Goal: Task Accomplishment & Management: Use online tool/utility

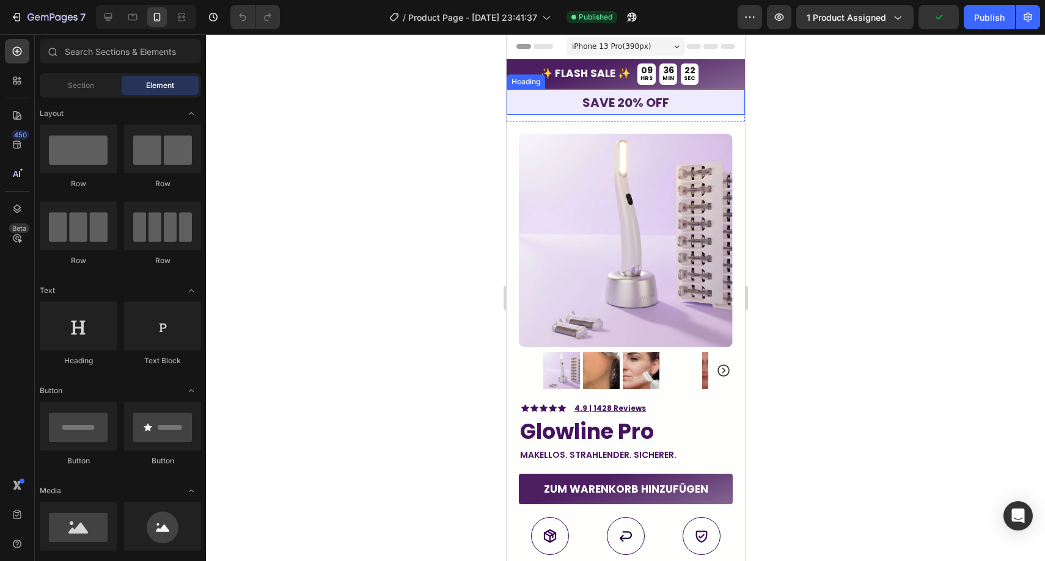
click at [520, 100] on h2 "save 20% off" at bounding box center [625, 102] width 238 height 26
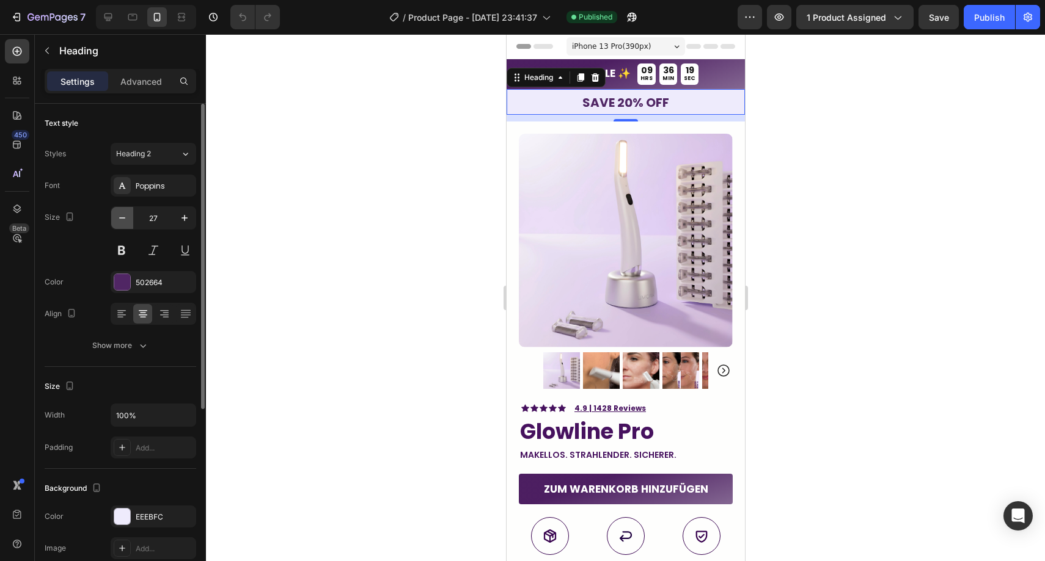
click at [126, 216] on icon "button" at bounding box center [122, 218] width 12 height 12
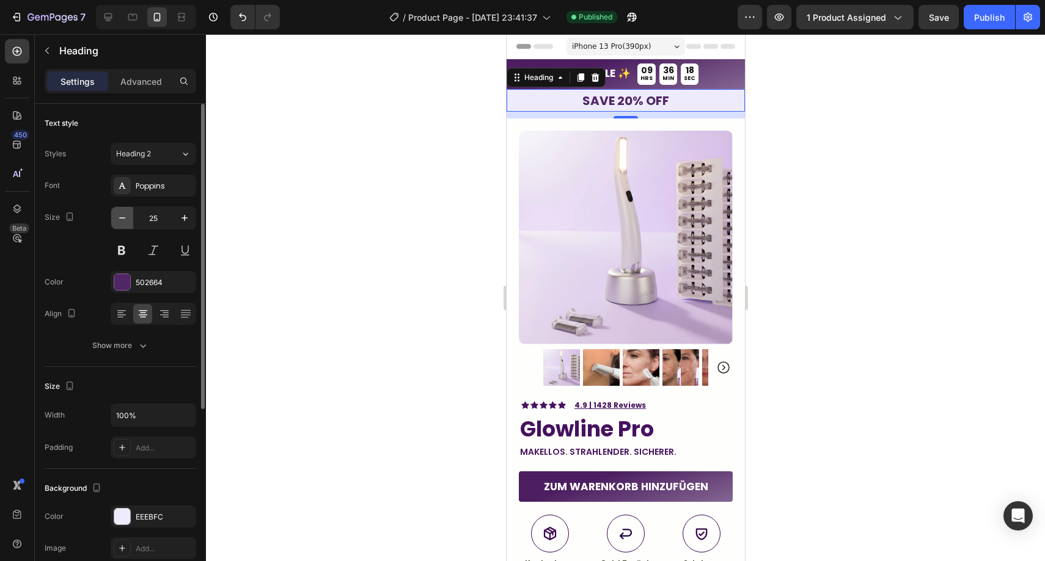
click at [126, 216] on icon "button" at bounding box center [122, 218] width 12 height 12
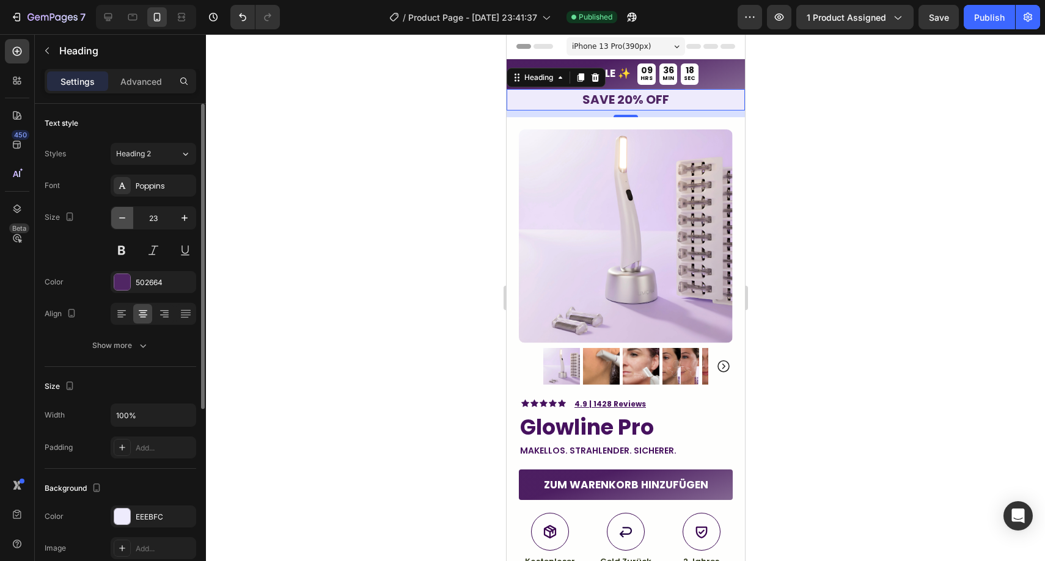
click at [126, 216] on icon "button" at bounding box center [122, 218] width 12 height 12
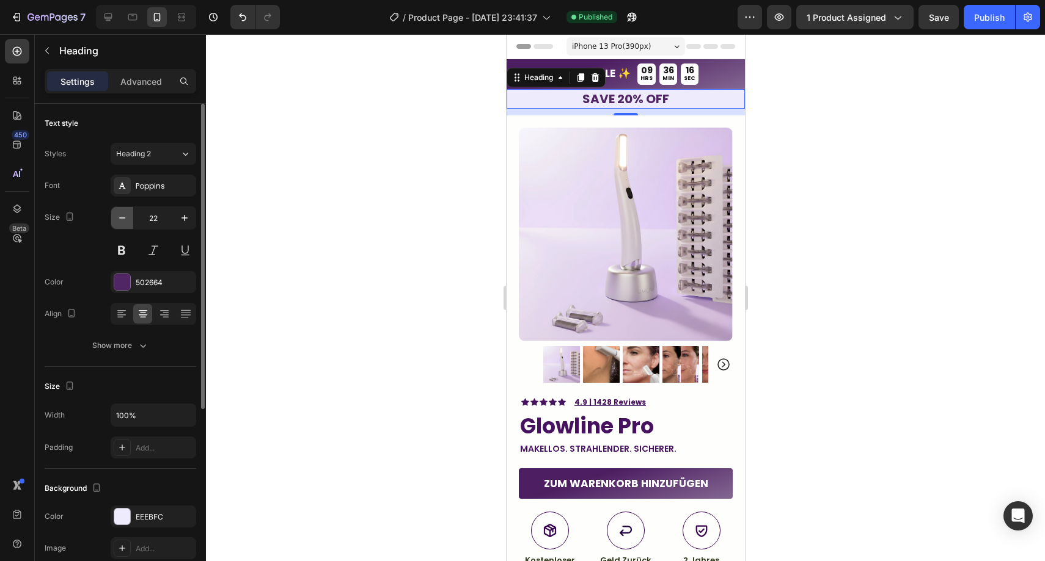
click at [123, 217] on icon "button" at bounding box center [122, 217] width 6 height 1
click at [124, 217] on icon "button" at bounding box center [122, 217] width 6 height 1
type input "20"
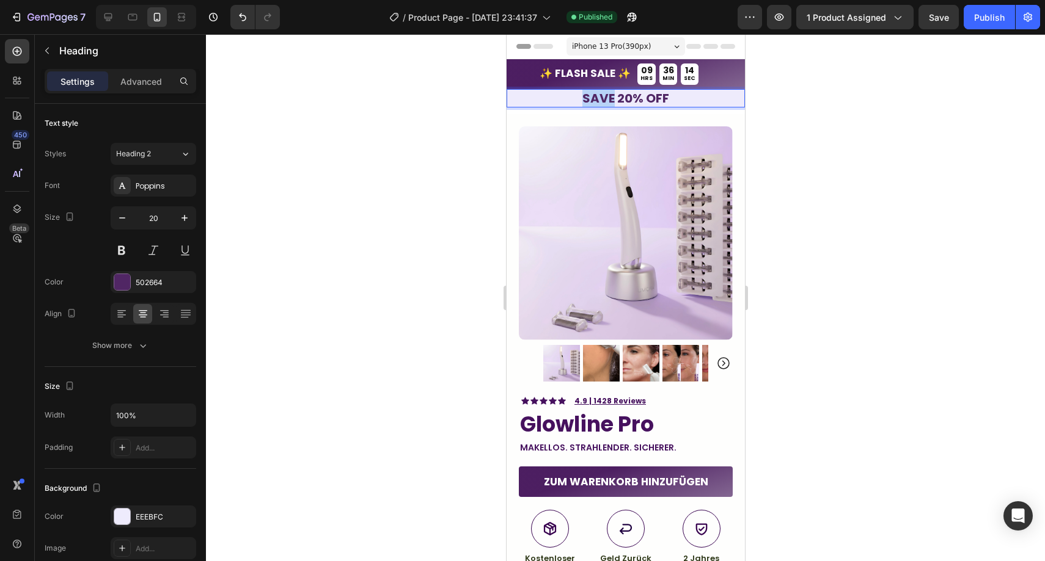
click at [605, 96] on strong "save 20% off" at bounding box center [625, 98] width 87 height 17
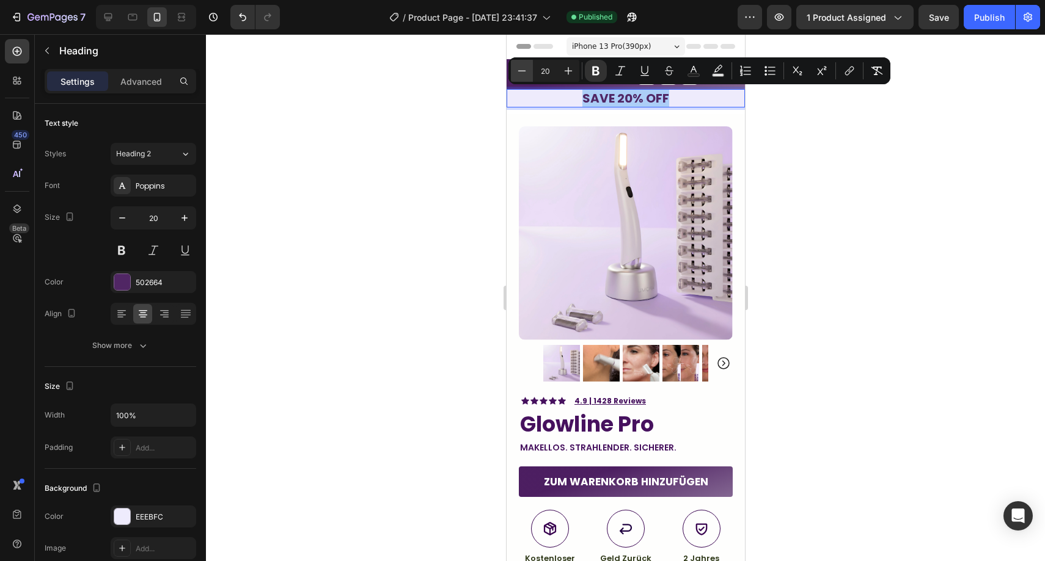
click at [522, 74] on icon "Editor contextual toolbar" at bounding box center [522, 71] width 12 height 12
type input "18"
click at [486, 111] on div at bounding box center [625, 297] width 839 height 527
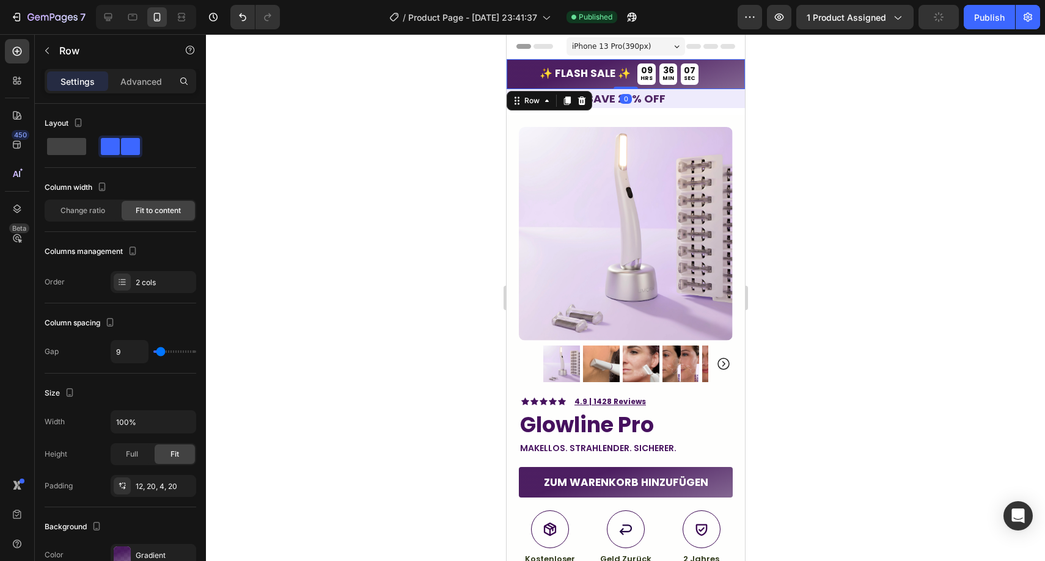
click at [530, 71] on div "✨ FLASH SALE ✨ Text Block" at bounding box center [574, 77] width 113 height 20
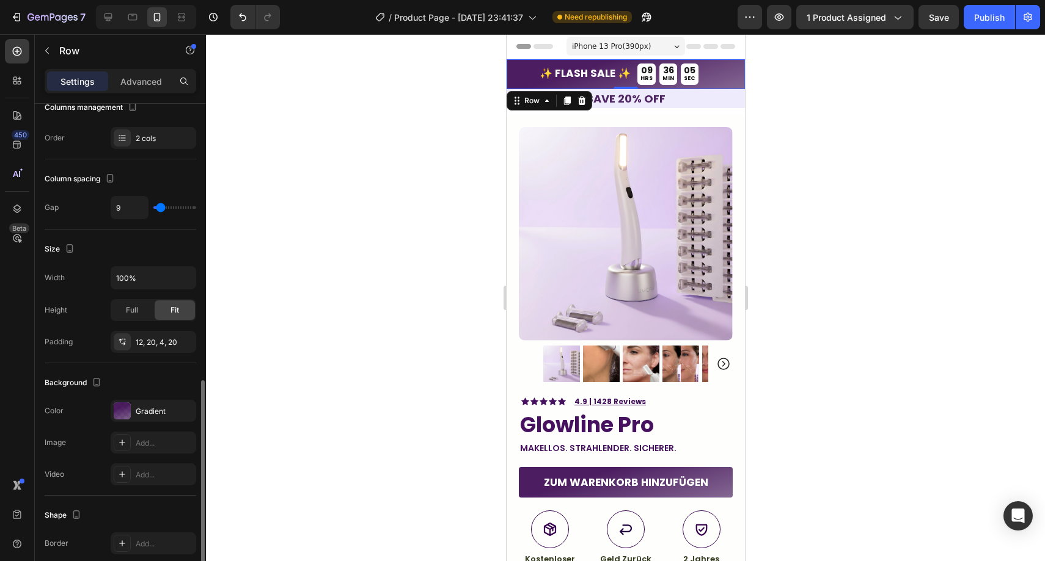
scroll to position [360, 0]
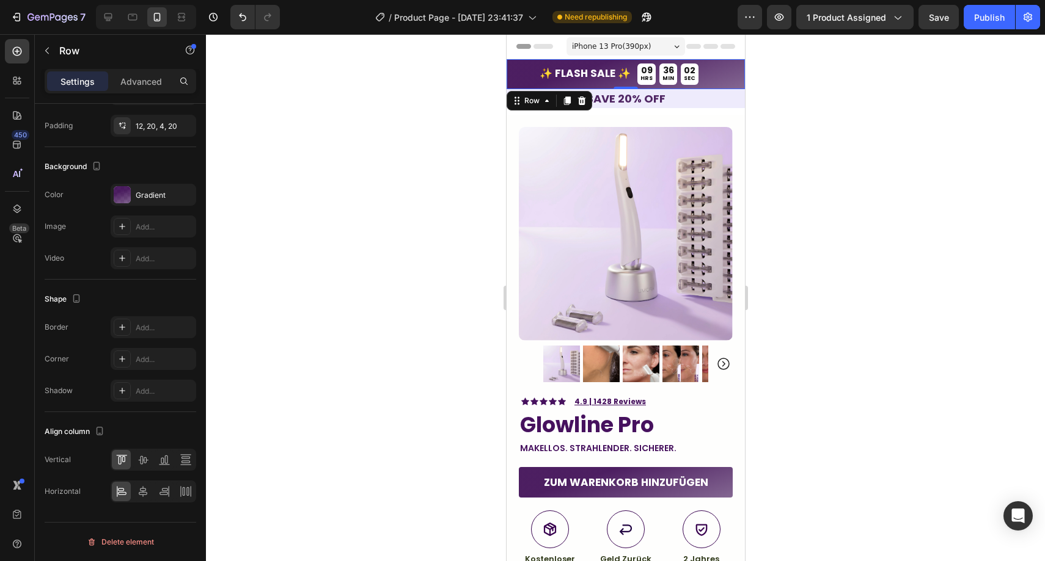
click at [795, 96] on div at bounding box center [625, 297] width 839 height 527
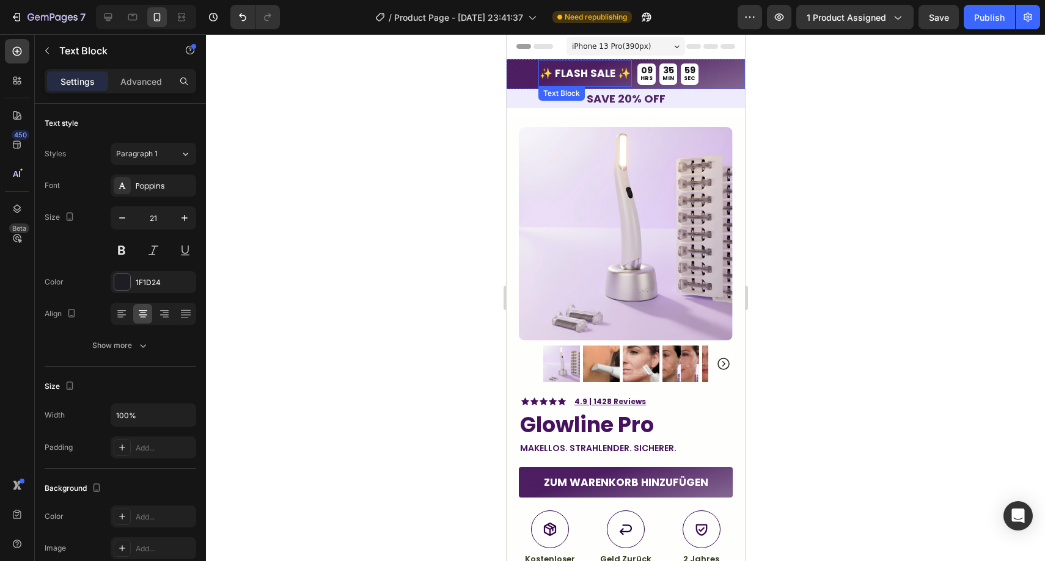
click at [585, 73] on strong "✨ FLASH SALE ✨" at bounding box center [584, 73] width 91 height 15
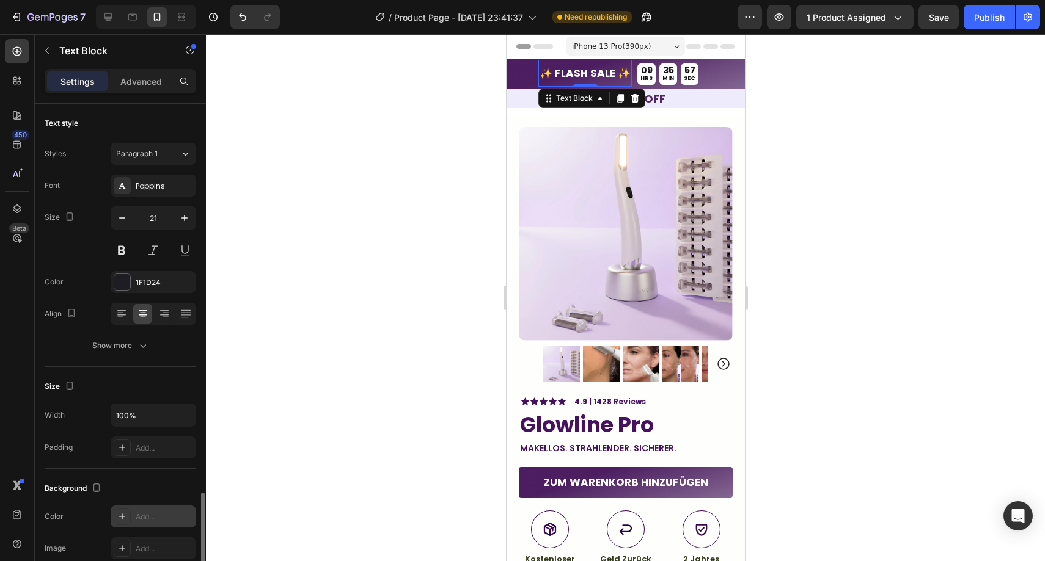
scroll to position [232, 0]
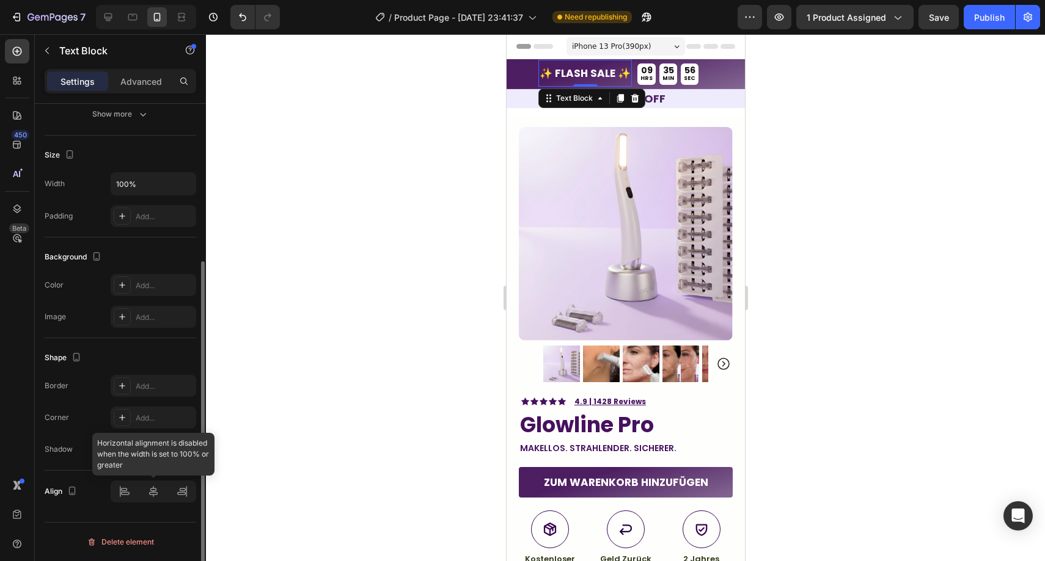
click at [150, 495] on div at bounding box center [154, 492] width 86 height 22
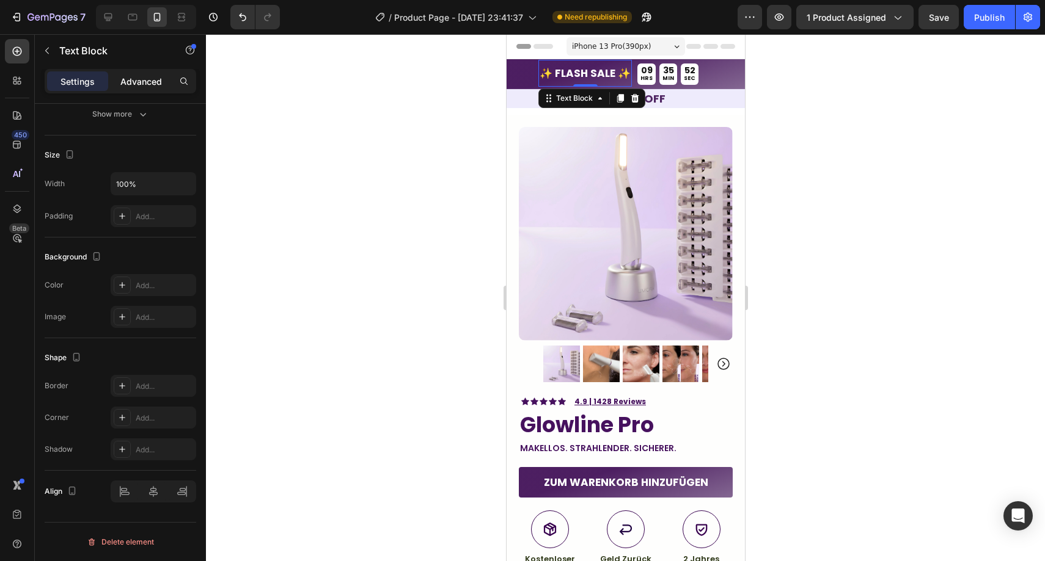
click at [137, 83] on p "Advanced" at bounding box center [141, 81] width 42 height 13
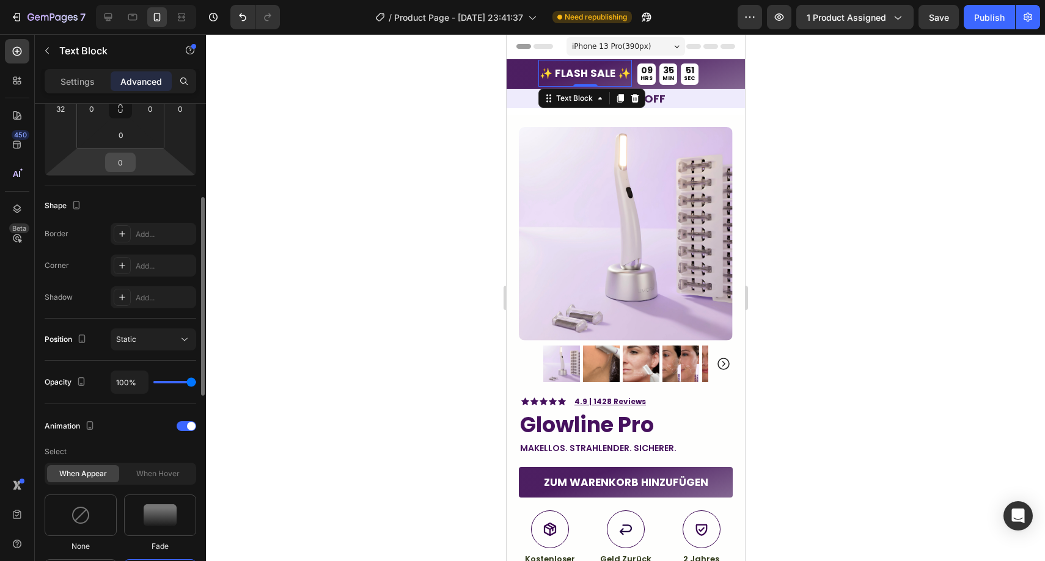
scroll to position [0, 0]
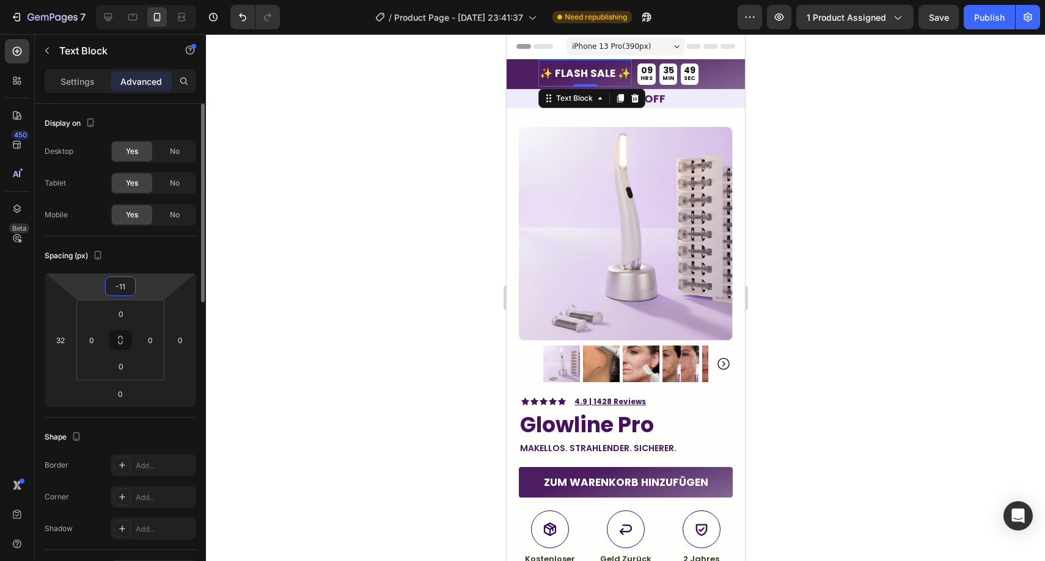
click at [123, 288] on input "-11" at bounding box center [120, 286] width 24 height 18
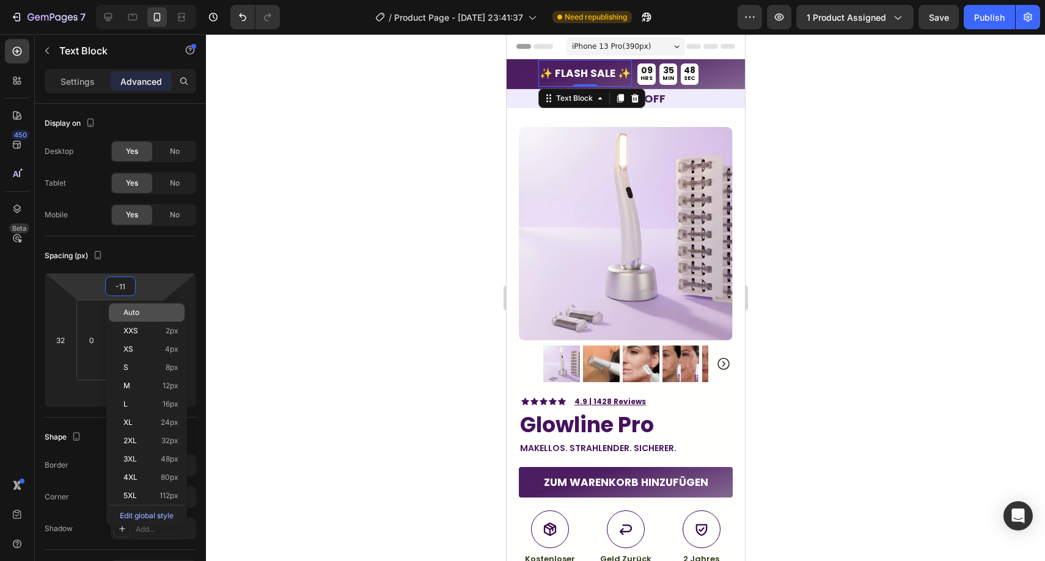
click at [126, 305] on div "Auto" at bounding box center [147, 313] width 76 height 18
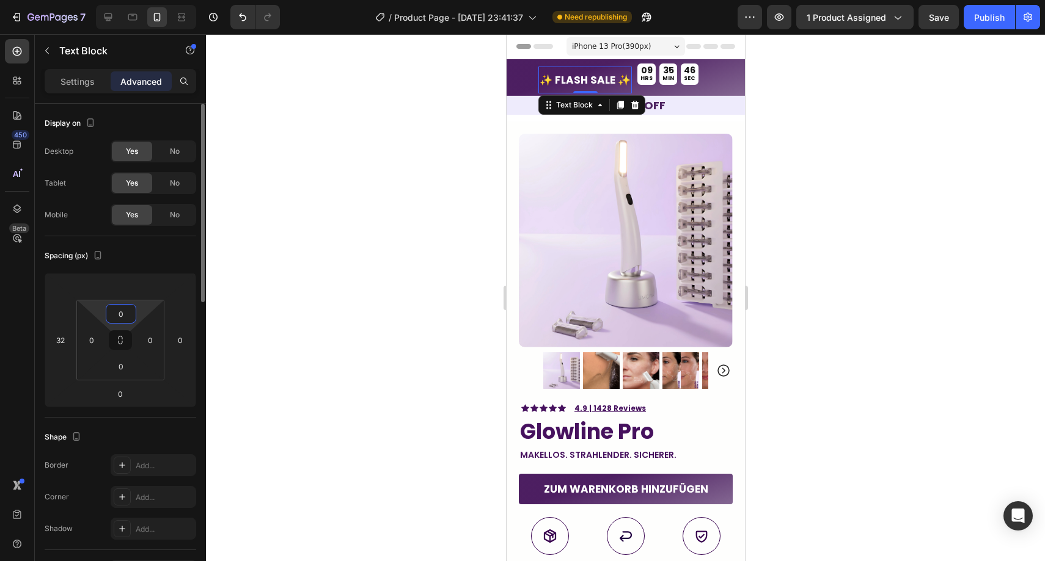
click at [126, 317] on input "0" at bounding box center [121, 314] width 24 height 18
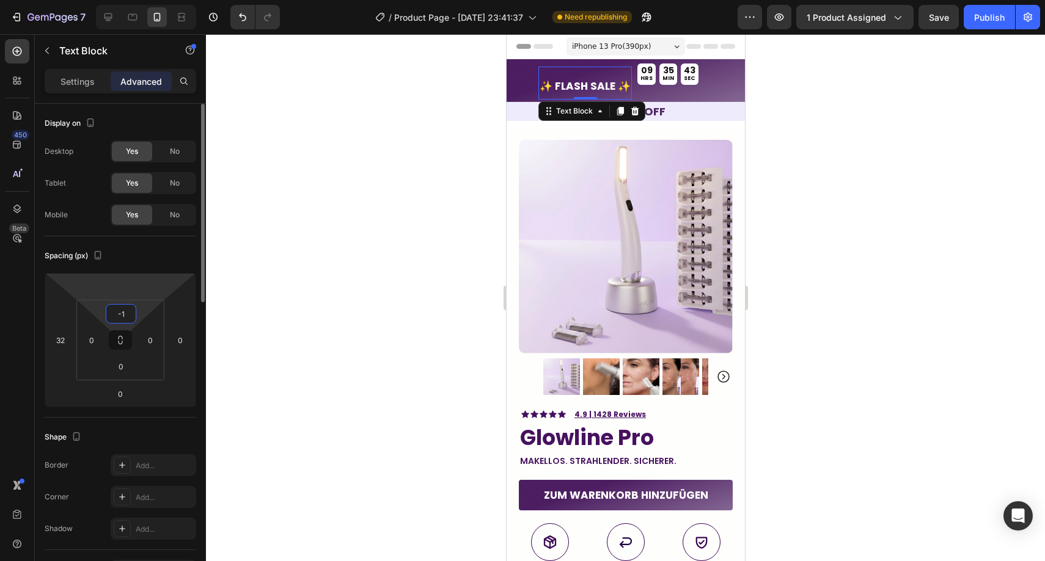
type input "-"
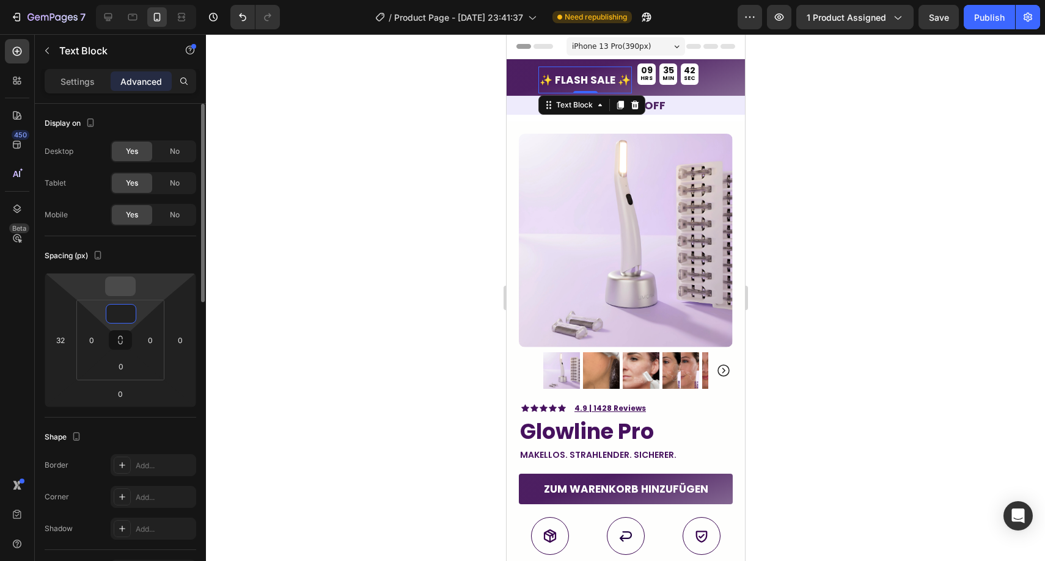
type input "0"
click at [119, 293] on input "number" at bounding box center [120, 286] width 24 height 18
type input "-10"
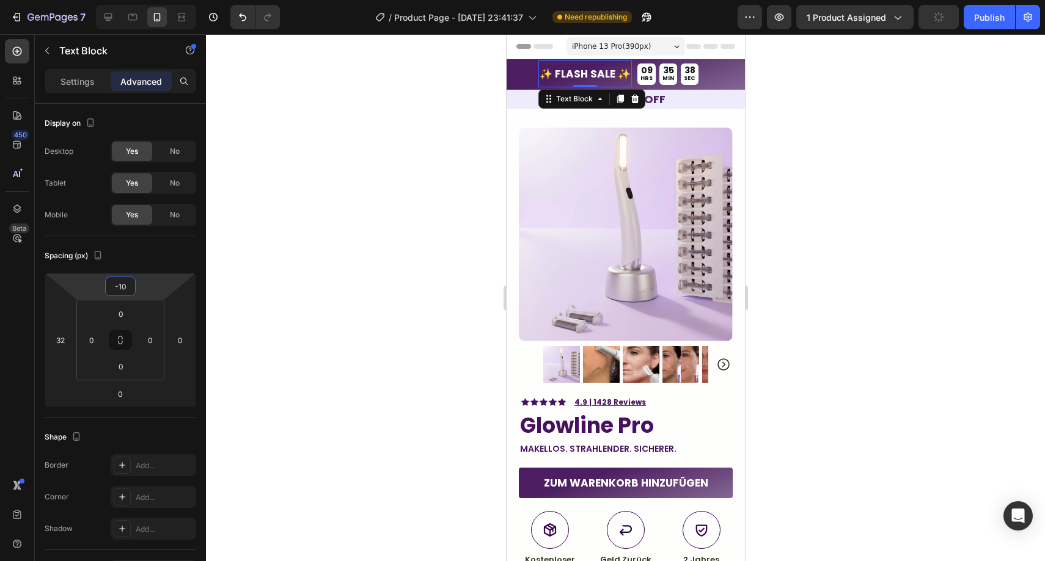
click at [363, 164] on div at bounding box center [625, 297] width 839 height 527
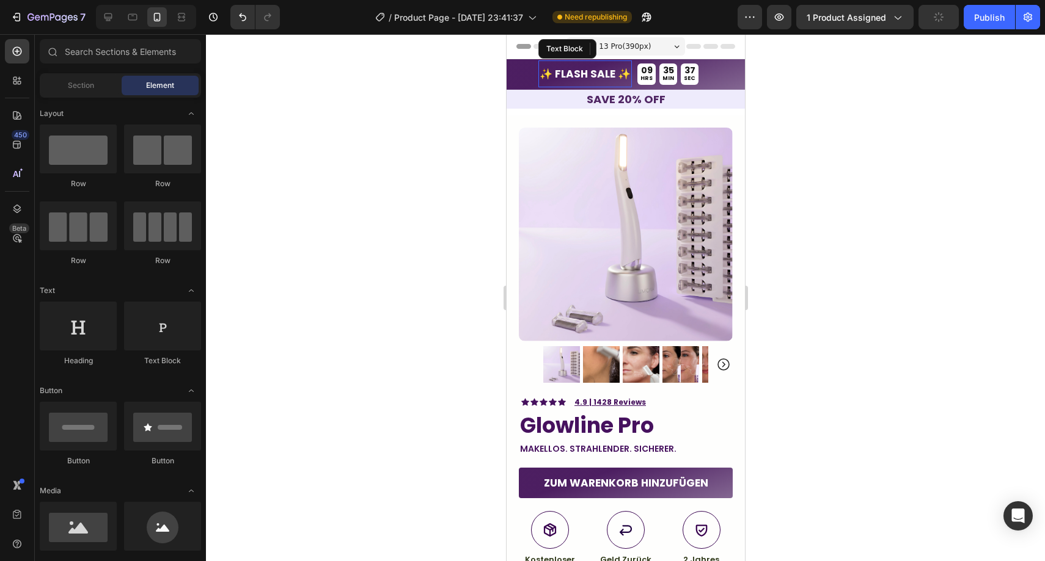
click at [360, 165] on div at bounding box center [625, 297] width 839 height 527
click at [361, 165] on div at bounding box center [625, 297] width 839 height 527
click at [547, 107] on h2 "⁠⁠⁠⁠⁠⁠⁠ save 20% off" at bounding box center [625, 99] width 238 height 19
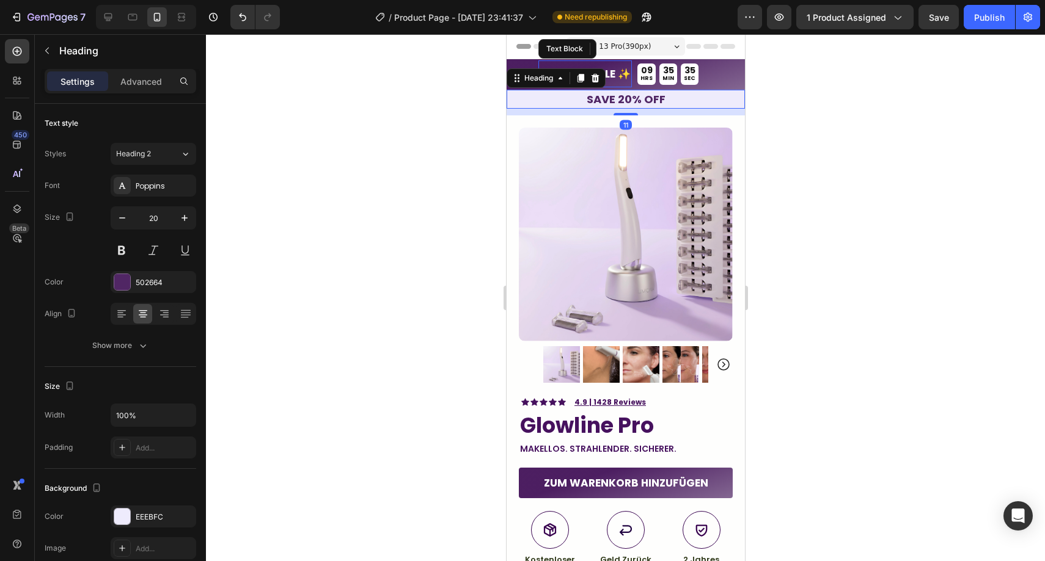
click at [481, 100] on div at bounding box center [625, 297] width 839 height 527
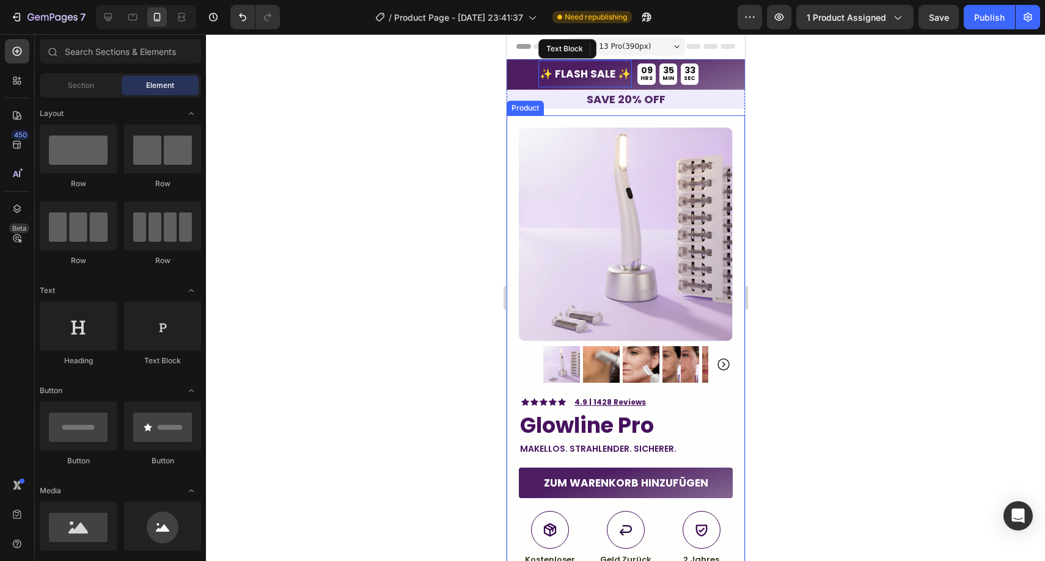
click at [728, 122] on div "Product Images Image Icon Icon Icon Icon Icon Icon List “This skin cream is a g…" at bounding box center [625, 449] width 238 height 668
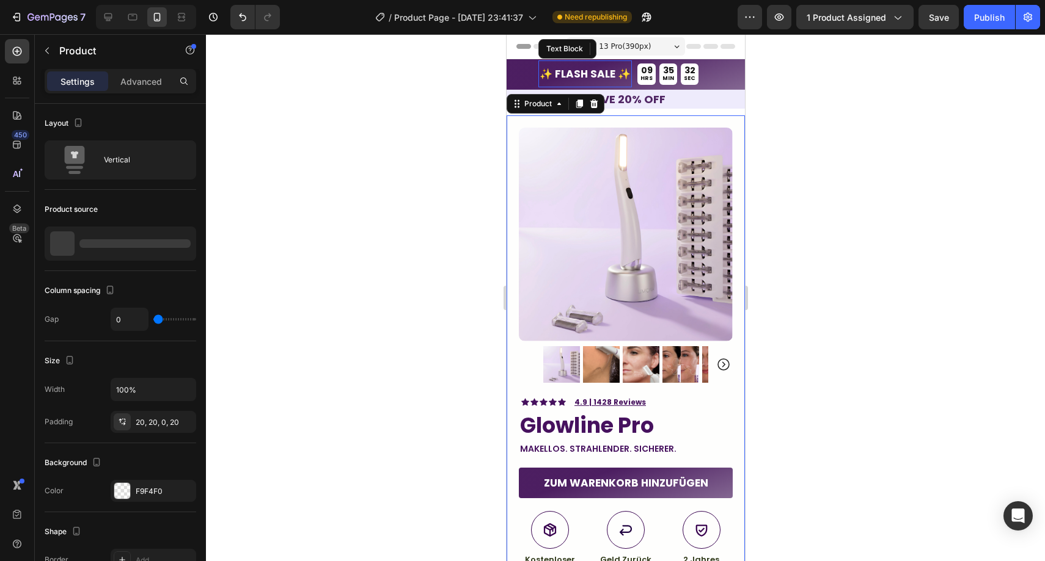
click at [754, 171] on div at bounding box center [625, 297] width 839 height 527
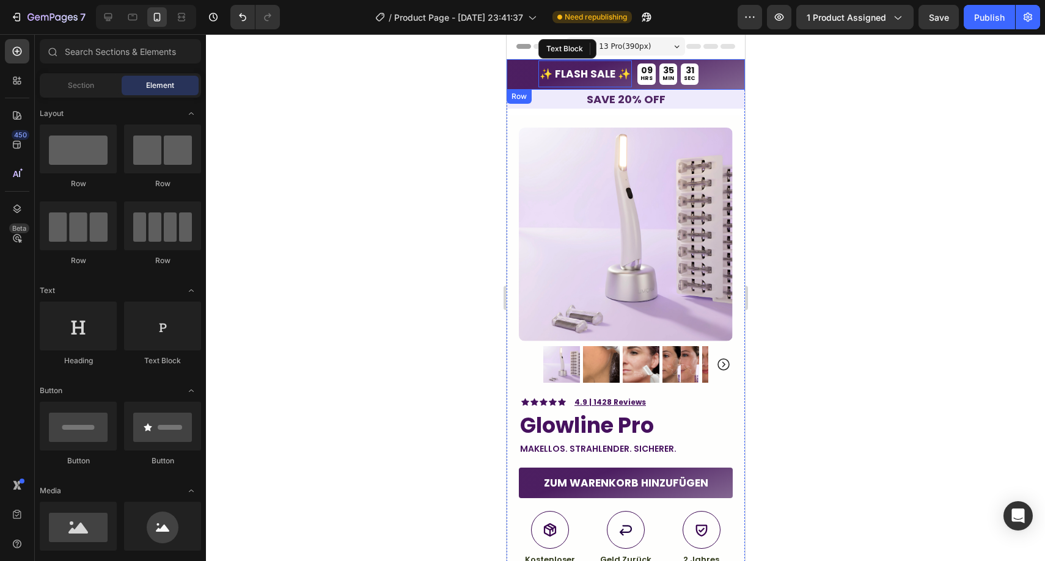
click at [719, 77] on div "✨ FLASH SALE ✨ Text Block 09 HRS 35 MIN 31 SEC Countdown Timer Row" at bounding box center [625, 74] width 238 height 31
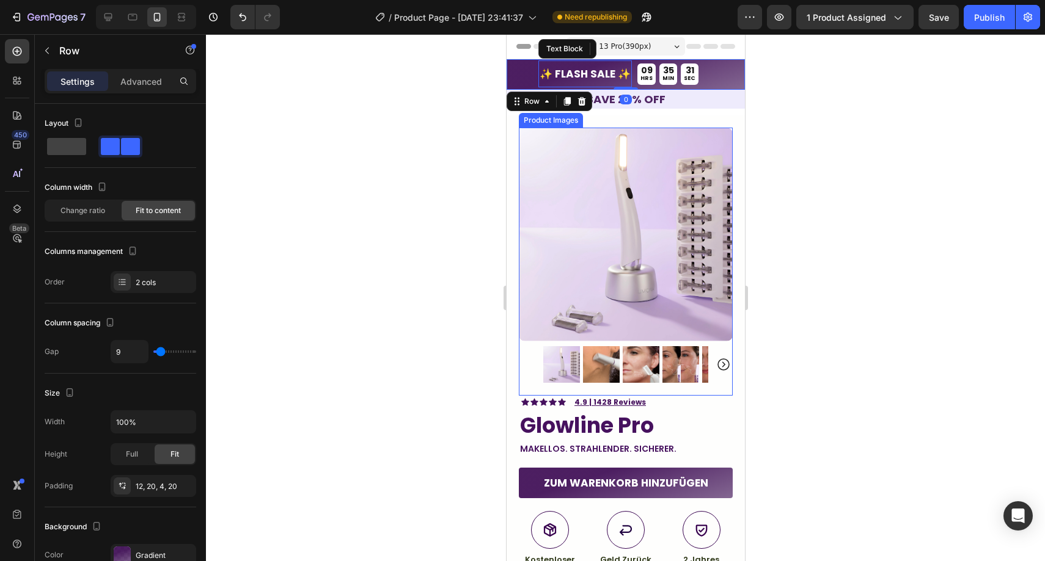
click at [709, 199] on img at bounding box center [625, 235] width 214 height 214
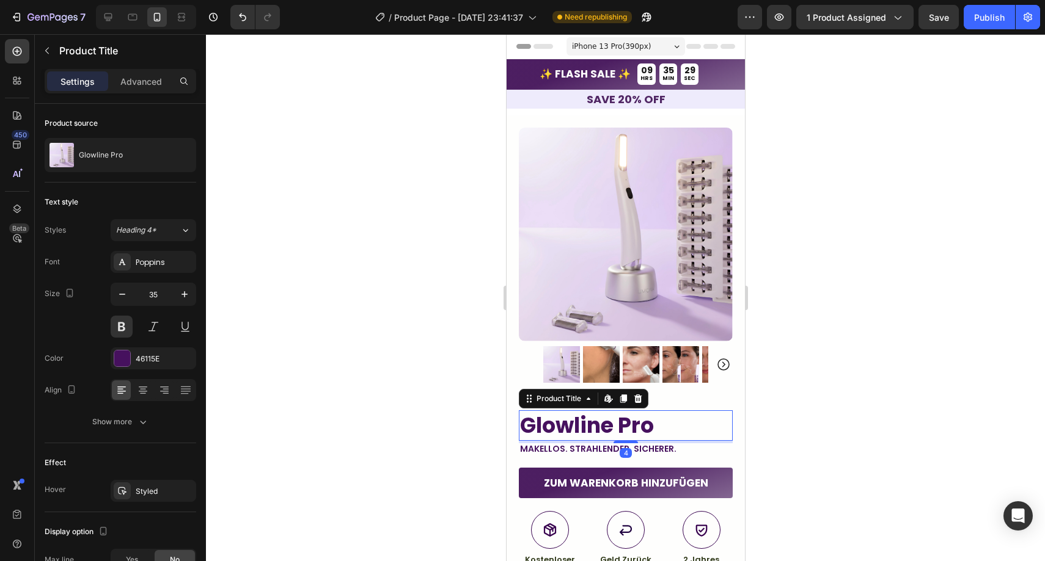
click at [681, 418] on h1 "Glowline Pro" at bounding box center [625, 425] width 214 height 31
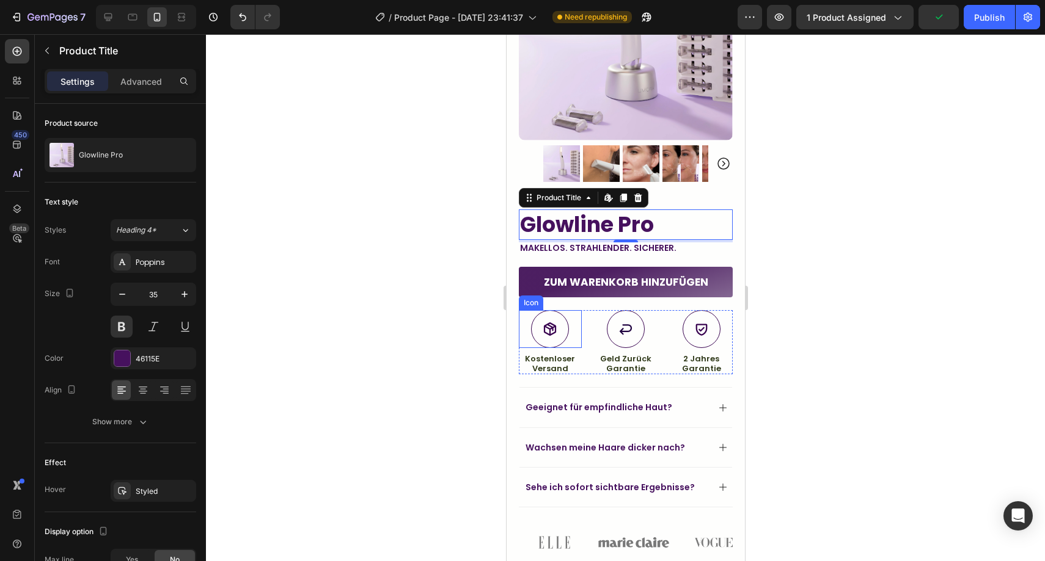
scroll to position [210, 0]
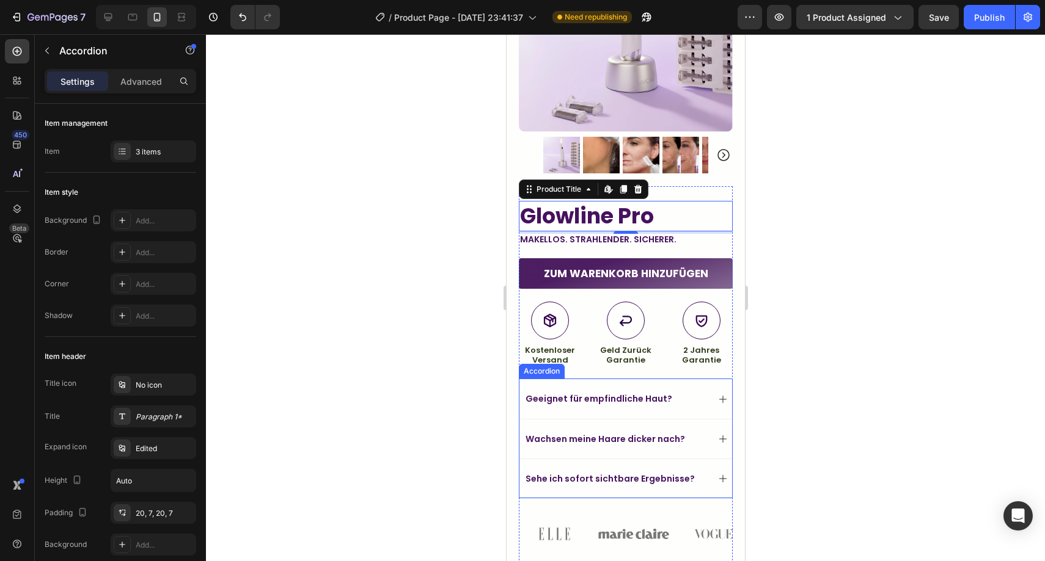
click at [717, 395] on icon at bounding box center [722, 400] width 10 height 10
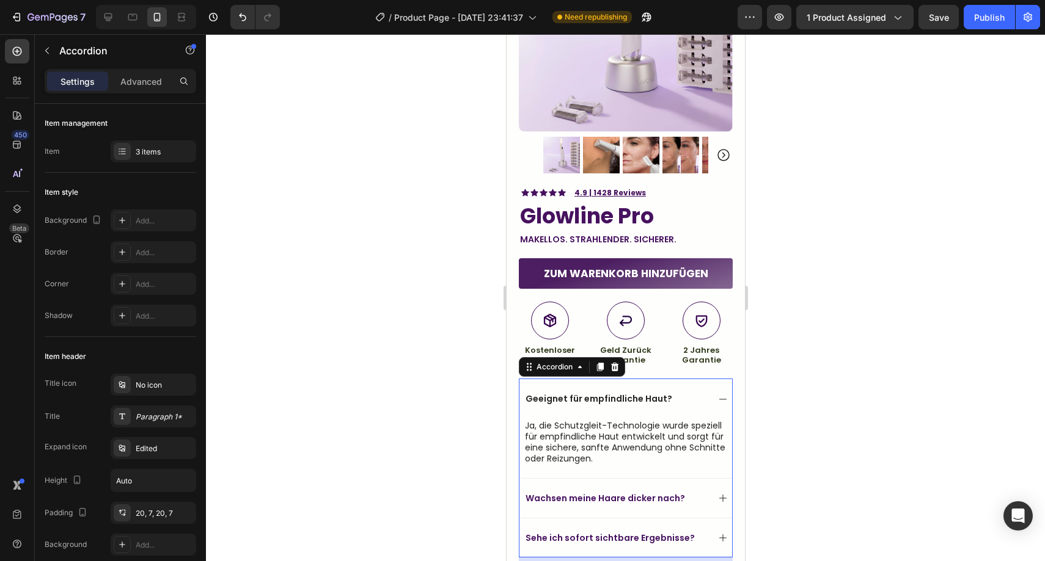
click at [717, 395] on icon at bounding box center [722, 400] width 10 height 10
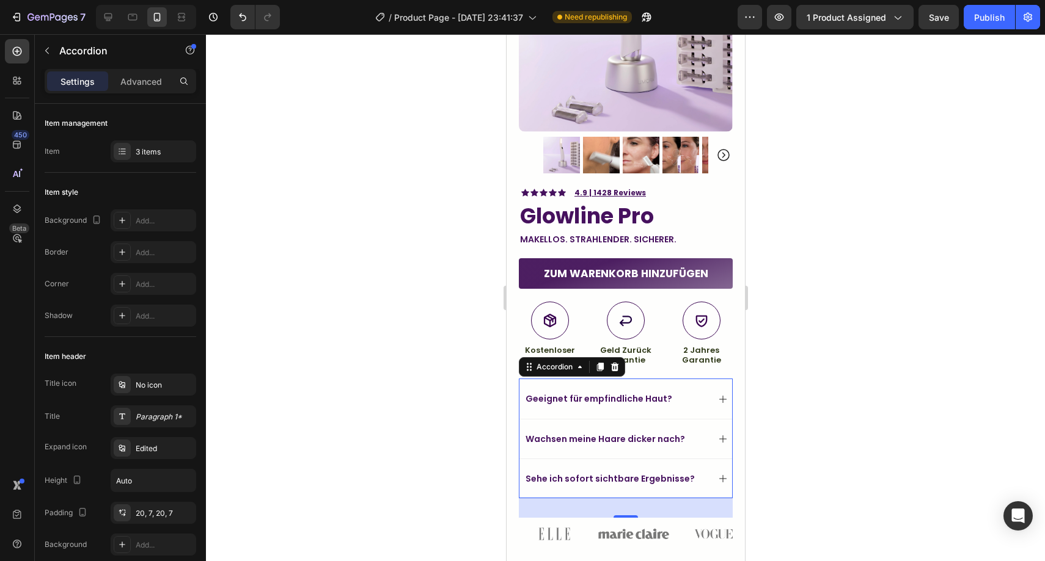
click at [717, 434] on icon at bounding box center [722, 439] width 10 height 10
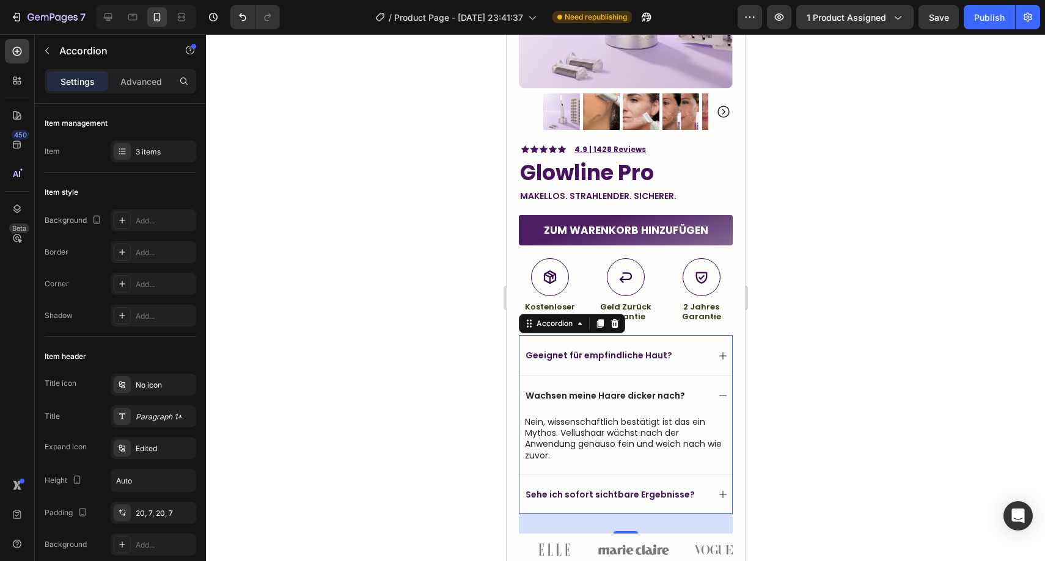
scroll to position [253, 0]
click at [706, 394] on div "Wachsen meine Haare dicker nach?" at bounding box center [625, 396] width 213 height 40
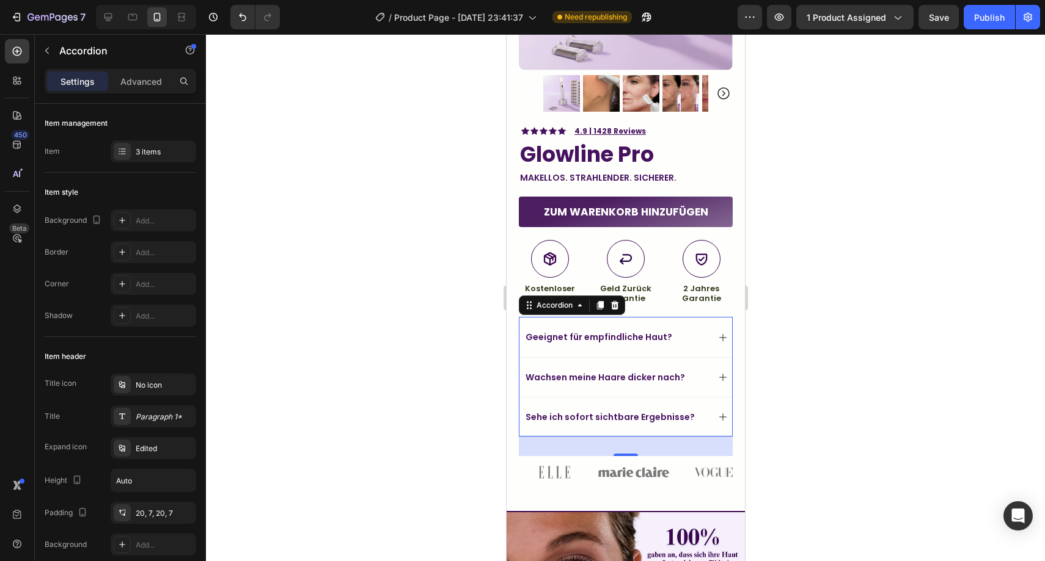
scroll to position [273, 0]
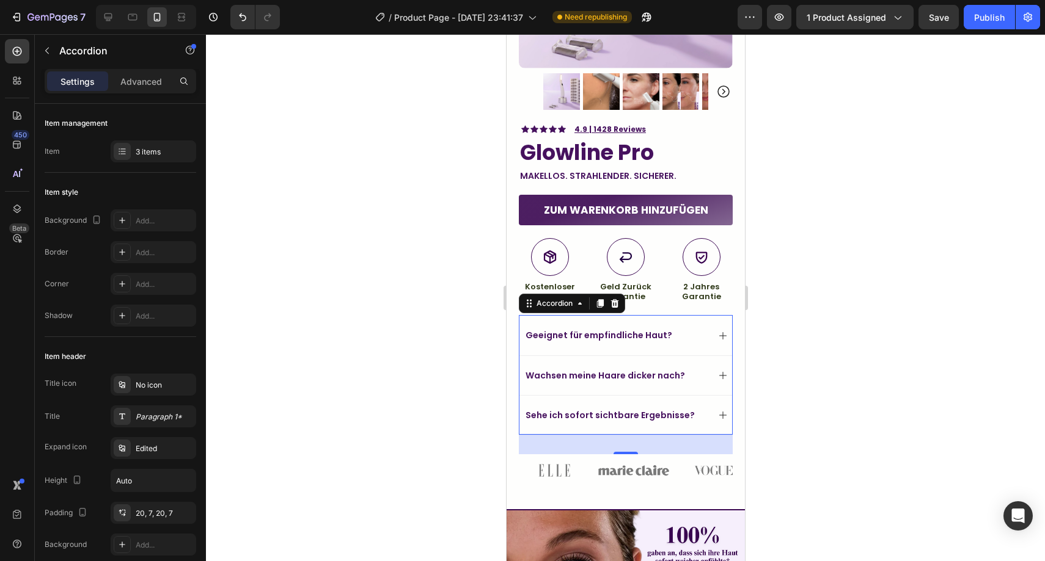
click at [717, 410] on icon at bounding box center [722, 415] width 10 height 10
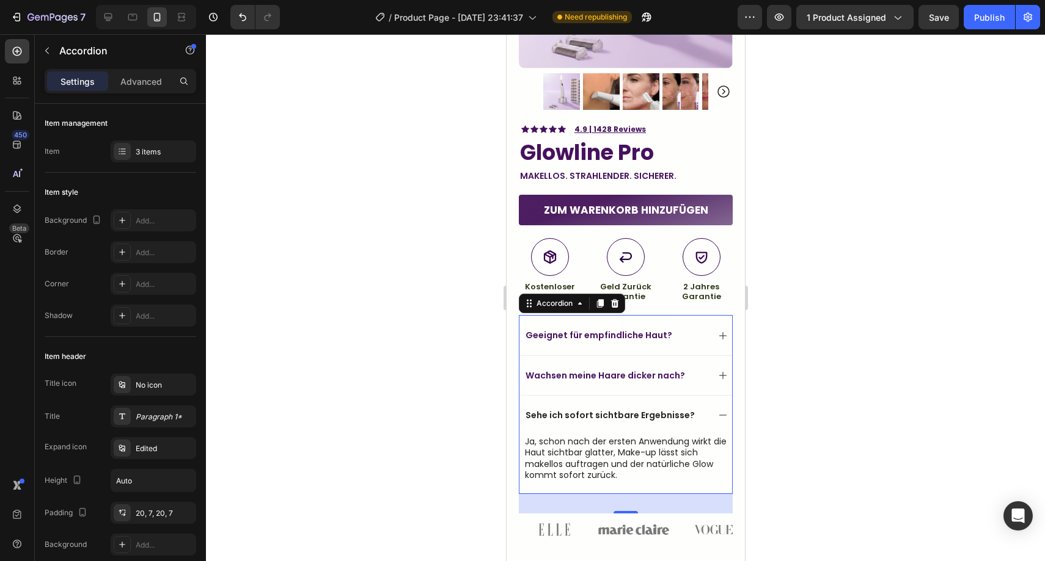
click at [717, 410] on icon at bounding box center [722, 415] width 10 height 10
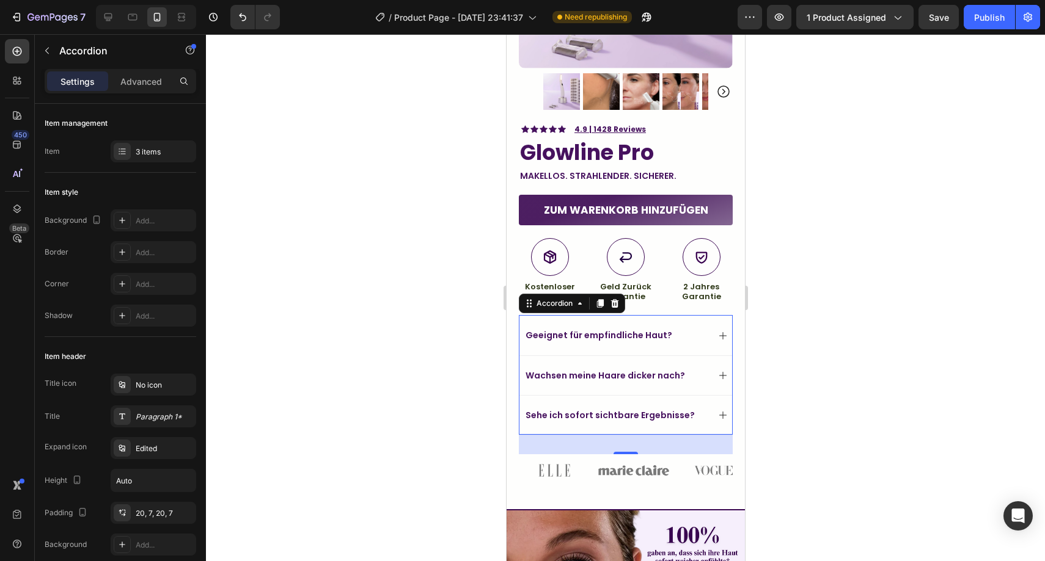
click at [717, 410] on icon at bounding box center [722, 415] width 10 height 10
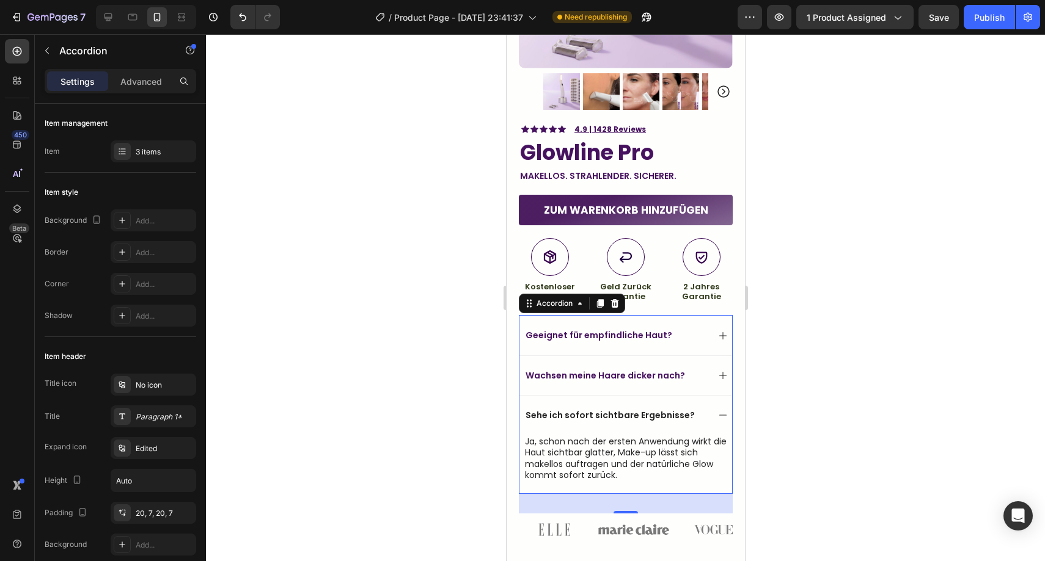
click at [706, 404] on div "Sehe ich sofort sichtbare Ergebnisse?" at bounding box center [625, 415] width 213 height 40
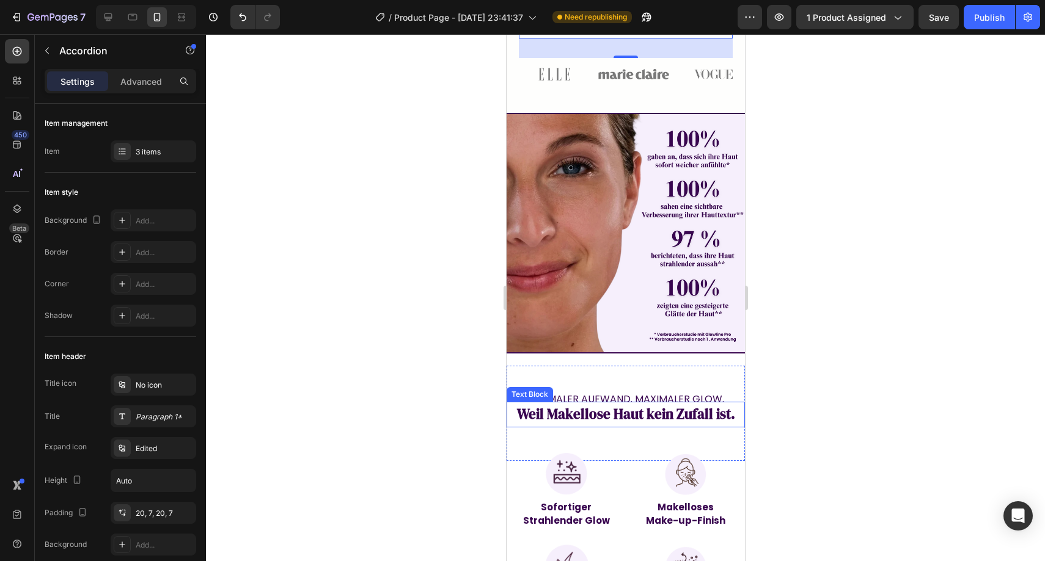
scroll to position [679, 0]
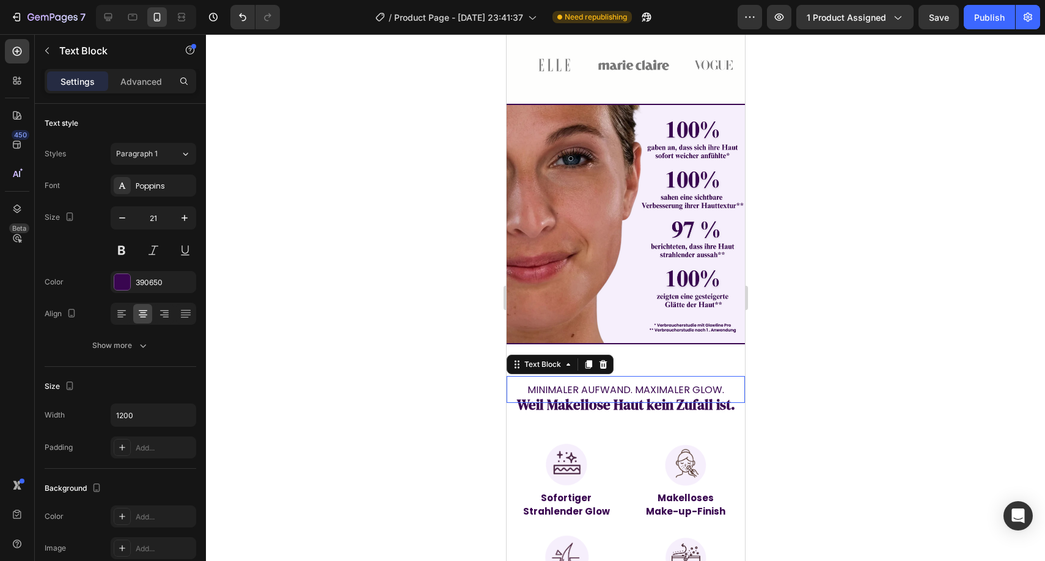
click at [677, 383] on span "MINIMALER AUFWAND. MAXIMALER GLOW." at bounding box center [625, 390] width 197 height 14
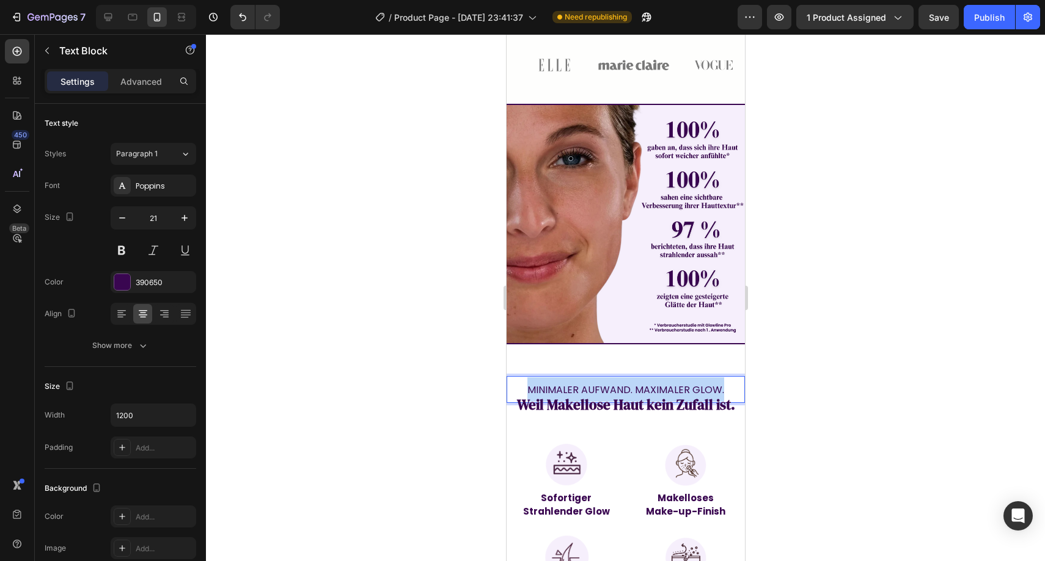
click at [677, 383] on span "MINIMALER AUFWAND. MAXIMALER GLOW." at bounding box center [625, 390] width 197 height 14
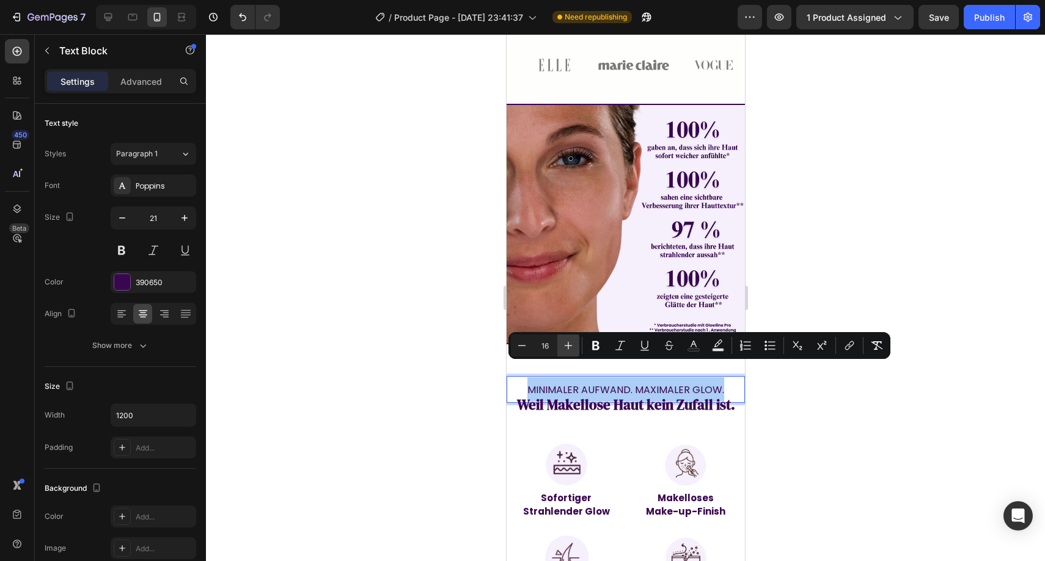
click at [577, 349] on button "Plus" at bounding box center [568, 346] width 22 height 22
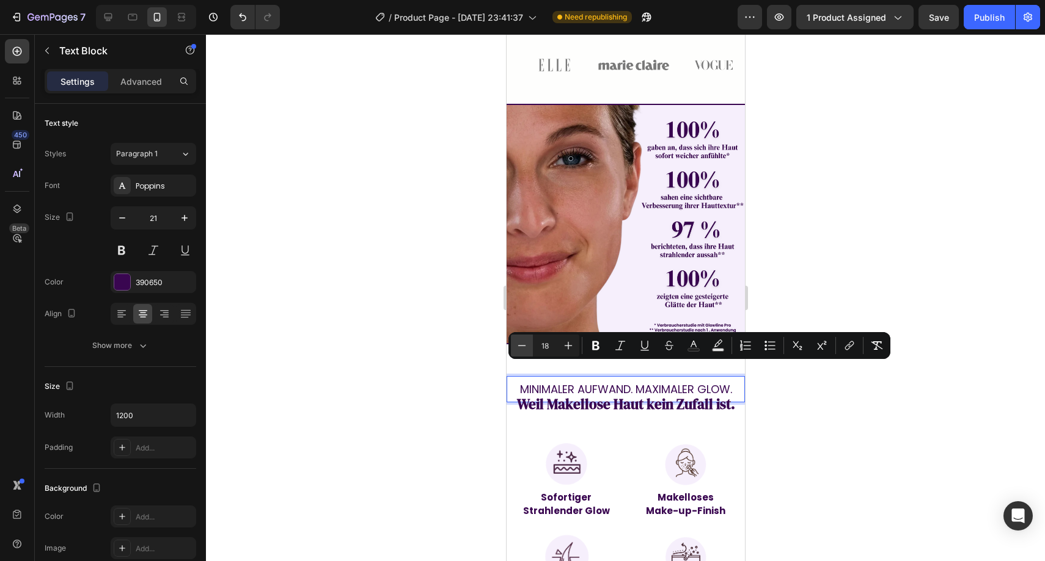
click at [530, 344] on button "Minus" at bounding box center [522, 346] width 22 height 22
type input "17"
click at [761, 386] on div at bounding box center [625, 297] width 839 height 527
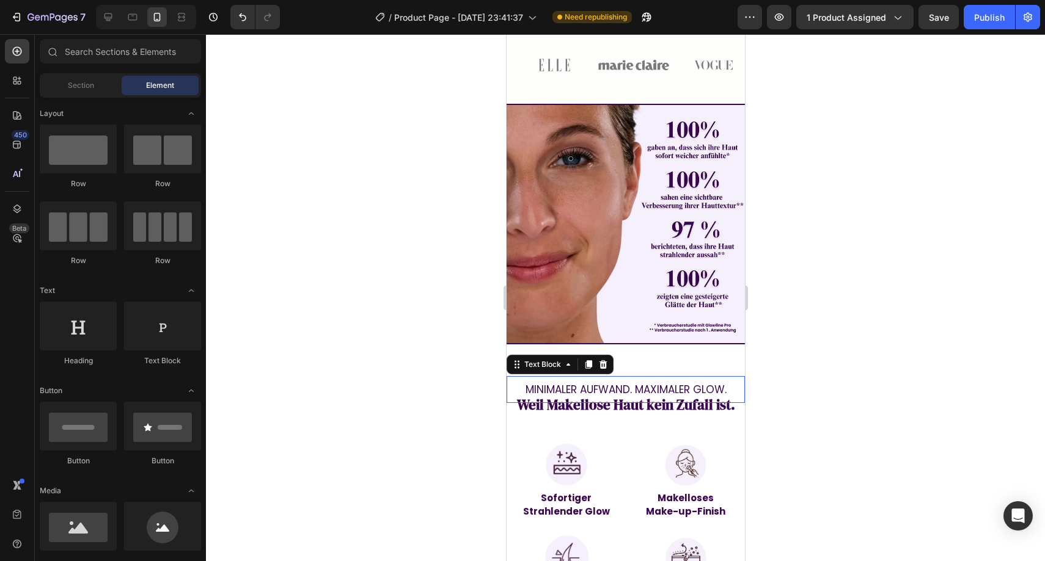
click at [652, 382] on span "MINIMALER AUFWAND. MAXIMALER GLOW." at bounding box center [625, 389] width 201 height 15
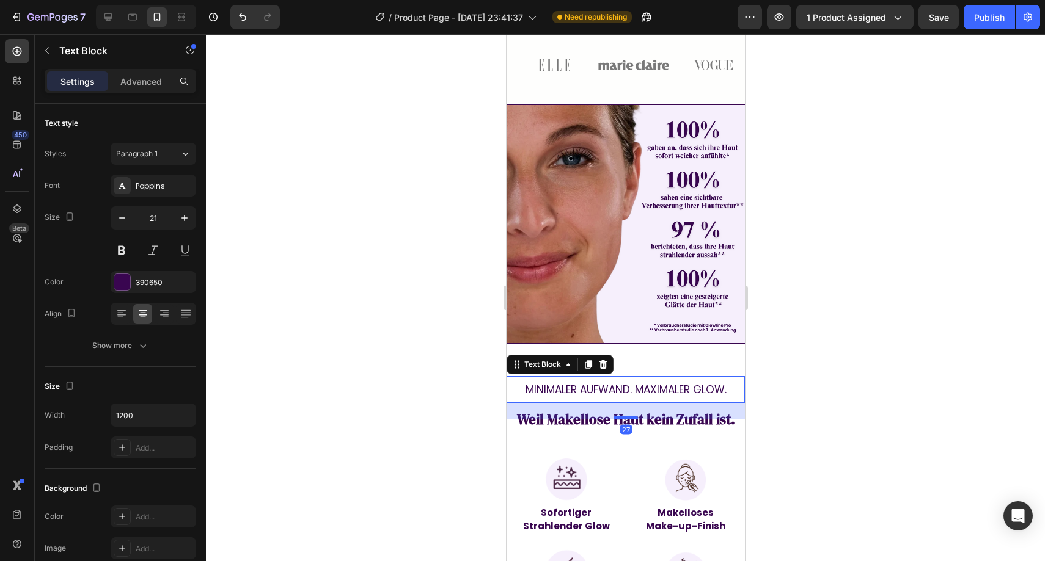
drag, startPoint x: 622, startPoint y: 384, endPoint x: 620, endPoint y: 398, distance: 14.9
click at [620, 416] on div at bounding box center [625, 418] width 24 height 4
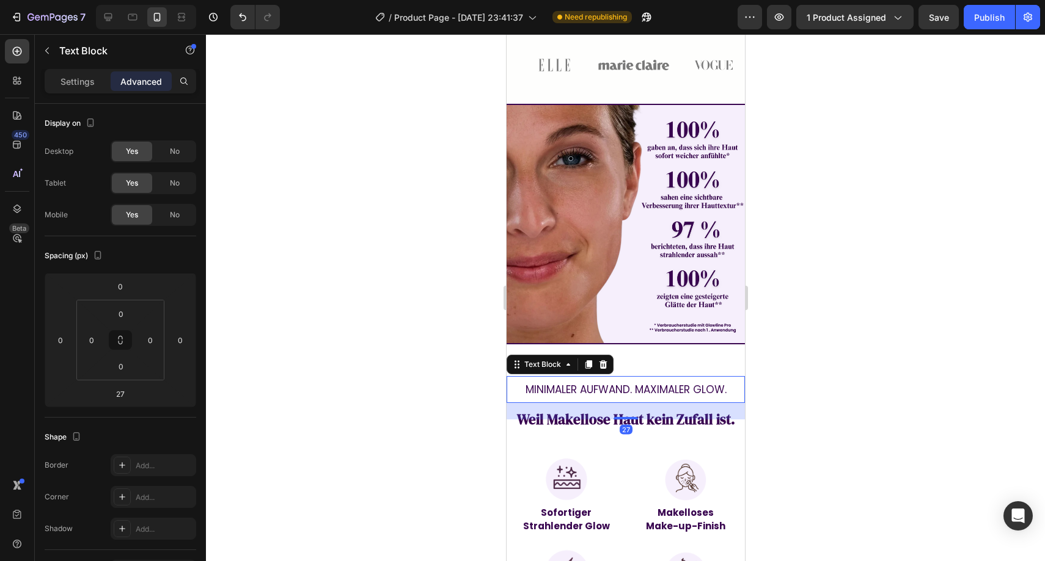
click at [846, 370] on div at bounding box center [625, 297] width 839 height 527
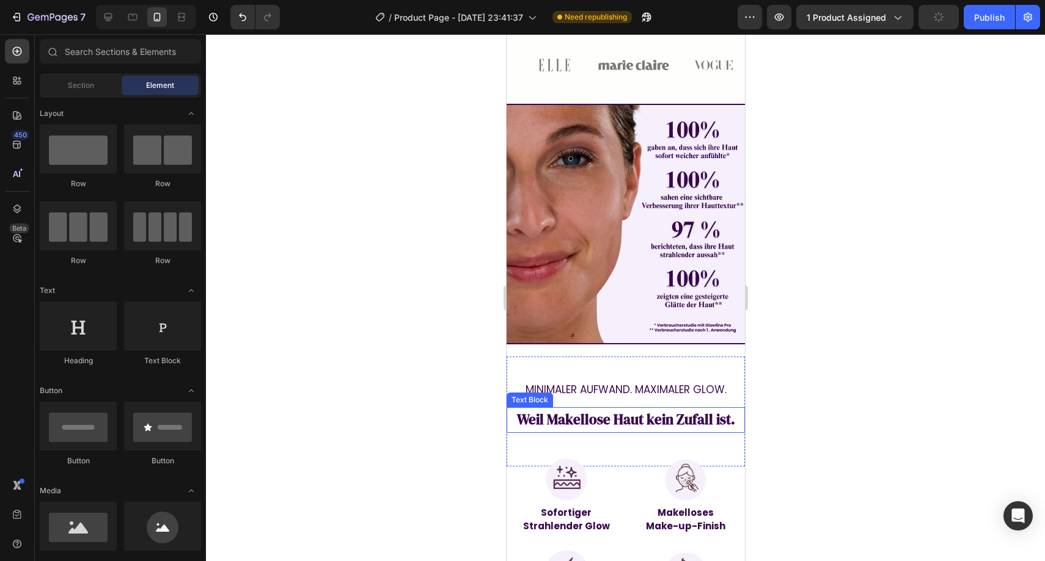
click at [696, 410] on strong "Weil Makellose Haut kein Zufall ist." at bounding box center [625, 420] width 218 height 20
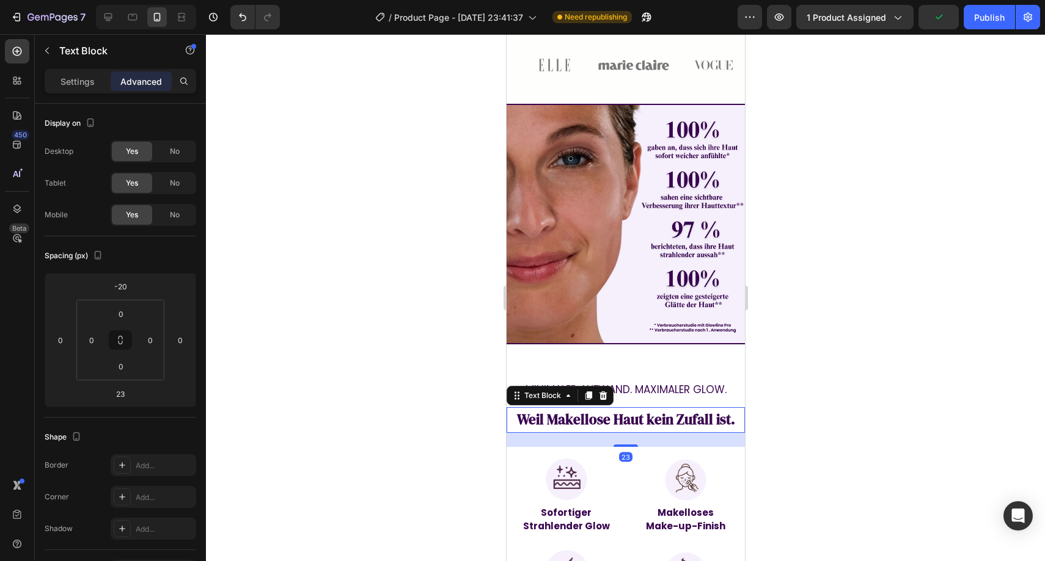
click at [569, 410] on strong "Weil Makellose Haut kein Zufall ist." at bounding box center [625, 420] width 218 height 20
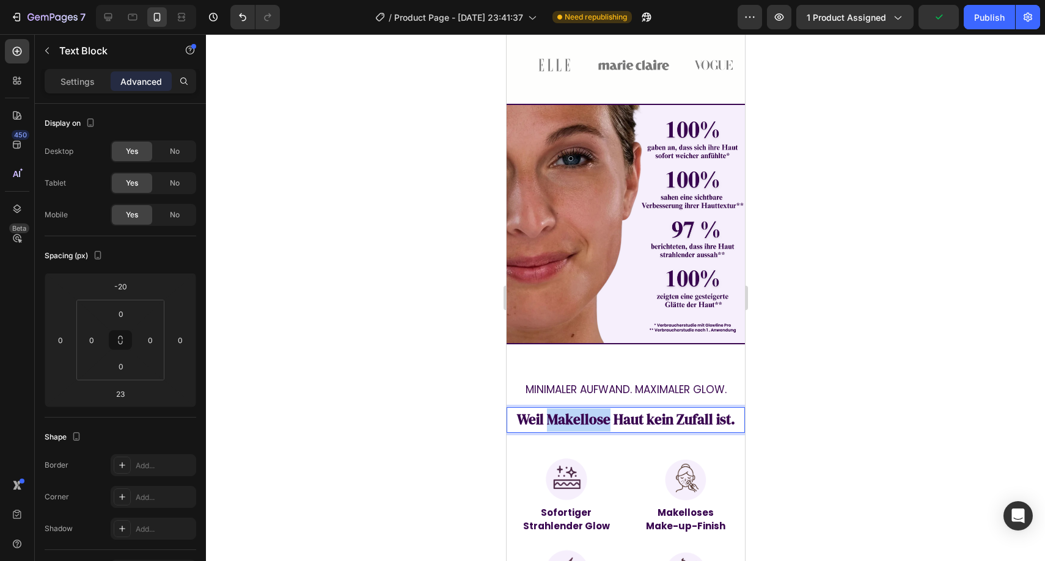
click at [569, 410] on strong "Weil Makellose Haut kein Zufall ist." at bounding box center [625, 420] width 218 height 20
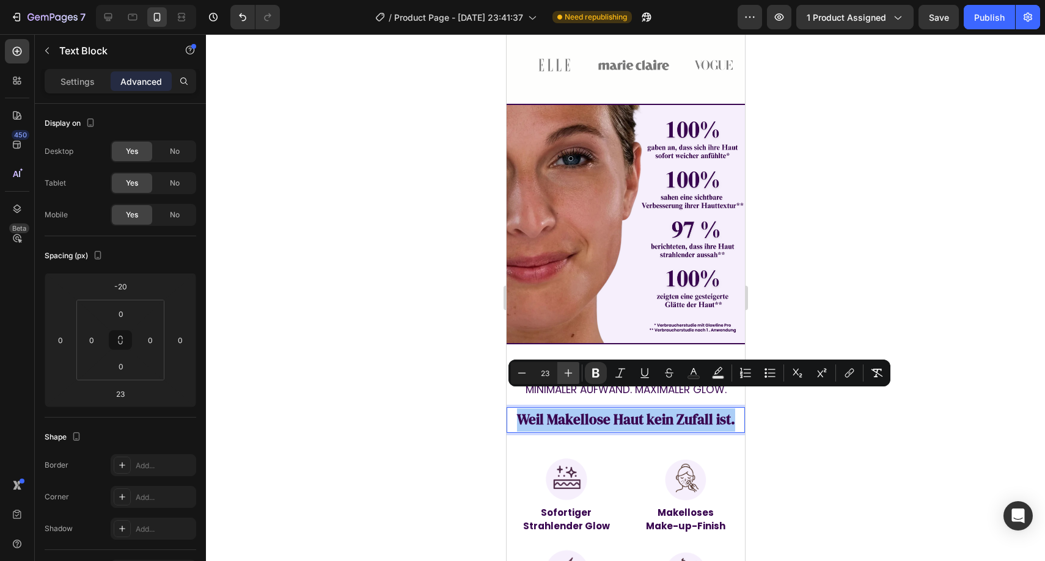
click at [568, 376] on icon "Editor contextual toolbar" at bounding box center [568, 373] width 12 height 12
type input "24"
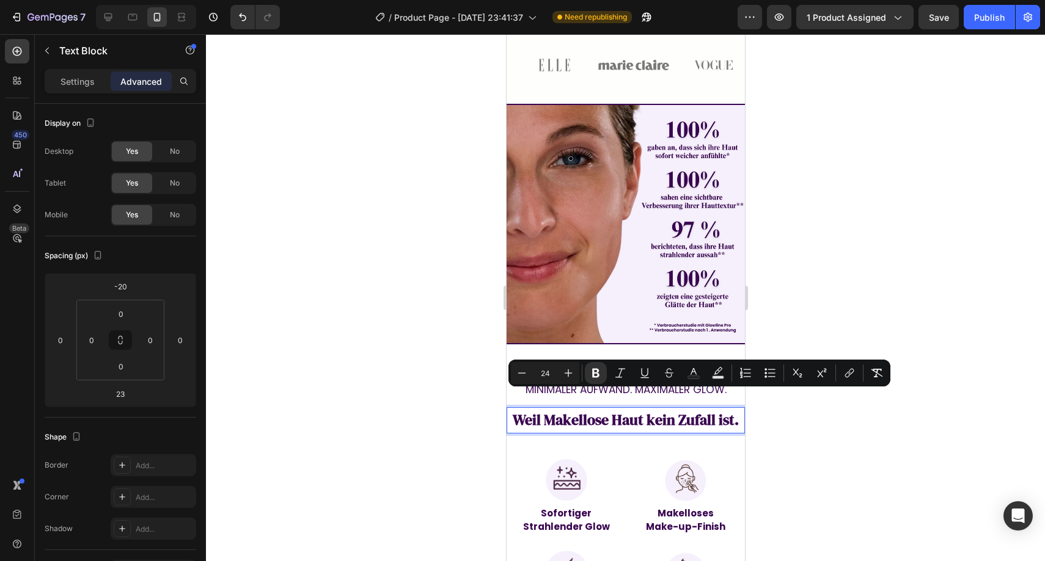
click at [449, 382] on div at bounding box center [625, 297] width 839 height 527
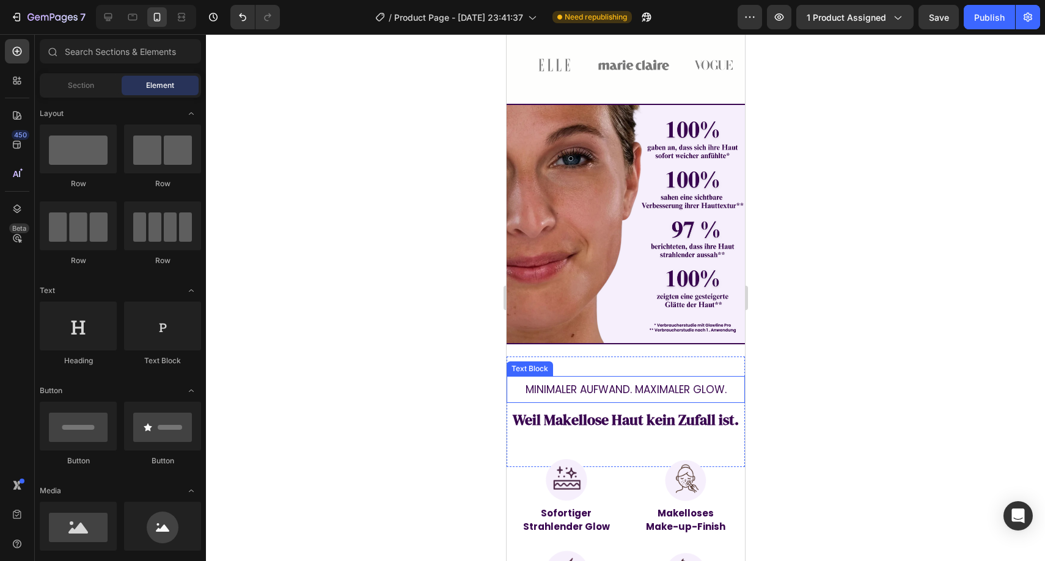
click at [580, 382] on span "MINIMALER AUFWAND. MAXIMALER GLOW." at bounding box center [625, 389] width 201 height 15
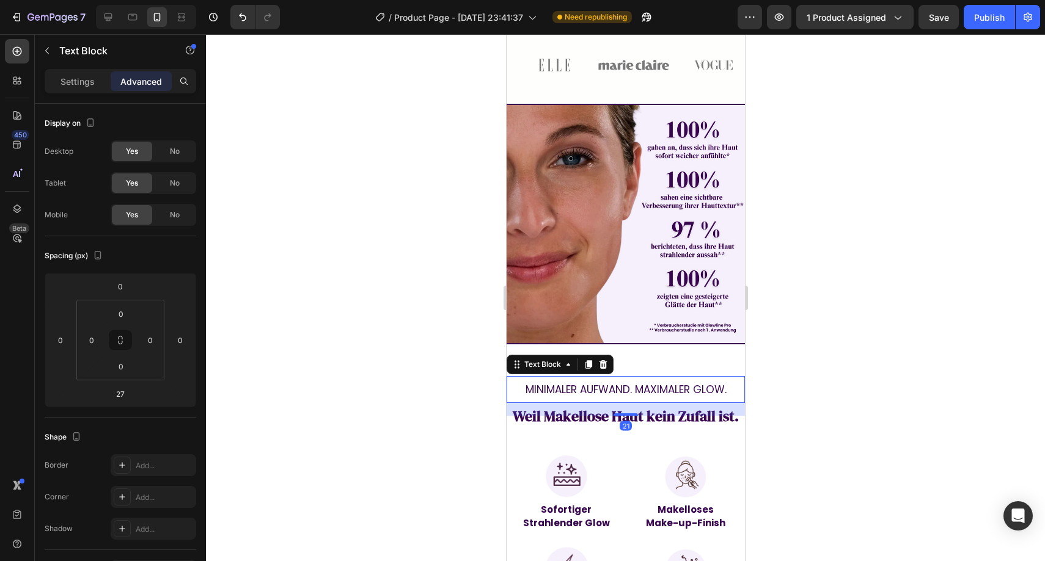
drag, startPoint x: 620, startPoint y: 399, endPoint x: 670, endPoint y: 381, distance: 53.3
click at [619, 414] on div at bounding box center [625, 415] width 24 height 2
type input "21"
click at [804, 379] on div at bounding box center [625, 297] width 839 height 527
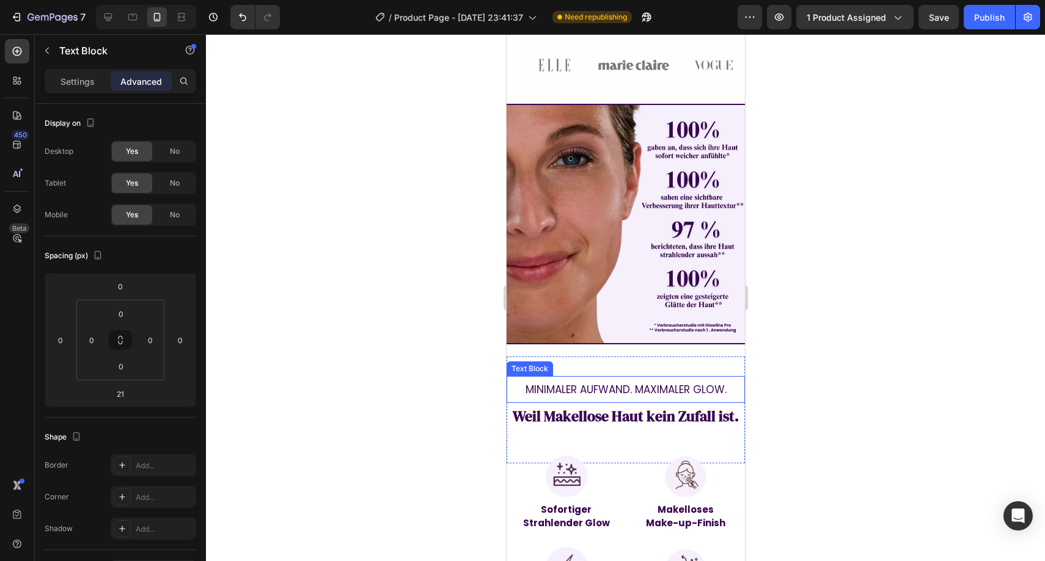
click at [681, 382] on span "MINIMALER AUFWAND. MAXIMALER GLOW." at bounding box center [625, 389] width 201 height 15
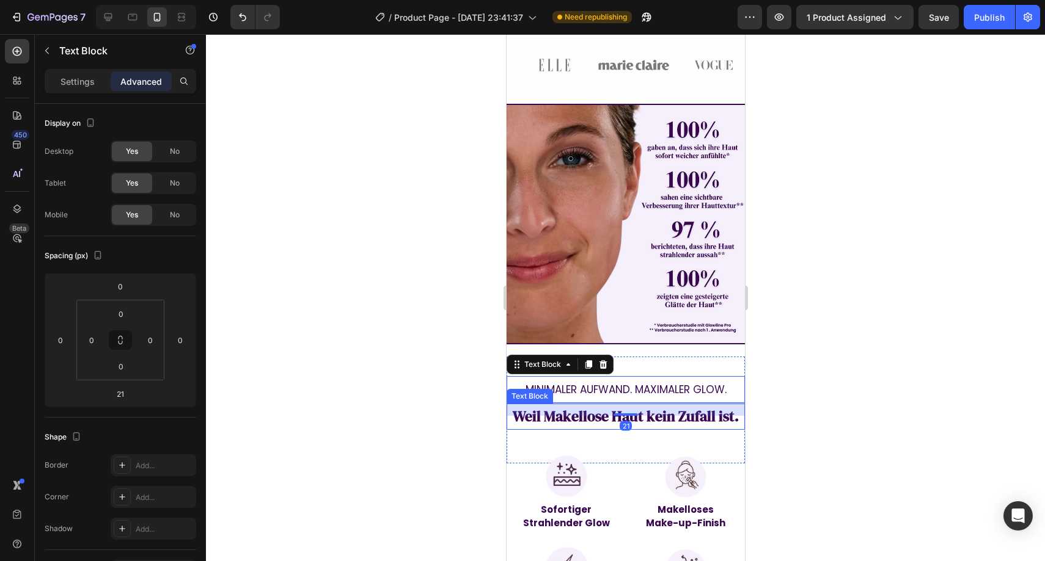
click at [683, 406] on strong "Weil Makellose Haut kein Zufall ist." at bounding box center [625, 416] width 226 height 20
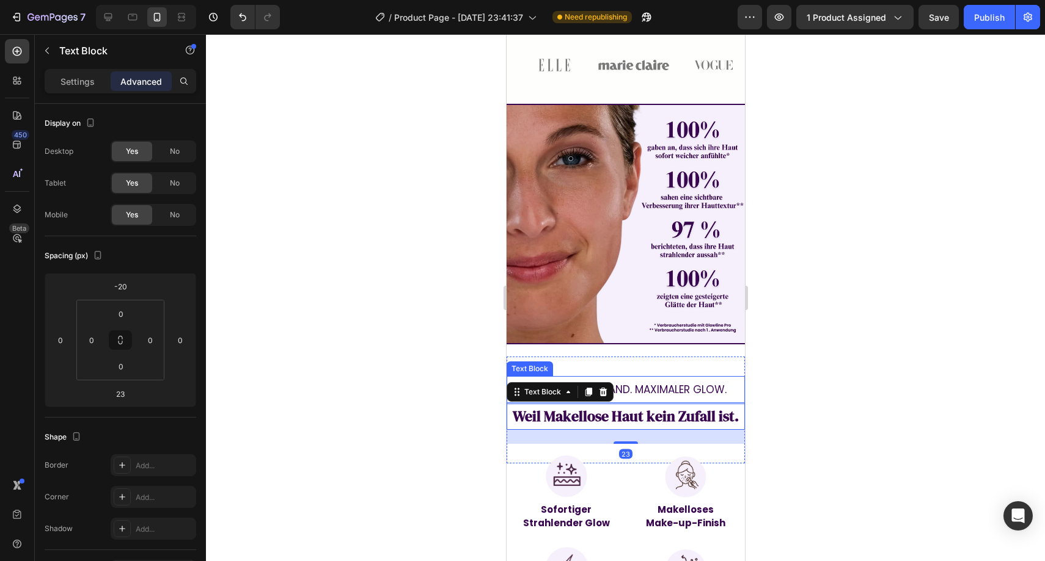
click at [654, 379] on p "MINIMALER AUFWAND. MAXIMALER GLOW." at bounding box center [625, 390] width 236 height 24
click at [633, 382] on span "MINIMALER AUFWAND. MAXIMALER GLOW." at bounding box center [625, 389] width 201 height 15
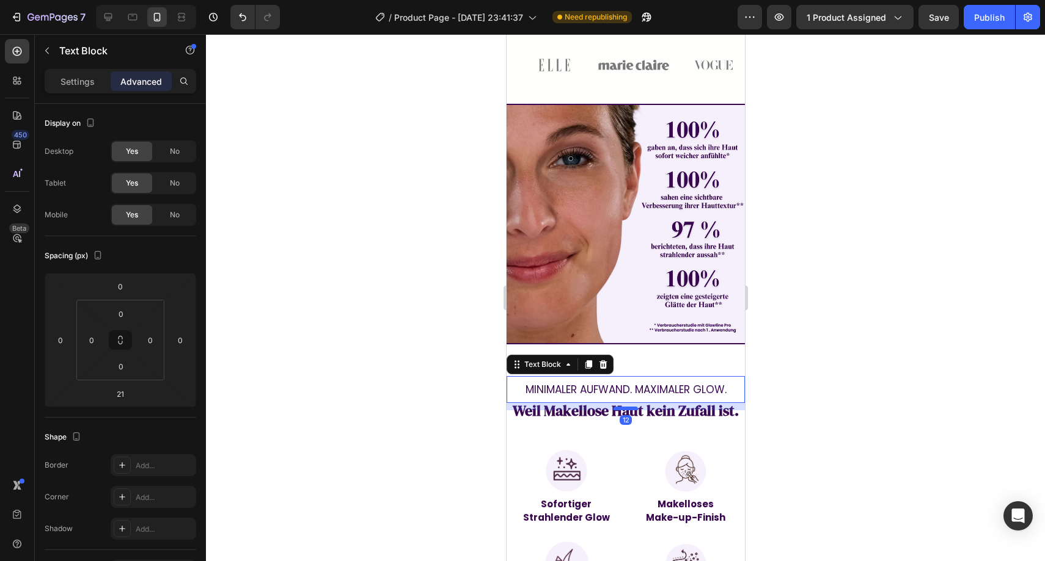
click at [626, 407] on div at bounding box center [625, 409] width 24 height 4
type input "12"
click at [817, 345] on div at bounding box center [625, 297] width 839 height 527
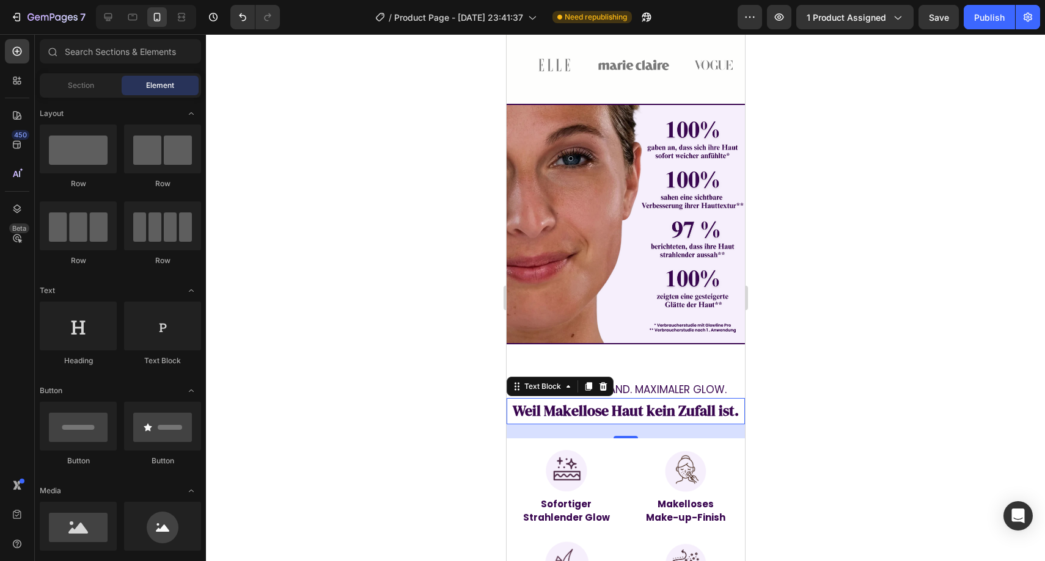
click at [616, 401] on strong "Weil Makellose Haut kein Zufall ist." at bounding box center [625, 411] width 226 height 20
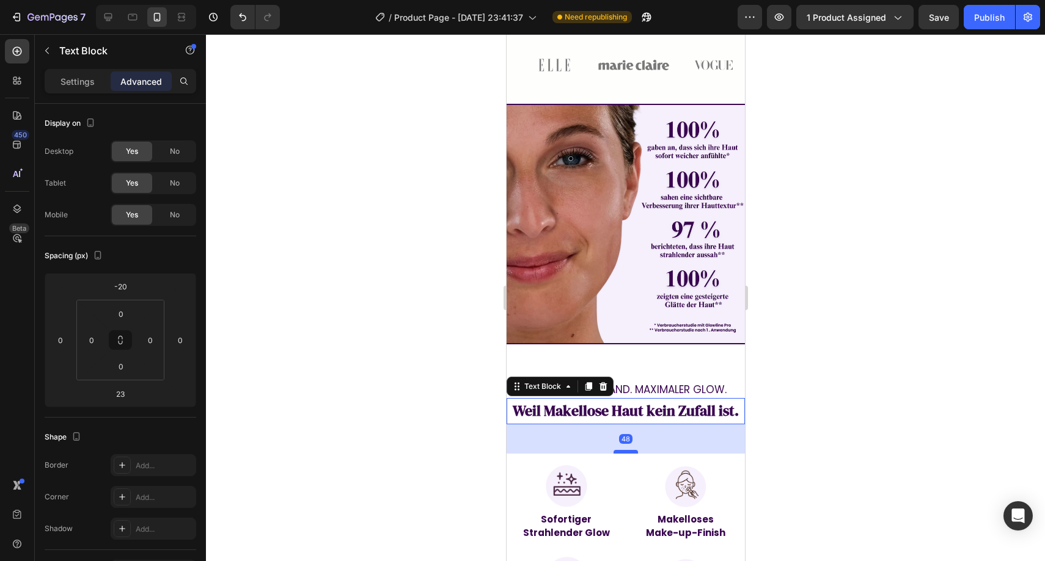
drag, startPoint x: 619, startPoint y: 418, endPoint x: 618, endPoint y: 434, distance: 15.3
click at [618, 450] on div at bounding box center [625, 452] width 24 height 4
type input "48"
click at [801, 378] on div at bounding box center [625, 297] width 839 height 527
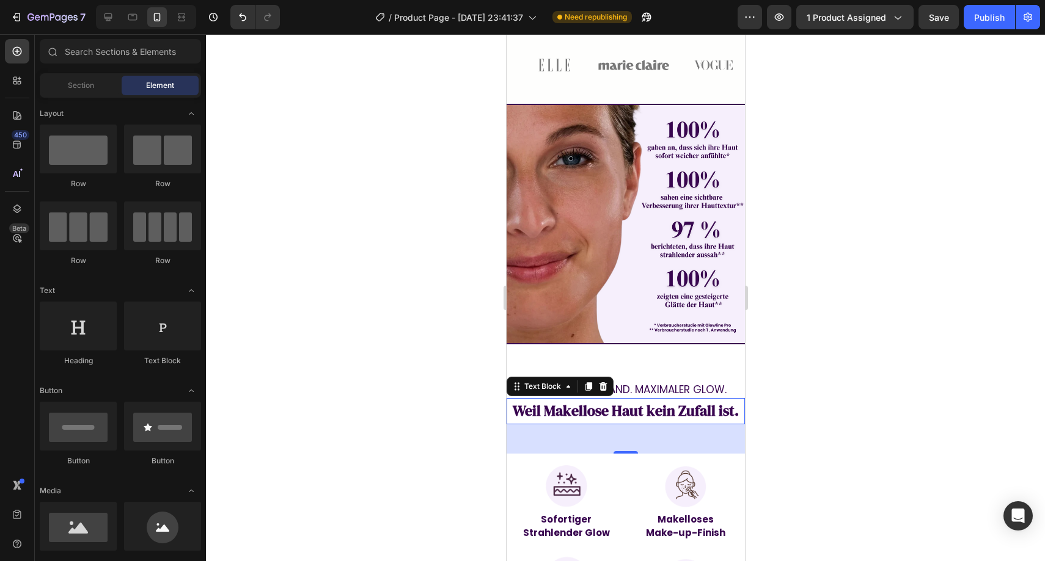
click at [662, 401] on strong "Weil Makellose Haut kein Zufall ist." at bounding box center [625, 411] width 226 height 20
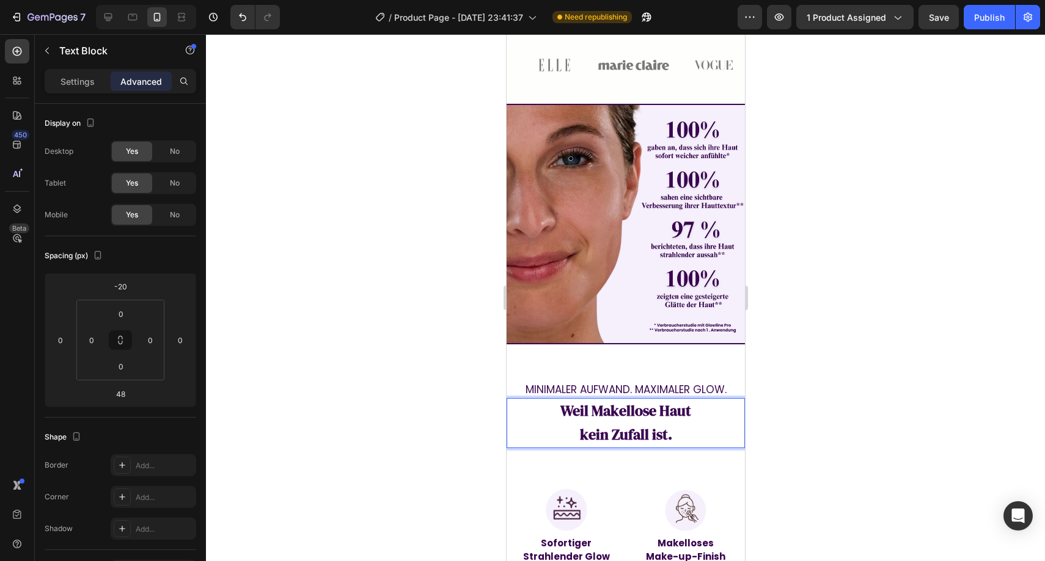
click at [779, 357] on div at bounding box center [625, 297] width 839 height 527
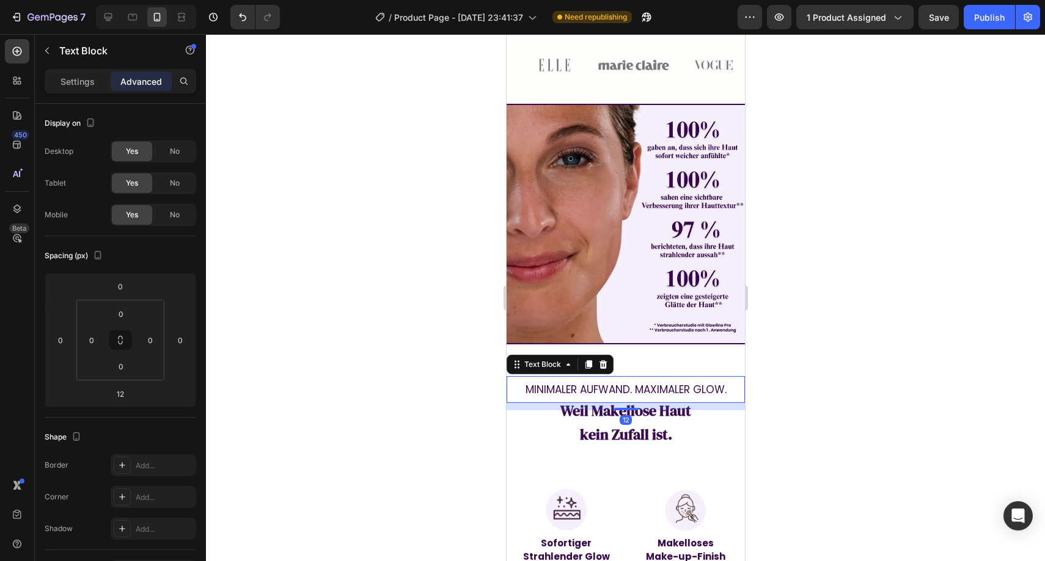
click at [685, 378] on p "MINIMALER AUFWAND. MAXIMALER GLOW." at bounding box center [625, 390] width 236 height 24
click at [598, 360] on icon at bounding box center [602, 365] width 10 height 10
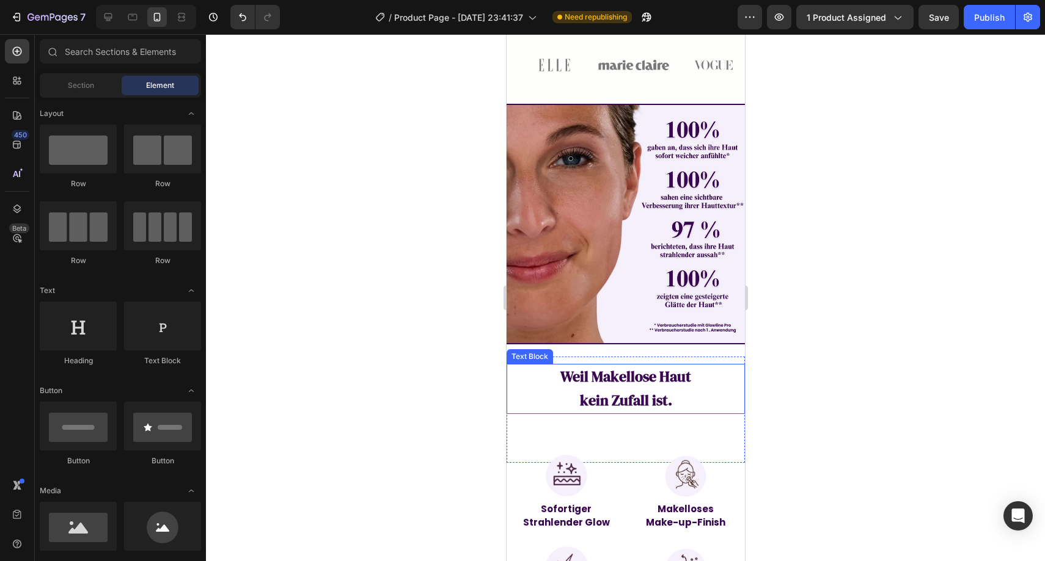
click at [450, 360] on div at bounding box center [625, 297] width 839 height 527
click at [246, 23] on button "Undo/Redo" at bounding box center [242, 17] width 24 height 24
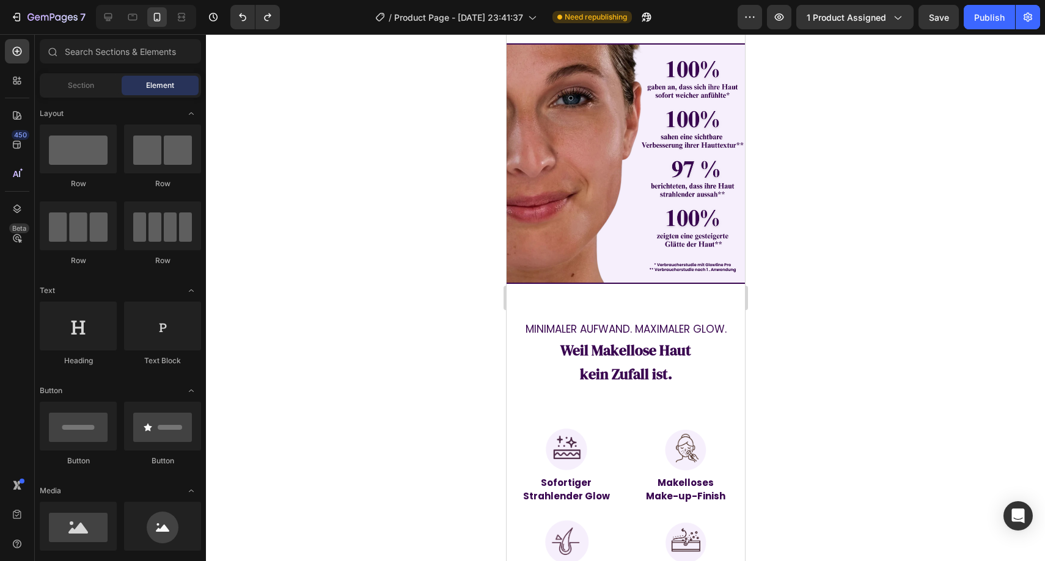
scroll to position [851, 0]
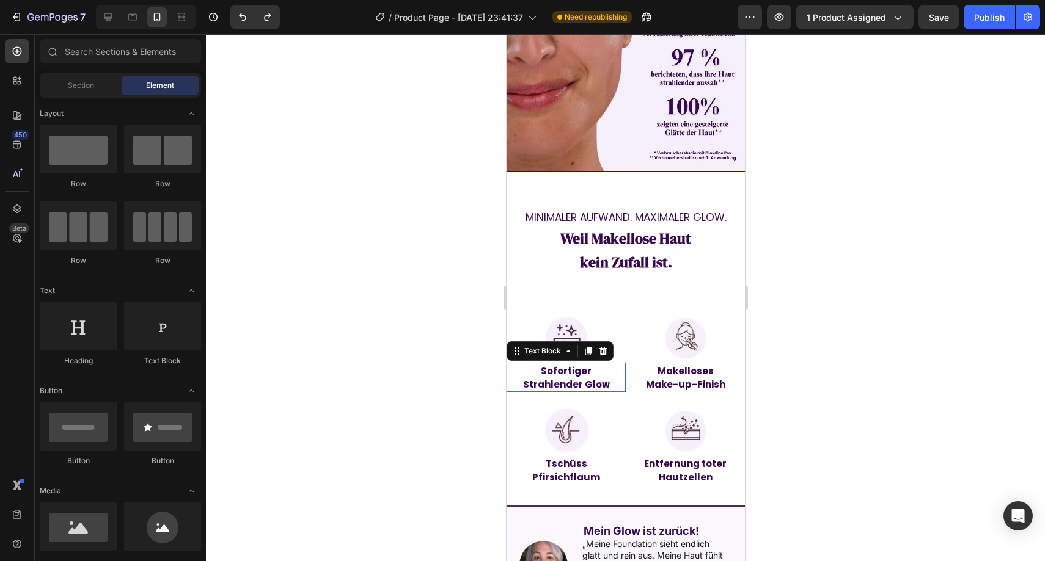
click at [571, 378] on p "Strahlender Glow" at bounding box center [565, 384] width 117 height 13
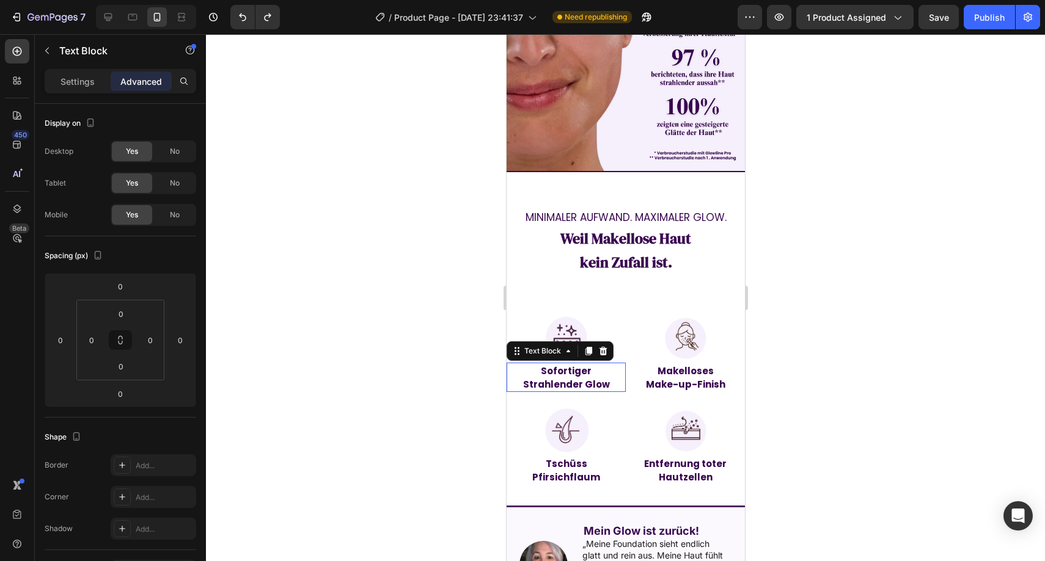
click at [571, 378] on p "Strahlender Glow" at bounding box center [565, 384] width 117 height 13
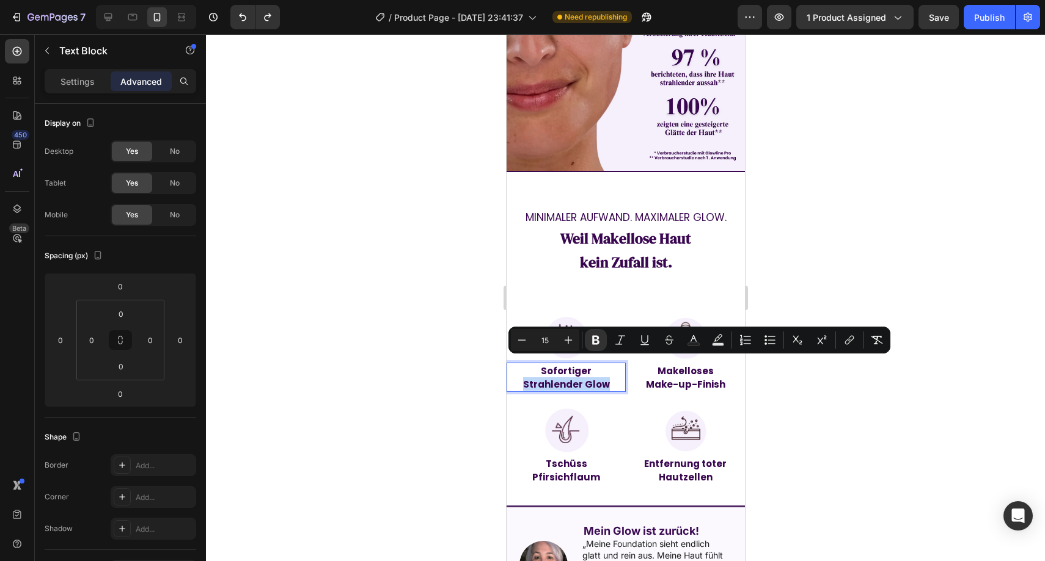
click at [571, 378] on p "Strahlender Glow" at bounding box center [565, 384] width 117 height 13
click at [585, 378] on strong "Strahlender Glow" at bounding box center [565, 384] width 87 height 13
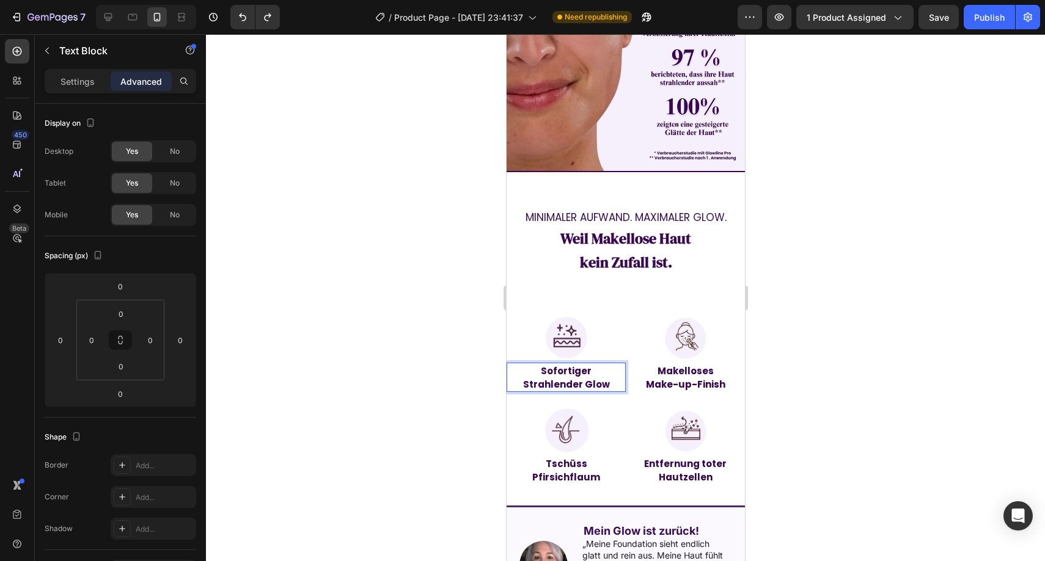
click at [589, 378] on strong "Strahlender Glow" at bounding box center [565, 384] width 87 height 13
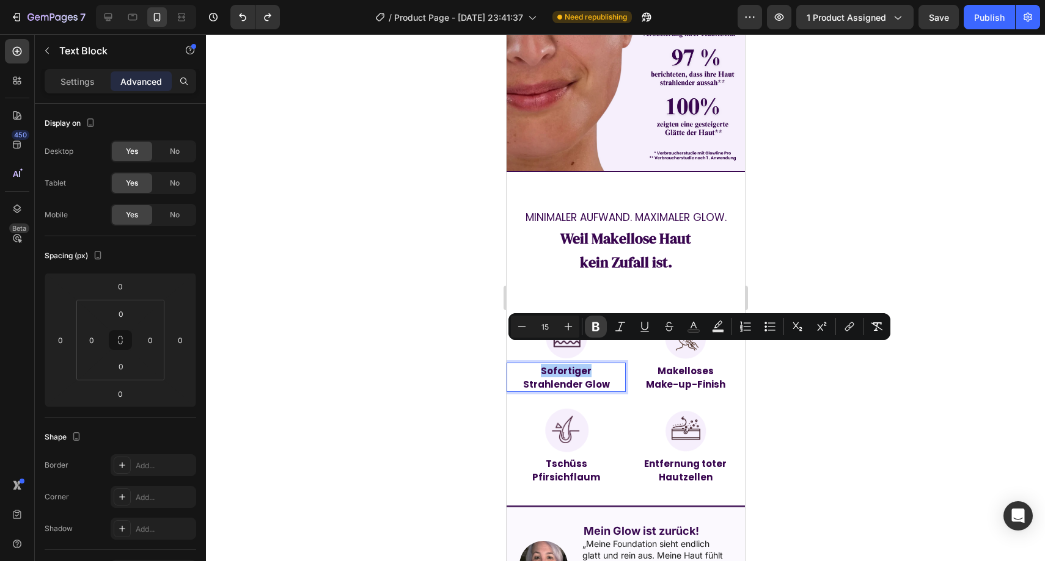
click at [591, 330] on icon "Editor contextual toolbar" at bounding box center [595, 327] width 12 height 12
click at [86, 79] on p "Settings" at bounding box center [77, 81] width 34 height 13
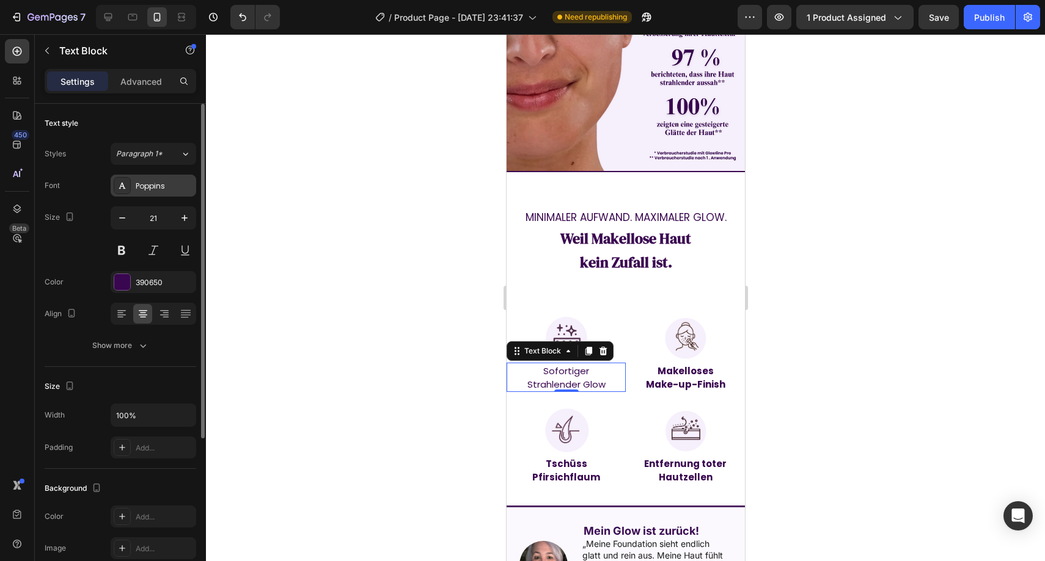
click at [145, 195] on div "Font Poppins Size 21 Color 390650 Align Show more" at bounding box center [120, 266] width 151 height 182
click at [145, 192] on div "Poppins" at bounding box center [154, 186] width 86 height 22
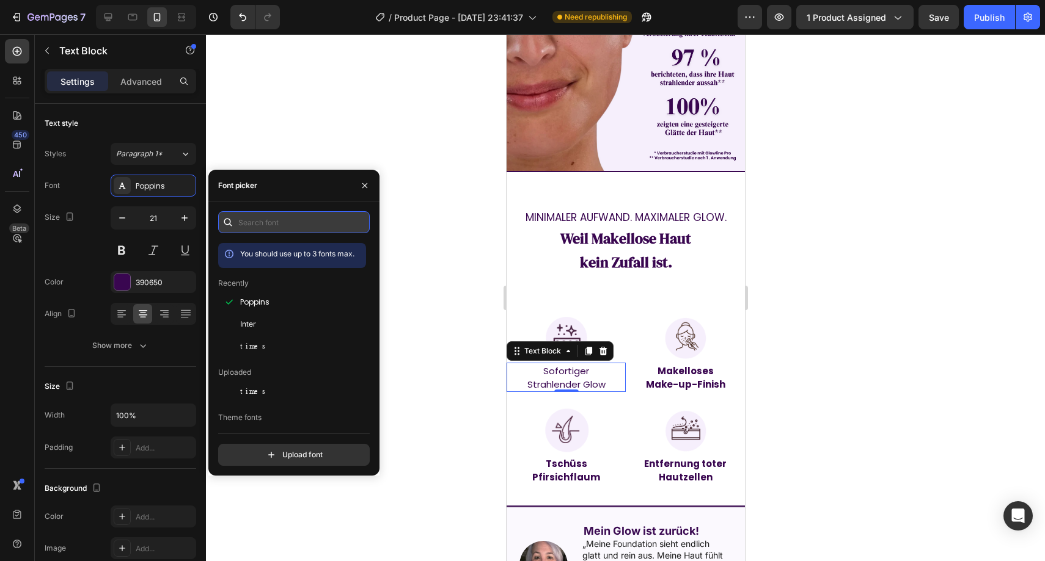
click at [291, 232] on input "text" at bounding box center [293, 222] width 151 height 22
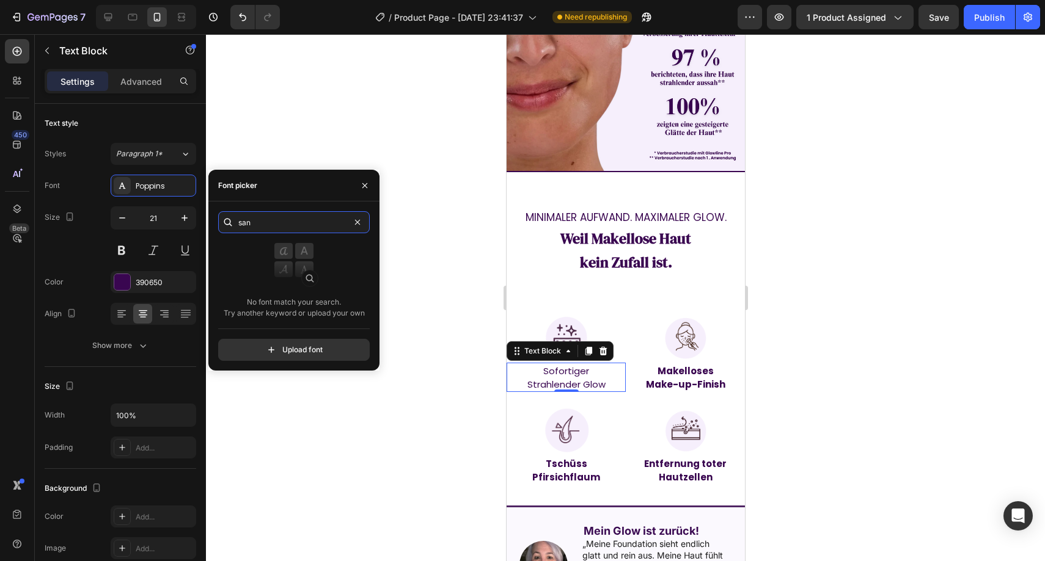
type input "sans"
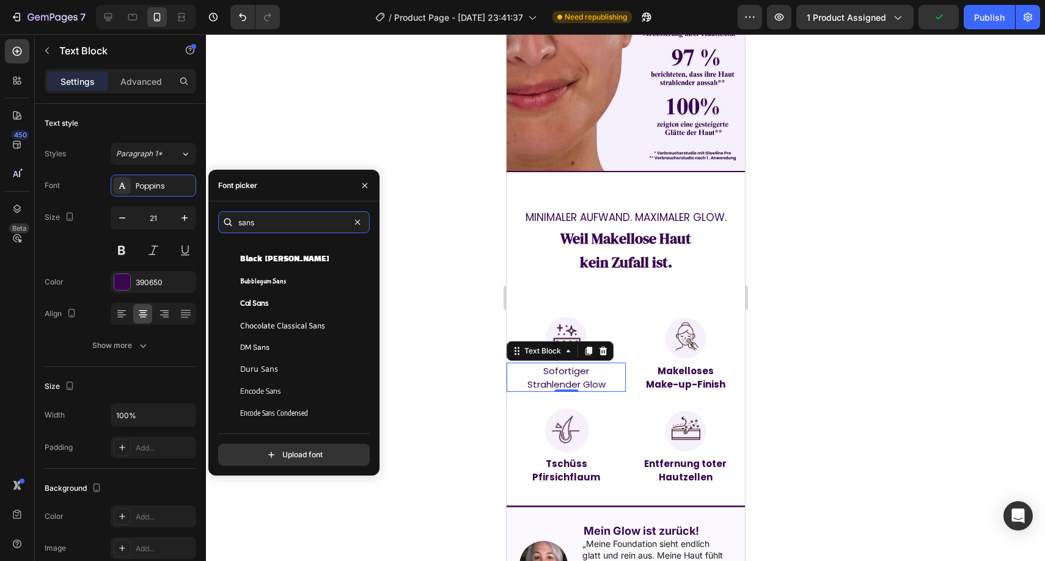
scroll to position [469, 0]
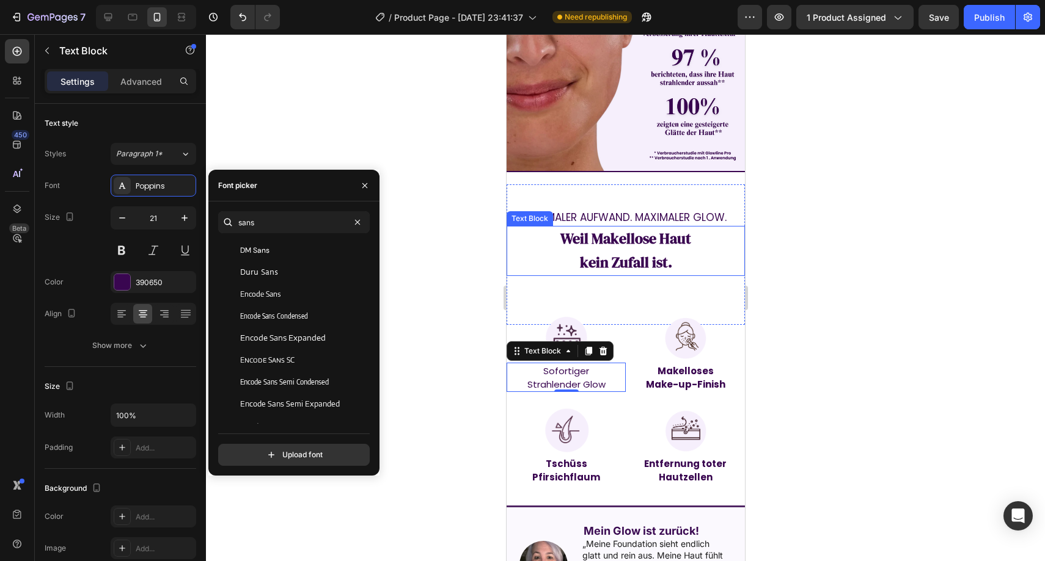
click at [616, 230] on p "Weil Makellose Haut" at bounding box center [625, 239] width 236 height 24
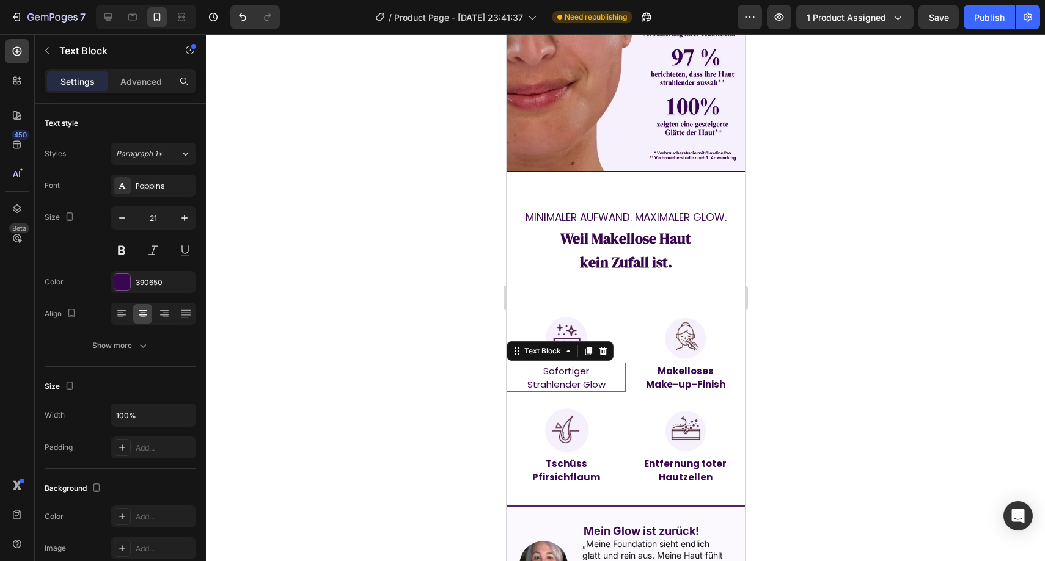
click at [566, 365] on span "Sofortiger" at bounding box center [565, 371] width 46 height 13
click at [156, 186] on div "Poppins" at bounding box center [164, 186] width 57 height 11
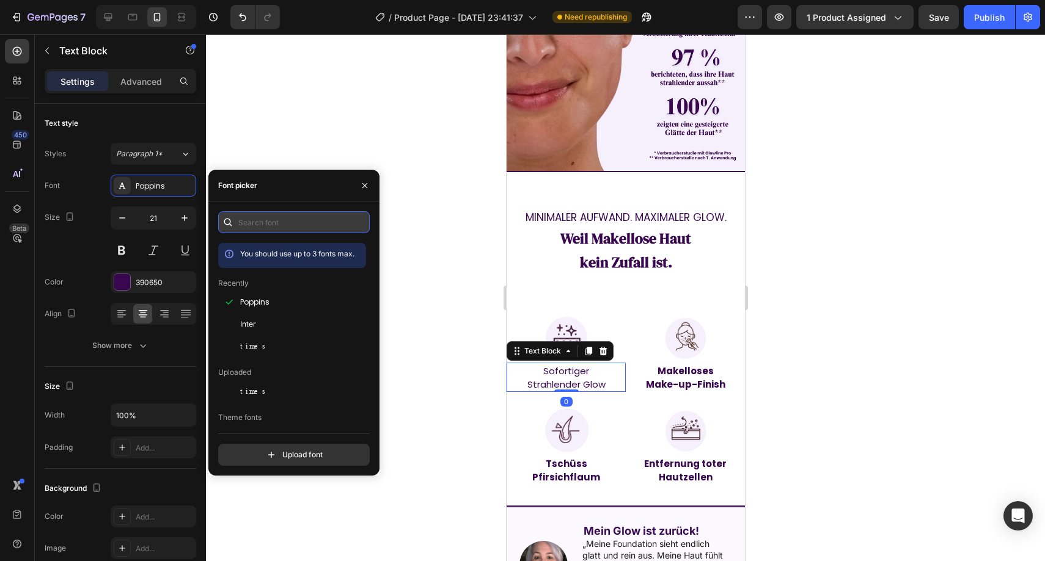
click at [263, 227] on input "text" at bounding box center [293, 222] width 151 height 22
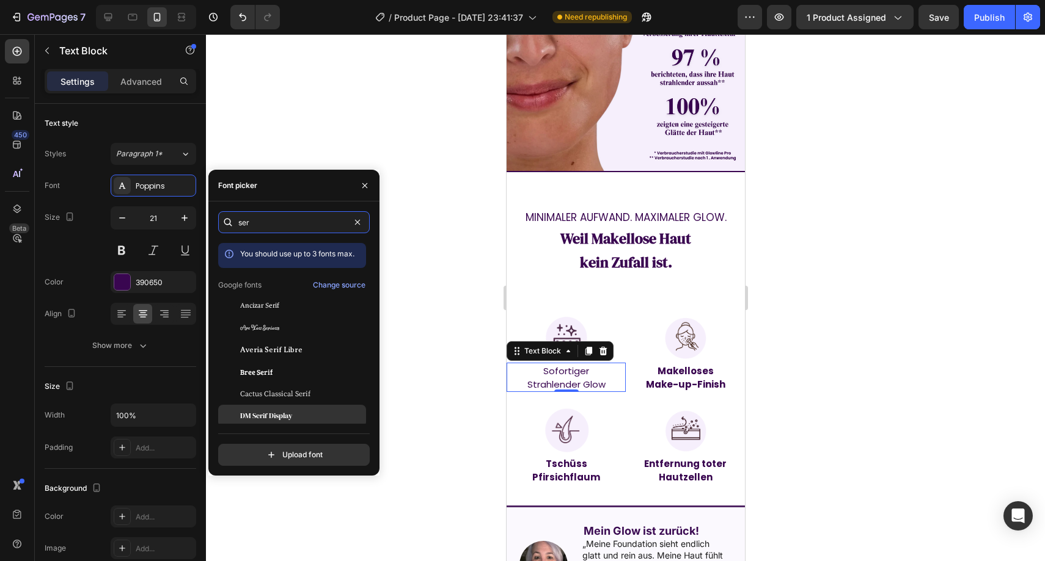
type input "ser"
click at [293, 409] on div "DM Serif Display" at bounding box center [292, 416] width 148 height 22
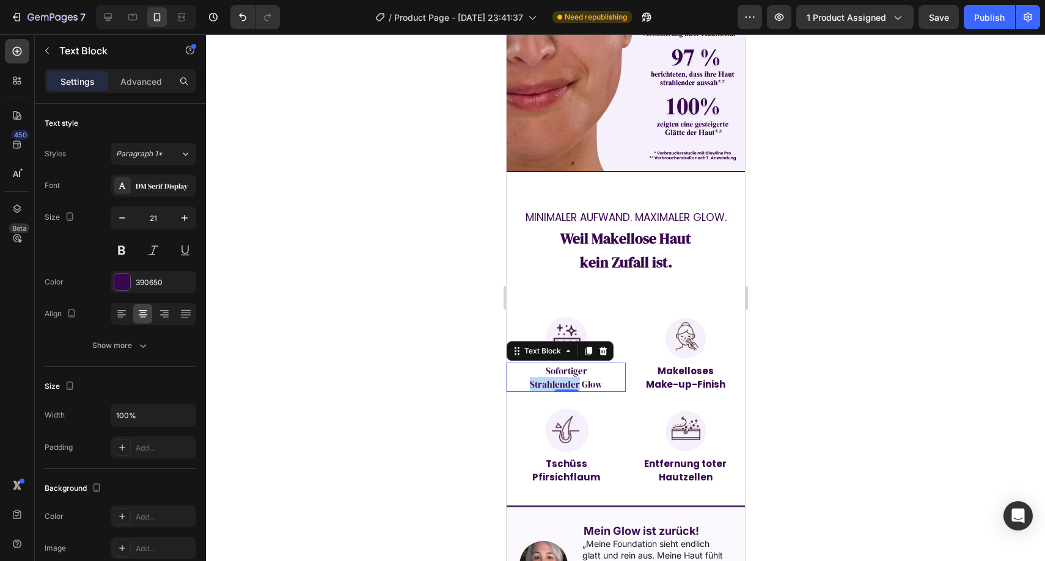
click at [551, 378] on span "Strahlender Glow" at bounding box center [565, 384] width 73 height 13
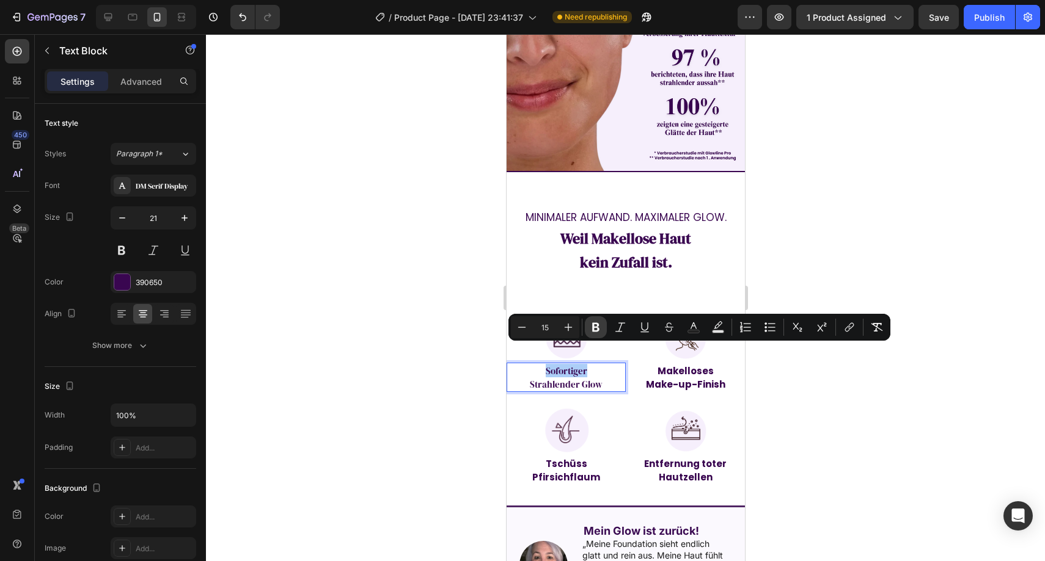
click at [591, 325] on icon "Editor contextual toolbar" at bounding box center [595, 327] width 12 height 12
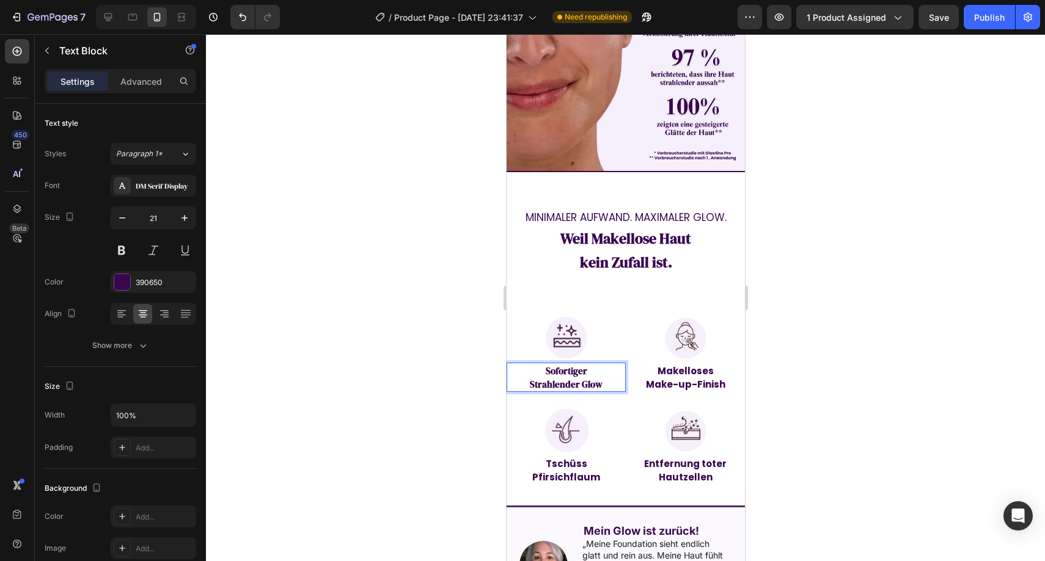
click at [560, 365] on strong "Sofortiger" at bounding box center [566, 371] width 42 height 13
click at [562, 365] on strong "Sofortiger" at bounding box center [566, 371] width 42 height 13
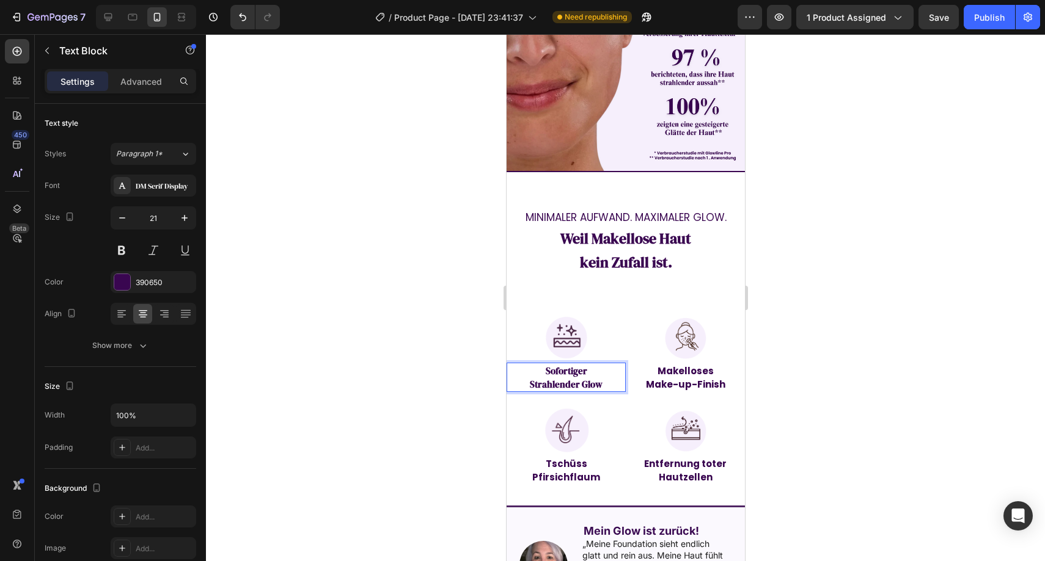
click at [563, 365] on strong "Sofortiger" at bounding box center [566, 371] width 42 height 13
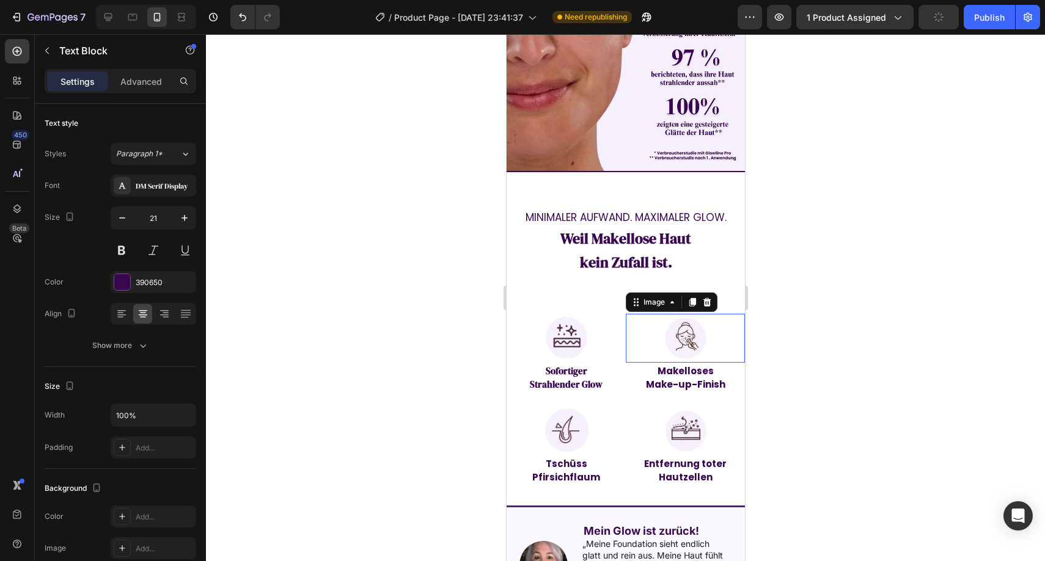
drag, startPoint x: 623, startPoint y: 334, endPoint x: 598, endPoint y: 335, distance: 25.1
click at [625, 333] on div at bounding box center [684, 338] width 119 height 49
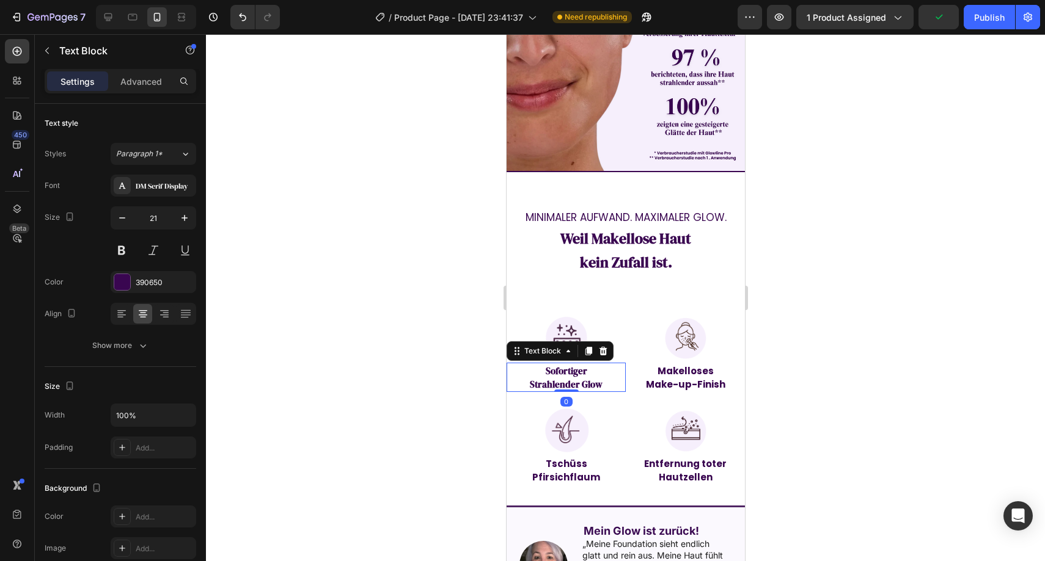
click at [555, 378] on p "Strahlender Glow" at bounding box center [565, 384] width 117 height 13
click at [555, 365] on strong "Sofortiger" at bounding box center [566, 371] width 42 height 13
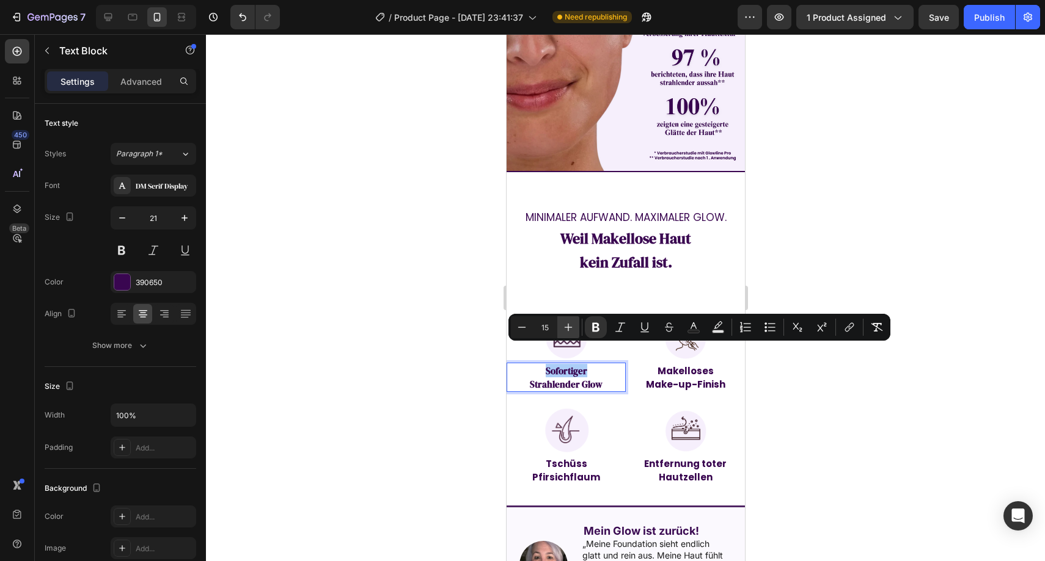
click at [564, 330] on icon "Editor contextual toolbar" at bounding box center [568, 327] width 12 height 12
click at [564, 331] on icon "Editor contextual toolbar" at bounding box center [568, 327] width 12 height 12
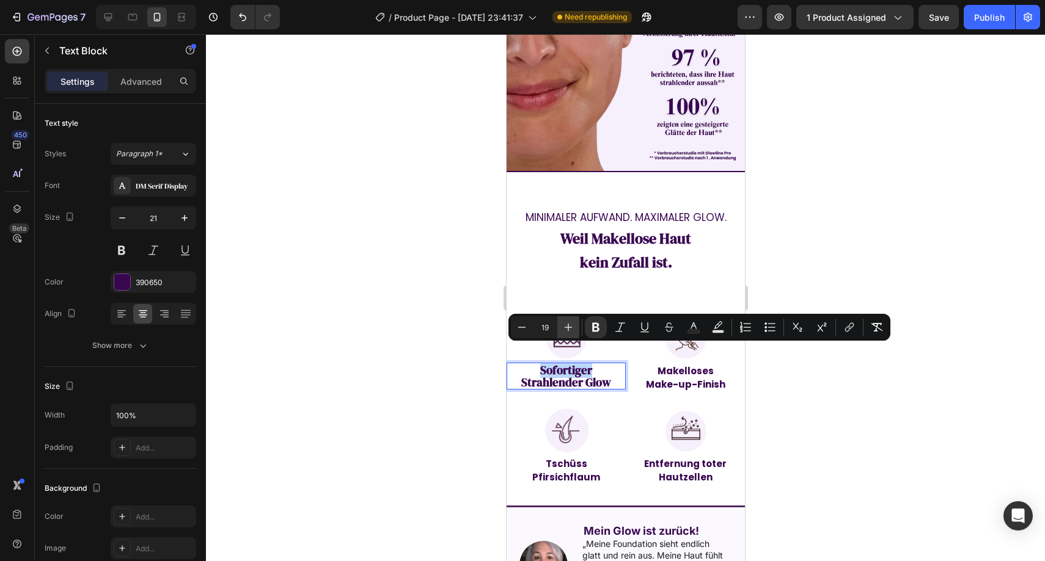
type input "20"
click at [445, 335] on div at bounding box center [625, 297] width 839 height 527
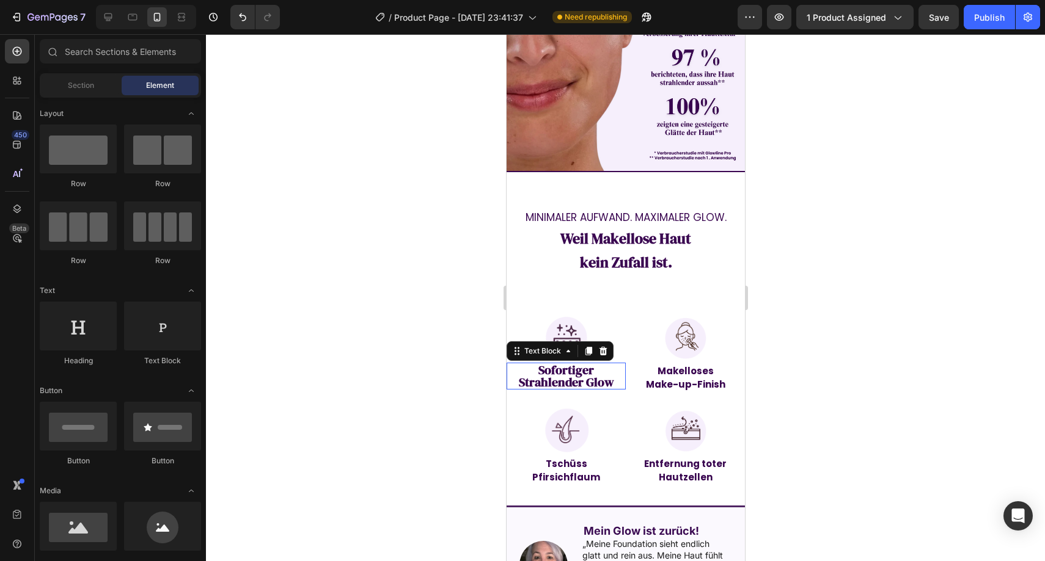
click at [565, 374] on strong "Strahlender Glow" at bounding box center [565, 382] width 95 height 17
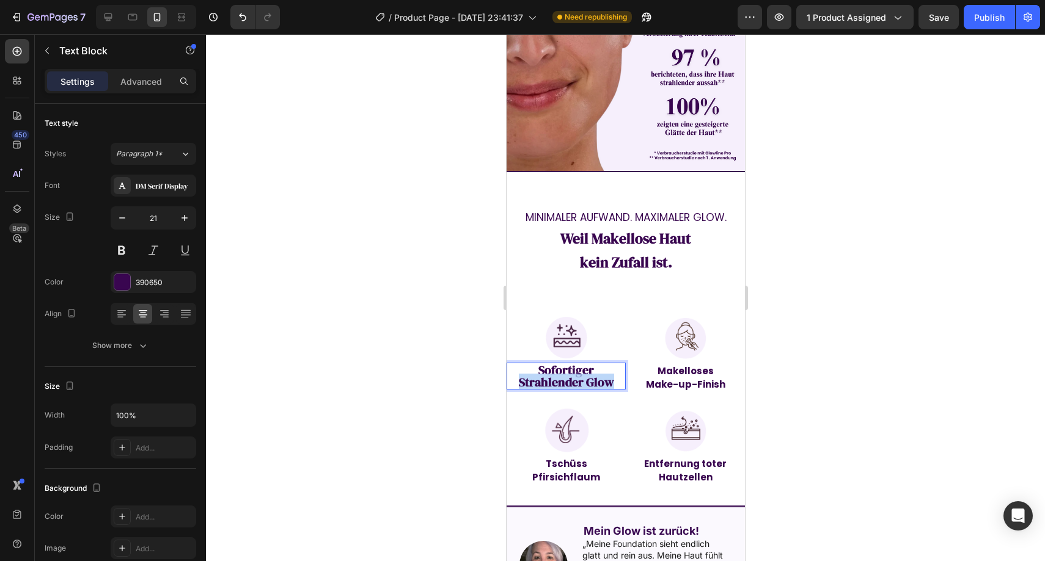
click at [565, 374] on strong "Strahlender Glow" at bounding box center [565, 382] width 95 height 17
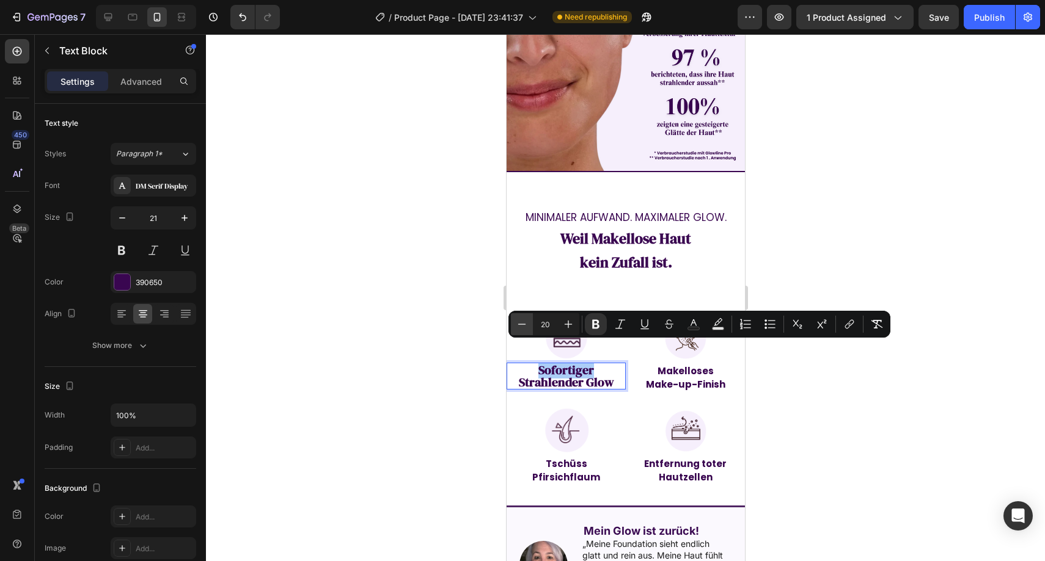
click at [523, 330] on button "Minus" at bounding box center [522, 324] width 22 height 22
type input "17"
click at [470, 345] on div at bounding box center [625, 297] width 839 height 527
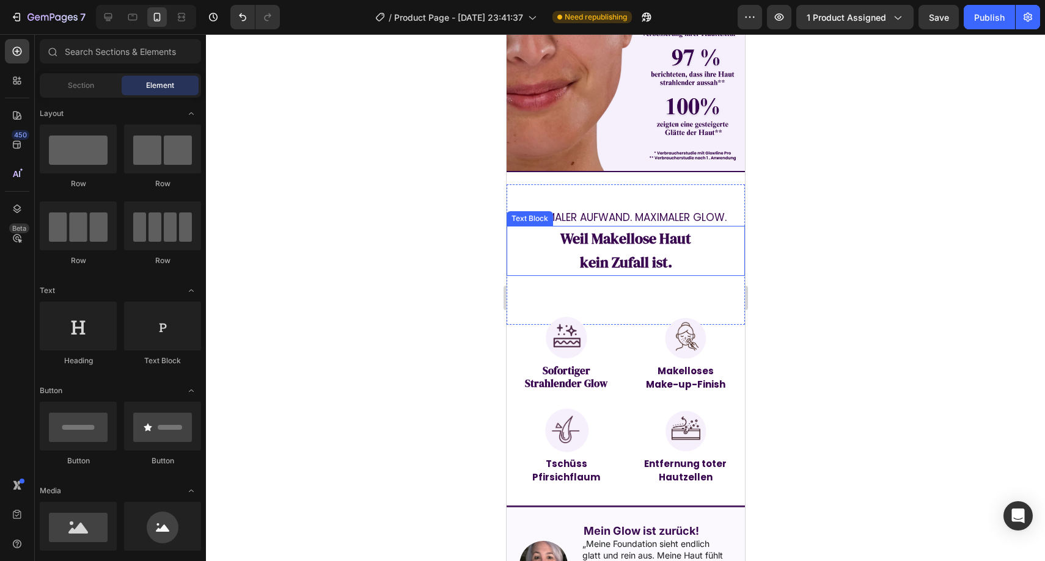
click at [622, 228] on strong "Weil Makellose Haut" at bounding box center [625, 238] width 131 height 20
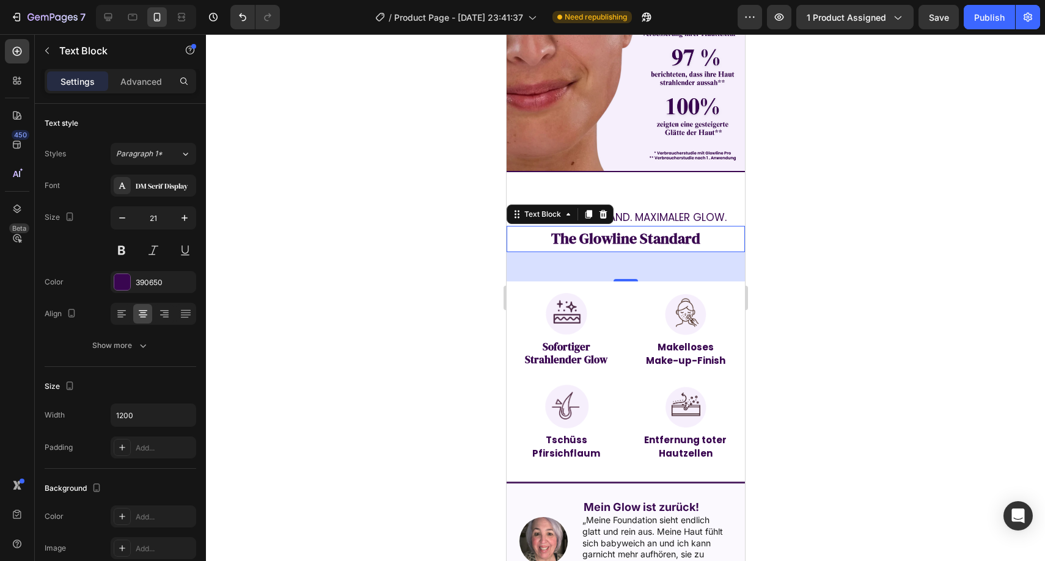
drag, startPoint x: 806, startPoint y: 187, endPoint x: 799, endPoint y: 188, distance: 7.4
click at [806, 187] on div at bounding box center [625, 297] width 839 height 527
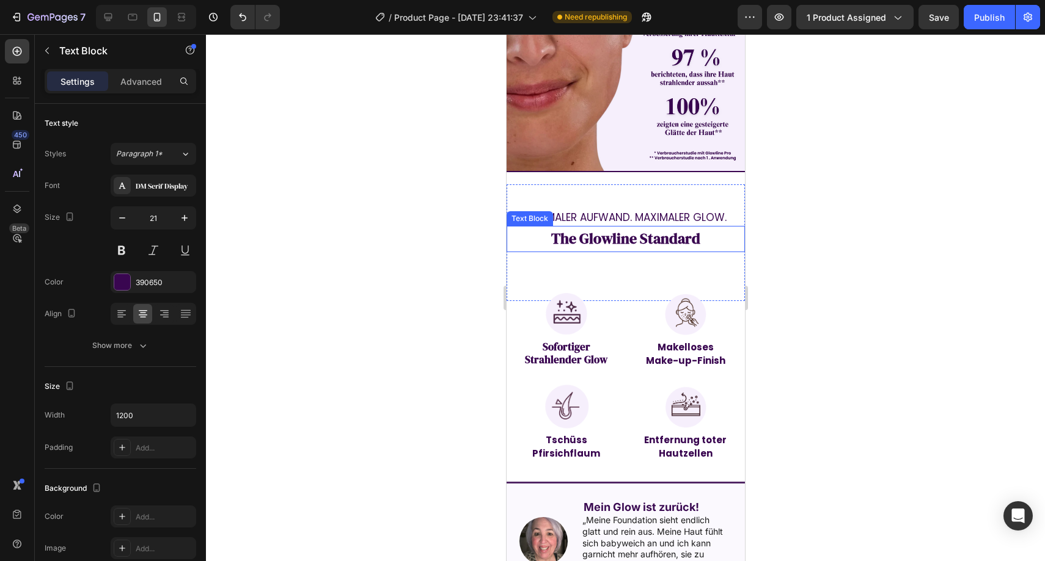
click at [691, 228] on strong "The Glowline Standard" at bounding box center [624, 238] width 149 height 20
click at [589, 228] on strong "The Glowline Standard" at bounding box center [624, 238] width 149 height 20
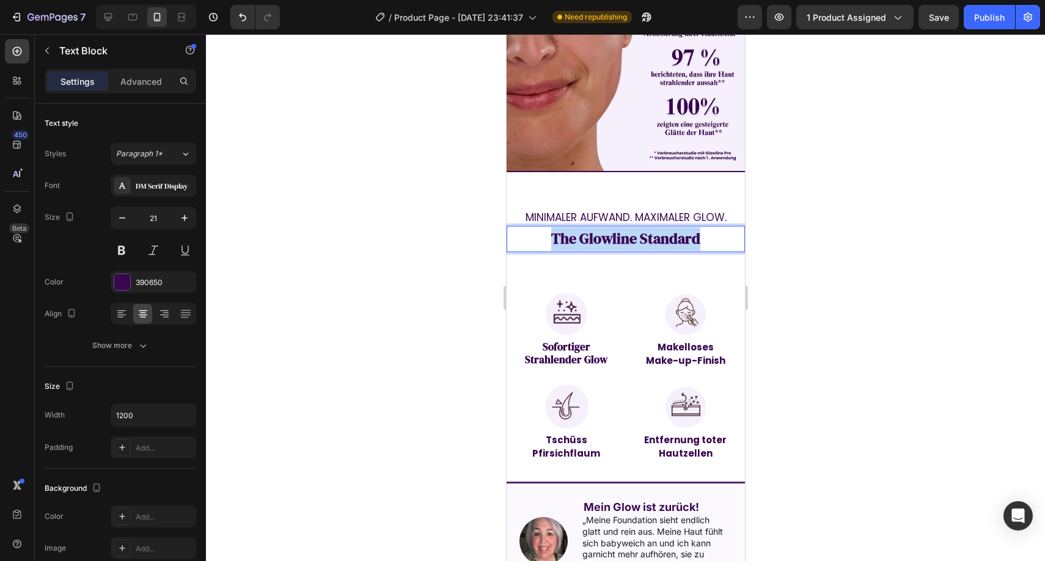
click at [589, 228] on strong "The Glowline Standard" at bounding box center [624, 238] width 149 height 20
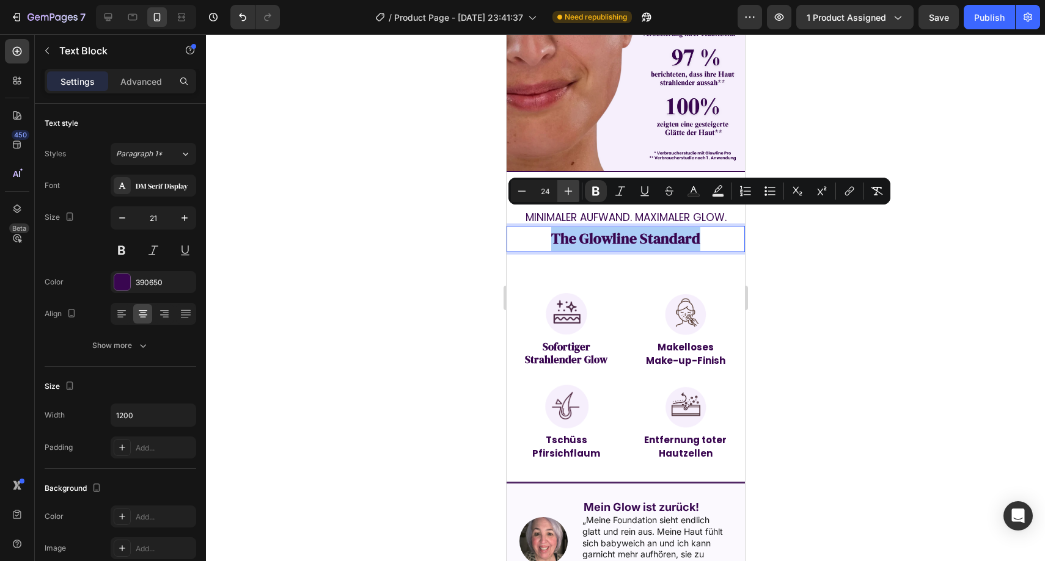
click at [562, 190] on icon "Editor contextual toolbar" at bounding box center [568, 191] width 12 height 12
click at [563, 191] on icon "Editor contextual toolbar" at bounding box center [568, 191] width 12 height 12
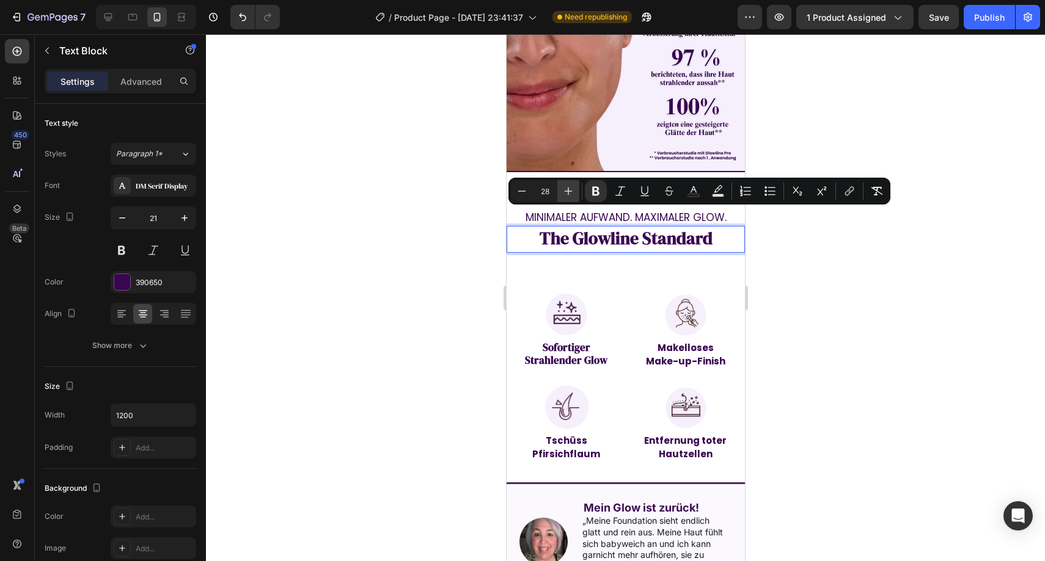
type input "29"
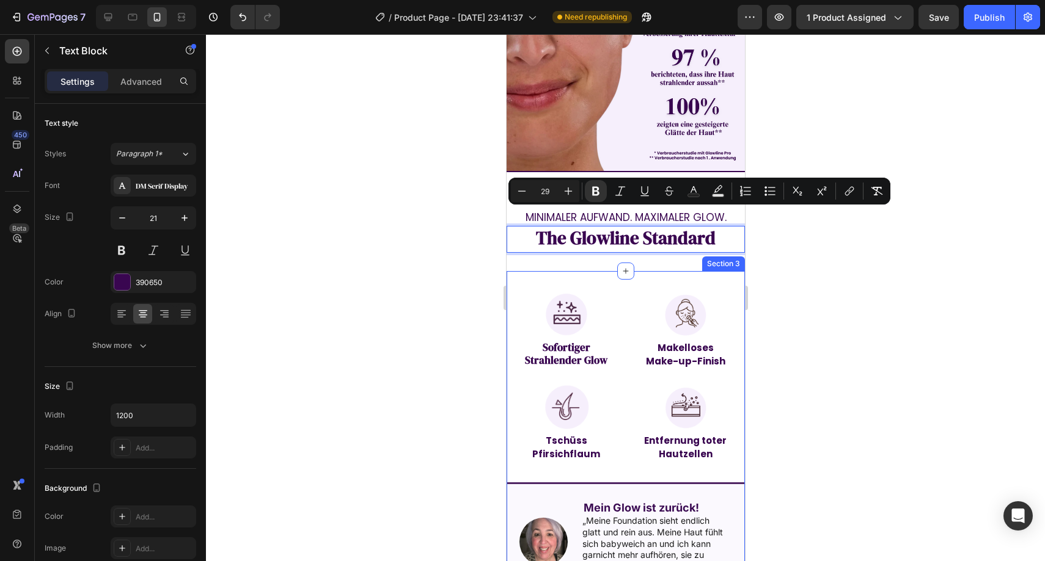
click at [801, 269] on div at bounding box center [625, 297] width 839 height 527
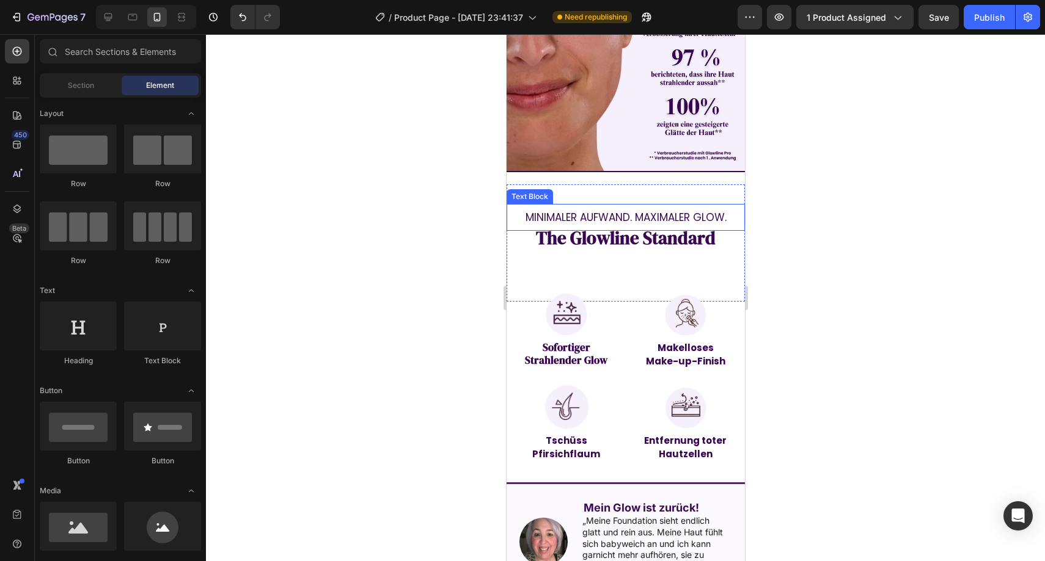
click at [652, 210] on span "MINIMALER AUFWAND. MAXIMALER GLOW." at bounding box center [625, 217] width 201 height 15
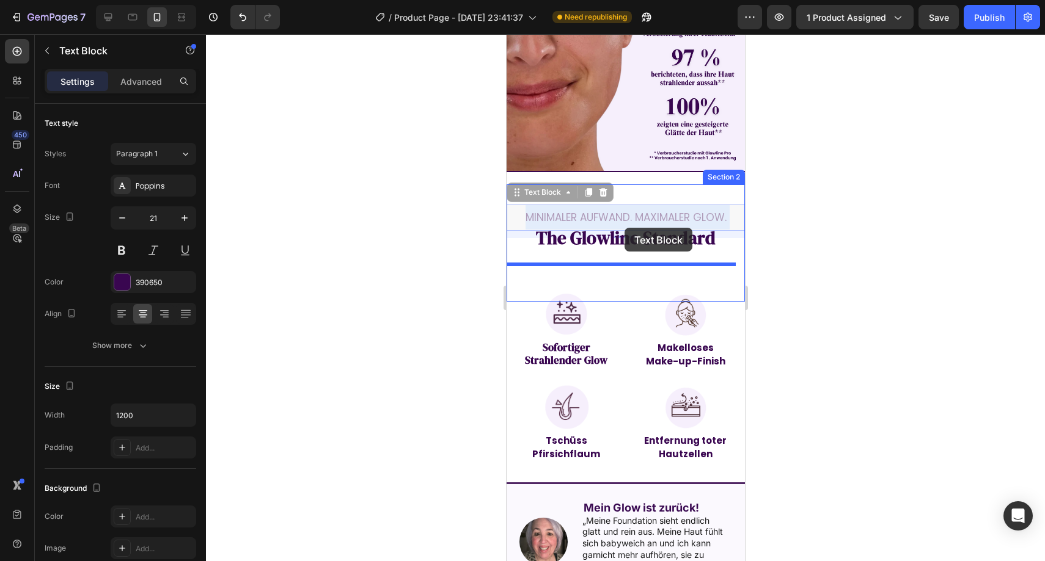
drag, startPoint x: 626, startPoint y: 199, endPoint x: 624, endPoint y: 228, distance: 29.4
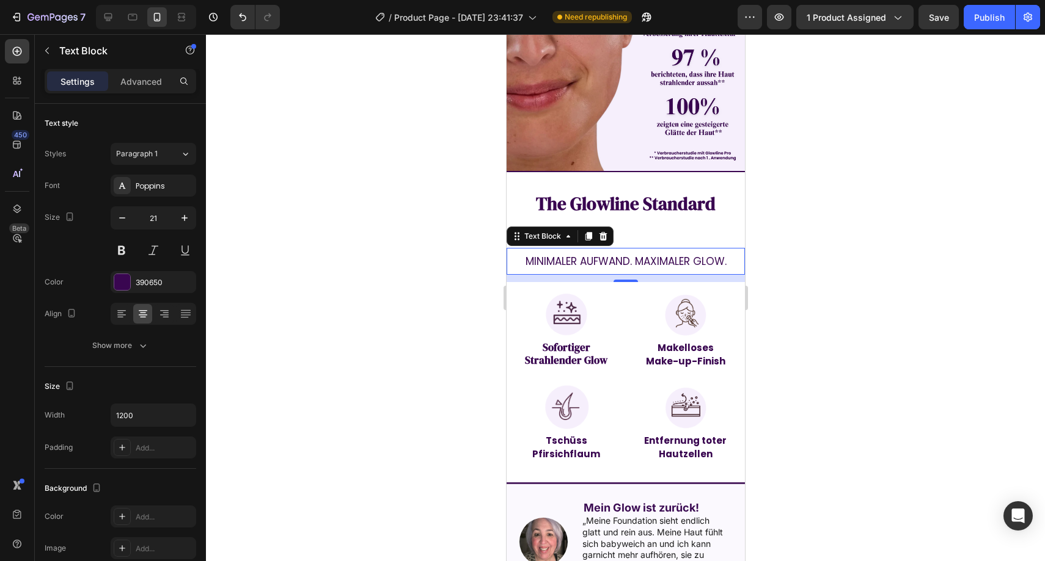
click at [775, 193] on div at bounding box center [625, 297] width 839 height 527
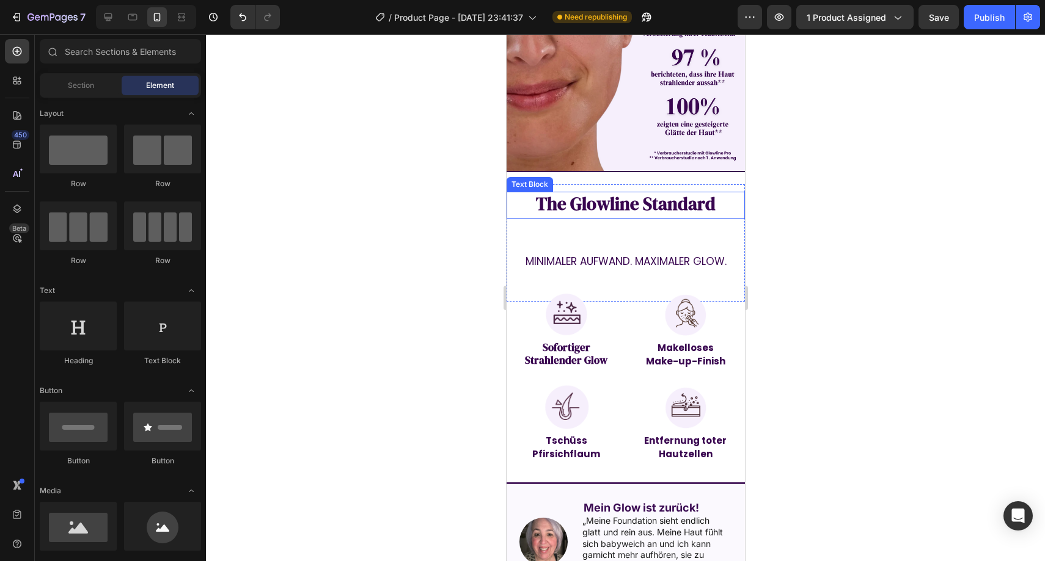
click at [663, 195] on strong "The Glowline Standard" at bounding box center [625, 204] width 180 height 24
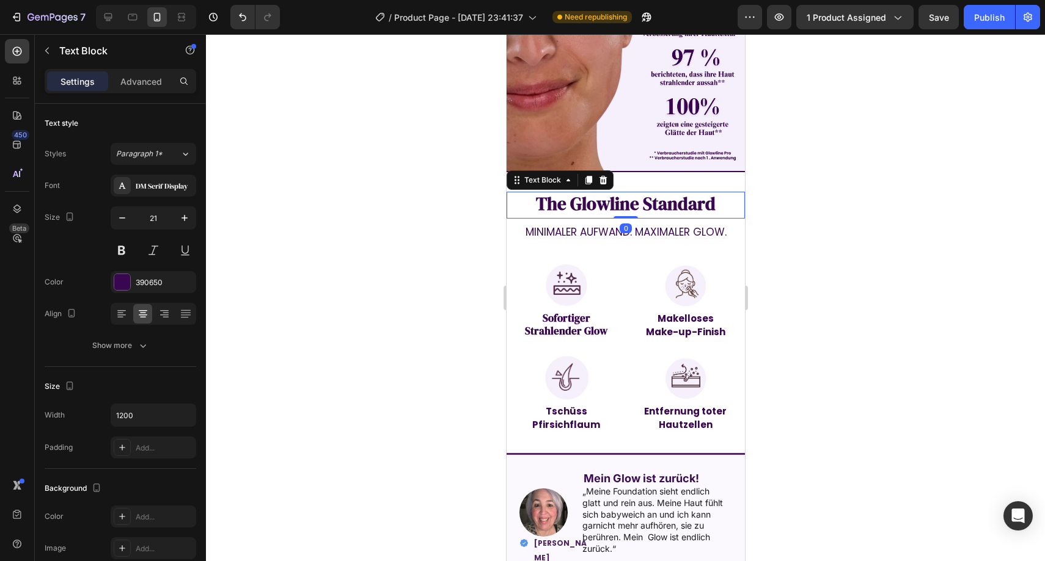
drag, startPoint x: 622, startPoint y: 229, endPoint x: 632, endPoint y: 198, distance: 32.8
click at [627, 216] on div at bounding box center [625, 217] width 24 height 2
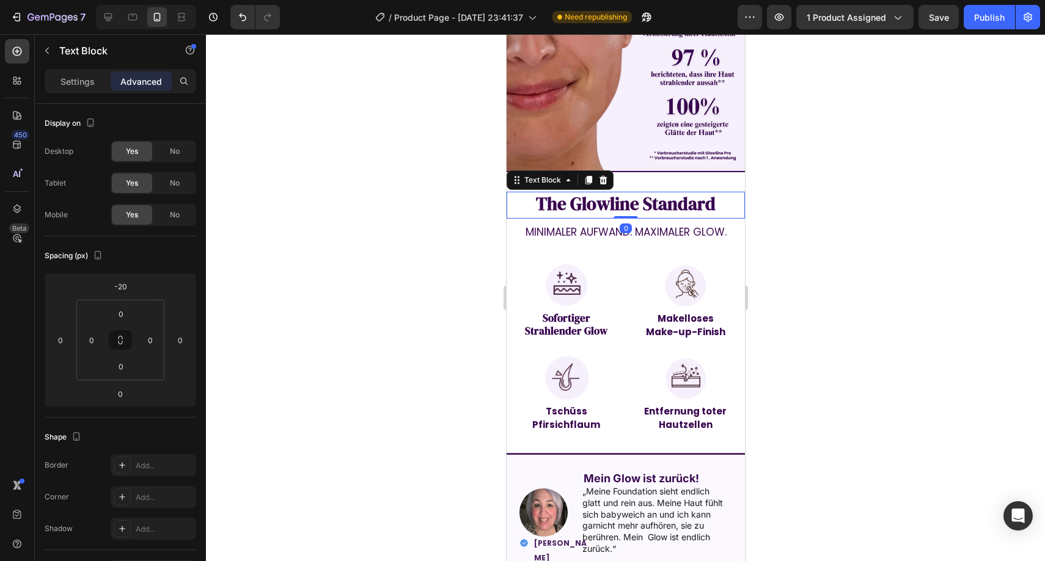
click at [869, 198] on div at bounding box center [625, 297] width 839 height 527
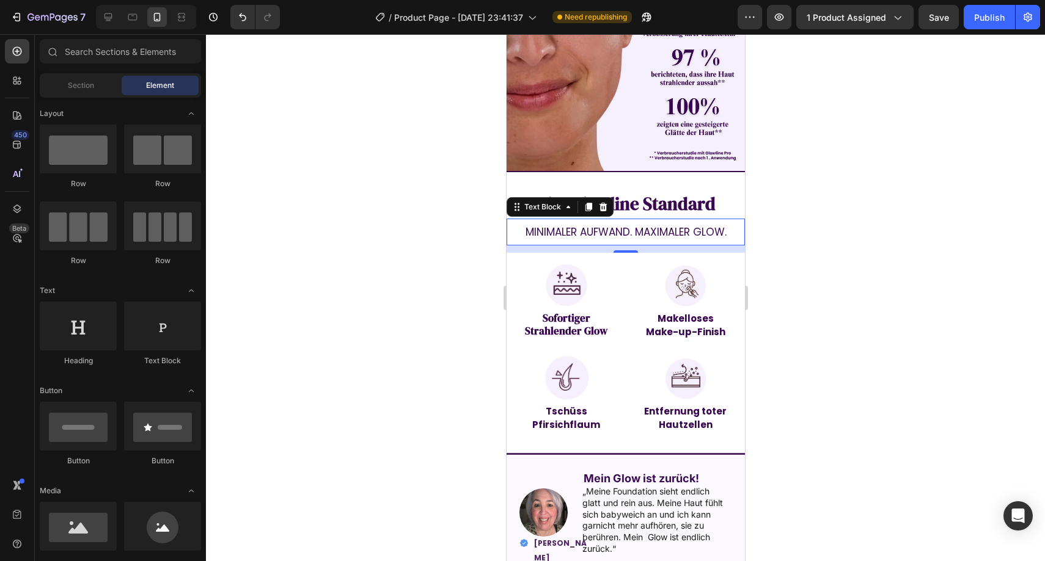
click at [679, 220] on p "MINIMALER AUFWAND. MAXIMALER GLOW." at bounding box center [625, 232] width 236 height 24
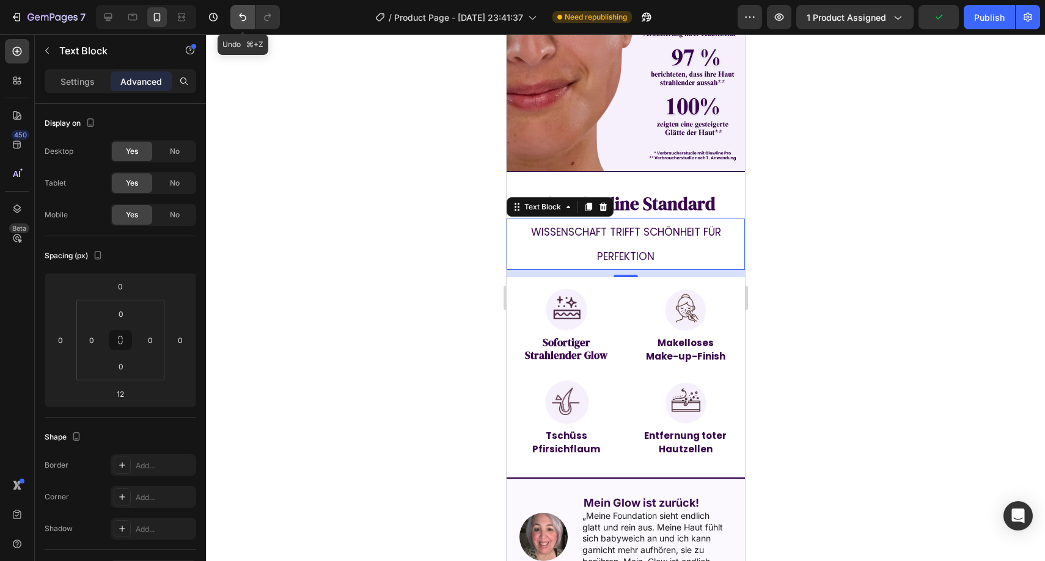
click at [238, 18] on icon "Undo/Redo" at bounding box center [242, 17] width 12 height 12
click at [239, 18] on icon "Undo/Redo" at bounding box center [242, 17] width 12 height 12
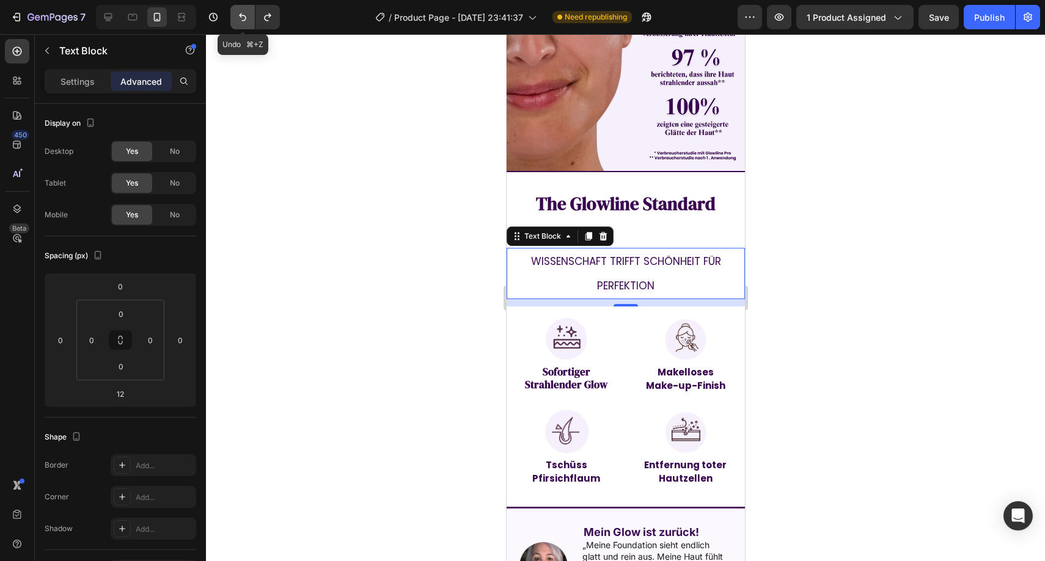
click at [239, 18] on icon "Undo/Redo" at bounding box center [242, 17] width 12 height 12
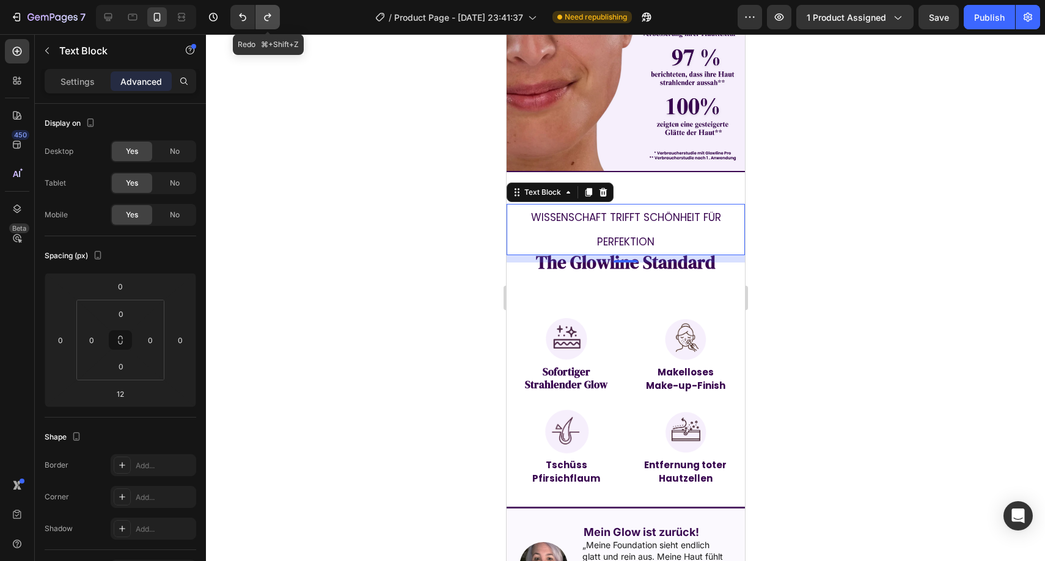
click at [266, 25] on button "Undo/Redo" at bounding box center [267, 17] width 24 height 24
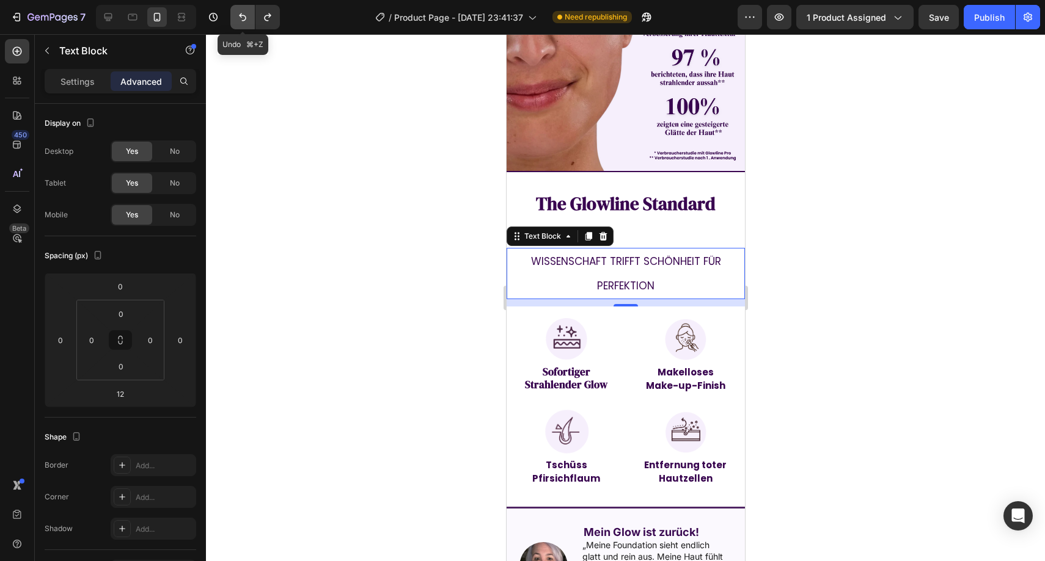
click at [244, 14] on icon "Undo/Redo" at bounding box center [242, 17] width 12 height 12
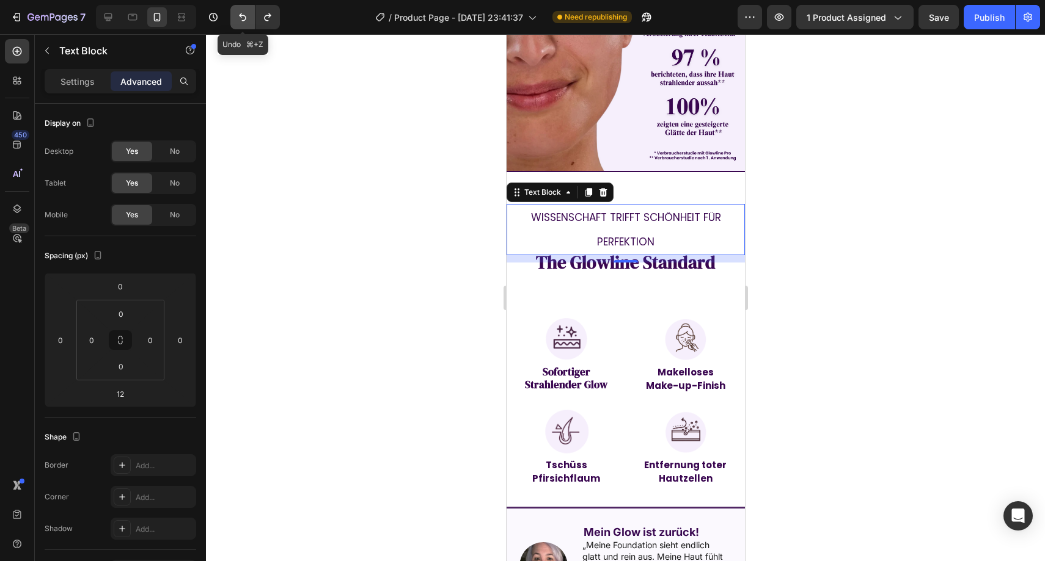
click at [245, 18] on icon "Undo/Redo" at bounding box center [242, 17] width 12 height 12
click at [245, 17] on icon "Undo/Redo" at bounding box center [242, 17] width 12 height 12
click at [264, 19] on icon "Undo/Redo" at bounding box center [267, 17] width 12 height 12
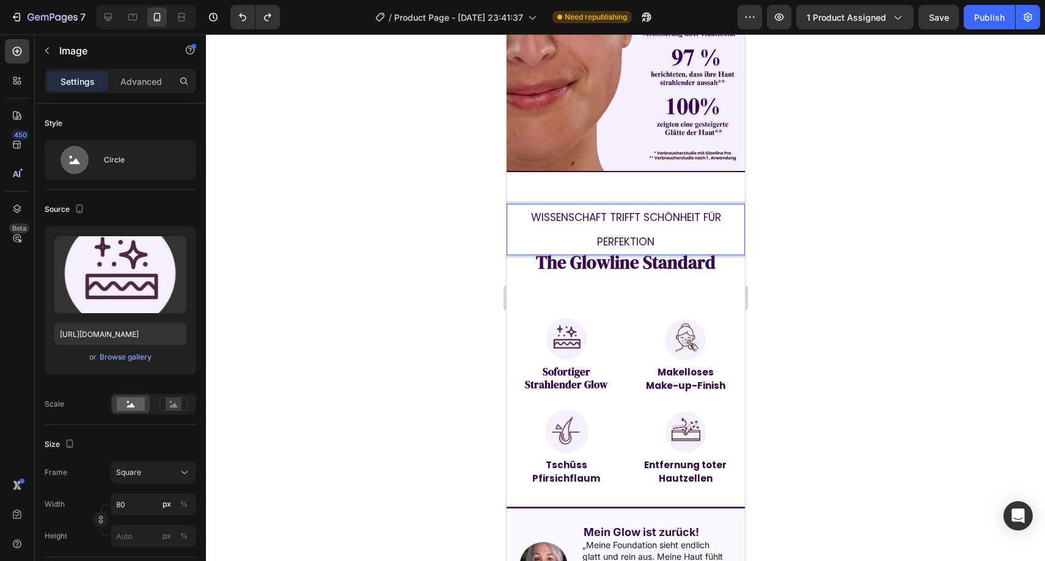
click at [550, 341] on img at bounding box center [565, 339] width 49 height 49
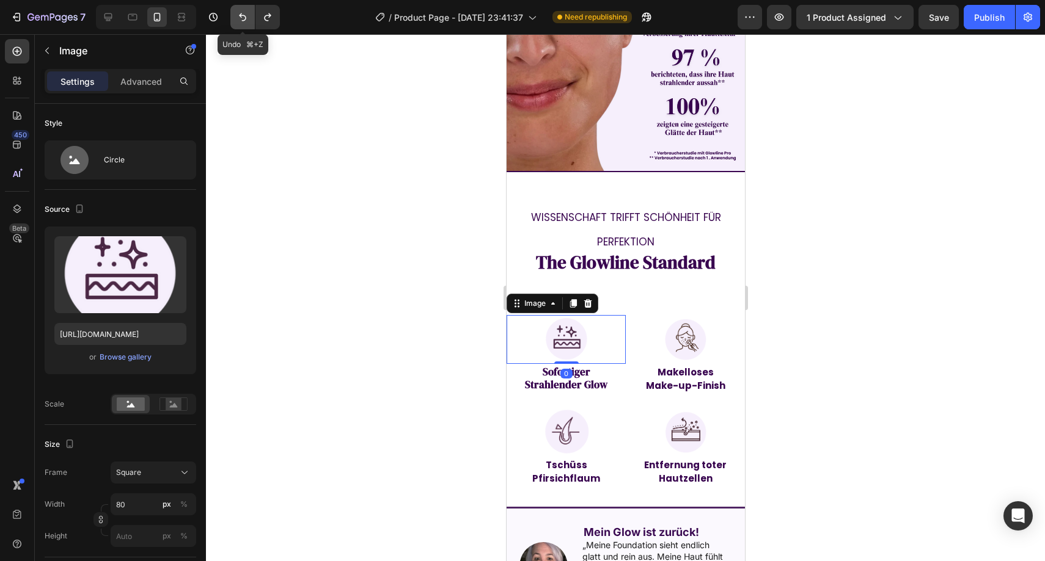
click at [238, 24] on button "Undo/Redo" at bounding box center [242, 17] width 24 height 24
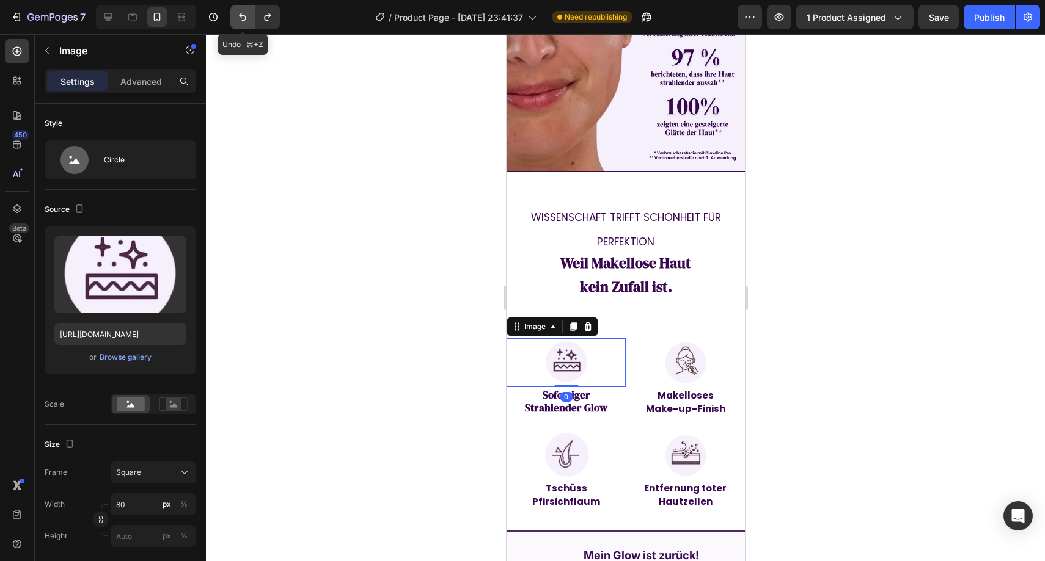
click at [238, 24] on button "Undo/Redo" at bounding box center [242, 17] width 24 height 24
click at [266, 23] on icon "Undo/Redo" at bounding box center [267, 17] width 12 height 12
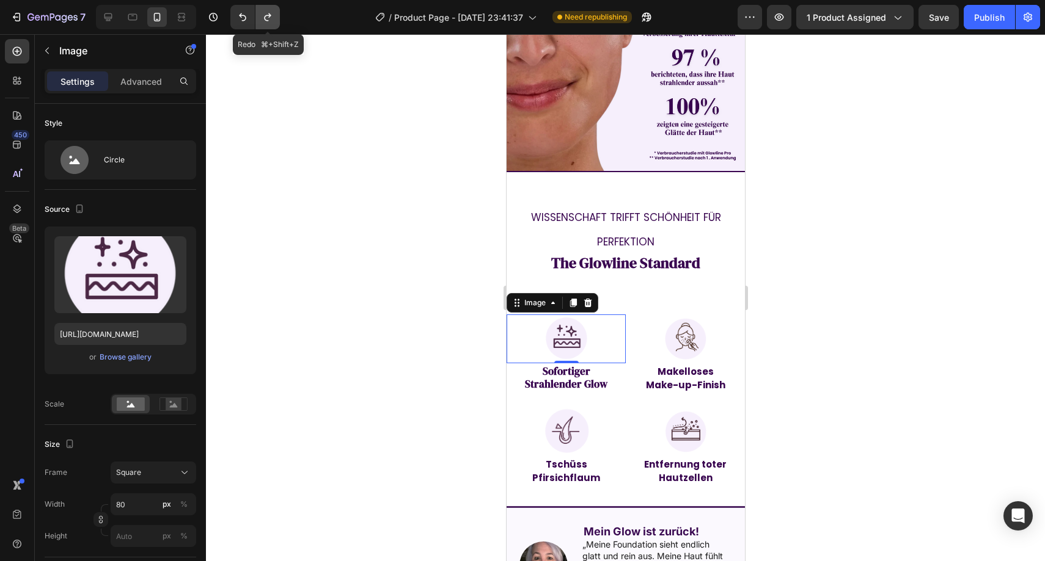
click at [266, 23] on icon "Undo/Redo" at bounding box center [267, 17] width 12 height 12
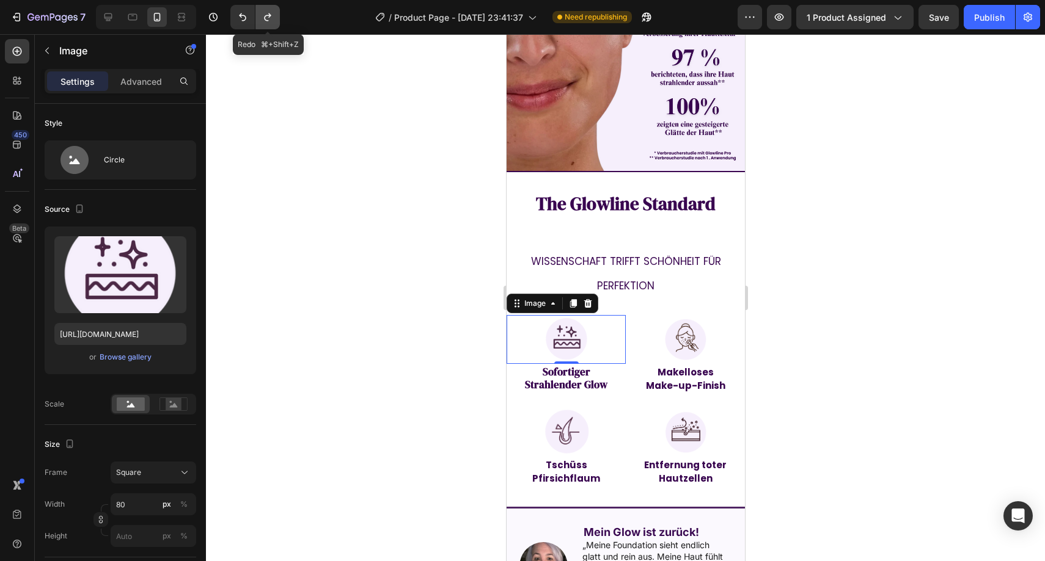
click at [266, 23] on icon "Undo/Redo" at bounding box center [267, 17] width 12 height 12
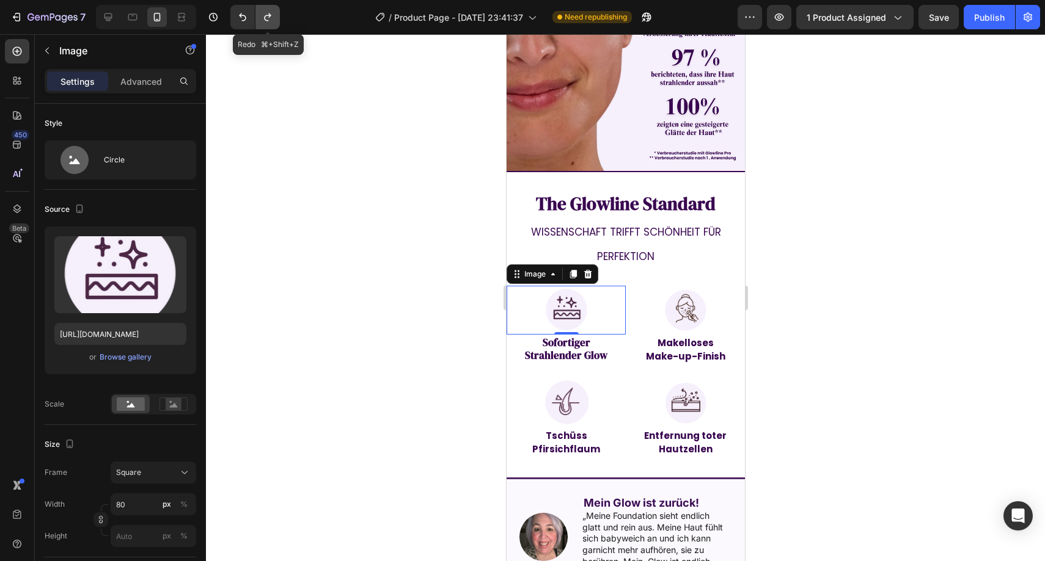
click at [266, 23] on icon "Undo/Redo" at bounding box center [267, 17] width 12 height 12
click at [249, 26] on button "Undo/Redo" at bounding box center [242, 17] width 24 height 24
click at [858, 286] on div at bounding box center [625, 297] width 839 height 527
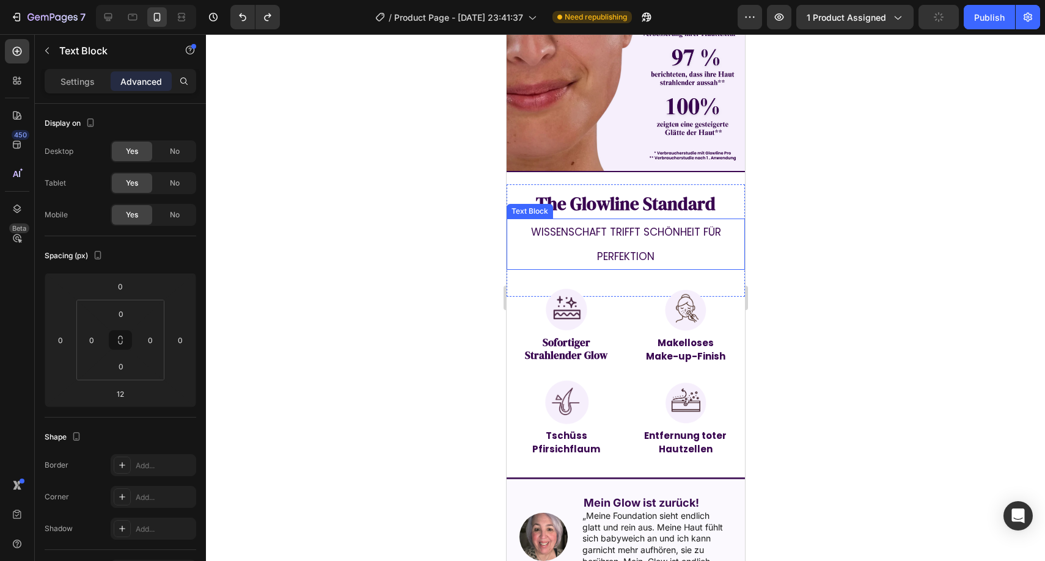
click at [630, 225] on span "Wissenschaft trifft Schönheit für Perfektion" at bounding box center [625, 244] width 190 height 39
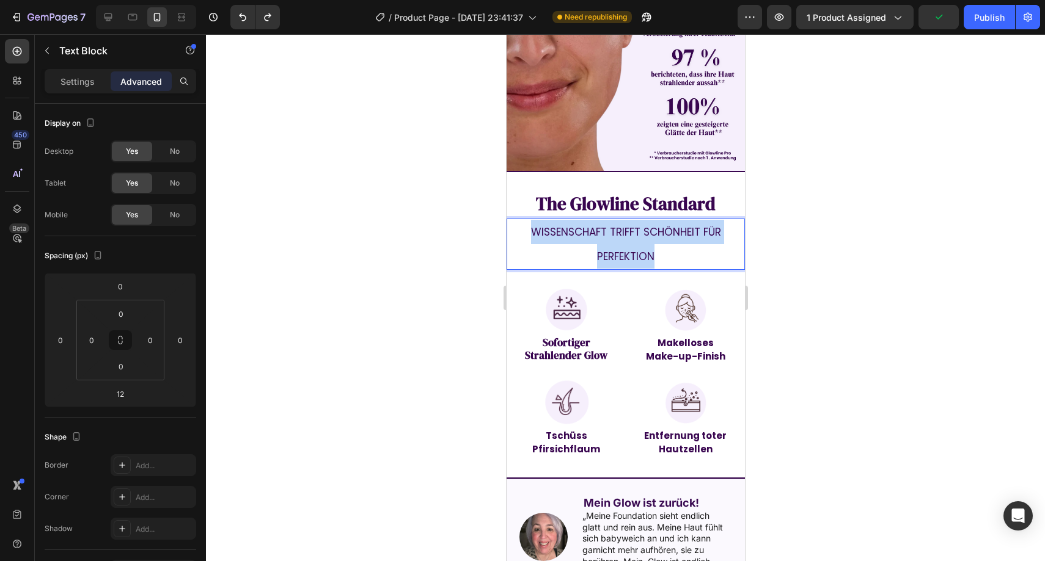
click at [630, 225] on span "Wissenschaft trifft Schönheit für Perfektion" at bounding box center [625, 244] width 190 height 39
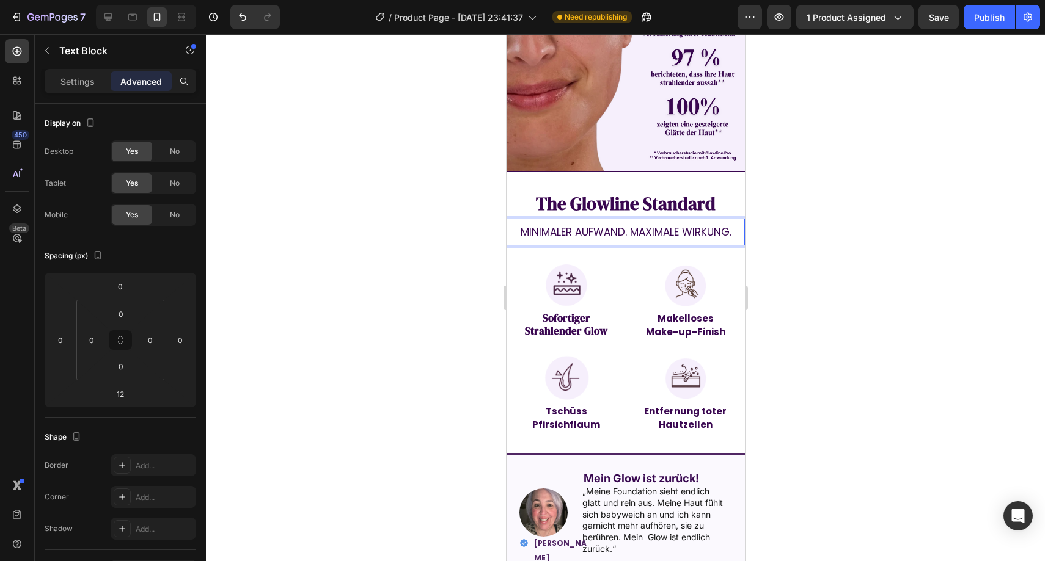
click at [963, 171] on div at bounding box center [625, 297] width 839 height 527
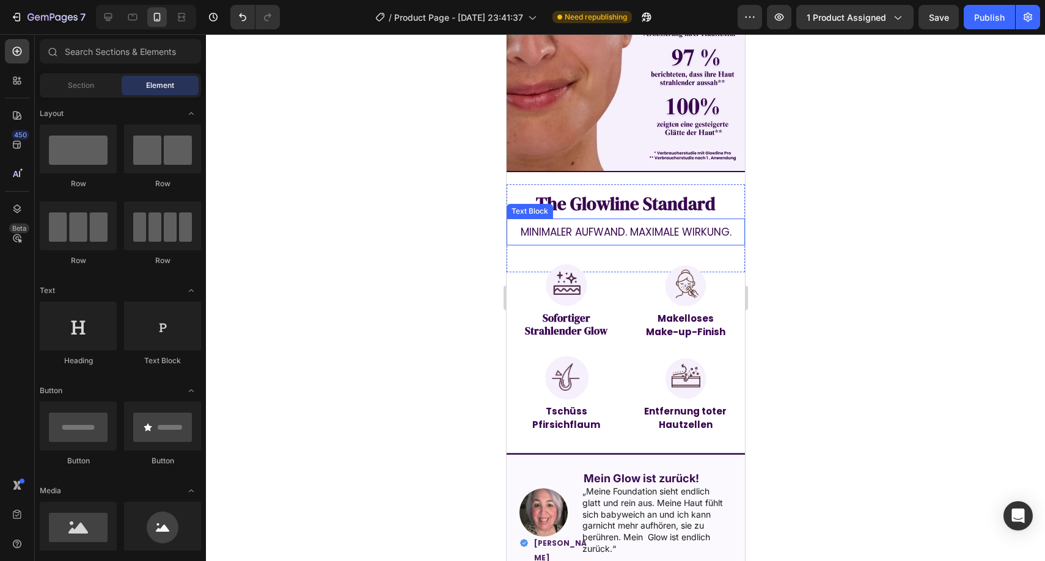
click at [677, 225] on span "MINIMALER AUFWAND. MAXIMALE WIRKUNG." at bounding box center [625, 232] width 211 height 15
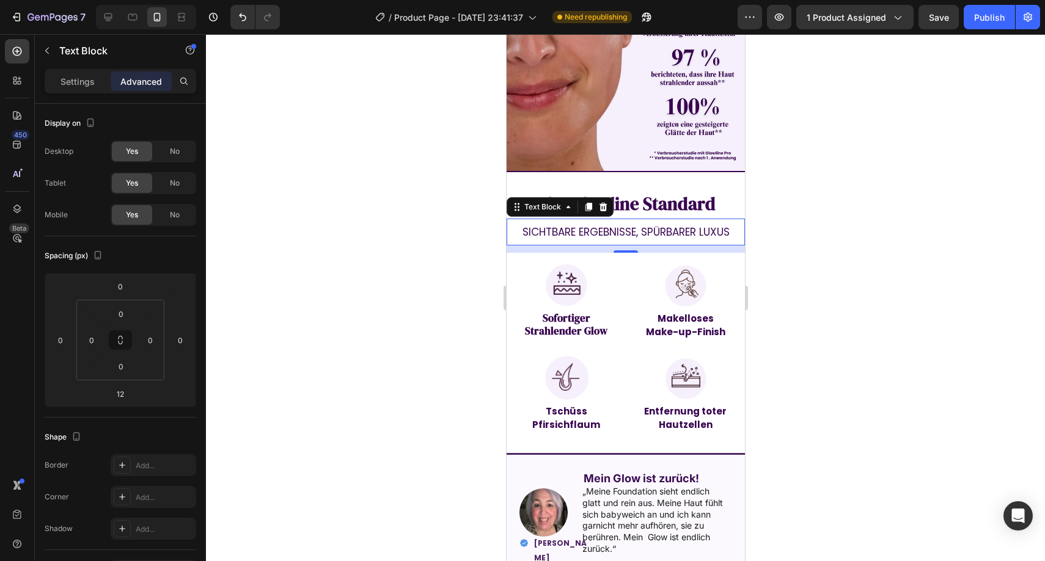
click at [845, 212] on div at bounding box center [625, 297] width 839 height 527
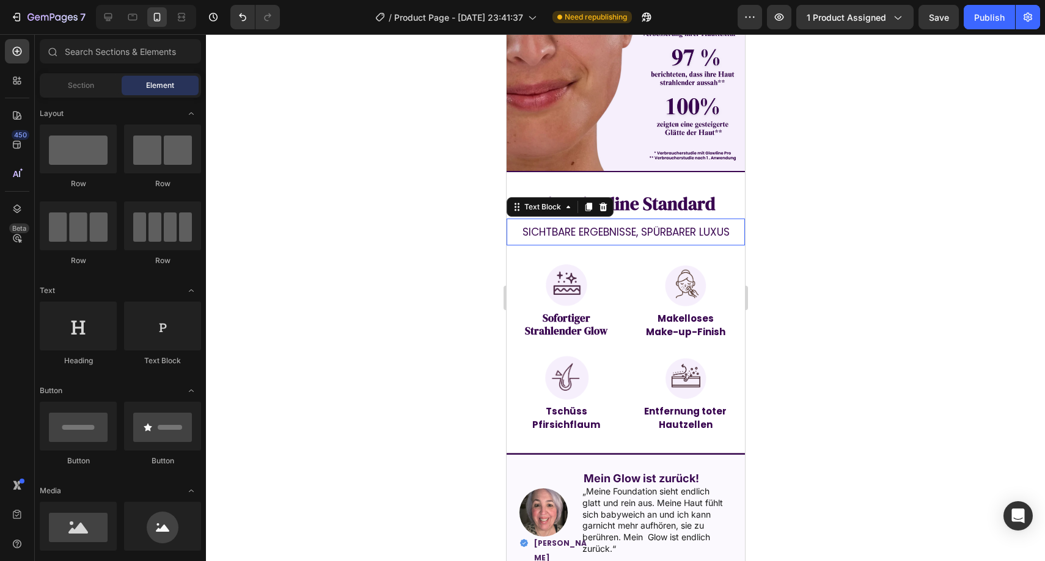
click at [712, 225] on span "Sichtbare Ergebnisse, spürbarer Luxus" at bounding box center [625, 232] width 207 height 15
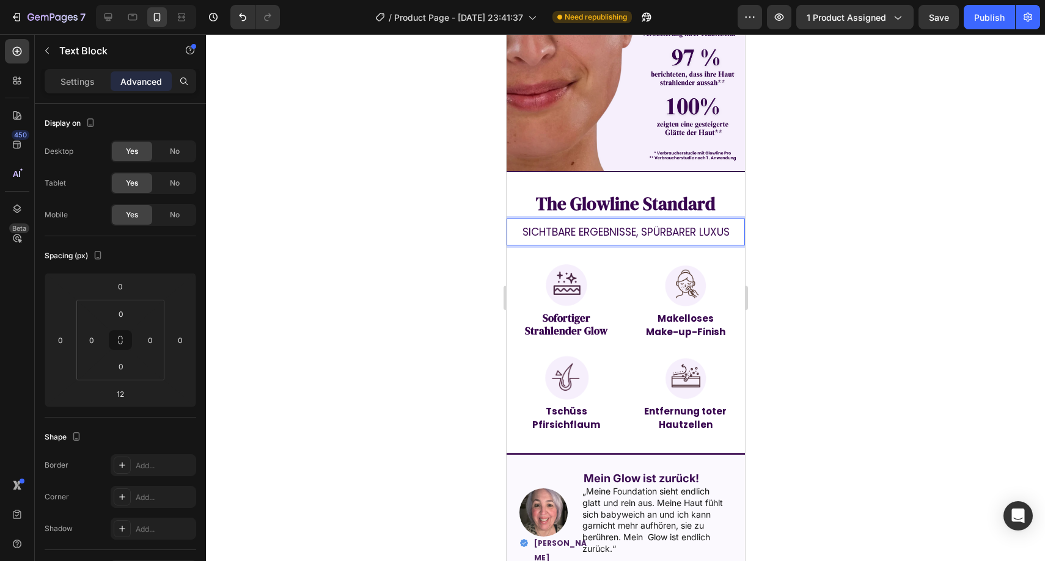
click at [634, 225] on span "Sichtbare Ergebnisse, spürbarer Luxus" at bounding box center [625, 232] width 207 height 15
click at [838, 187] on div at bounding box center [625, 297] width 839 height 527
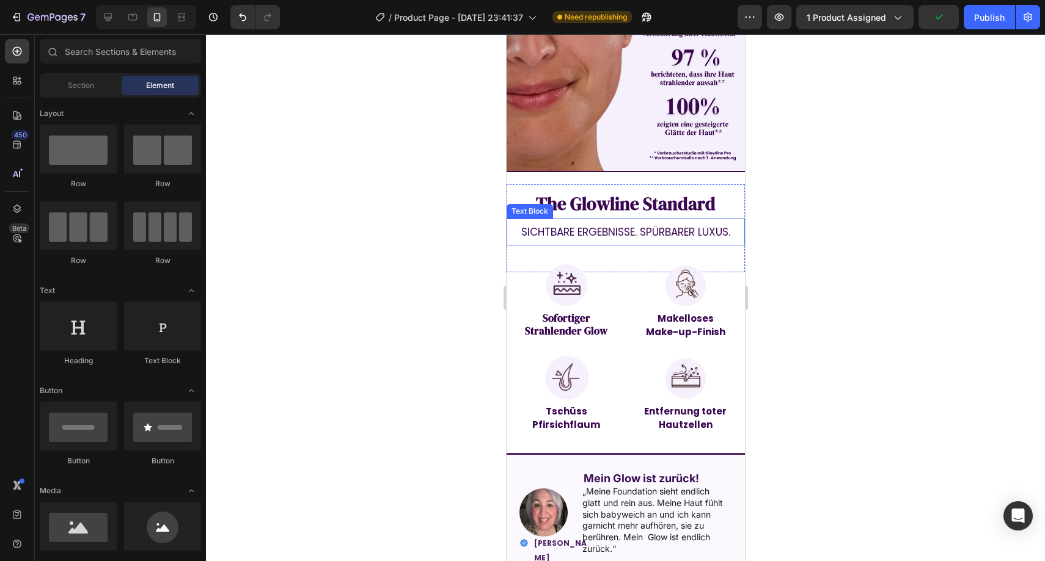
click at [697, 225] on span "Sichtbare Ergebnisse. spürbarer Luxus." at bounding box center [624, 232] width 209 height 15
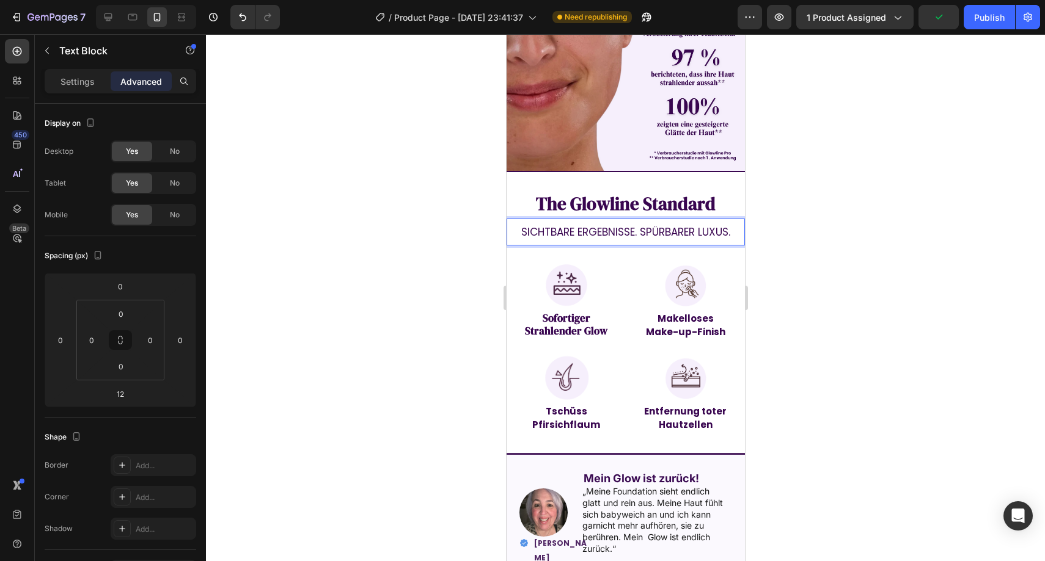
click at [652, 225] on span "Sichtbare Ergebnisse. spürbarer Luxus." at bounding box center [624, 232] width 209 height 15
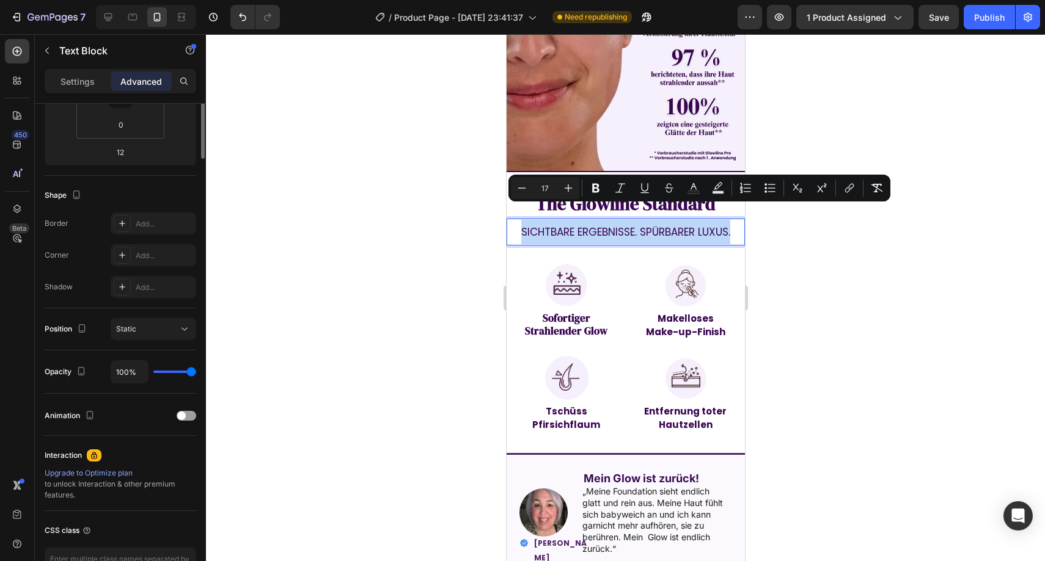
scroll to position [0, 0]
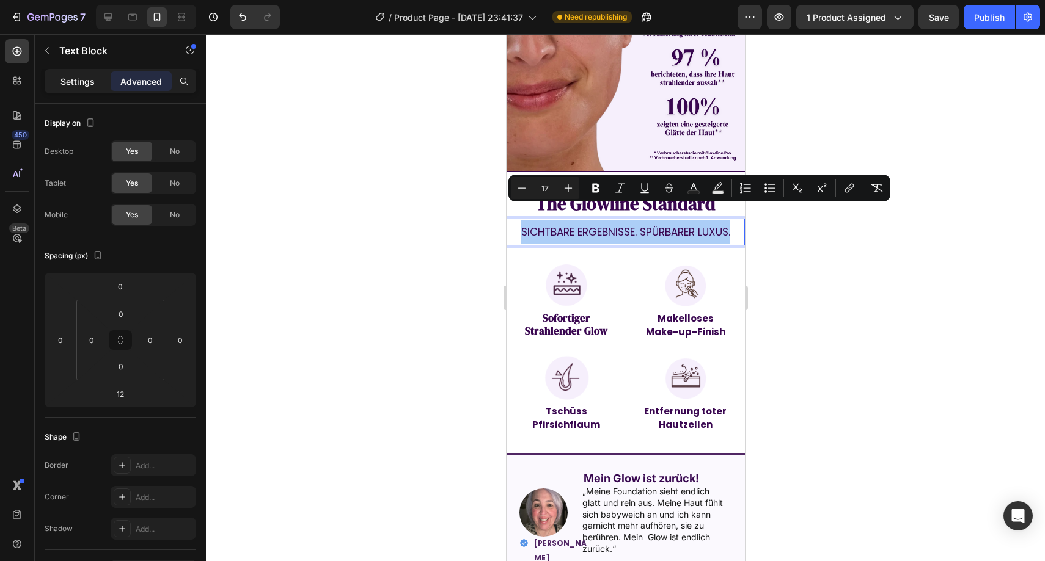
click at [76, 78] on p "Settings" at bounding box center [77, 81] width 34 height 13
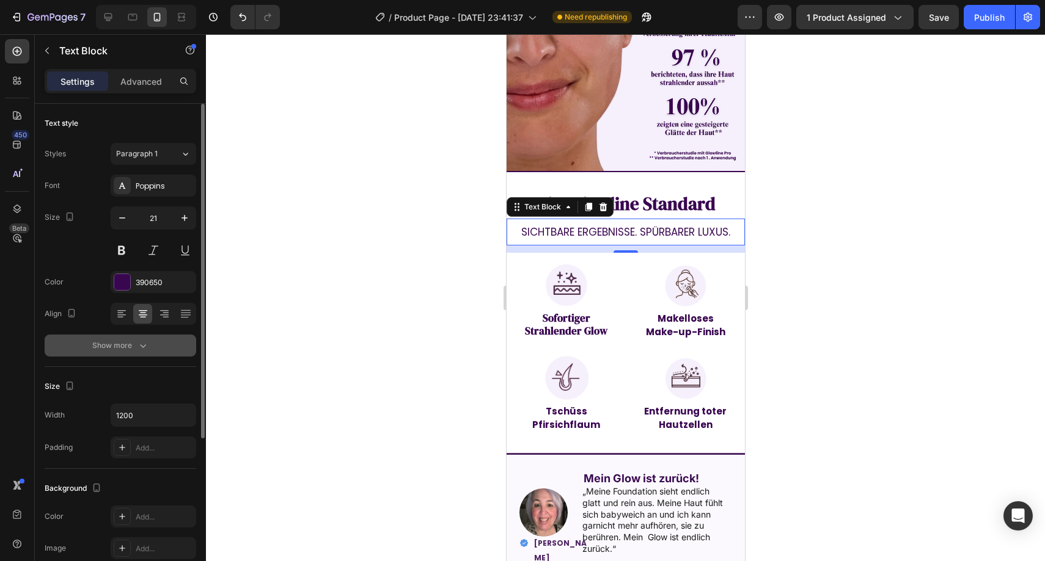
click at [108, 341] on div "Show more" at bounding box center [120, 346] width 57 height 12
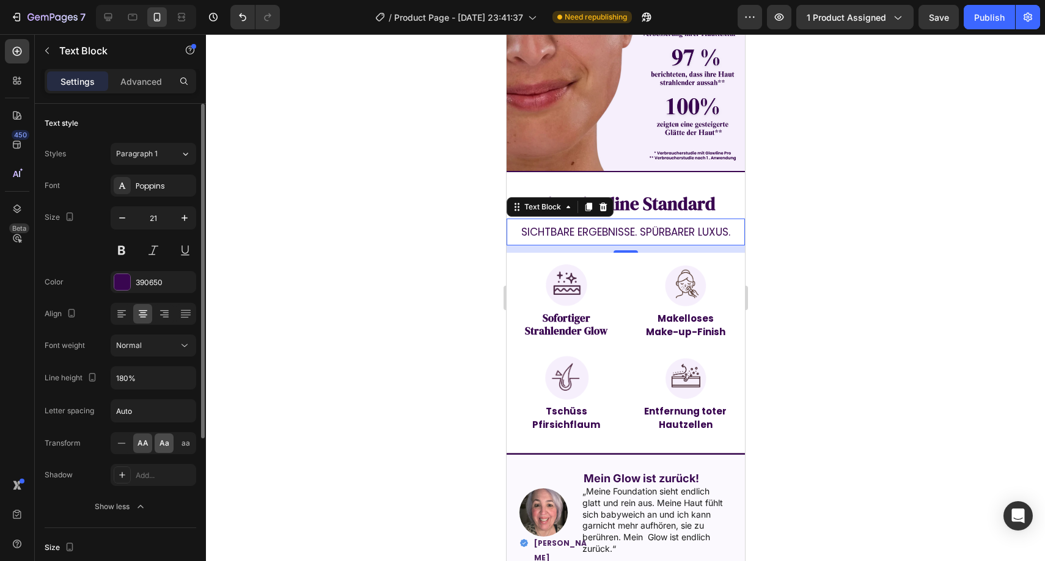
click at [169, 443] on div "Aa" at bounding box center [164, 444] width 19 height 20
click at [177, 443] on div "aa" at bounding box center [185, 444] width 19 height 20
click at [156, 443] on div "Aa" at bounding box center [164, 444] width 19 height 20
click at [117, 442] on icon at bounding box center [121, 443] width 12 height 12
click at [157, 443] on div "Aa" at bounding box center [164, 444] width 19 height 20
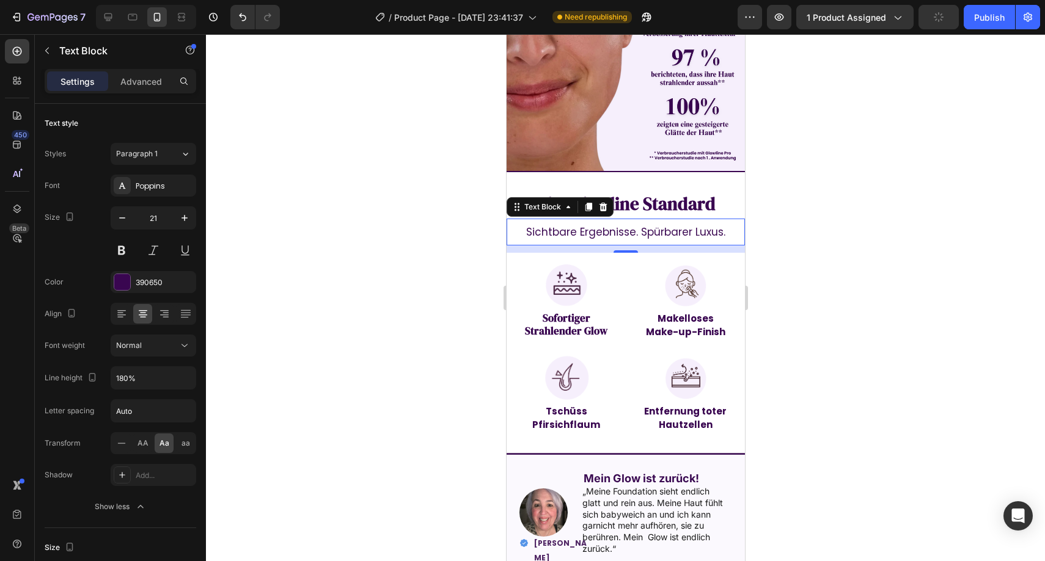
click at [464, 313] on div at bounding box center [625, 297] width 839 height 527
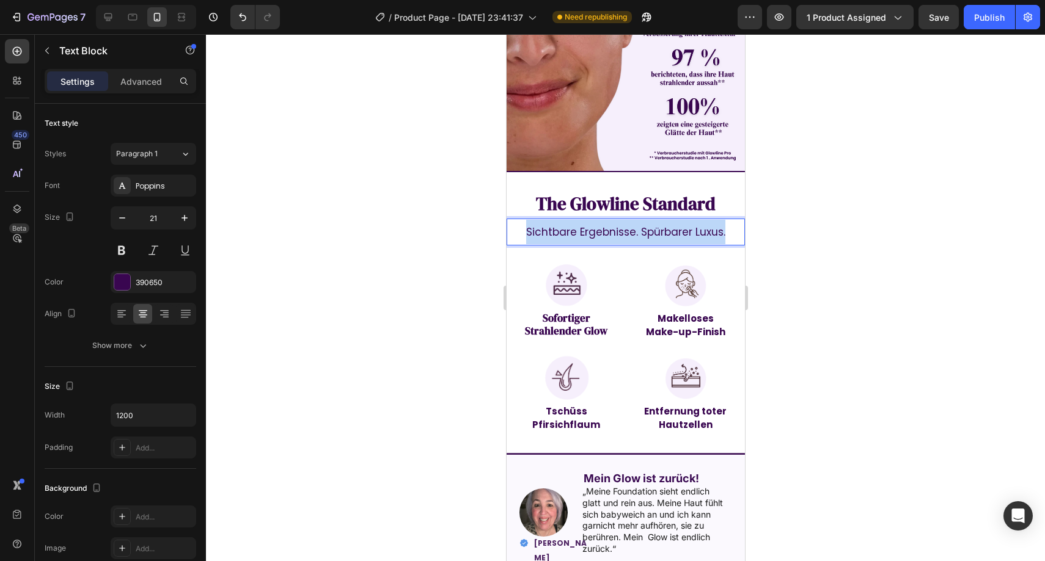
click at [590, 225] on span "sichtbare ergebnisse. spürbarer luxus." at bounding box center [624, 232] width 199 height 15
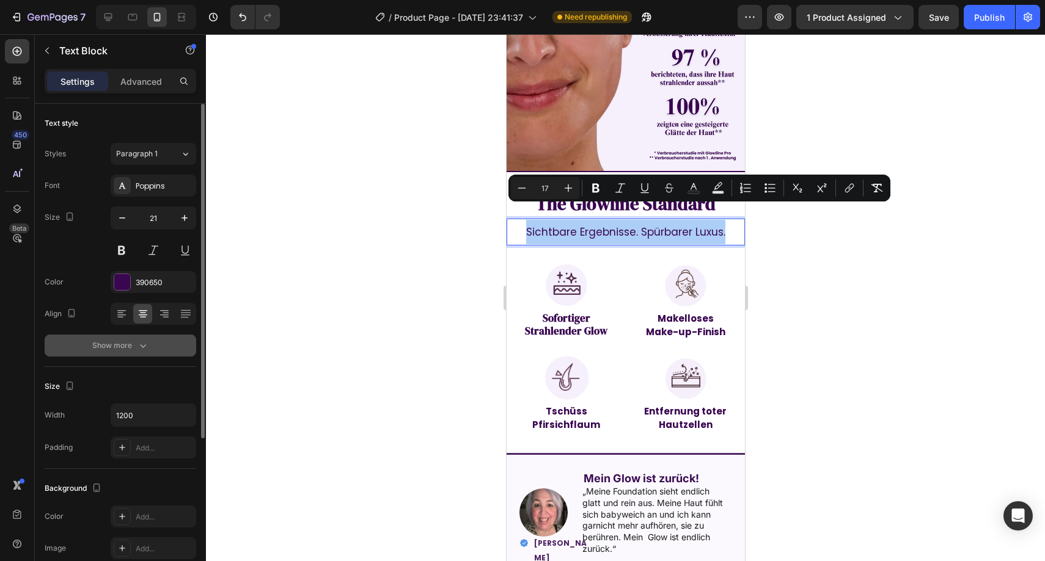
click at [155, 345] on button "Show more" at bounding box center [120, 346] width 151 height 22
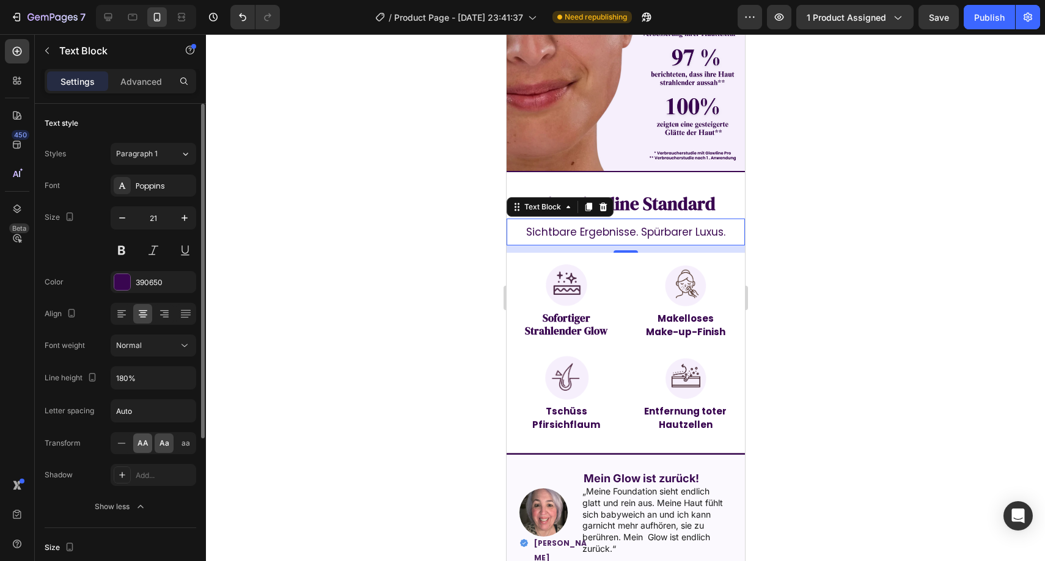
click at [145, 447] on span "AA" at bounding box center [142, 443] width 11 height 11
click at [392, 274] on div at bounding box center [625, 297] width 839 height 527
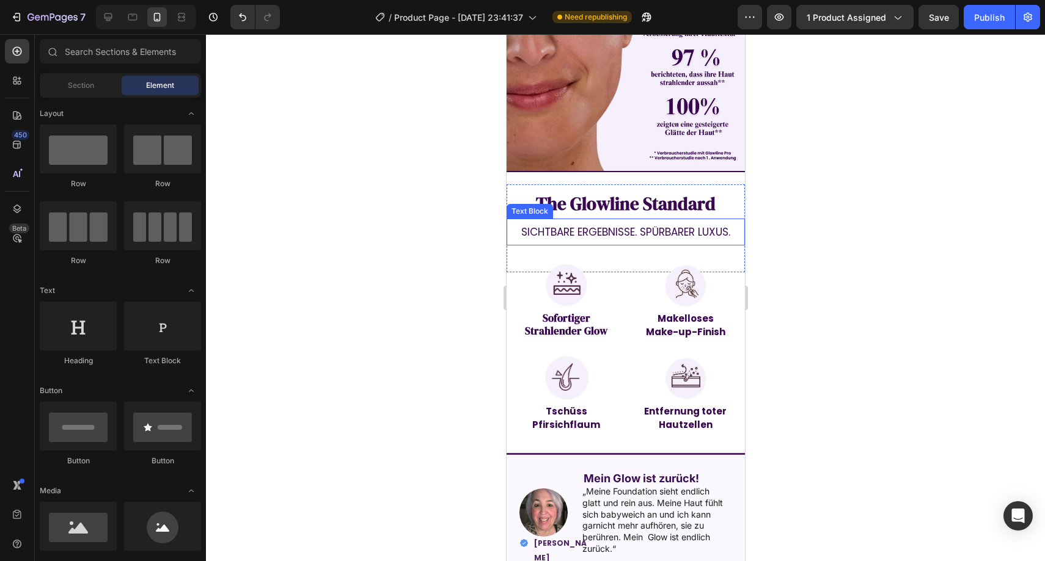
click at [573, 225] on span "Sichtbare Ergebnisse. spürbarer Luxus." at bounding box center [624, 232] width 209 height 15
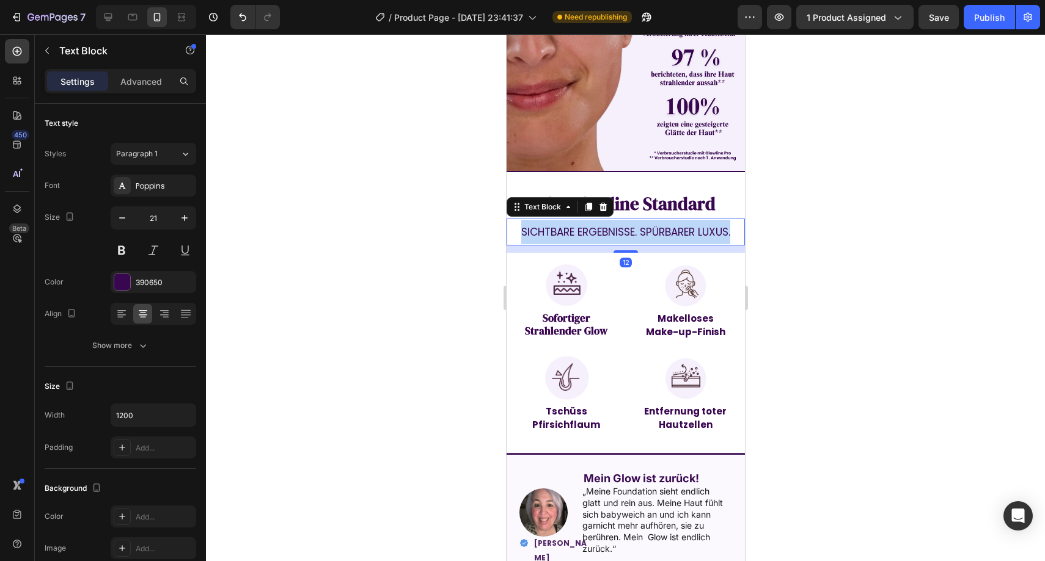
click at [573, 225] on span "Sichtbare Ergebnisse. spürbarer Luxus." at bounding box center [624, 232] width 209 height 15
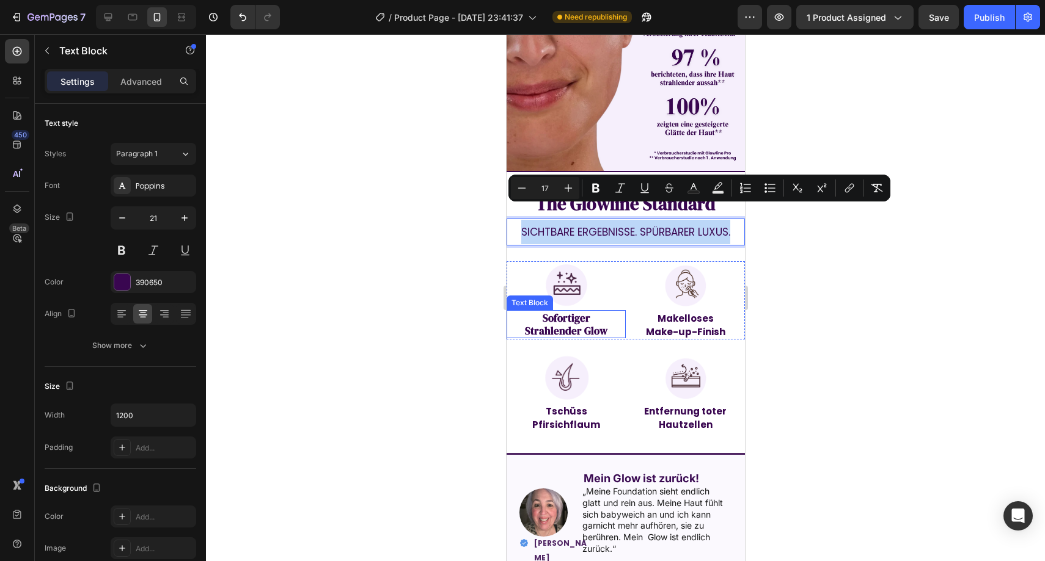
click at [551, 324] on strong "Strahlender Glow" at bounding box center [565, 331] width 82 height 15
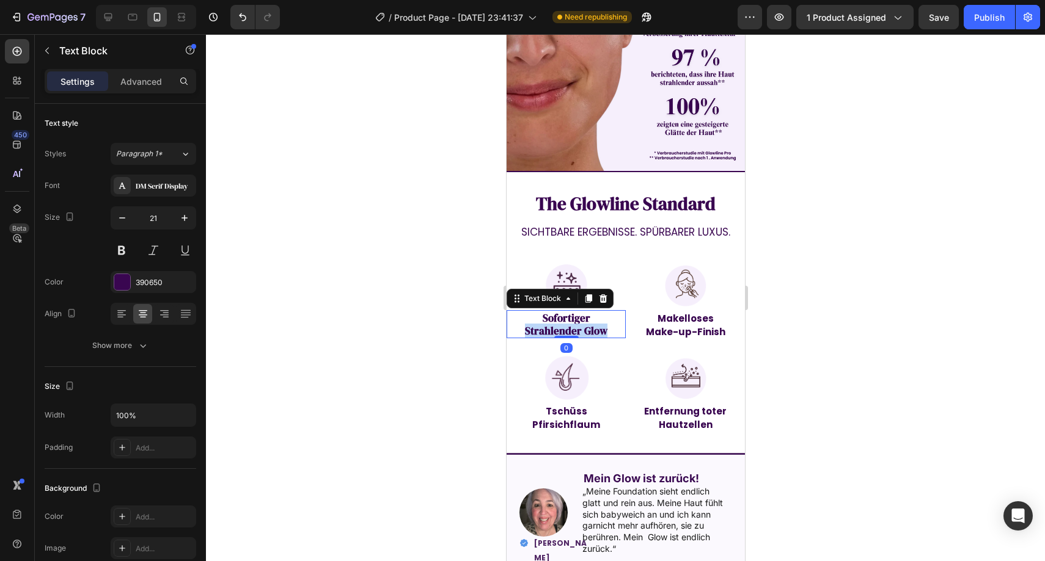
click at [551, 324] on strong "Strahlender Glow" at bounding box center [565, 331] width 82 height 15
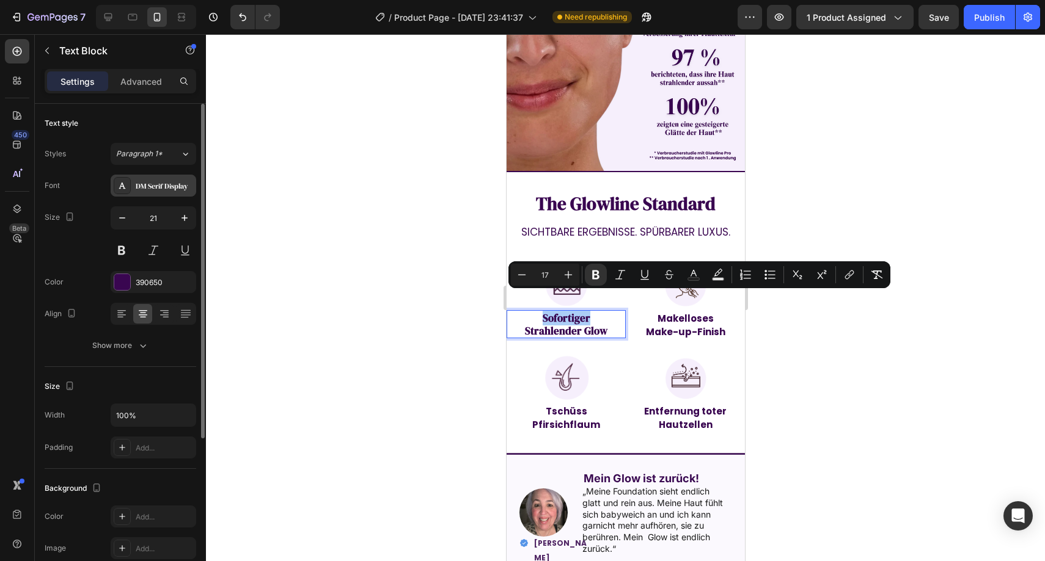
click at [159, 183] on div "DM Serif Display" at bounding box center [164, 186] width 57 height 11
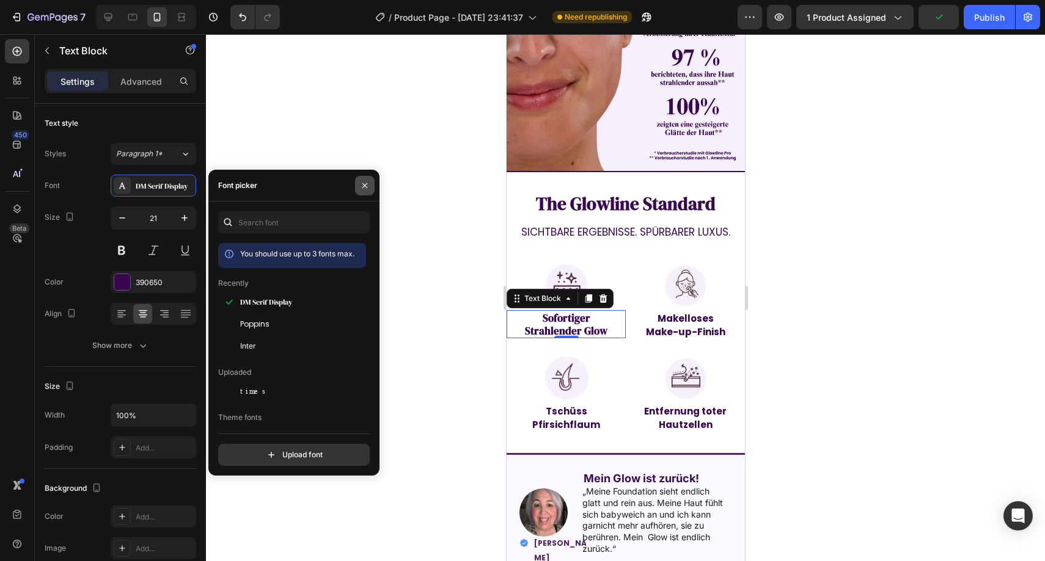
click at [368, 188] on icon "button" at bounding box center [365, 186] width 10 height 10
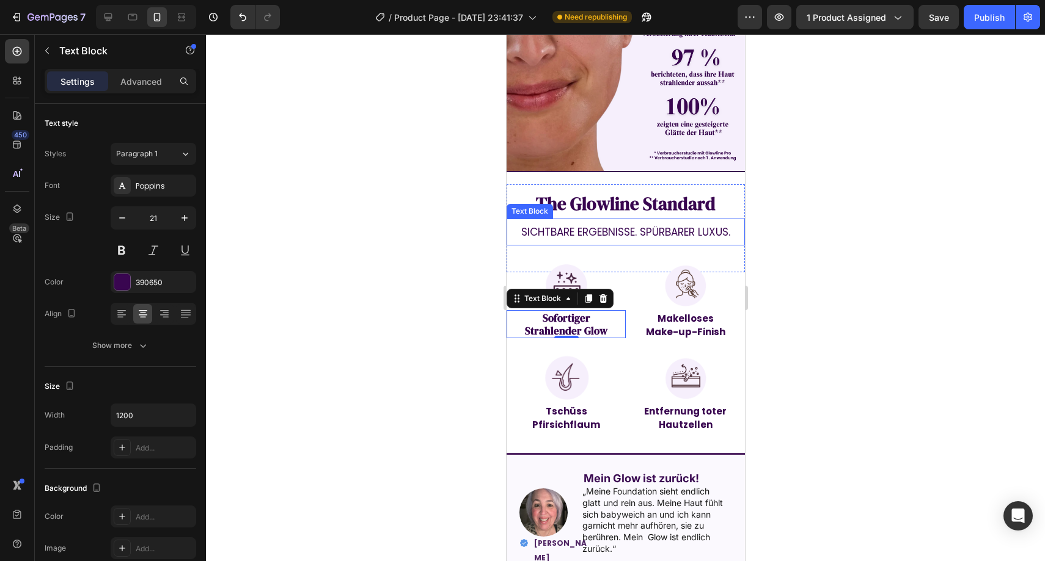
click at [520, 225] on span "Sichtbare Ergebnisse. spürbarer Luxus." at bounding box center [624, 232] width 209 height 15
click at [521, 225] on span "Sichtbare Ergebnisse. spürbarer Luxus." at bounding box center [624, 232] width 209 height 15
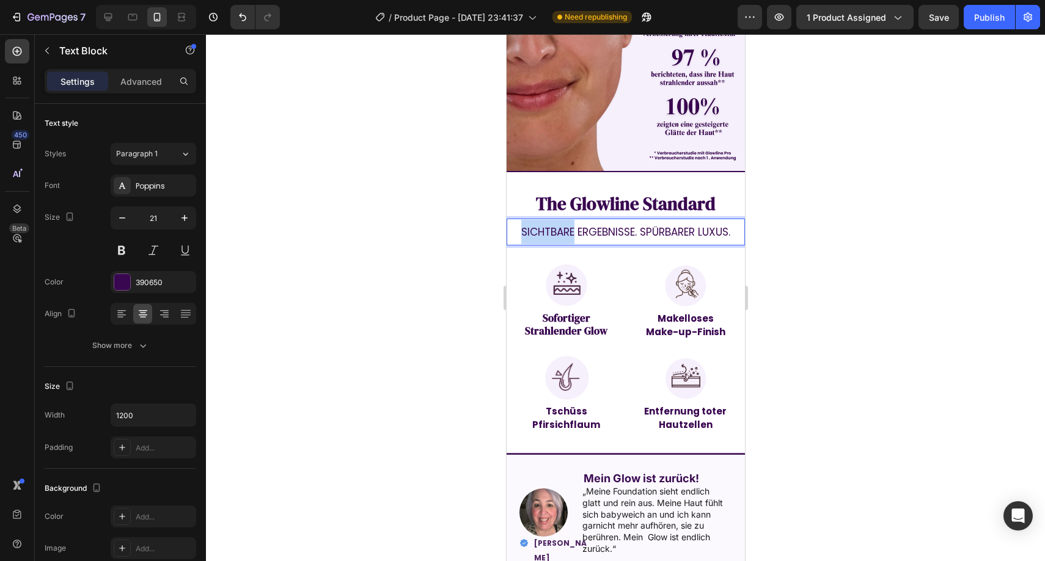
click at [521, 225] on span "Sichtbare Ergebnisse. spürbarer Luxus." at bounding box center [624, 232] width 209 height 15
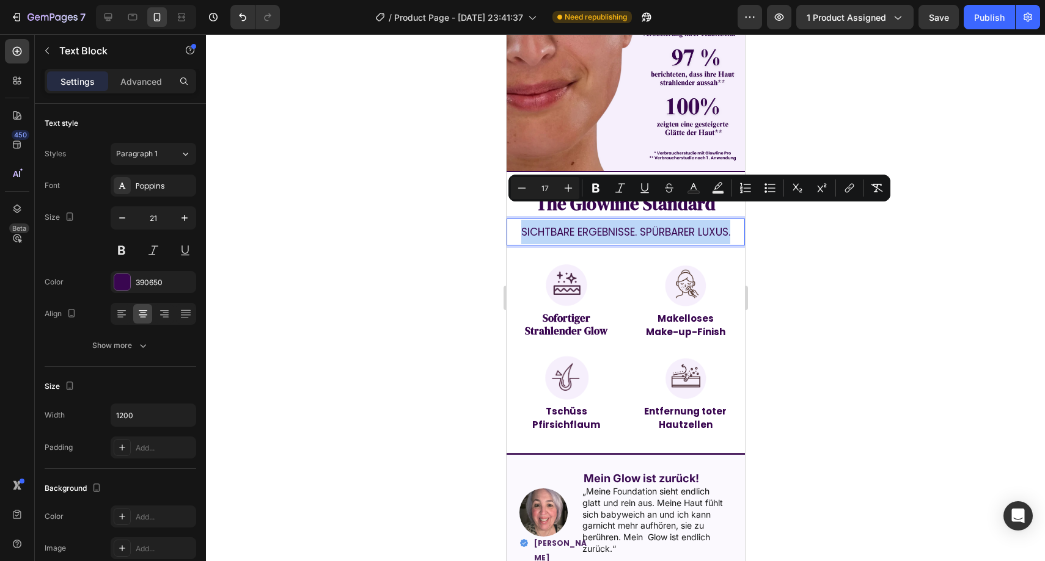
click at [521, 225] on span "Sichtbare Ergebnisse. spürbarer Luxus." at bounding box center [624, 232] width 209 height 15
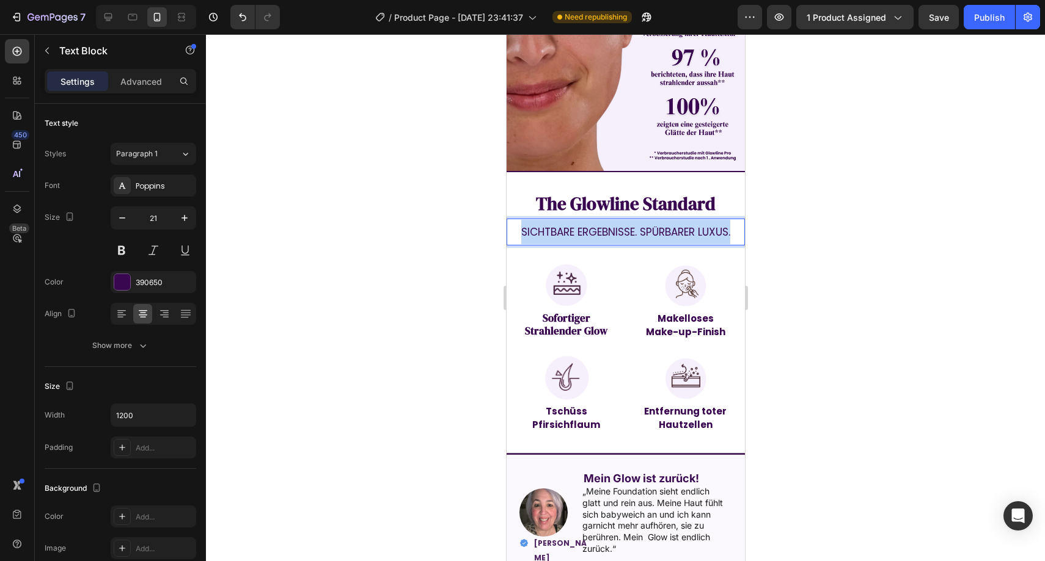
click at [521, 225] on span "Sichtbare Ergebnisse. spürbarer Luxus." at bounding box center [624, 232] width 209 height 15
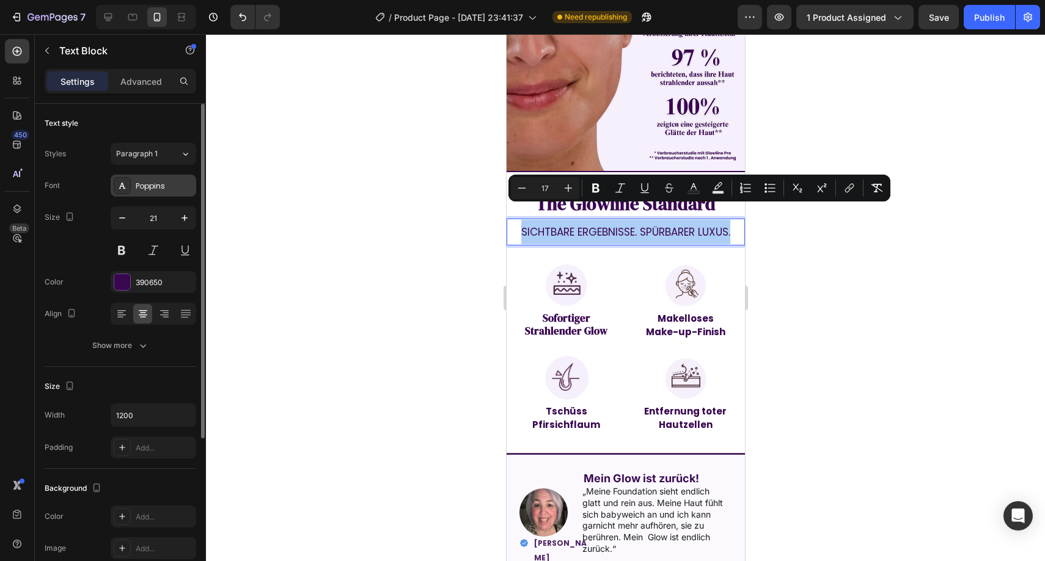
click at [135, 186] on div "Poppins" at bounding box center [154, 186] width 86 height 22
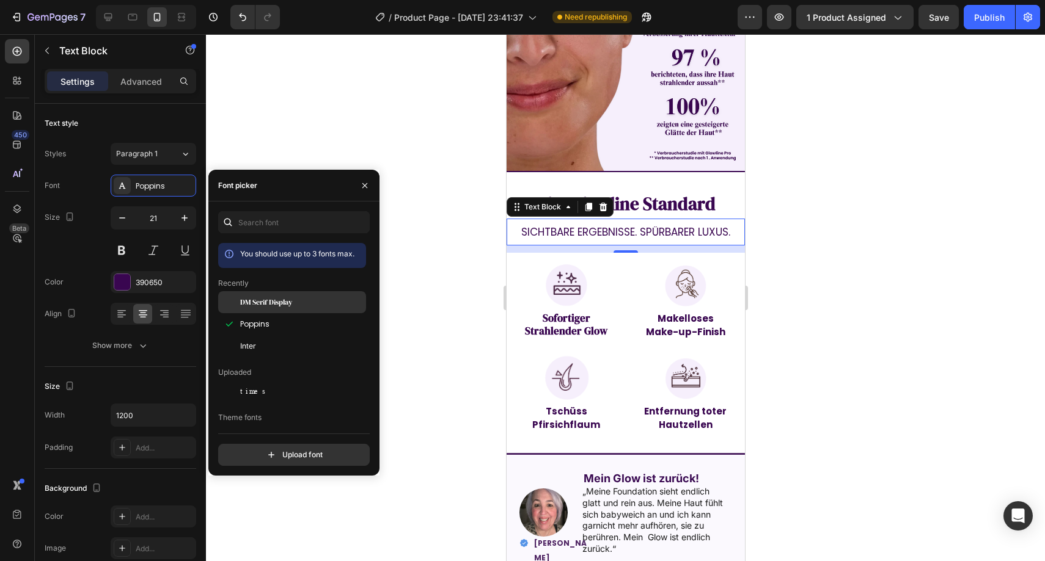
click at [250, 299] on span "DM Serif Display" at bounding box center [266, 302] width 52 height 11
click at [357, 189] on button "button" at bounding box center [365, 186] width 20 height 20
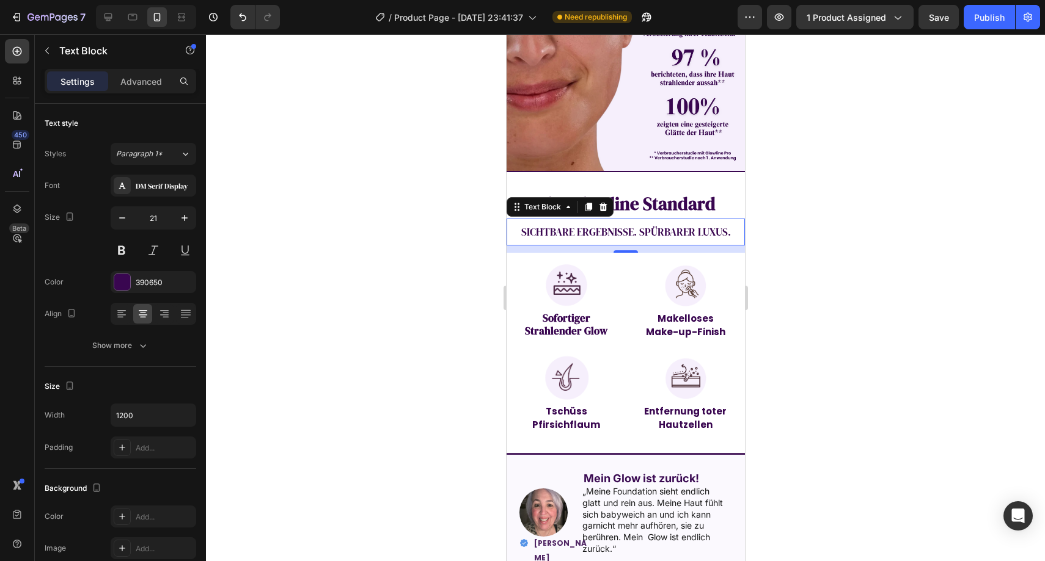
click at [362, 185] on div at bounding box center [625, 297] width 839 height 527
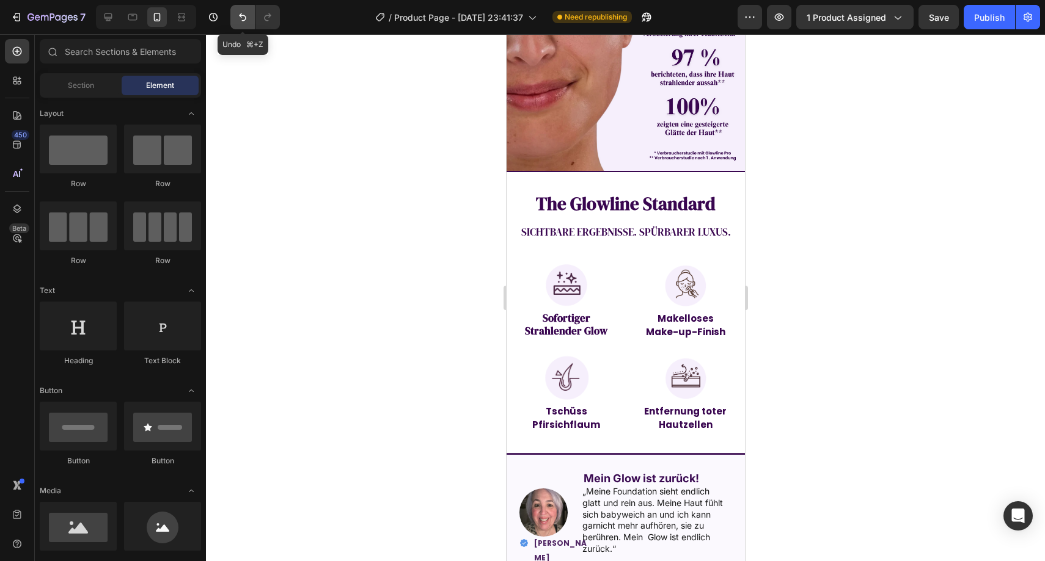
click at [241, 18] on icon "Undo/Redo" at bounding box center [242, 17] width 12 height 12
click at [681, 225] on span "Sichtbare Ergebnisse. spürbarer Luxus." at bounding box center [624, 232] width 209 height 15
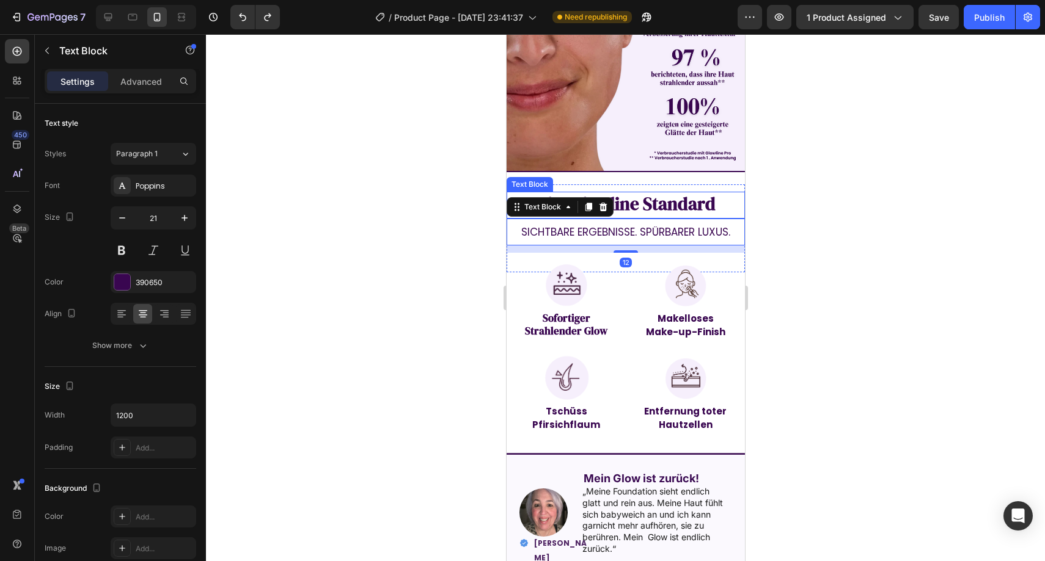
click at [654, 192] on strong "The Glowline Standard" at bounding box center [625, 204] width 180 height 24
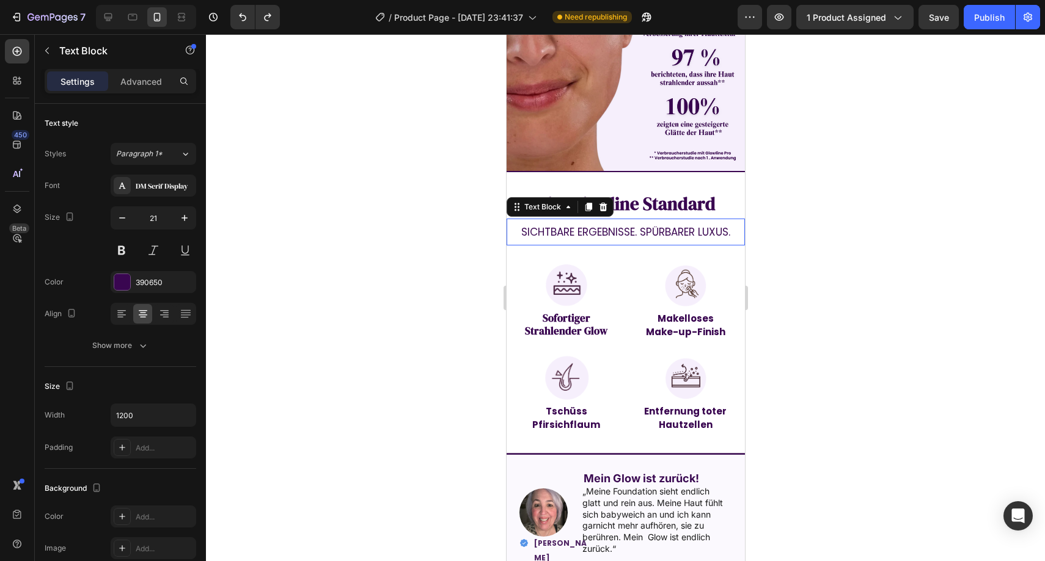
click at [633, 225] on span "Sichtbare Ergebnisse. spürbarer Luxus." at bounding box center [624, 232] width 209 height 15
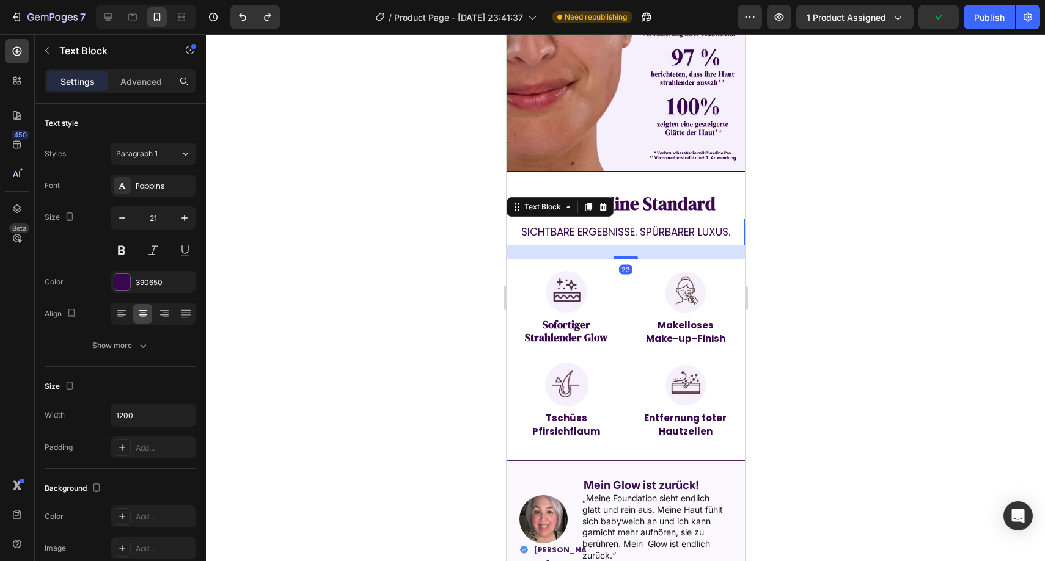
drag, startPoint x: 627, startPoint y: 233, endPoint x: 627, endPoint y: 239, distance: 6.7
click at [627, 256] on div at bounding box center [625, 258] width 24 height 4
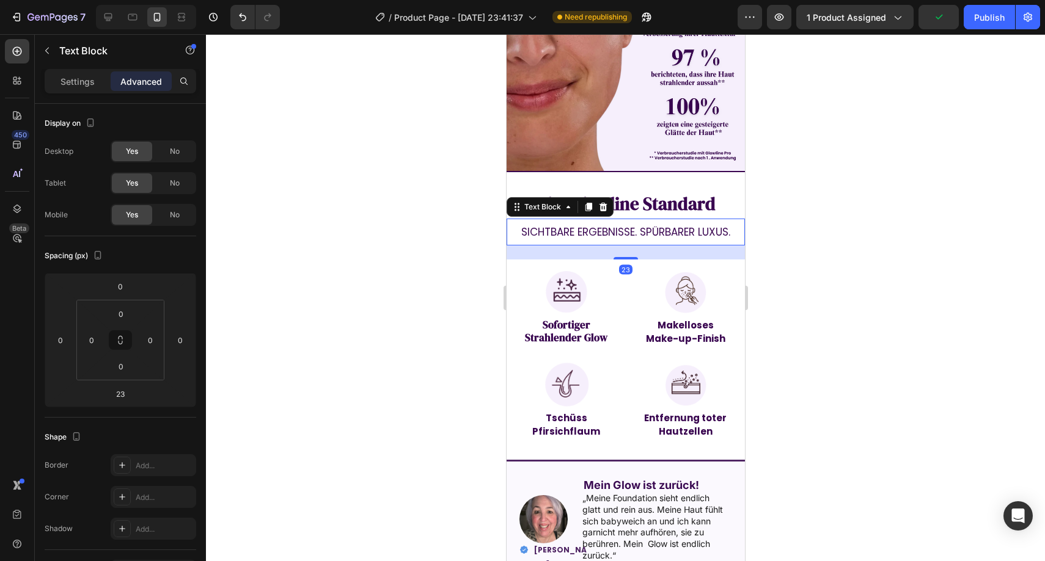
click at [793, 223] on div at bounding box center [625, 297] width 839 height 527
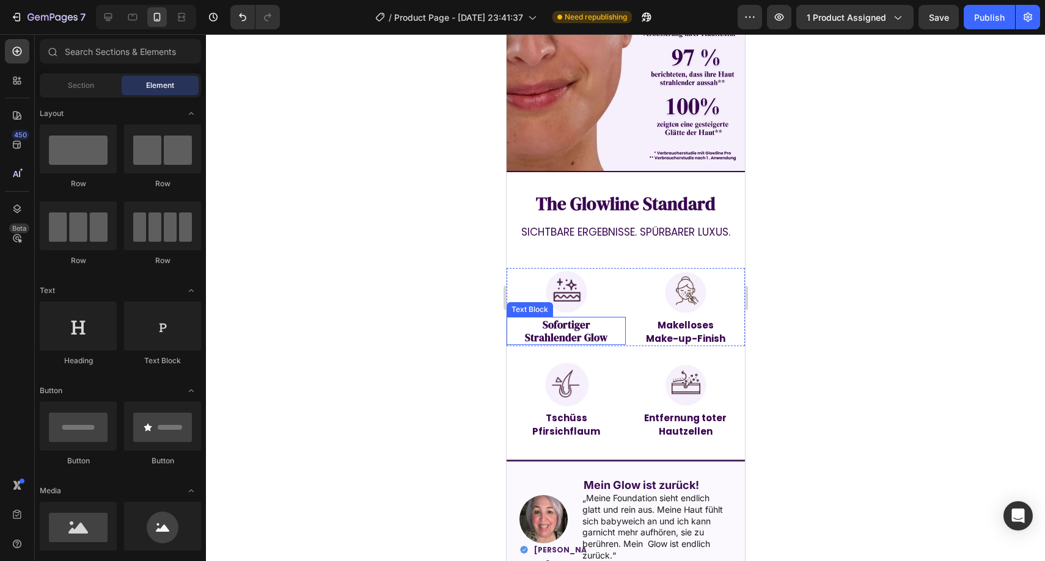
click at [550, 330] on strong "Strahlender Glow" at bounding box center [565, 337] width 82 height 15
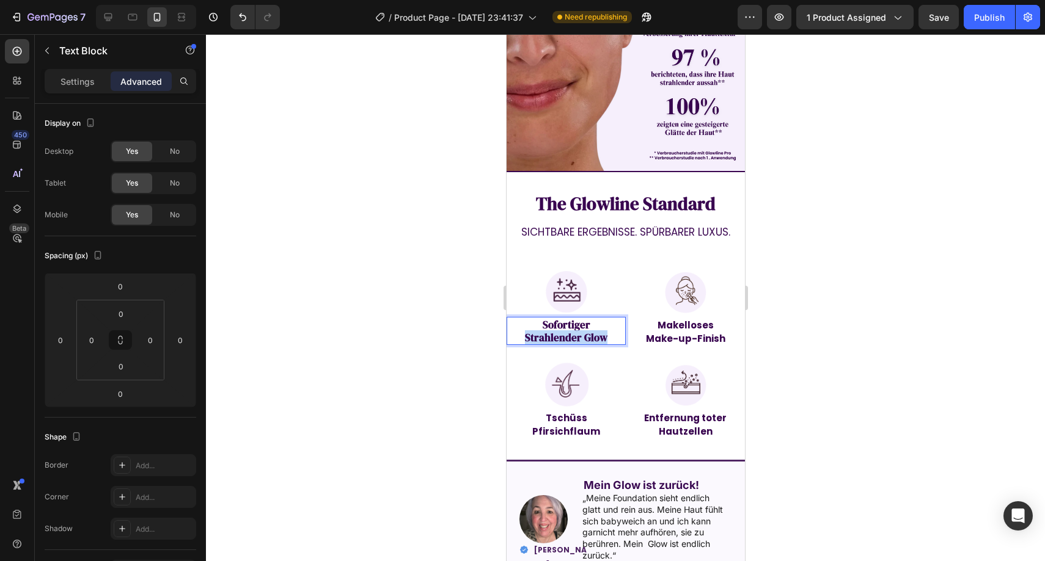
click at [550, 330] on strong "Strahlender Glow" at bounding box center [565, 337] width 82 height 15
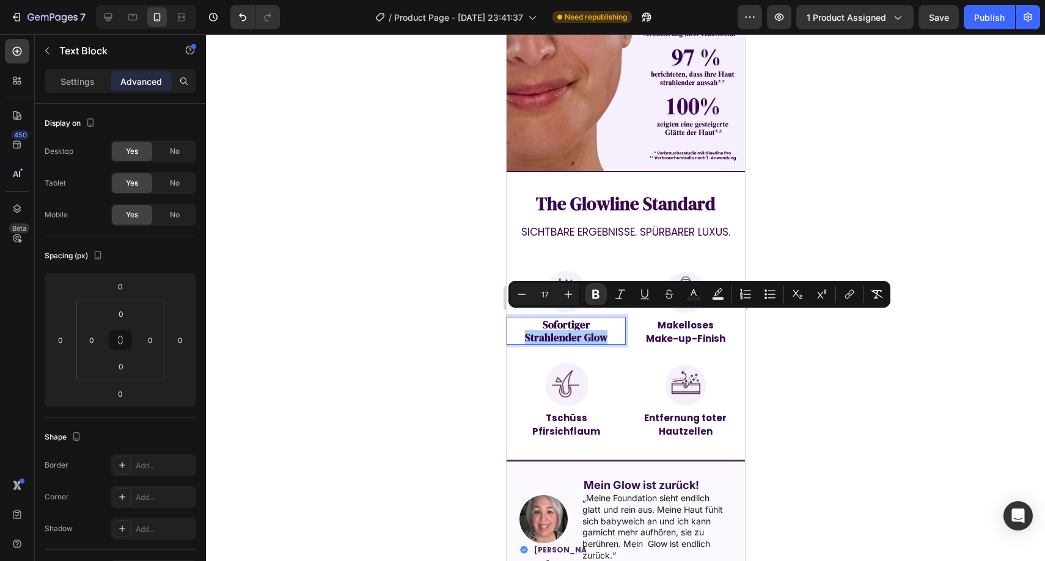
click at [805, 332] on div at bounding box center [625, 297] width 839 height 527
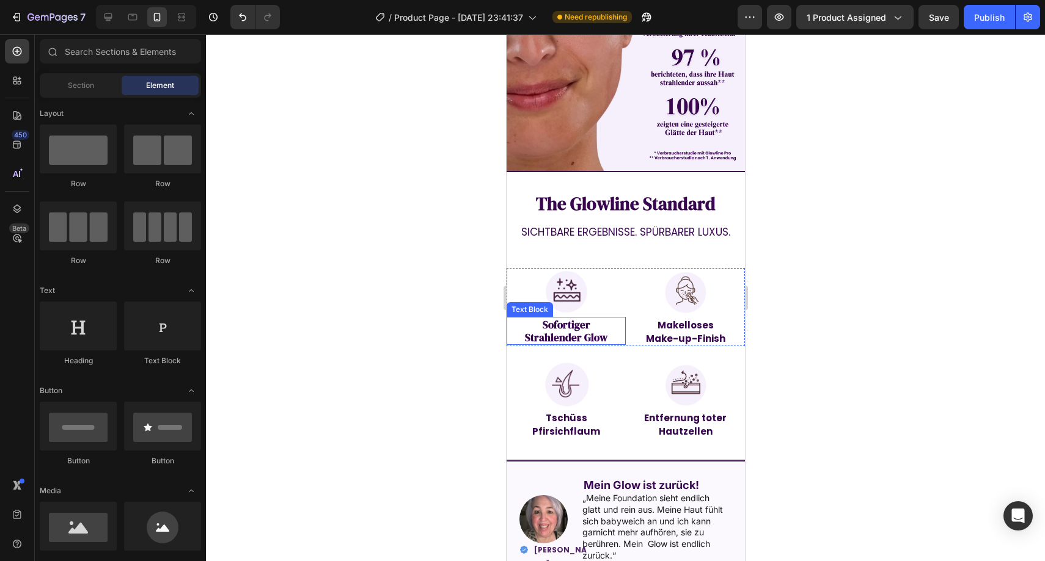
click at [555, 318] on strong "Sofortiger" at bounding box center [566, 325] width 48 height 15
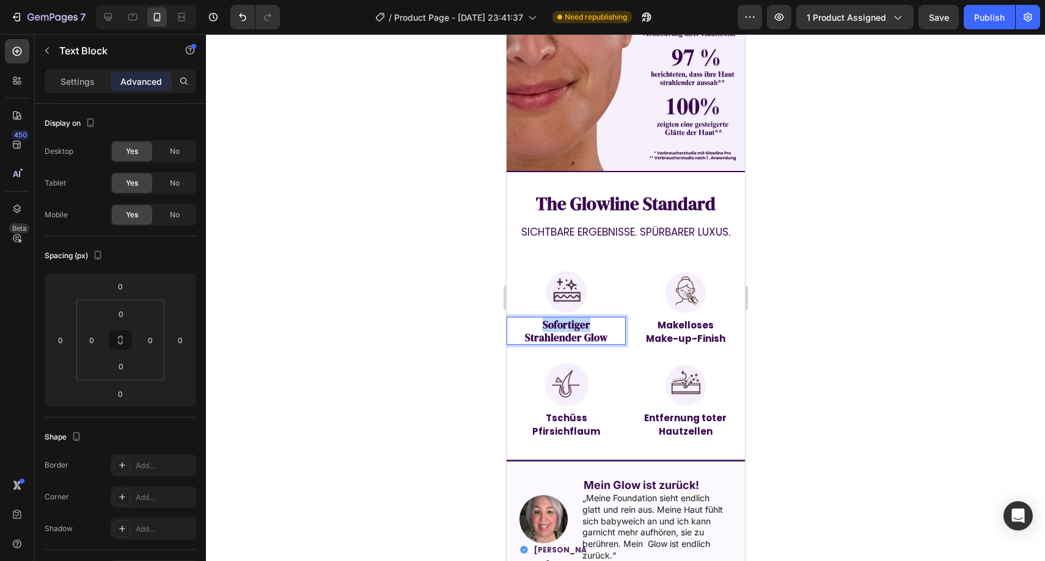
click at [555, 318] on strong "Sofortiger" at bounding box center [566, 325] width 48 height 15
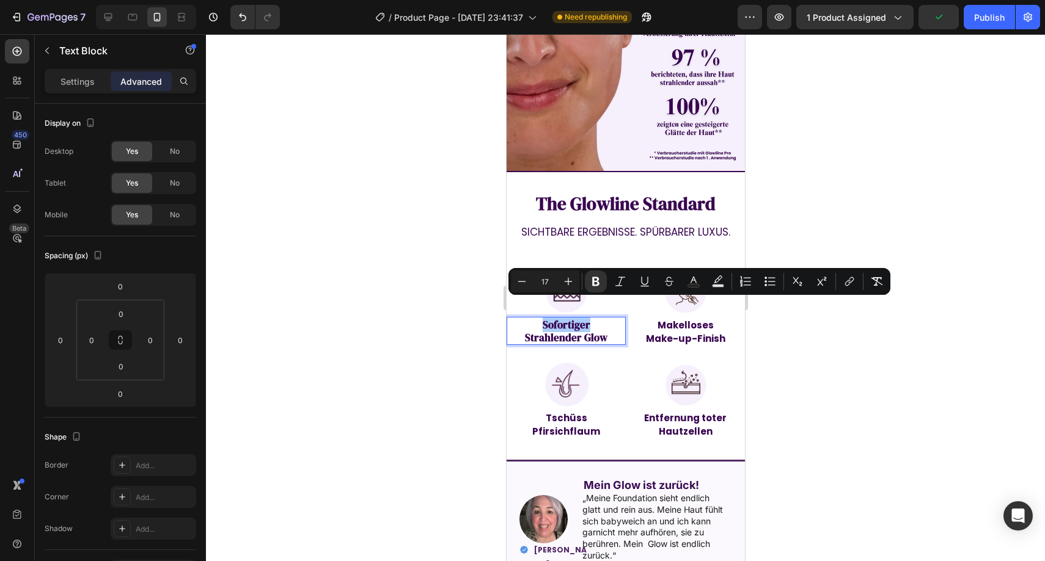
click at [833, 379] on div at bounding box center [625, 297] width 839 height 527
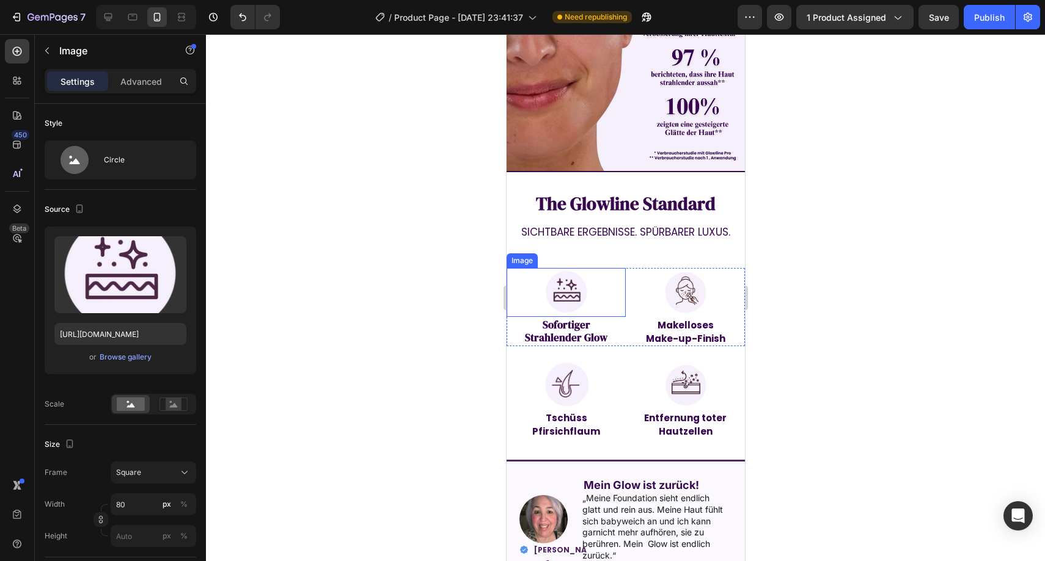
click at [561, 279] on img at bounding box center [565, 292] width 49 height 49
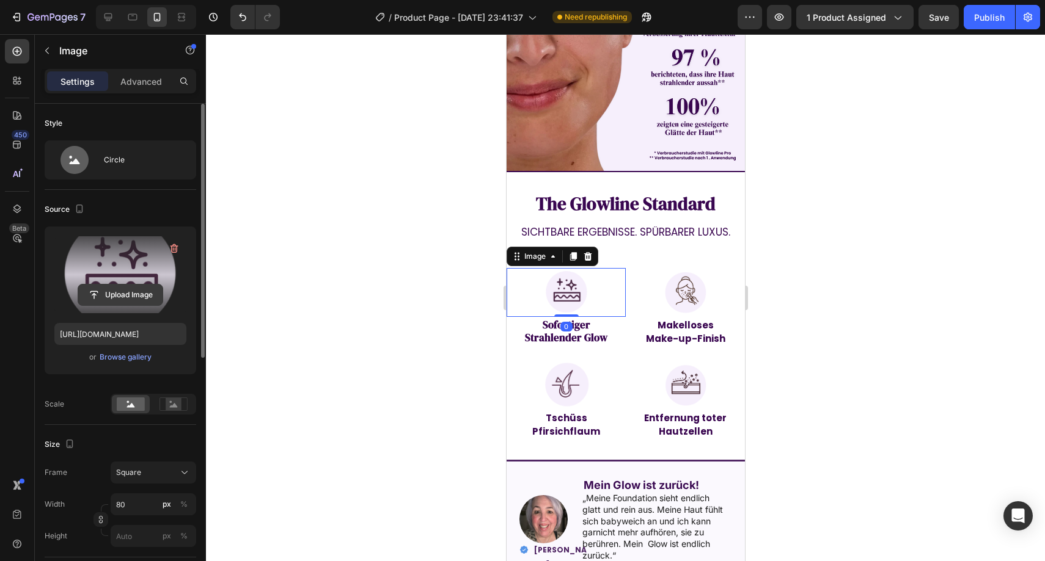
click at [133, 290] on input "file" at bounding box center [120, 295] width 84 height 21
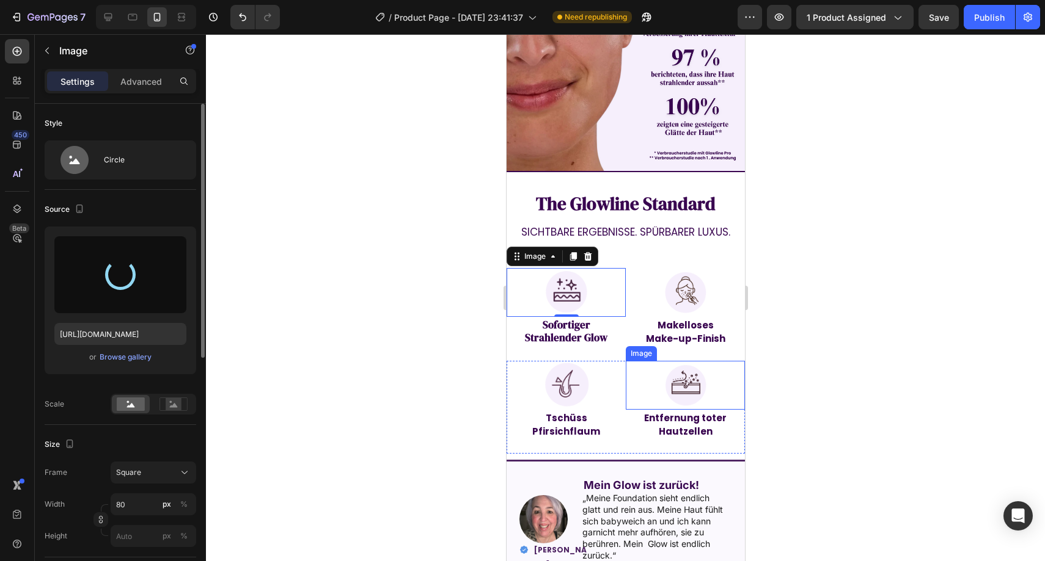
type input "https://cdn.shopify.com/s/files/1/0977/0955/6058/files/gempages_585444094575117…"
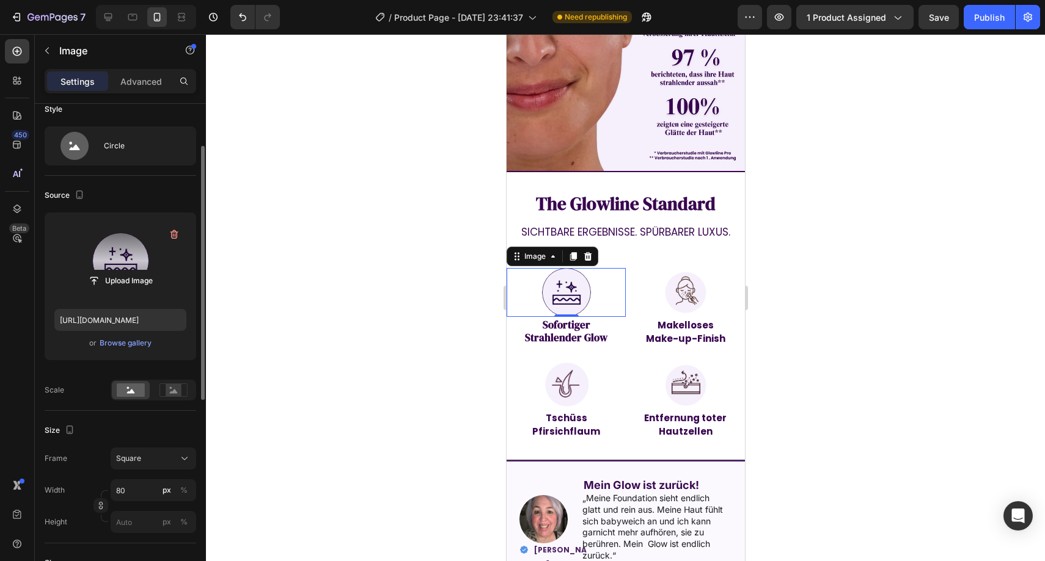
scroll to position [82, 0]
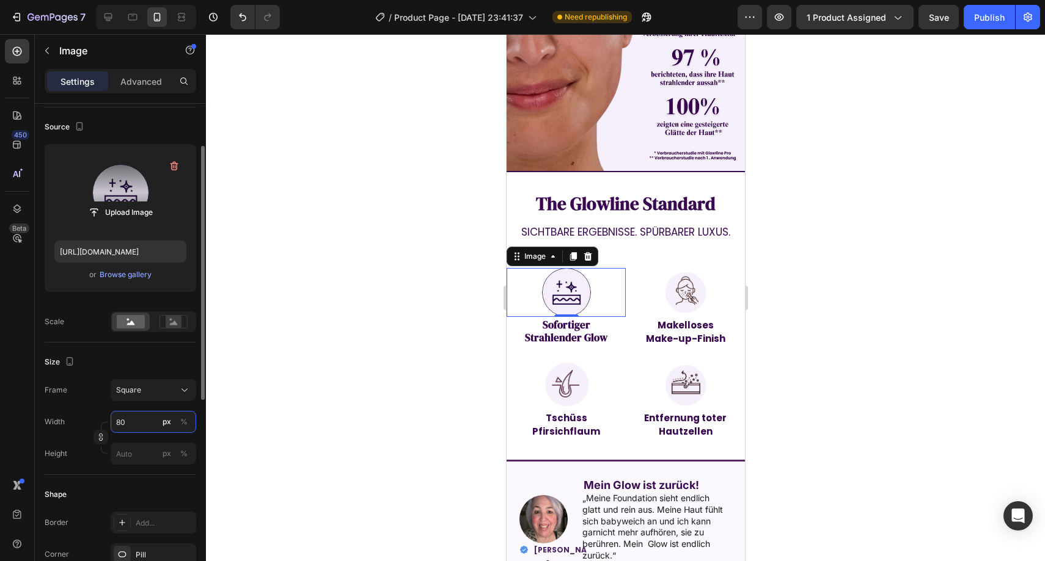
click at [142, 415] on input "80" at bounding box center [154, 422] width 86 height 22
type input "6"
type input "60"
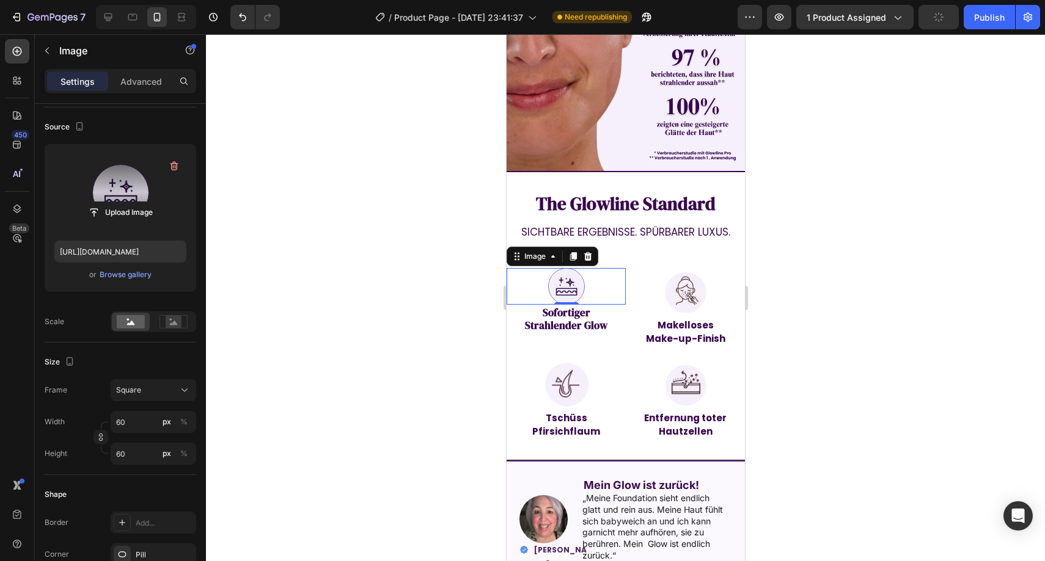
click at [331, 370] on div at bounding box center [625, 297] width 839 height 527
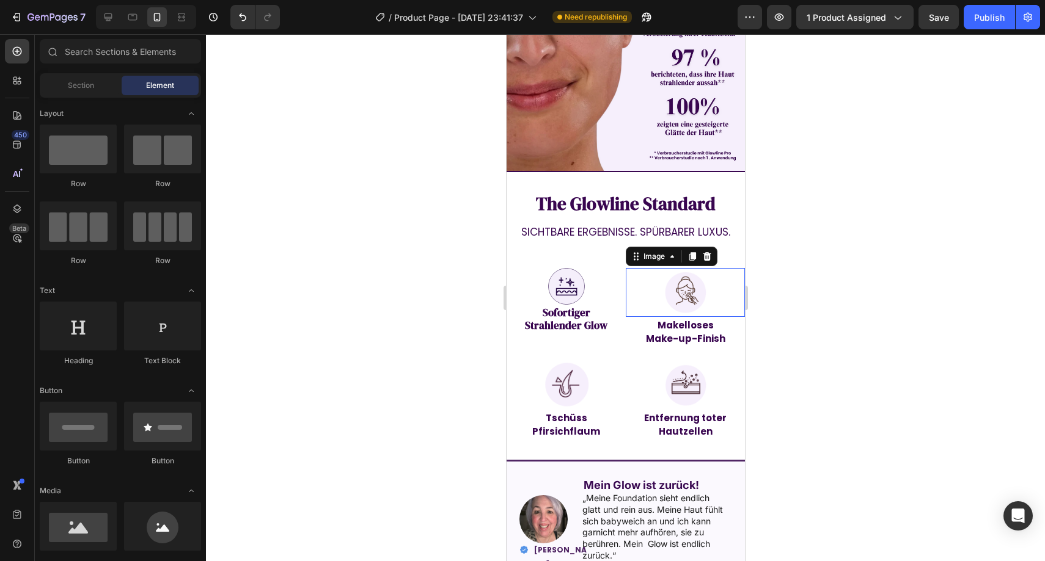
click at [676, 272] on img at bounding box center [684, 292] width 49 height 49
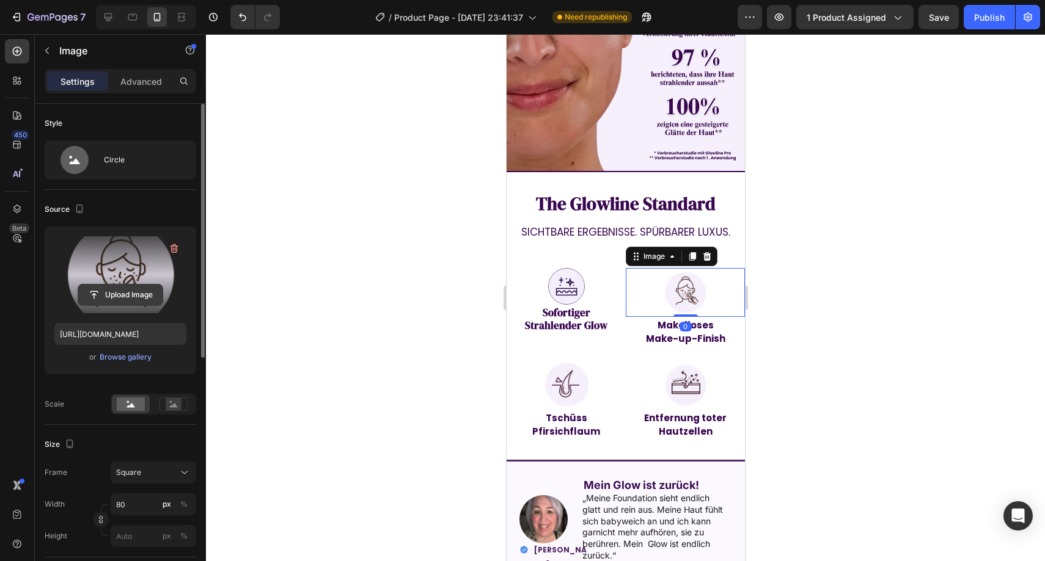
click at [100, 291] on input "file" at bounding box center [120, 295] width 84 height 21
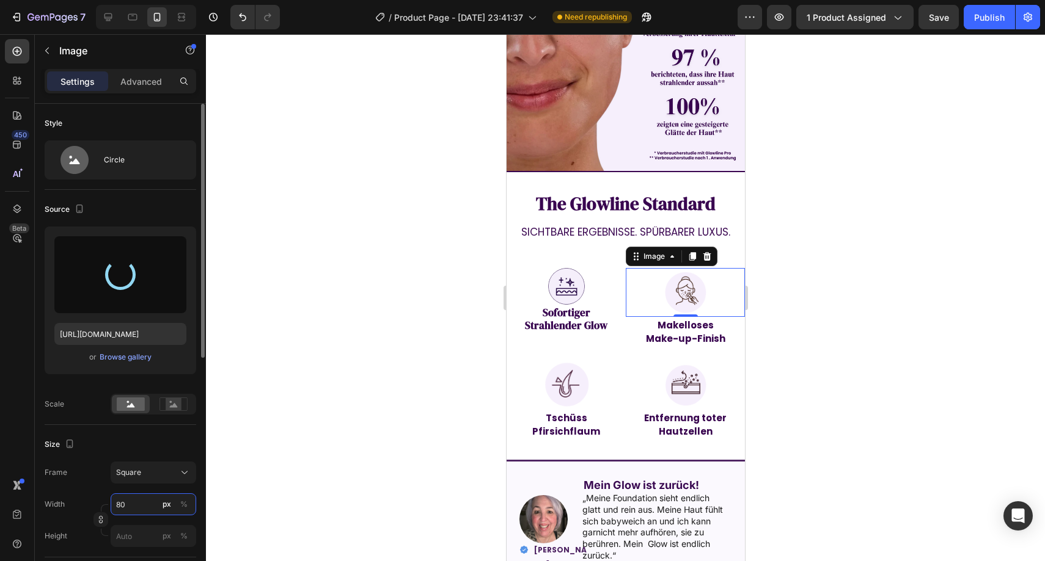
click at [133, 507] on input "80" at bounding box center [154, 505] width 86 height 22
type input "6"
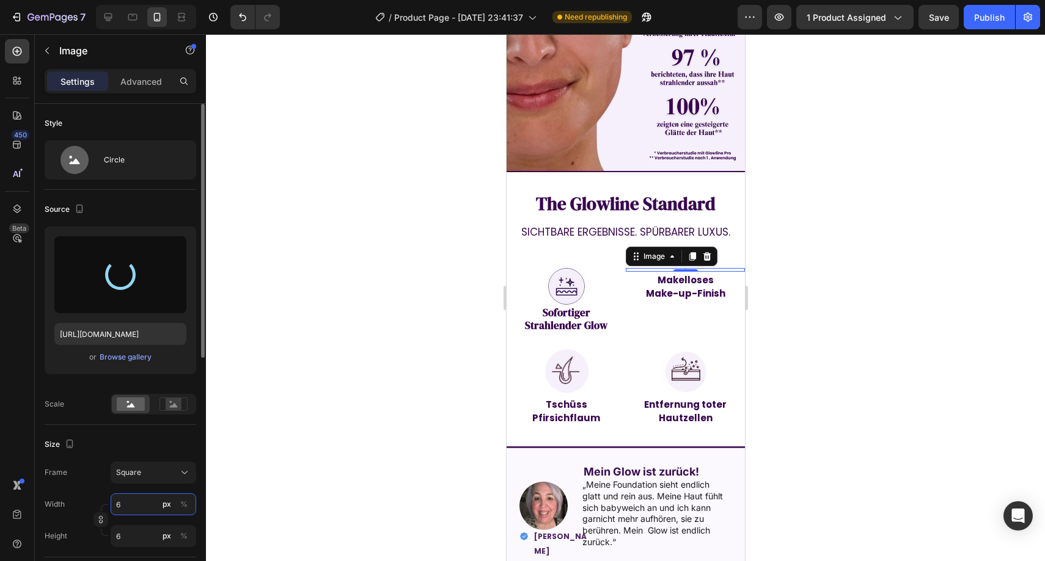
type input "60"
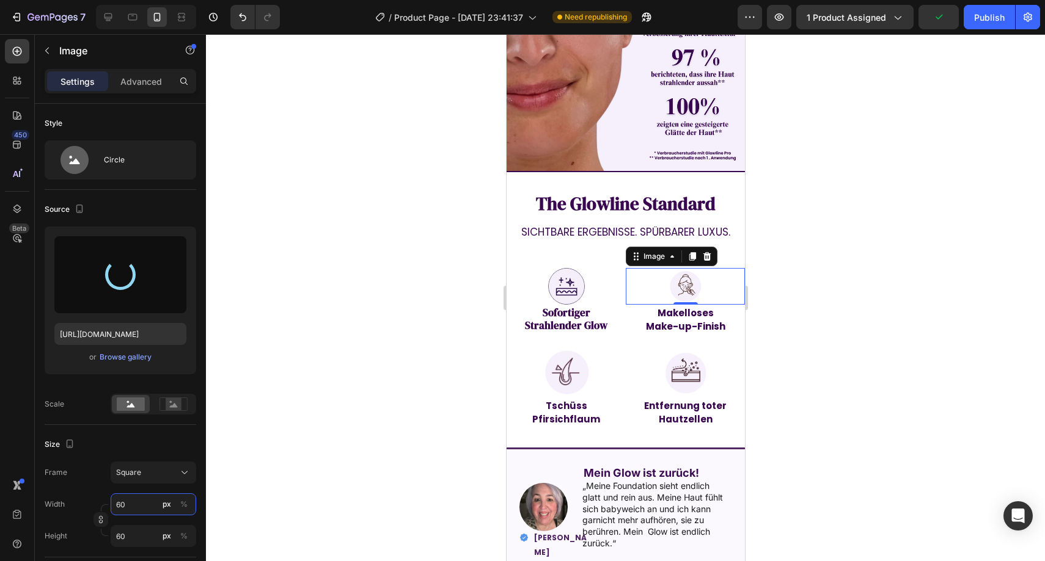
type input "https://cdn.shopify.com/s/files/1/0977/0955/6058/files/gempages_585444094575117…"
type input "80"
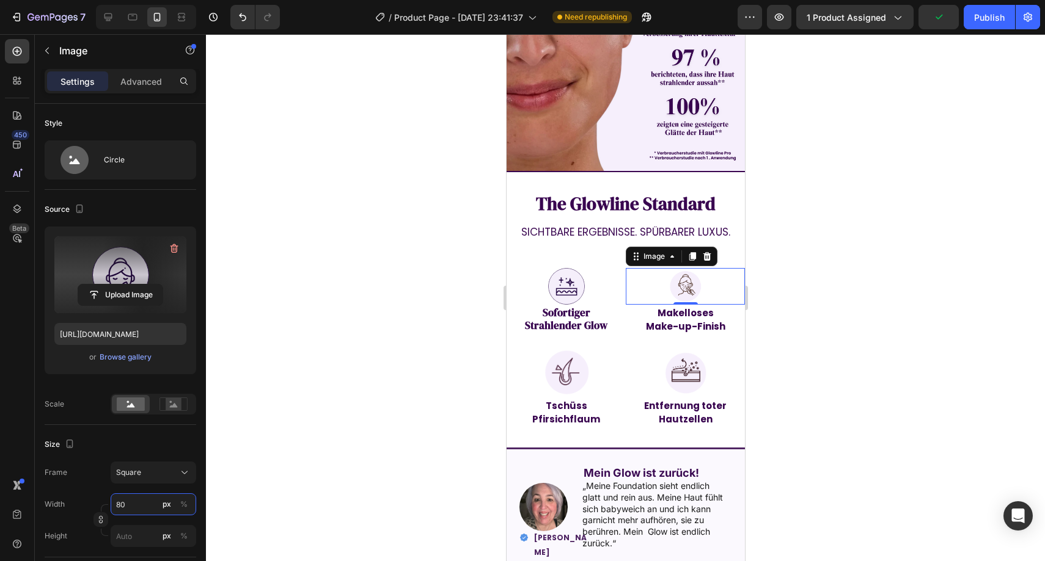
type input "60"
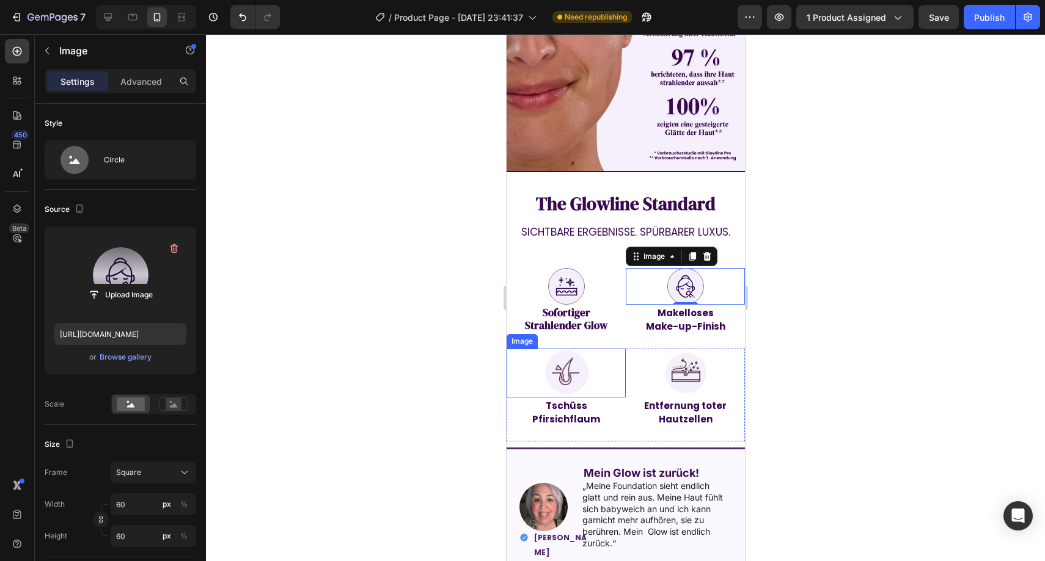
click at [562, 363] on img at bounding box center [565, 373] width 49 height 49
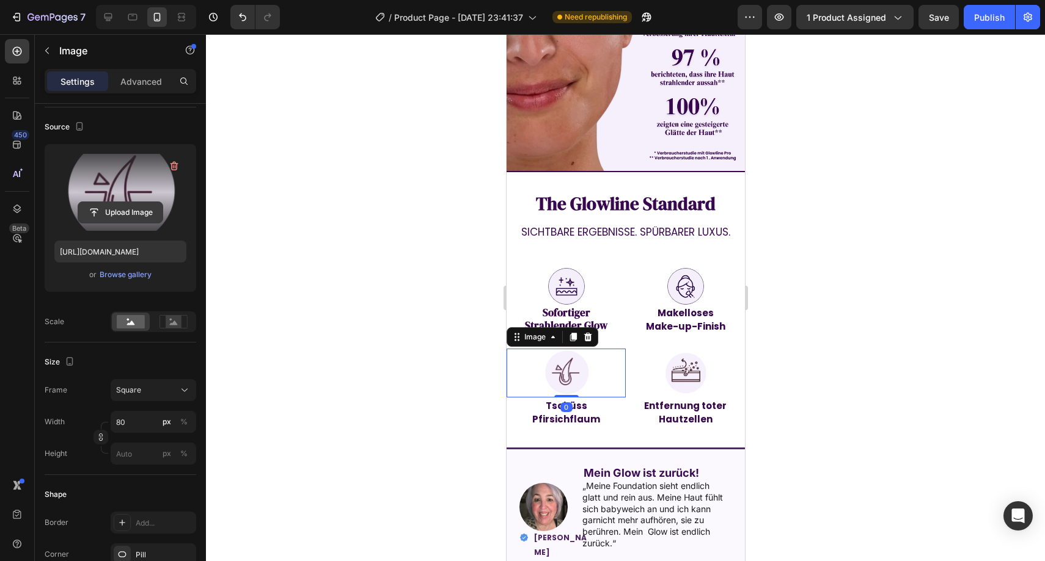
click at [144, 207] on input "file" at bounding box center [120, 212] width 84 height 21
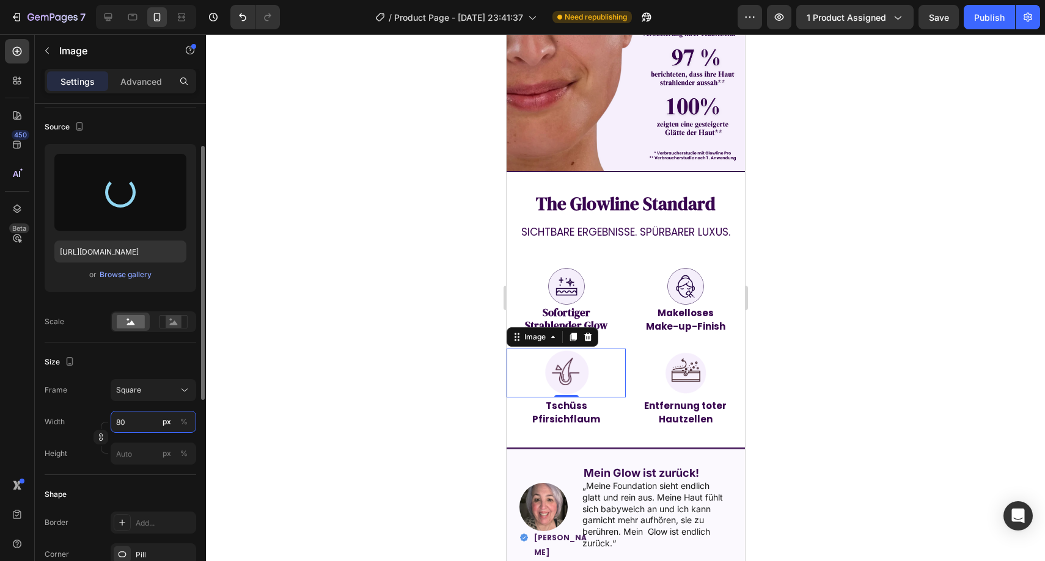
click at [128, 419] on input "80" at bounding box center [154, 422] width 86 height 22
type input "6"
type input "60"
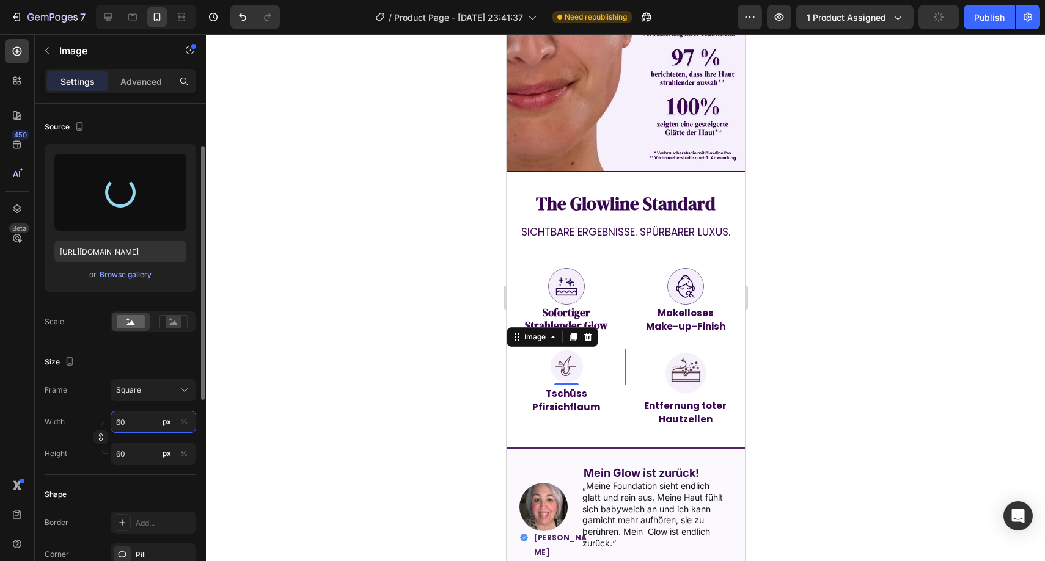
type input "https://cdn.shopify.com/s/files/1/0977/0955/6058/files/gempages_585444094575117…"
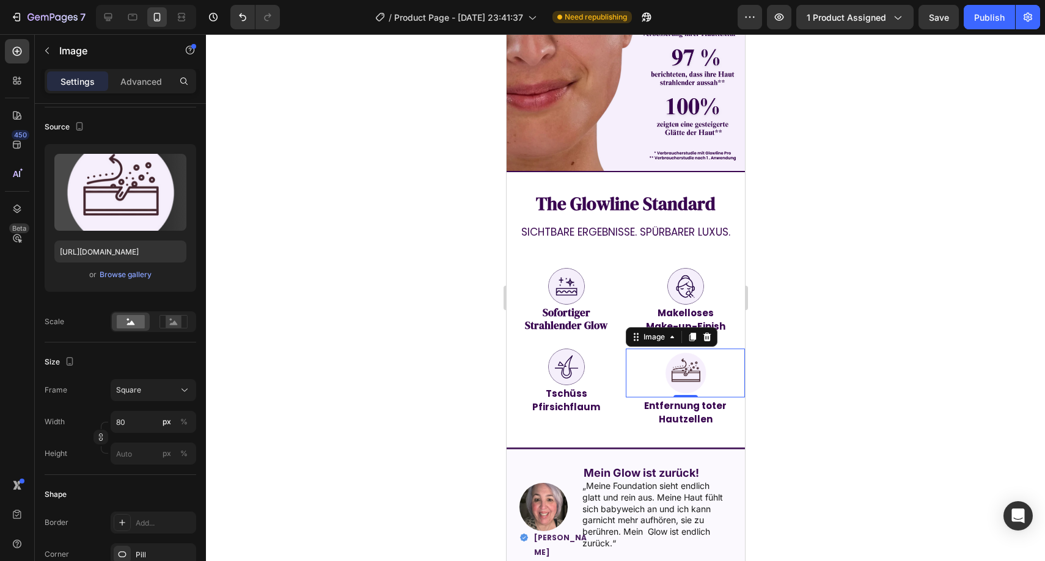
click at [693, 349] on img at bounding box center [684, 373] width 49 height 49
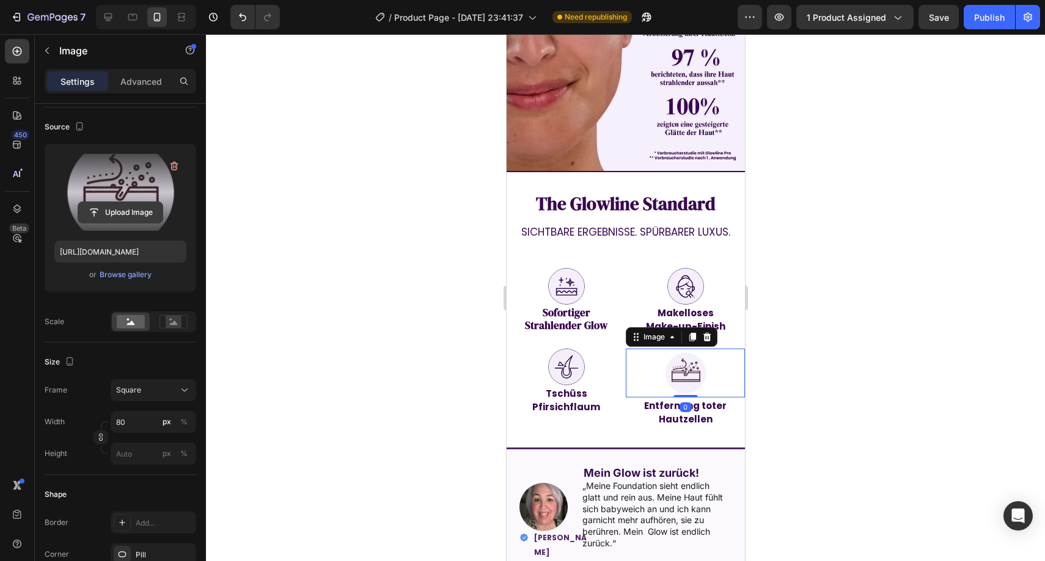
click at [128, 206] on input "file" at bounding box center [120, 212] width 84 height 21
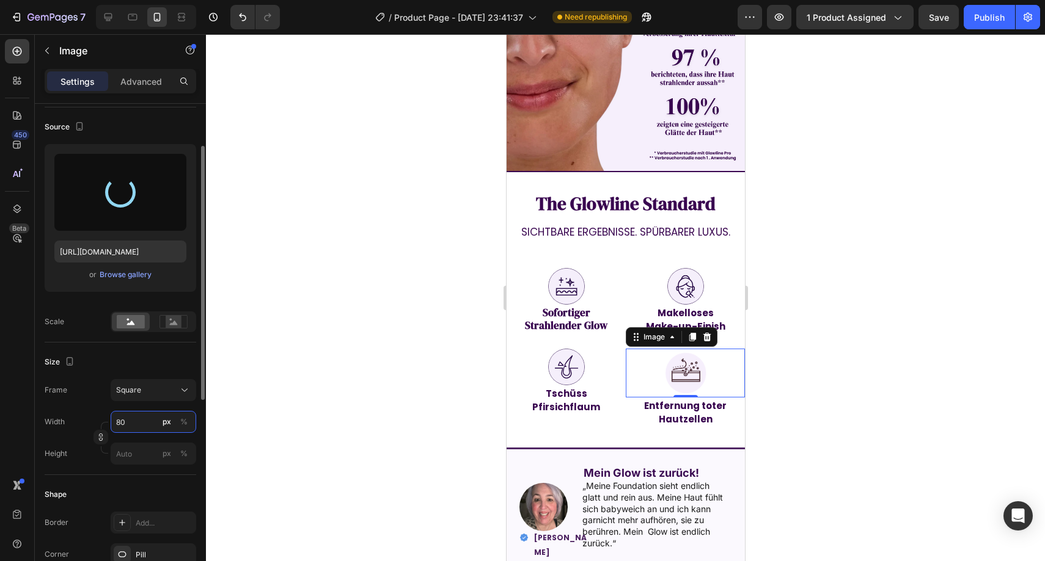
click at [133, 415] on input "80" at bounding box center [154, 422] width 86 height 22
type input "8"
type input "6"
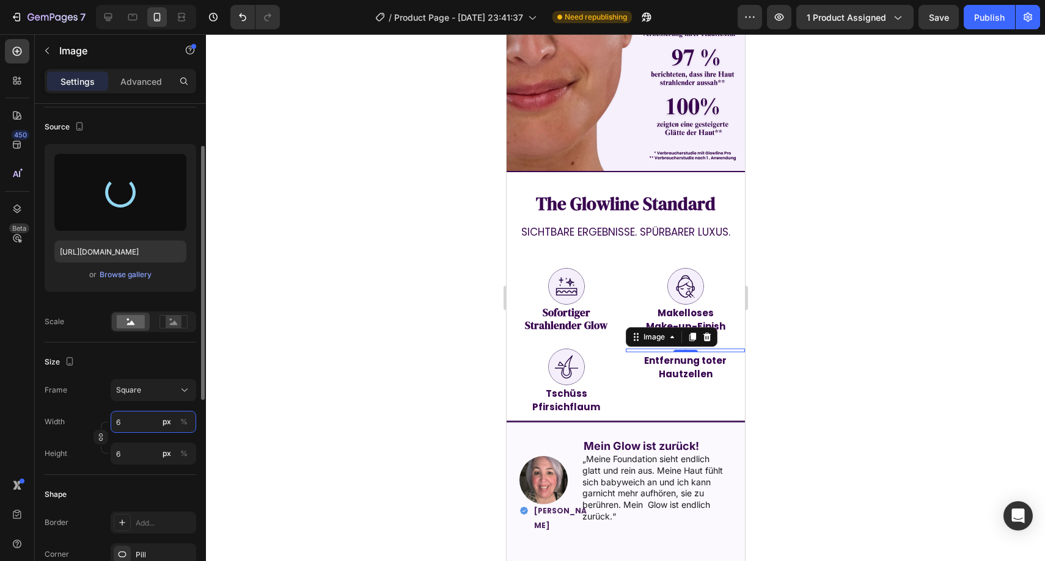
type input "https://cdn.shopify.com/s/files/1/0977/0955/6058/files/gempages_585444094575117…"
type input "80"
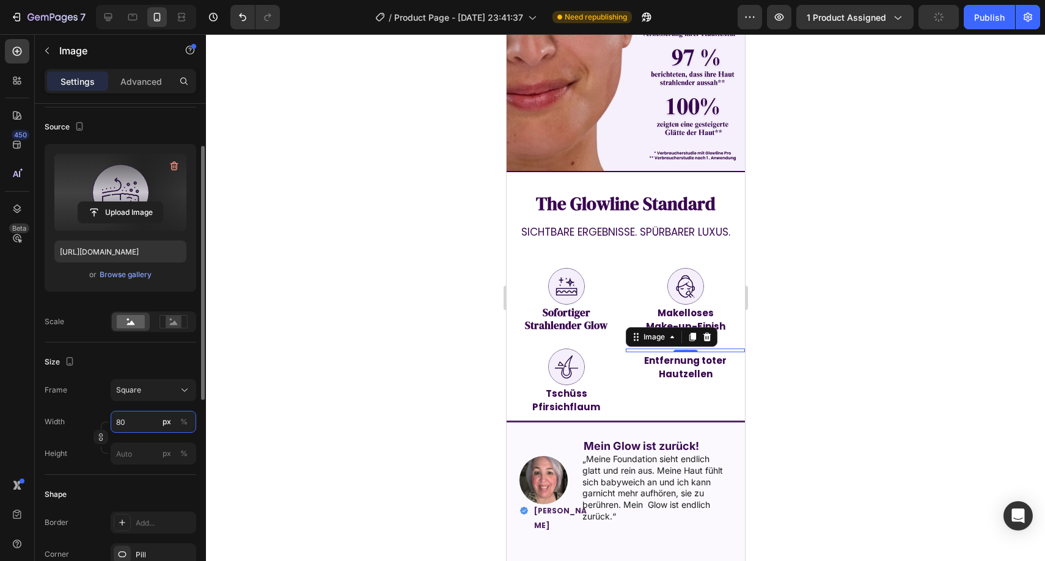
type input "800"
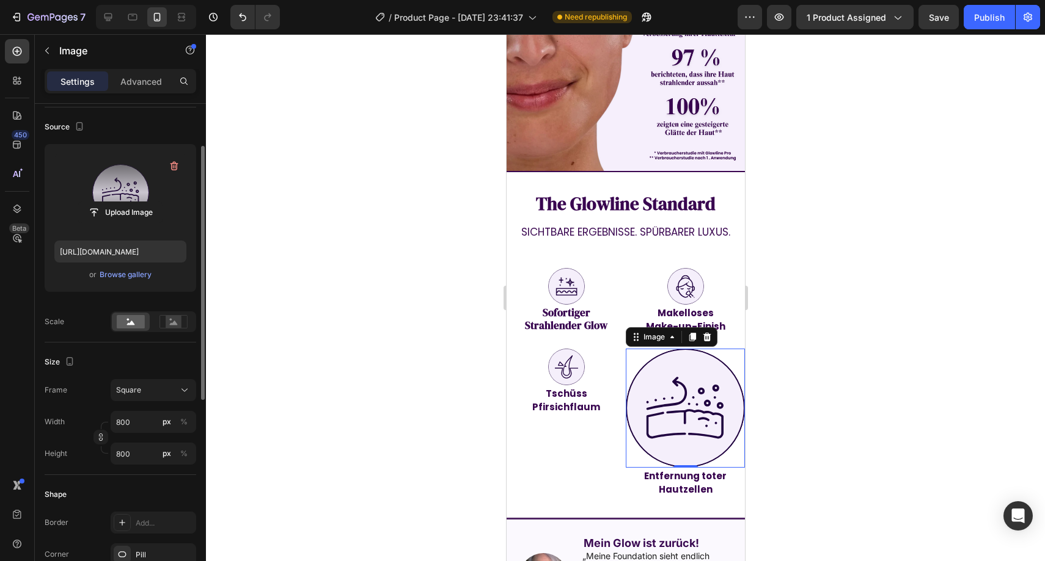
click at [137, 406] on div "Frame Square Width 800 px % Height 800 px %" at bounding box center [120, 422] width 151 height 86
click at [130, 418] on input "800" at bounding box center [154, 422] width 86 height 22
type input "6"
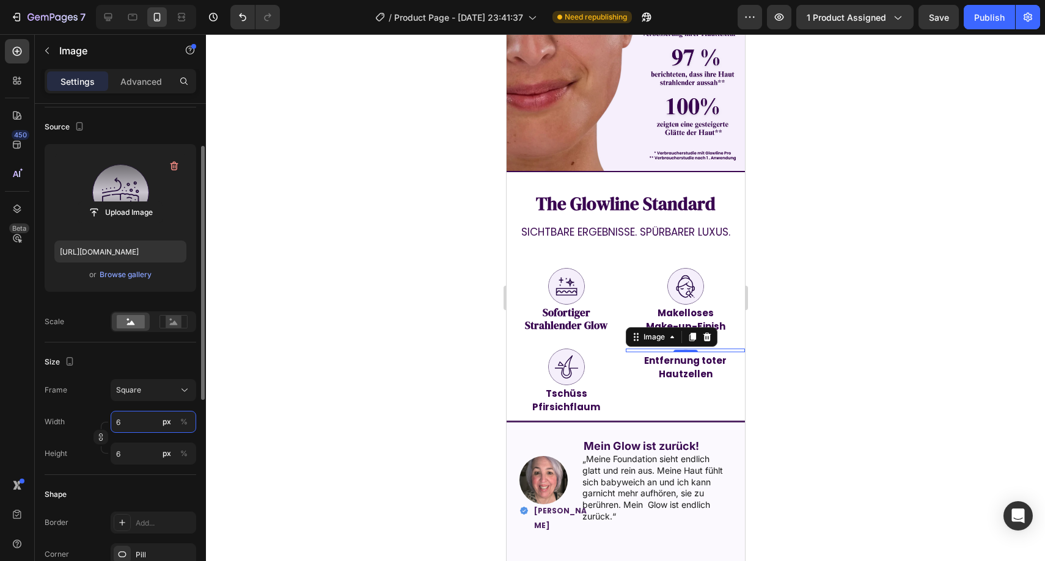
type input "60"
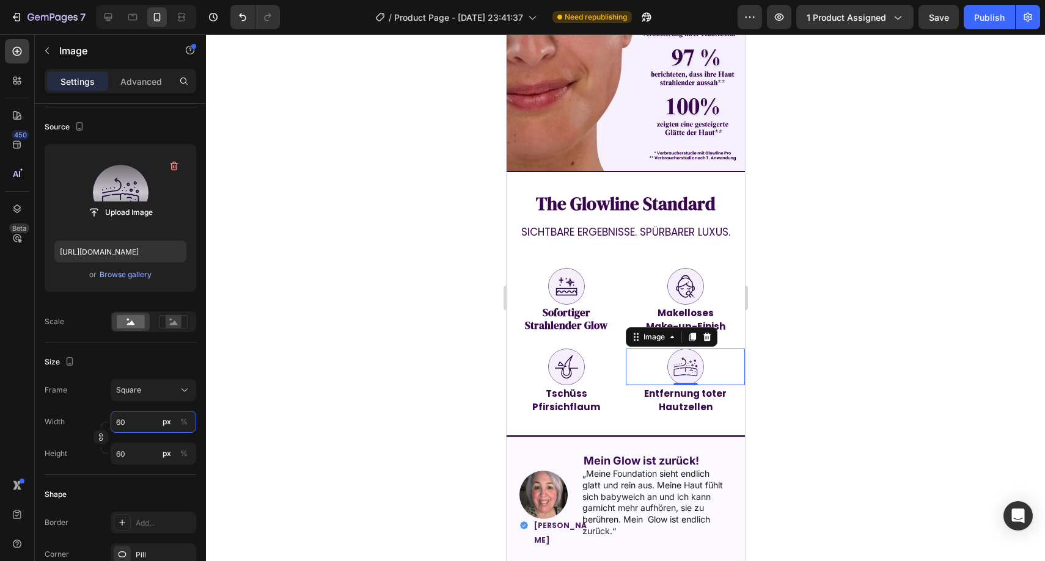
type input "60"
click at [401, 354] on div at bounding box center [625, 297] width 839 height 527
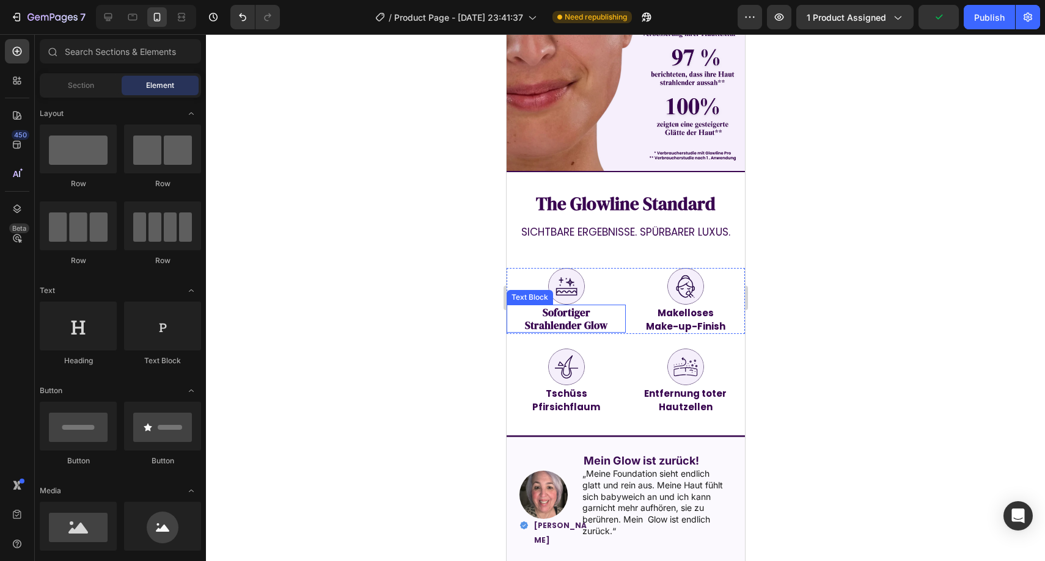
click at [552, 305] on strong "Sofortiger" at bounding box center [566, 312] width 48 height 15
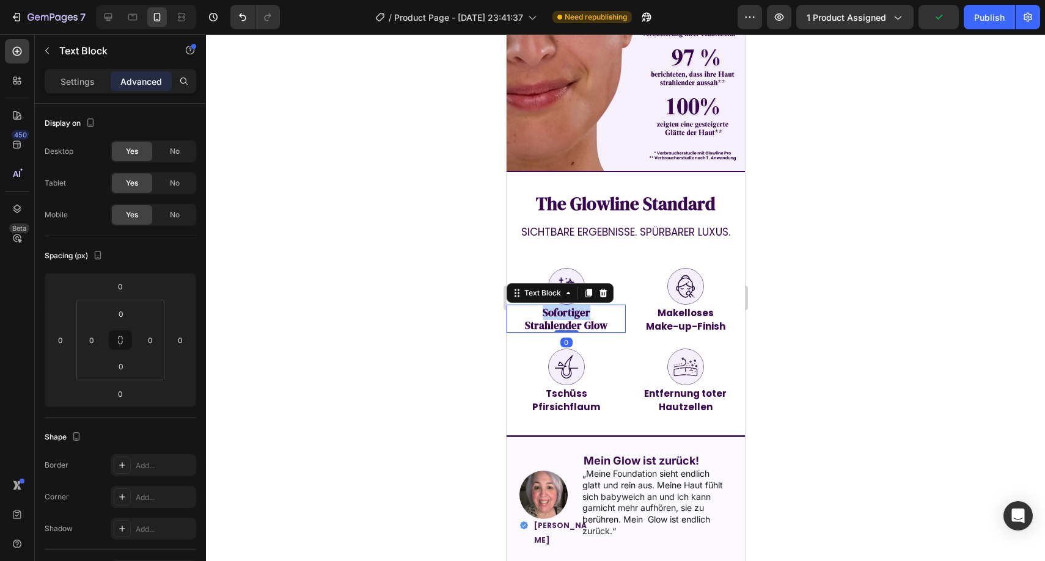
click at [552, 305] on strong "Sofortiger" at bounding box center [566, 312] width 48 height 15
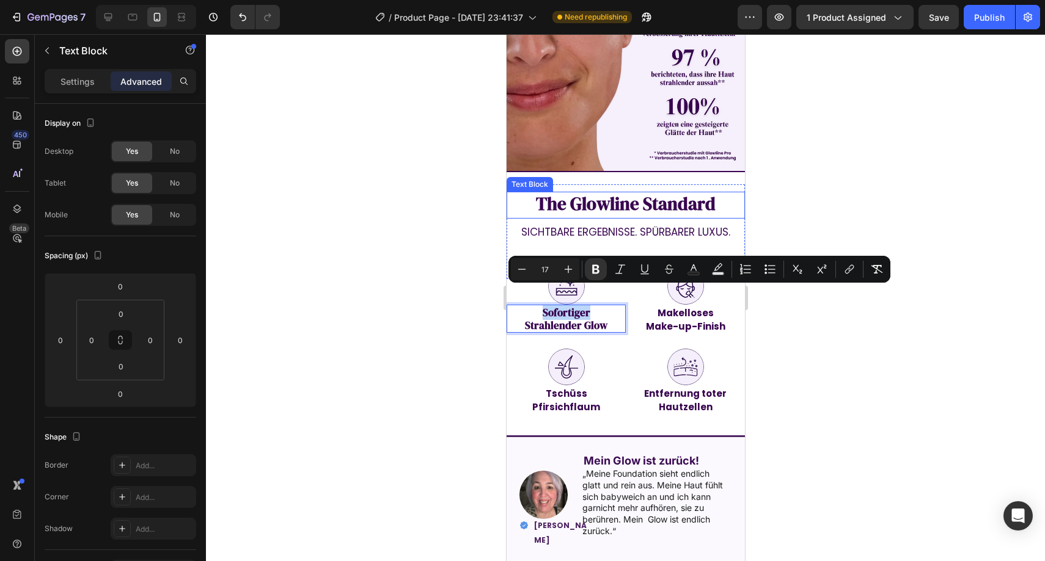
click at [660, 192] on strong "The Glowline Standard" at bounding box center [625, 204] width 180 height 24
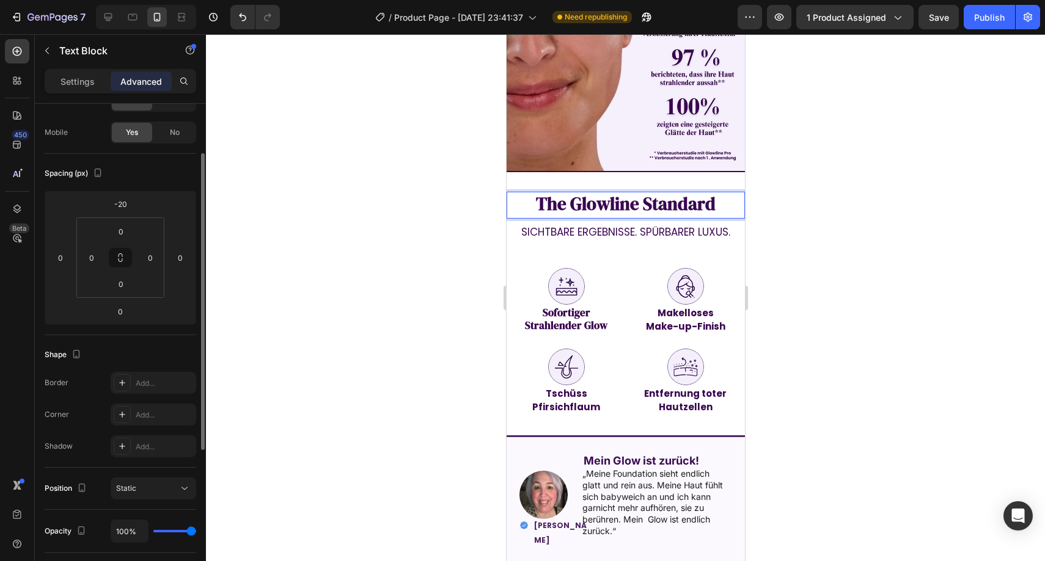
click at [660, 192] on strong "The Glowline Standard" at bounding box center [625, 204] width 180 height 24
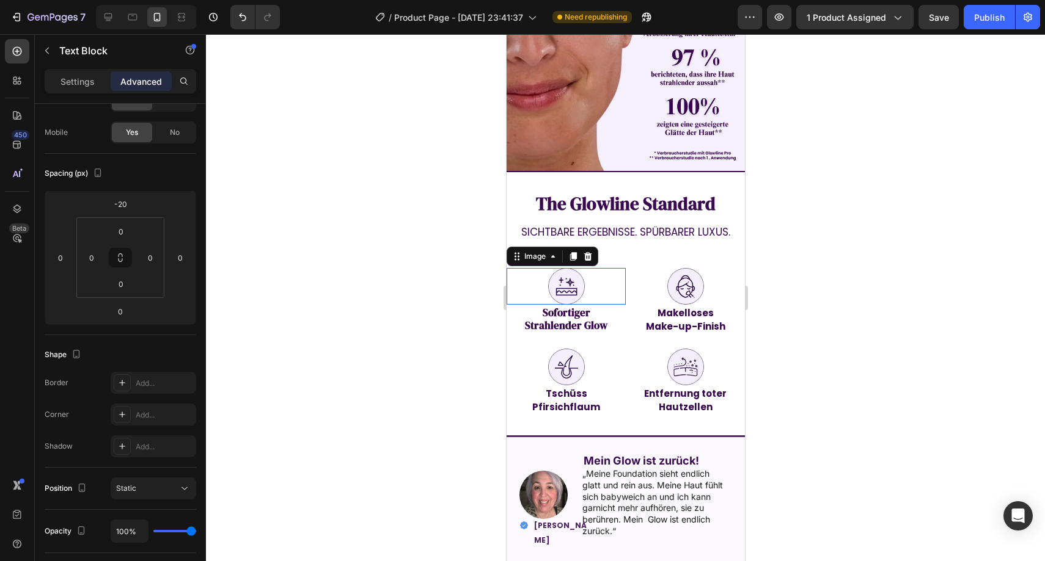
drag, startPoint x: 610, startPoint y: 258, endPoint x: 633, endPoint y: 251, distance: 24.3
click at [610, 268] on div at bounding box center [565, 286] width 119 height 37
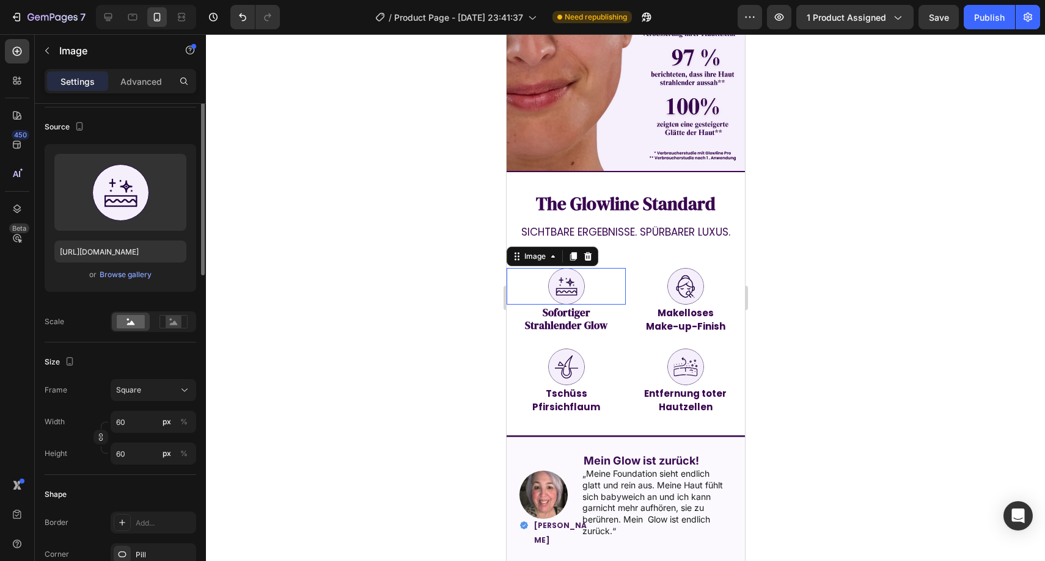
scroll to position [0, 0]
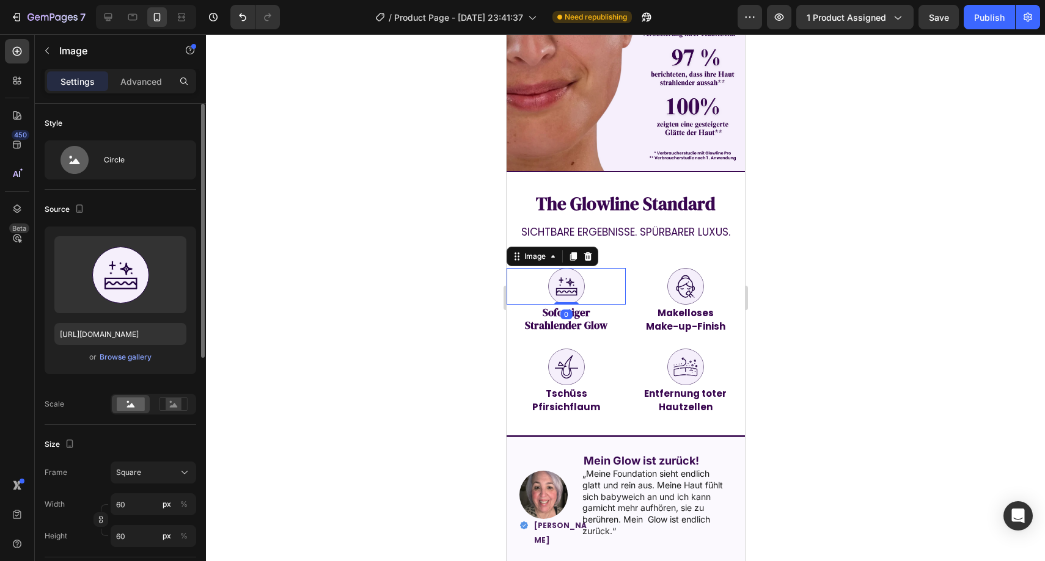
click at [815, 215] on div at bounding box center [625, 297] width 839 height 527
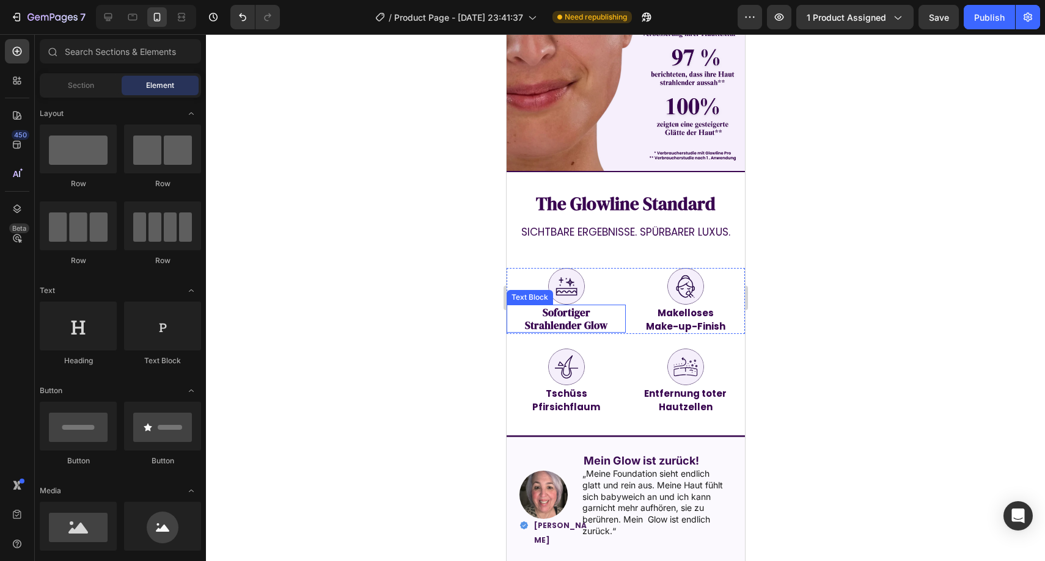
click at [569, 305] on strong "Sofortiger" at bounding box center [566, 312] width 48 height 15
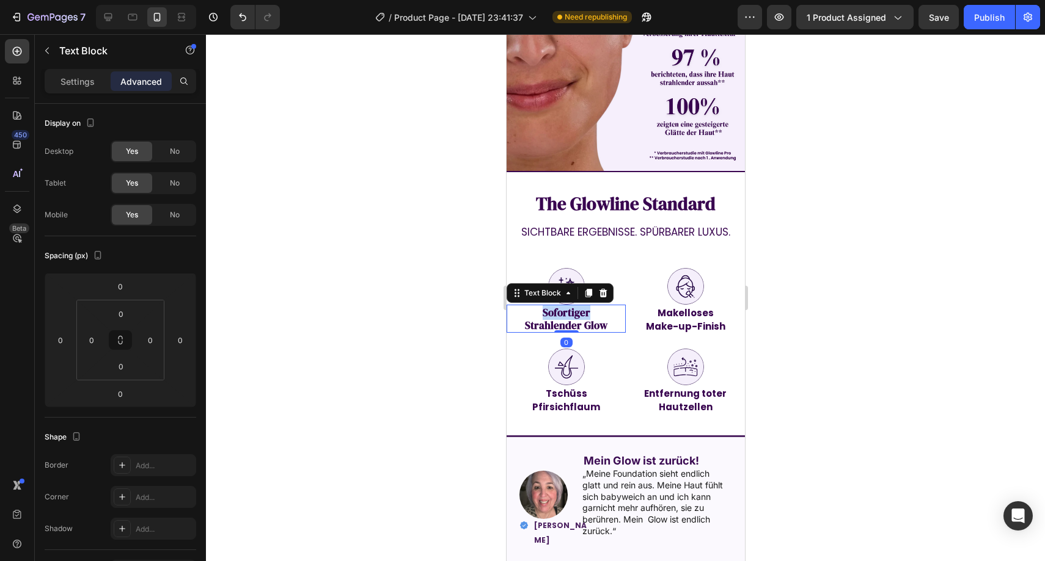
click at [570, 305] on strong "Sofortiger" at bounding box center [566, 312] width 48 height 15
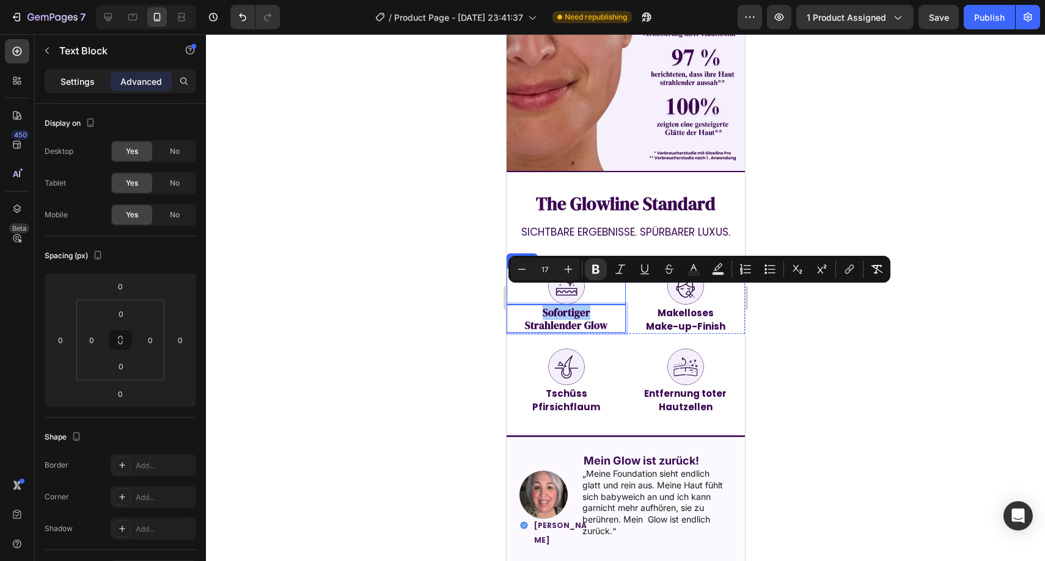
click at [84, 71] on div "Settings" at bounding box center [77, 81] width 61 height 20
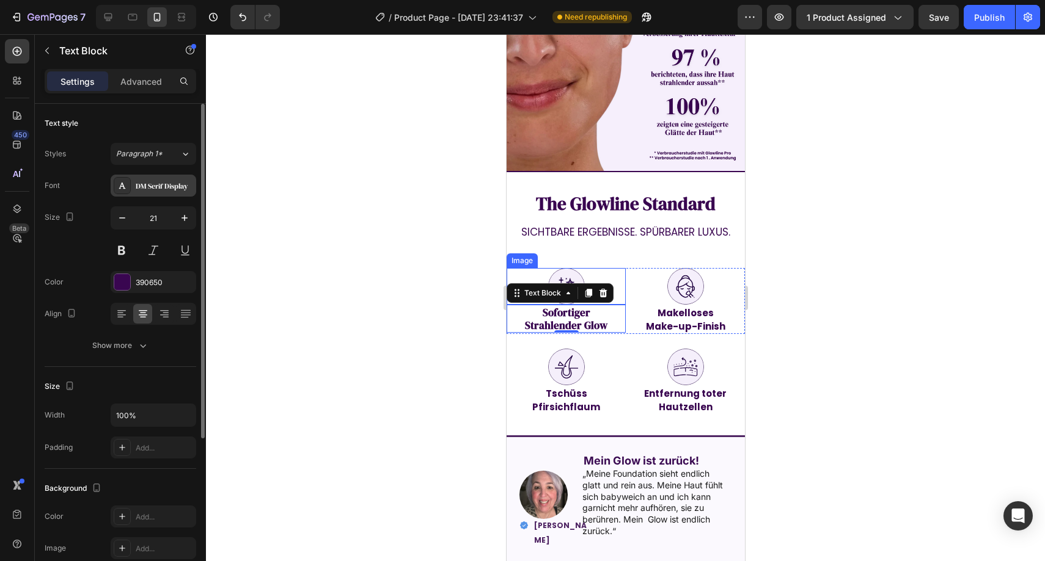
click at [158, 184] on div "DM Serif Display" at bounding box center [164, 186] width 57 height 11
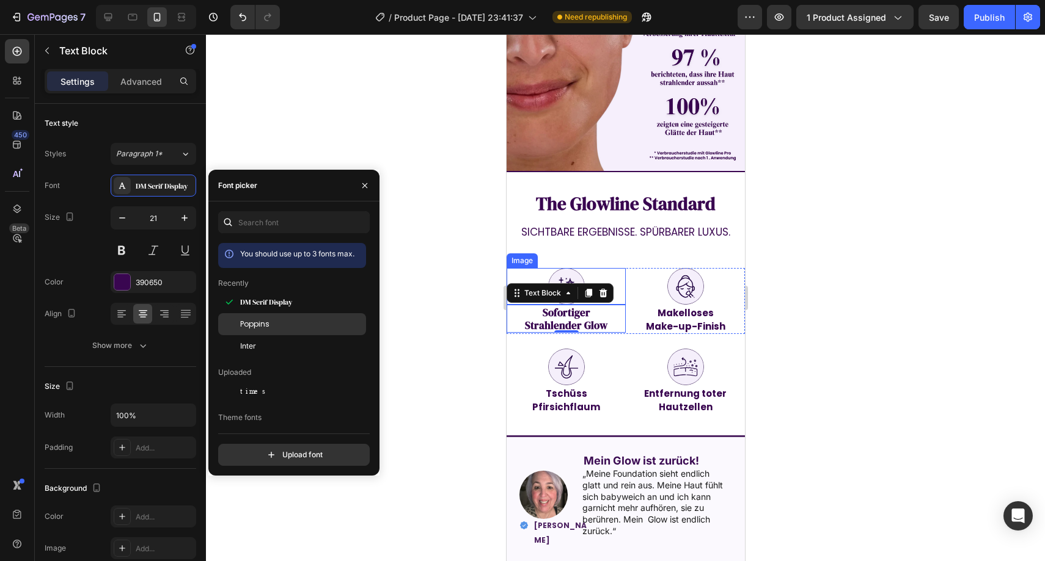
click at [266, 330] on div "Poppins" at bounding box center [292, 324] width 148 height 22
click at [370, 188] on button "button" at bounding box center [365, 186] width 20 height 20
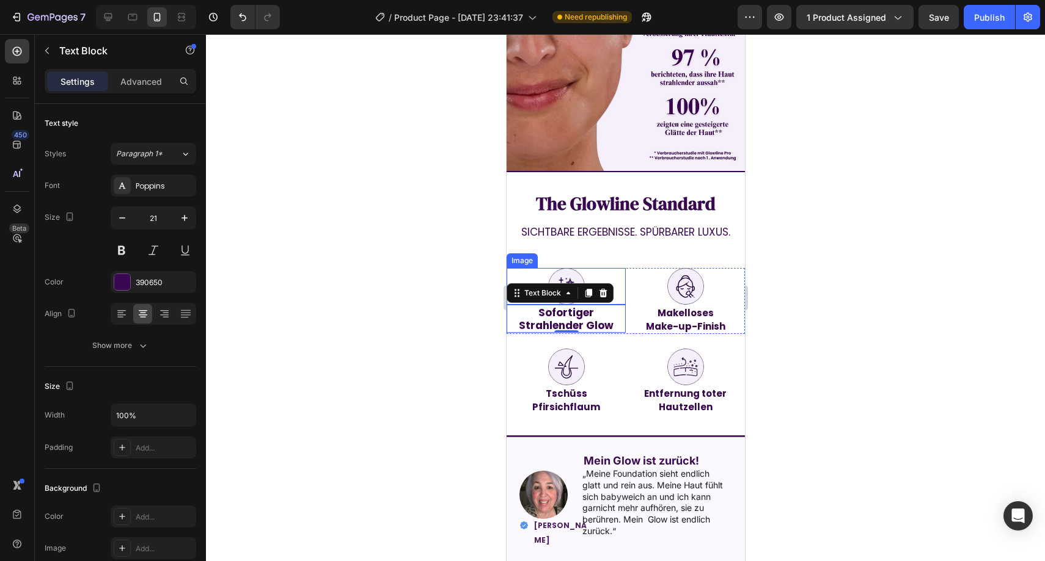
click at [387, 179] on div at bounding box center [625, 297] width 839 height 527
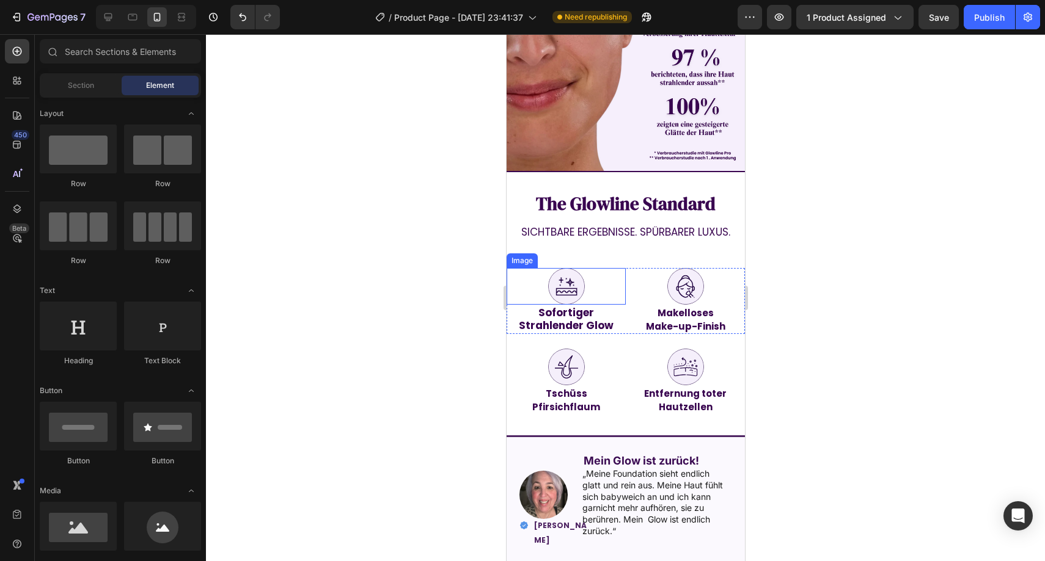
click at [393, 177] on div at bounding box center [625, 297] width 839 height 527
click at [563, 318] on strong "Strahlender Glow" at bounding box center [565, 325] width 95 height 15
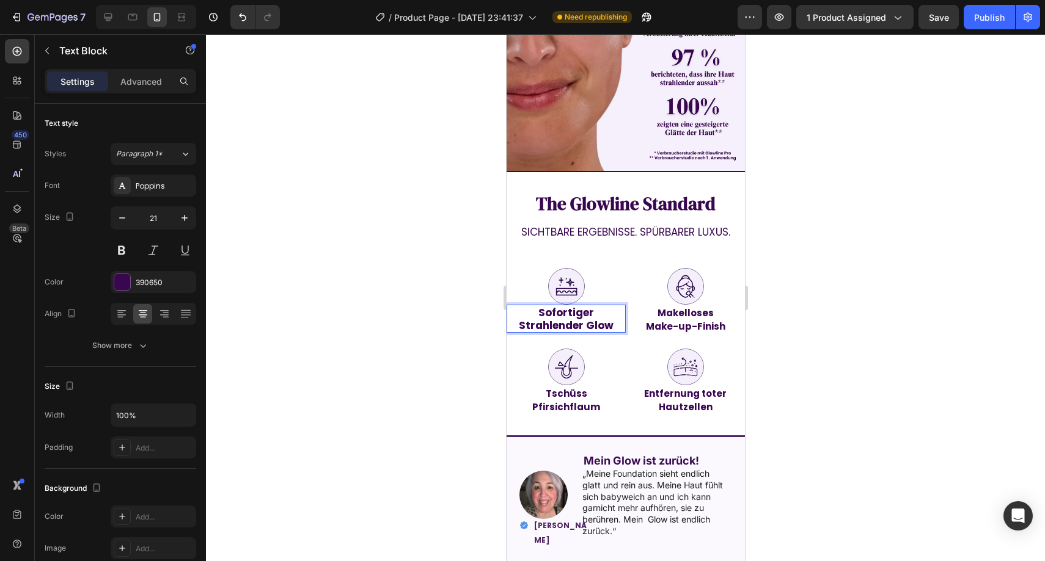
click at [563, 318] on strong "Strahlender Glow" at bounding box center [565, 325] width 95 height 15
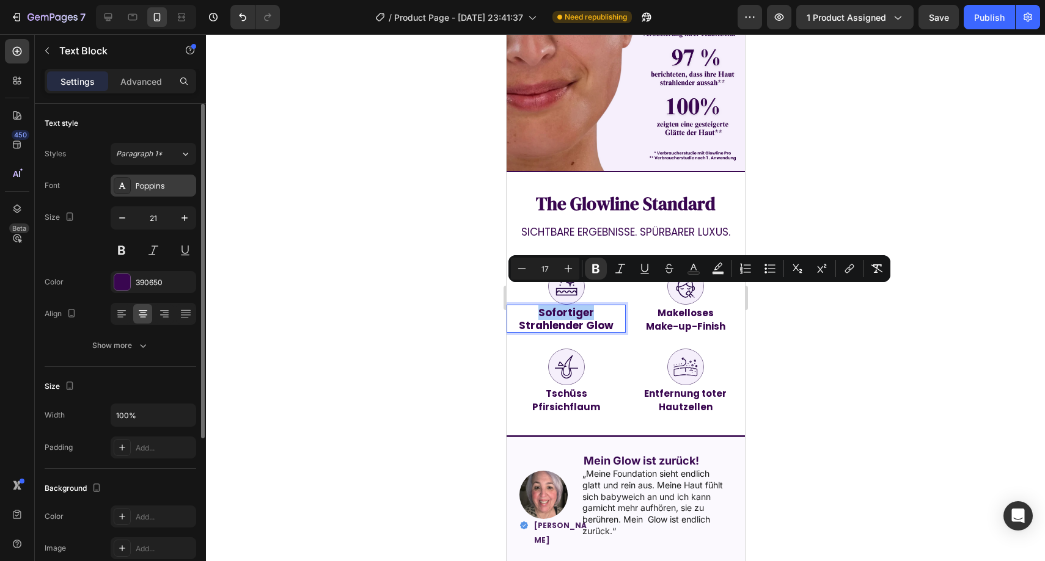
click at [158, 194] on div "Poppins" at bounding box center [154, 186] width 86 height 22
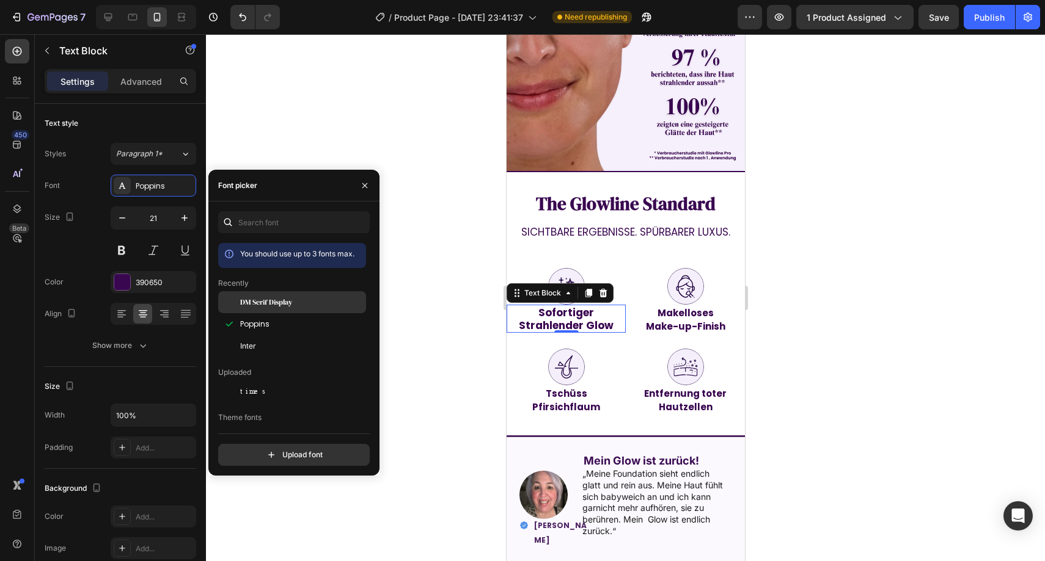
click at [288, 301] on span "DM Serif Display" at bounding box center [266, 302] width 52 height 11
click at [464, 256] on div at bounding box center [625, 297] width 839 height 527
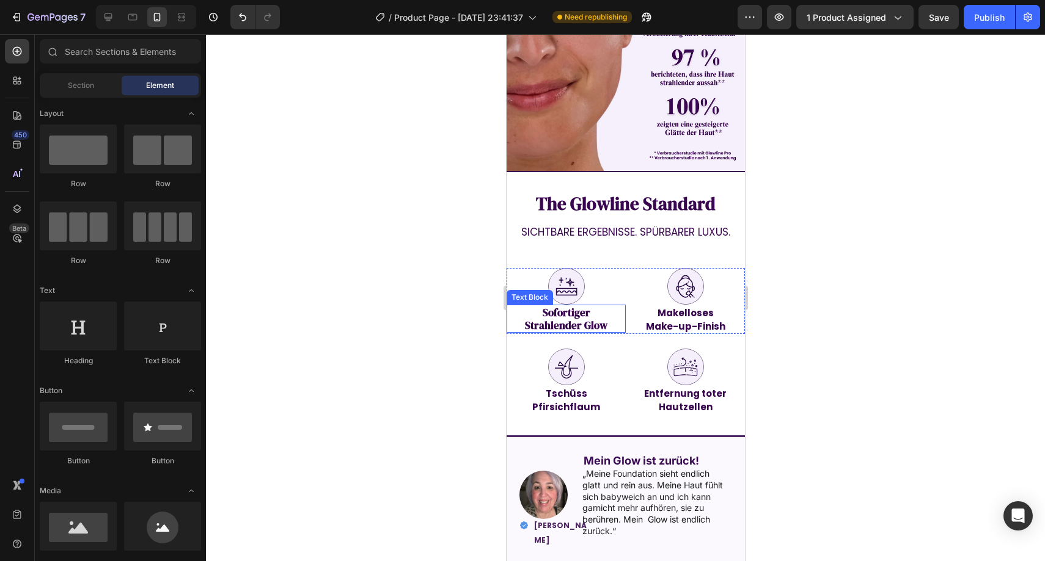
click at [574, 318] on strong "Strahlender Glow" at bounding box center [565, 325] width 82 height 15
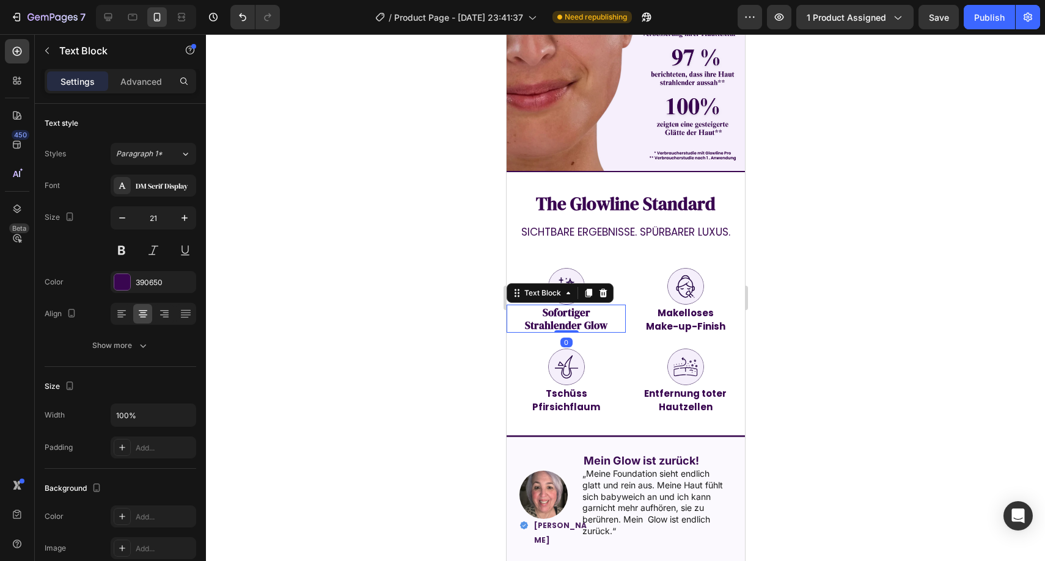
click at [574, 330] on div at bounding box center [565, 331] width 24 height 2
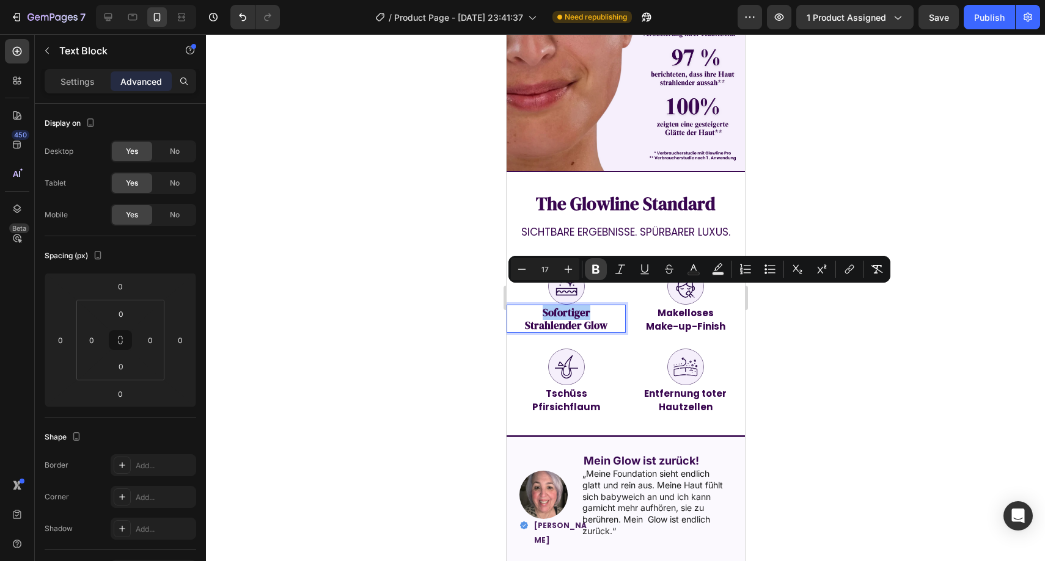
click at [589, 266] on icon "Editor contextual toolbar" at bounding box center [595, 269] width 12 height 12
click at [79, 84] on p "Settings" at bounding box center [77, 81] width 34 height 13
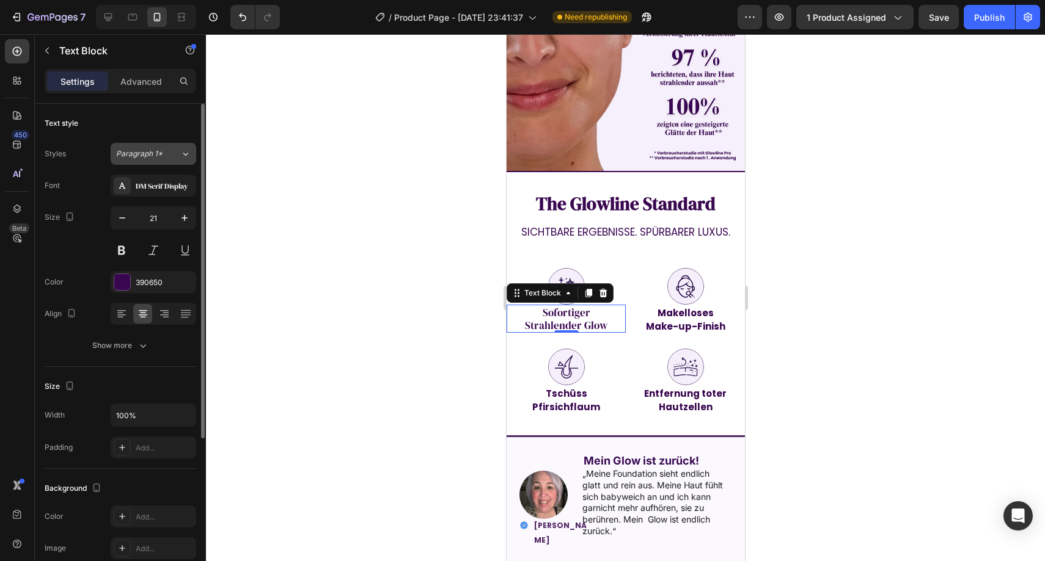
click at [175, 158] on div "Paragraph 1*" at bounding box center [148, 153] width 64 height 11
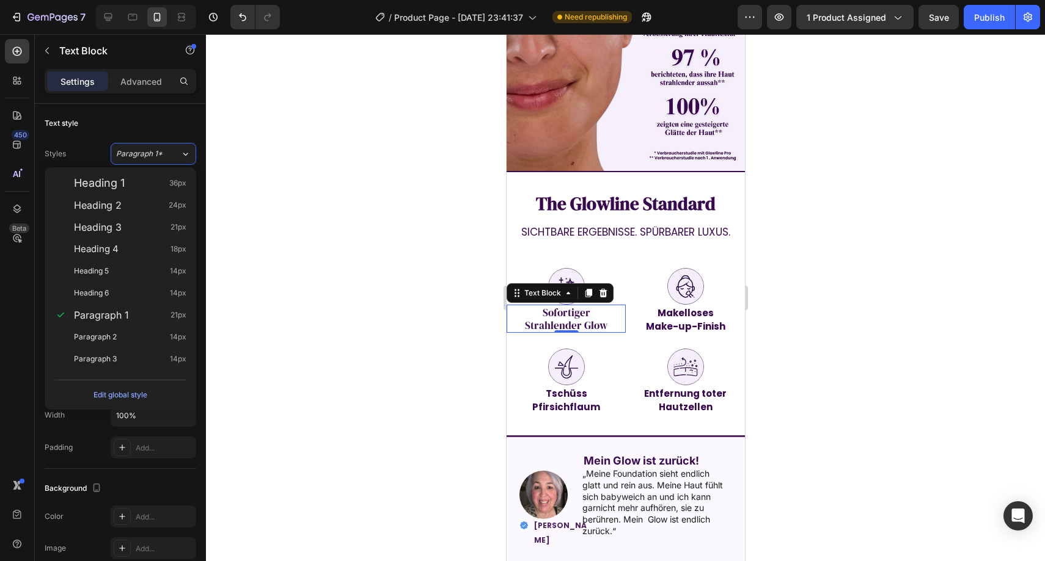
click at [307, 219] on div at bounding box center [625, 297] width 839 height 527
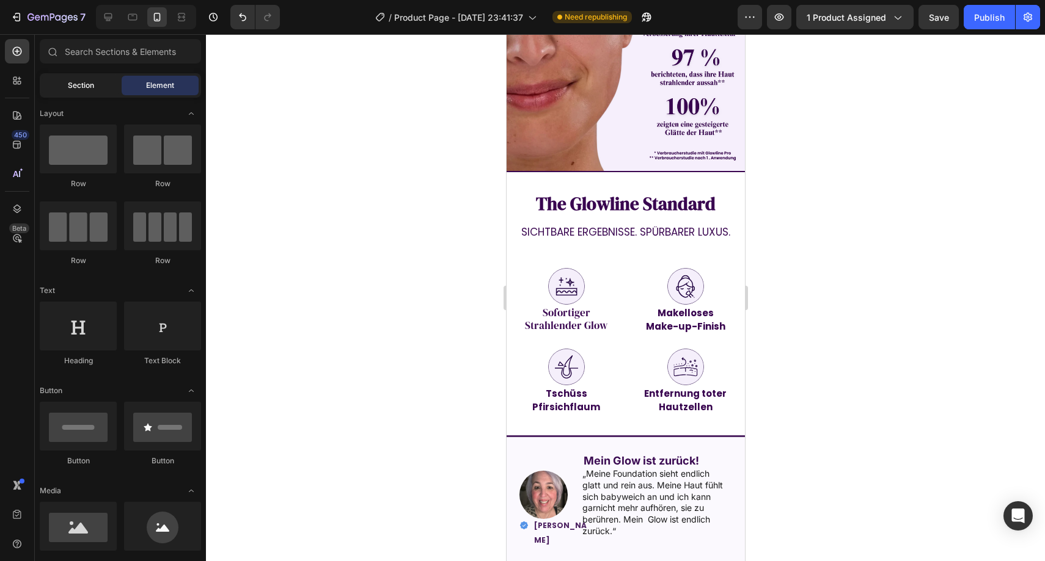
click at [101, 89] on div "Section" at bounding box center [80, 86] width 77 height 20
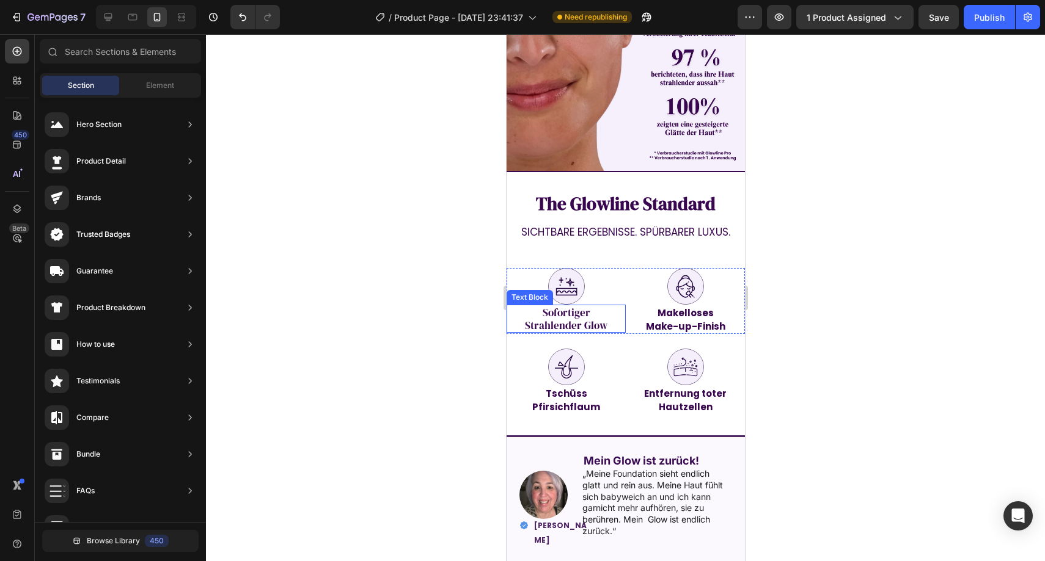
click at [555, 318] on span "Strahlender Glow" at bounding box center [565, 325] width 82 height 15
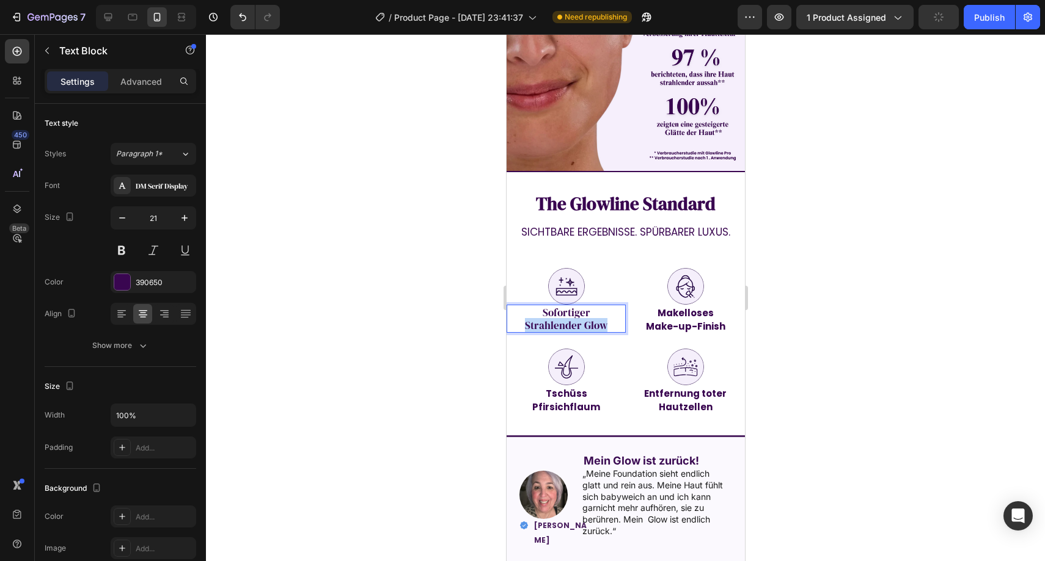
click at [555, 318] on span "Strahlender Glow" at bounding box center [565, 325] width 82 height 15
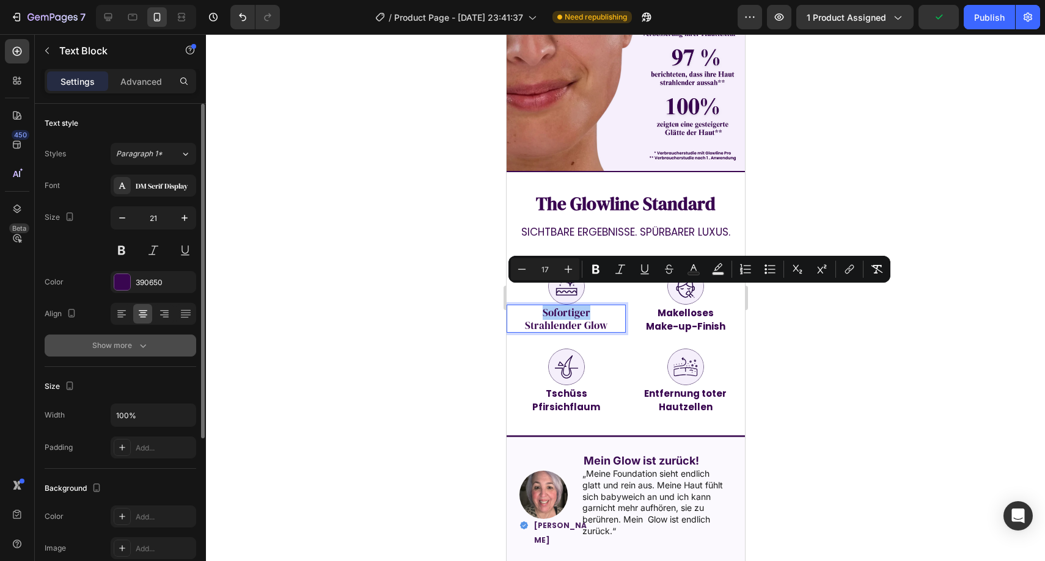
click at [110, 345] on div "Show more" at bounding box center [120, 346] width 57 height 12
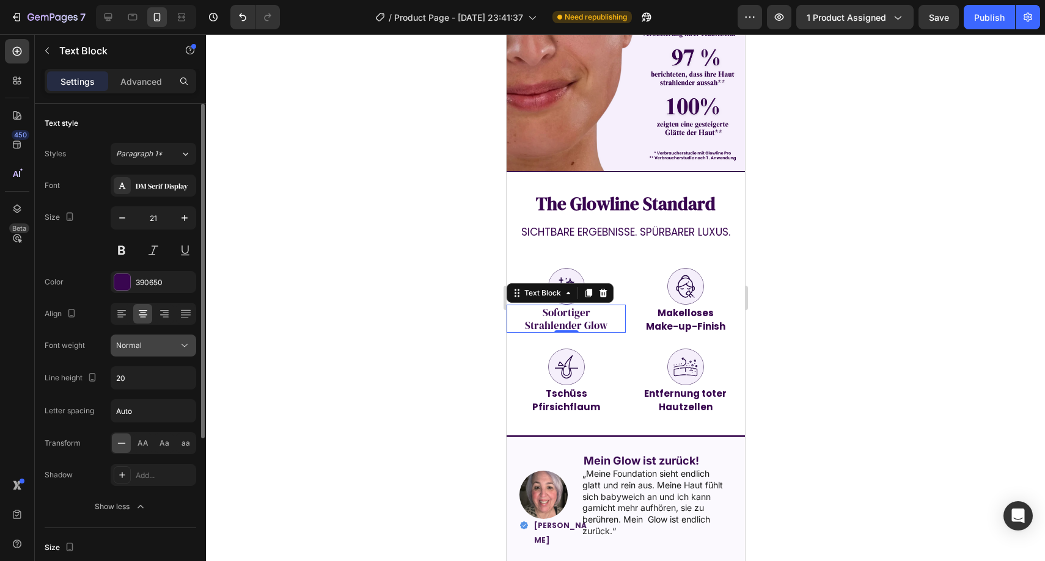
click at [144, 348] on div "Normal" at bounding box center [147, 345] width 62 height 11
click at [158, 181] on div "DM Serif Display" at bounding box center [164, 186] width 57 height 11
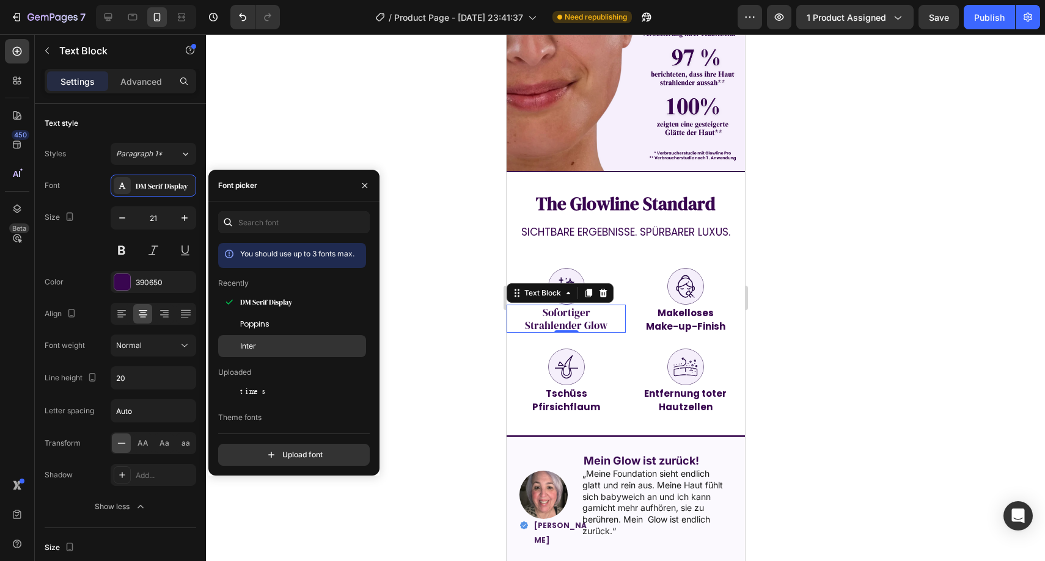
click at [261, 340] on div "Inter" at bounding box center [292, 346] width 148 height 22
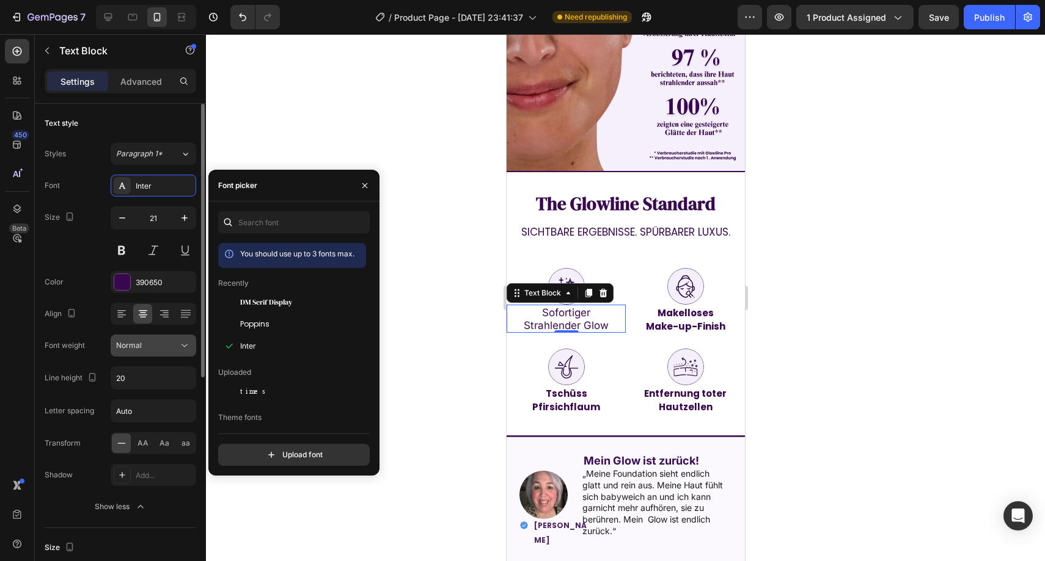
click at [150, 346] on div "Normal" at bounding box center [147, 345] width 62 height 11
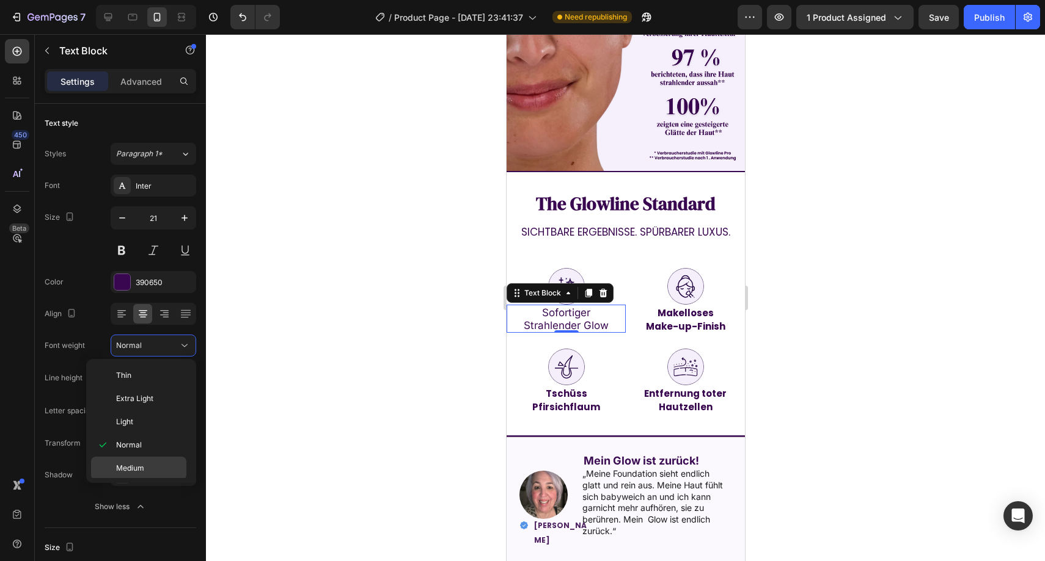
click at [139, 471] on span "Medium" at bounding box center [130, 468] width 28 height 11
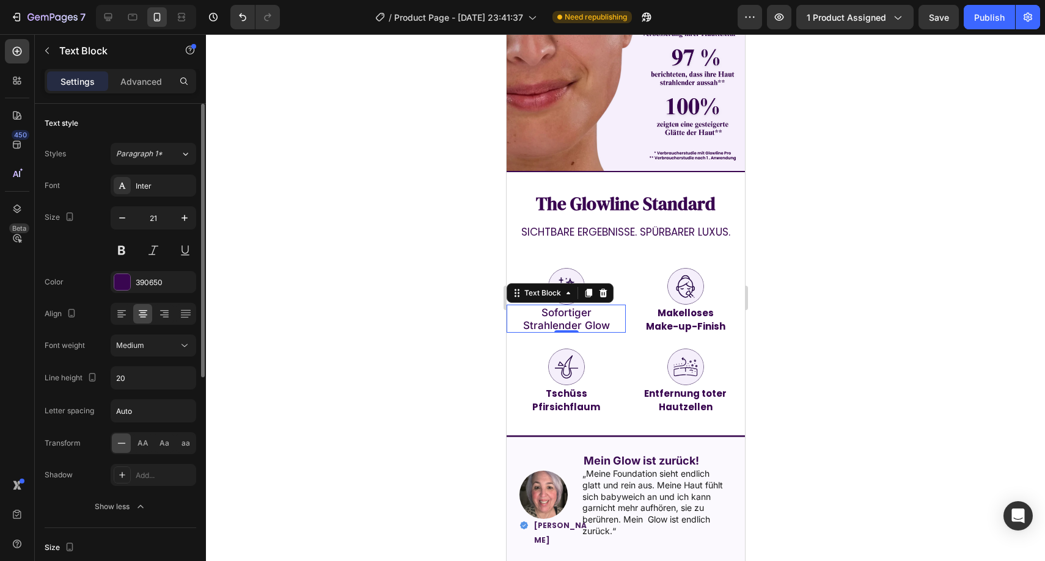
click at [150, 359] on div "Font Inter Size 21 Color 390650 Align Font weight Medium Line height 20 Letter …" at bounding box center [120, 346] width 151 height 343
click at [151, 354] on button "Medium" at bounding box center [154, 346] width 86 height 22
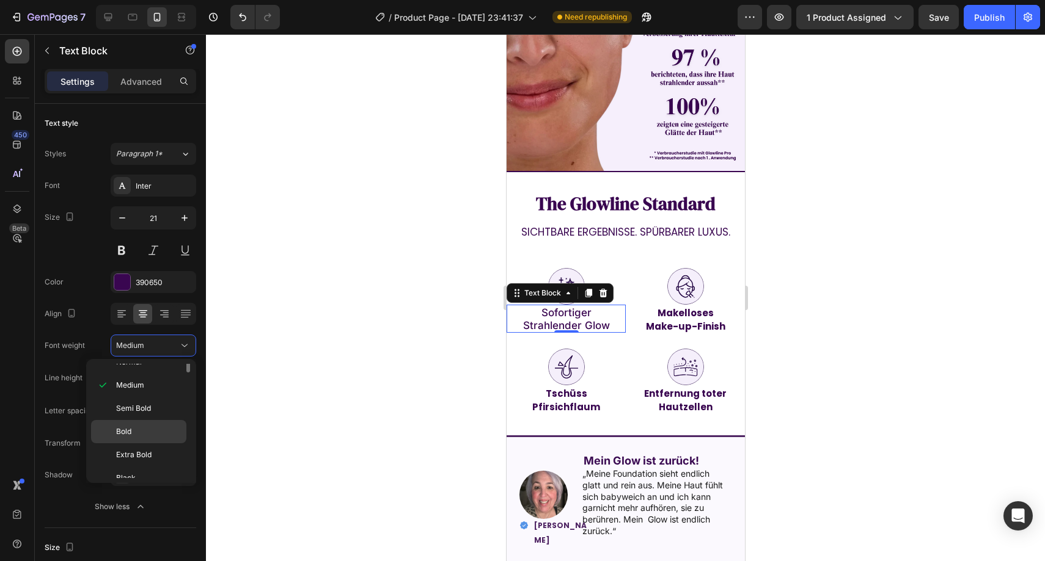
scroll to position [95, 0]
click at [137, 459] on div "Black" at bounding box center [138, 466] width 95 height 23
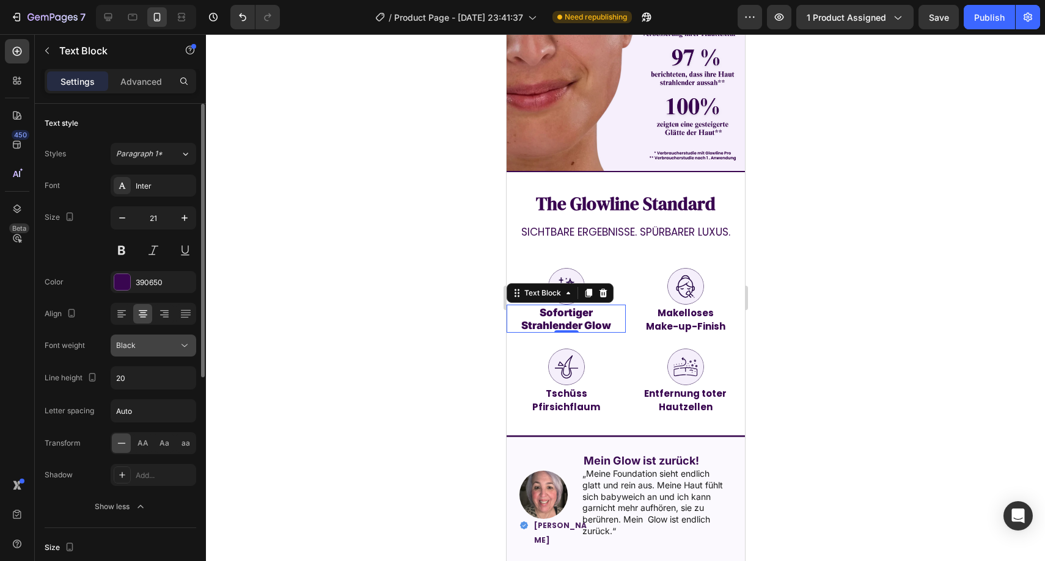
click at [150, 345] on div "Black" at bounding box center [147, 345] width 62 height 11
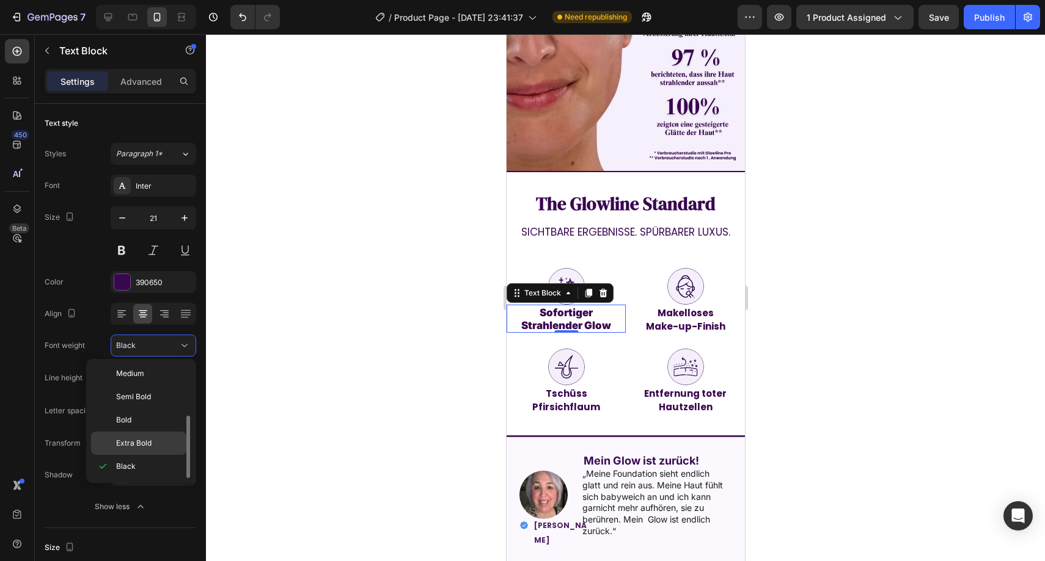
click at [155, 434] on div "Extra Bold" at bounding box center [138, 443] width 95 height 23
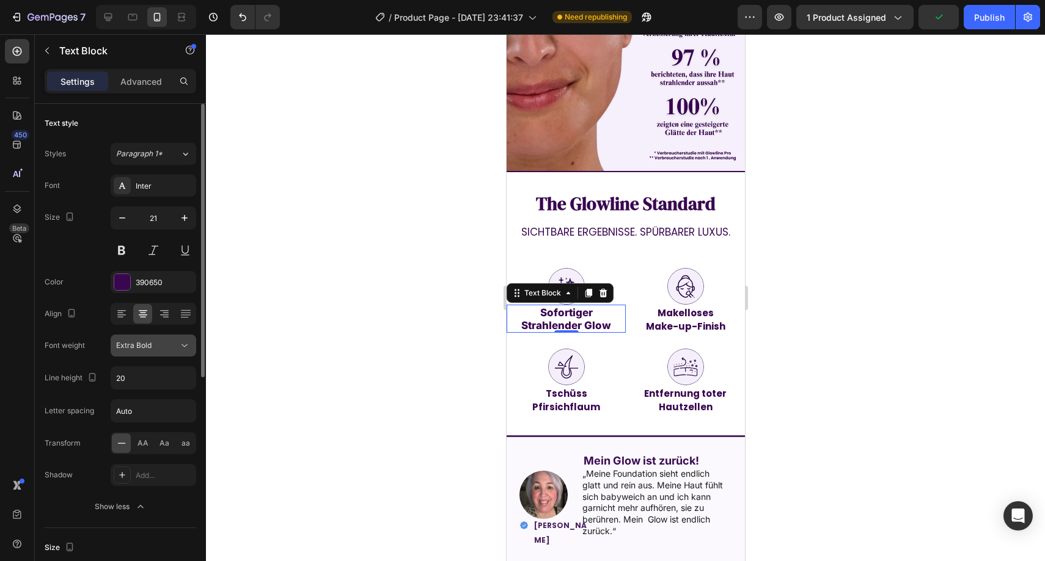
click at [155, 357] on div "Font Inter Size 21 Color 390650 Align Font weight Extra Bold Line height 20 Let…" at bounding box center [120, 346] width 151 height 343
click at [156, 354] on button "Extra Bold" at bounding box center [154, 346] width 86 height 22
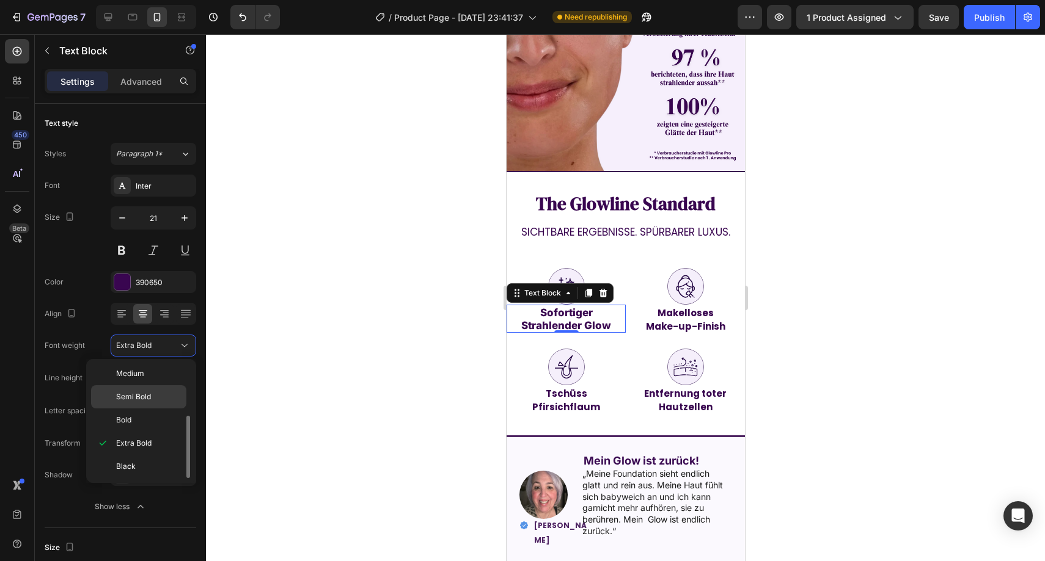
click at [147, 402] on span "Semi Bold" at bounding box center [133, 397] width 35 height 11
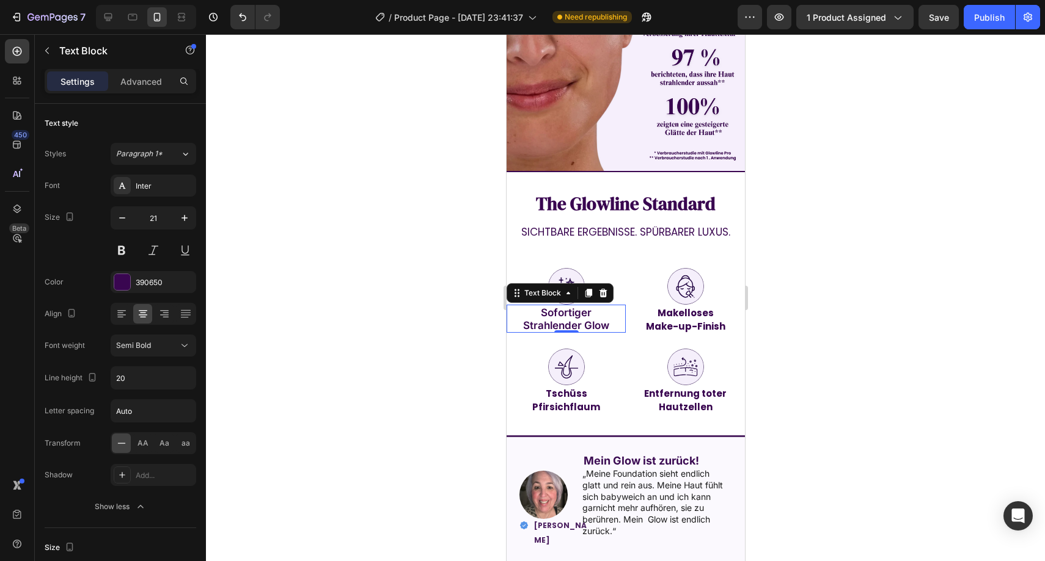
click at [328, 300] on div at bounding box center [625, 297] width 839 height 527
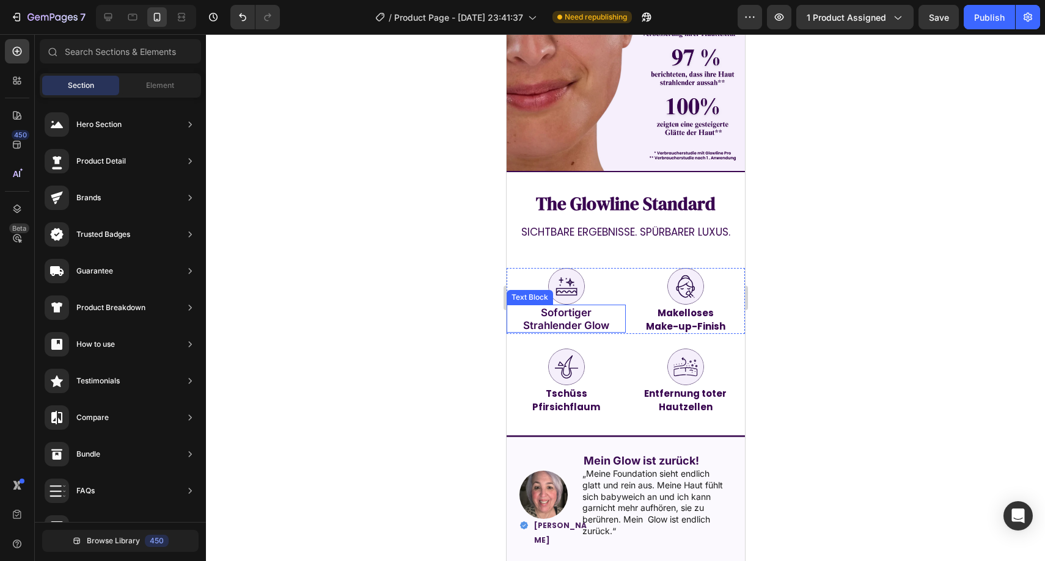
click at [541, 307] on span "Sofortiger" at bounding box center [565, 313] width 51 height 12
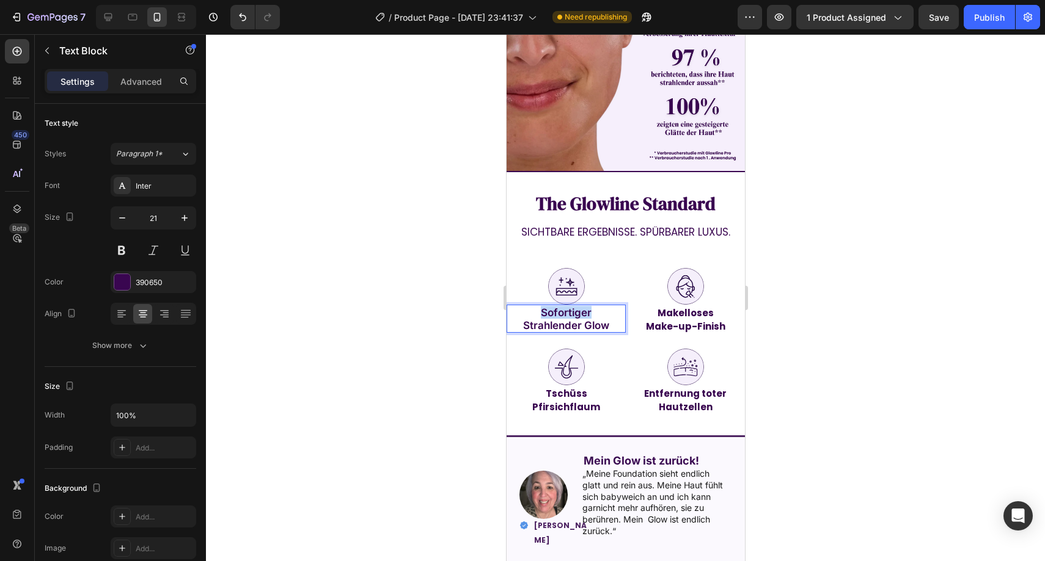
click at [541, 307] on span "Sofortiger" at bounding box center [565, 313] width 51 height 12
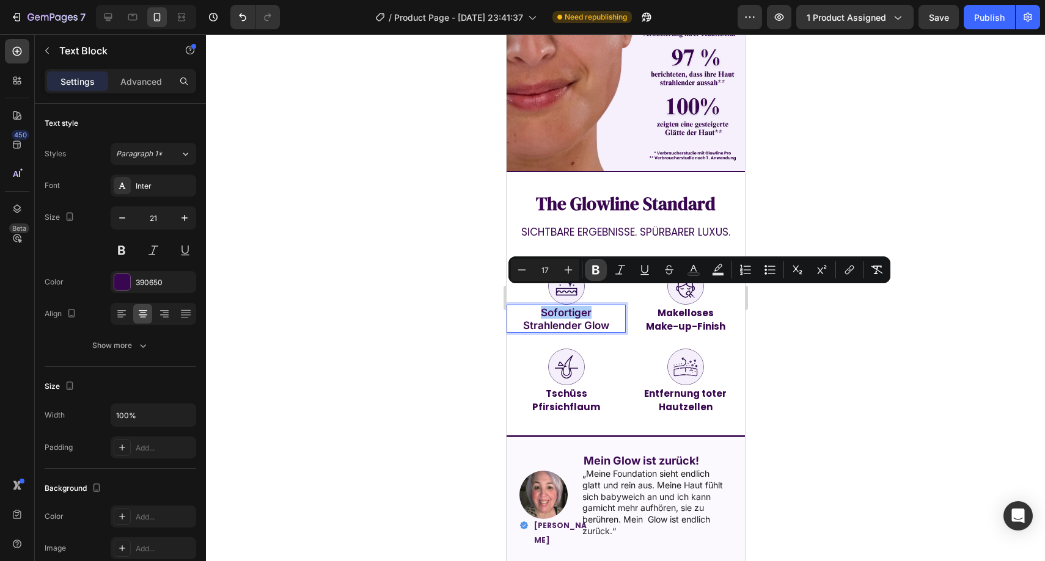
click at [602, 268] on button "Bold" at bounding box center [596, 270] width 22 height 22
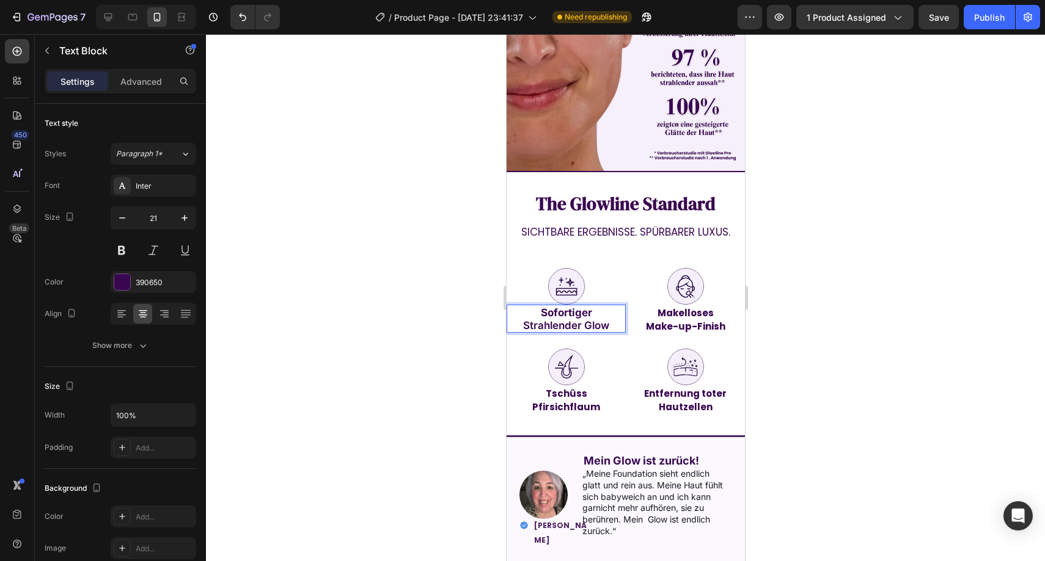
click at [572, 307] on strong "Sofortiger" at bounding box center [565, 313] width 51 height 12
click at [568, 319] on p "Strahlender Glow" at bounding box center [565, 325] width 117 height 13
click at [566, 319] on p "Strahlender Glow" at bounding box center [565, 325] width 117 height 13
click at [566, 307] on strong "Sofortiger" at bounding box center [565, 313] width 51 height 12
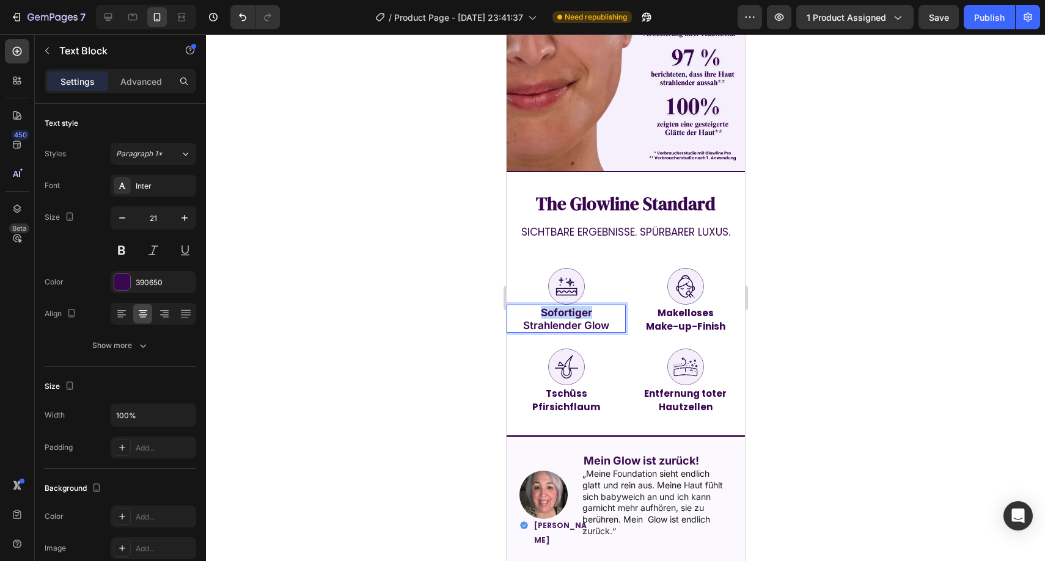
click at [566, 307] on strong "Sofortiger" at bounding box center [565, 313] width 51 height 12
click at [572, 319] on span "Strahlender Glow" at bounding box center [565, 325] width 86 height 12
click at [572, 307] on strong "Sofortiger" at bounding box center [565, 313] width 51 height 12
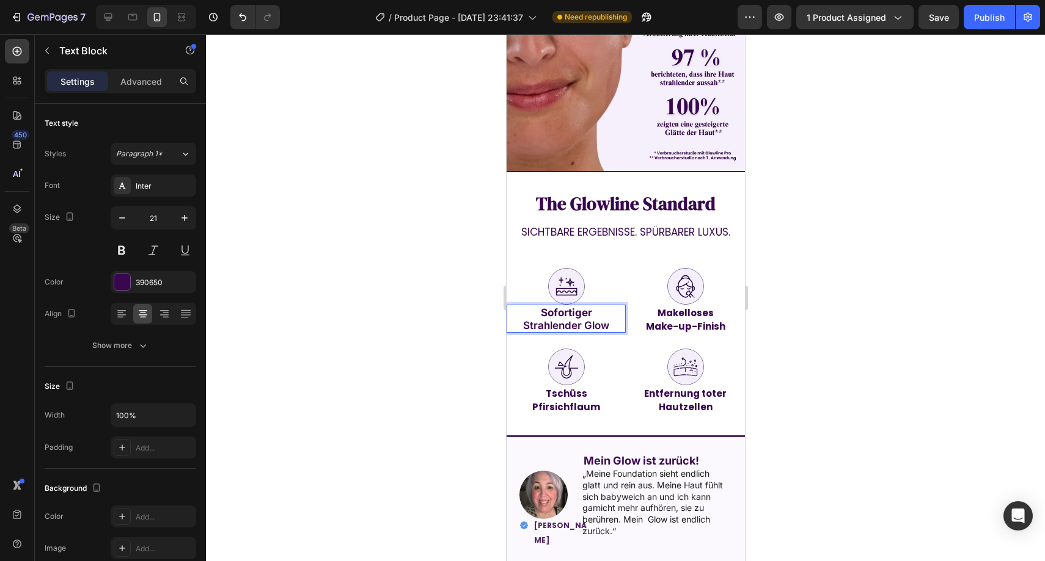
click at [602, 319] on span "Strahlender Glow" at bounding box center [565, 325] width 86 height 12
drag, startPoint x: 592, startPoint y: 305, endPoint x: 530, endPoint y: 286, distance: 65.1
click at [530, 305] on div "Sofortiger Strahlender Glow" at bounding box center [565, 319] width 119 height 28
click at [152, 189] on div "Inter" at bounding box center [164, 186] width 57 height 11
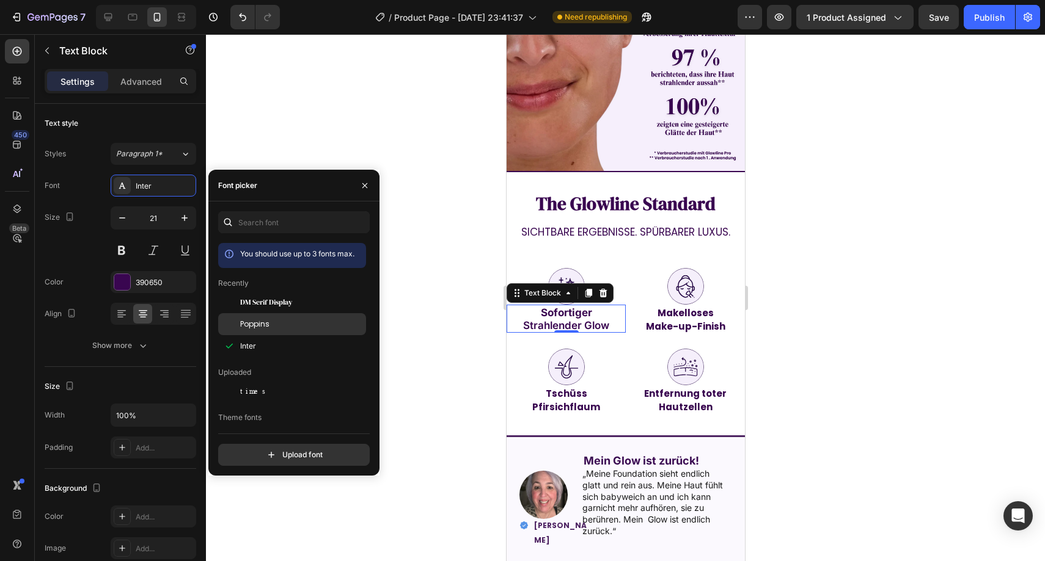
click at [267, 317] on div "Poppins" at bounding box center [292, 324] width 148 height 22
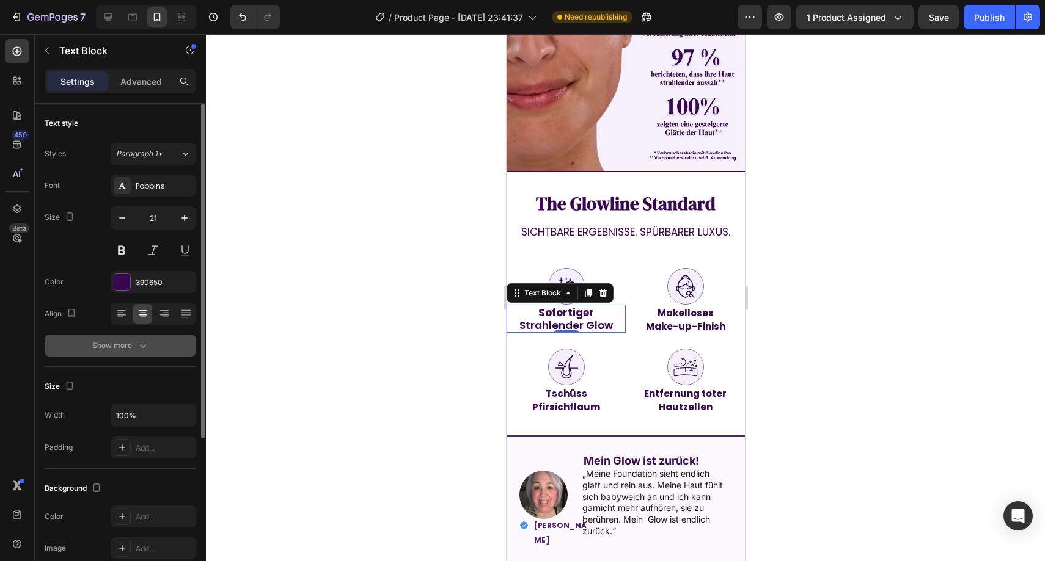
click at [133, 345] on div "Show more" at bounding box center [120, 346] width 57 height 12
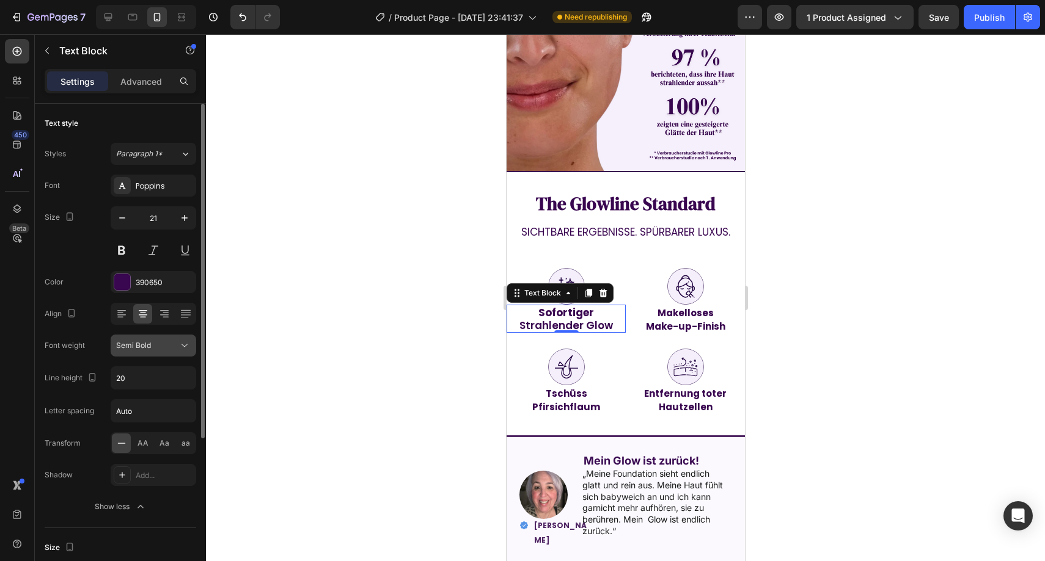
click at [147, 345] on span "Semi Bold" at bounding box center [133, 345] width 35 height 9
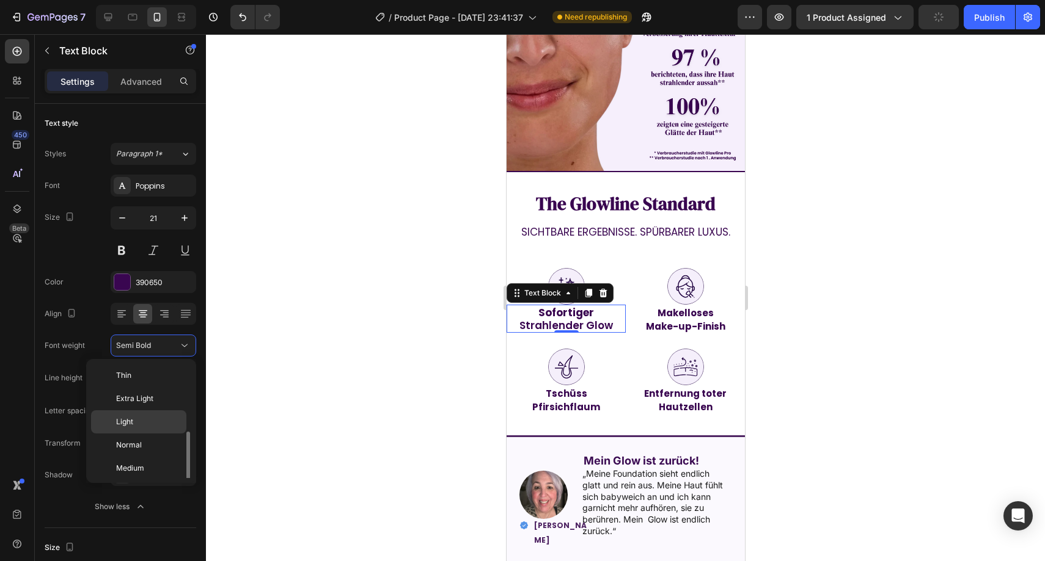
scroll to position [44, 0]
click at [134, 466] on p "Bold" at bounding box center [148, 470] width 65 height 11
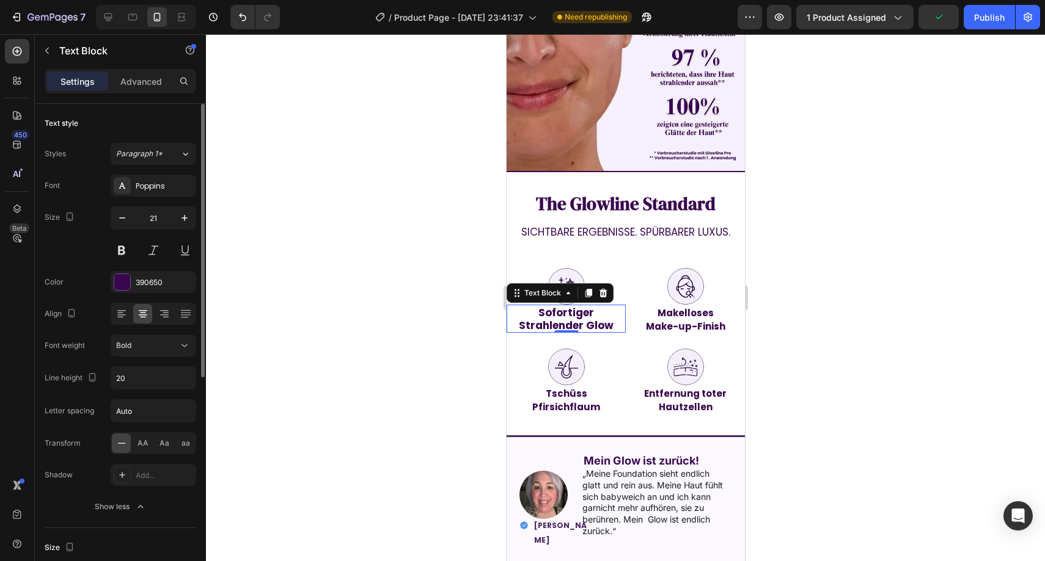
scroll to position [16, 0]
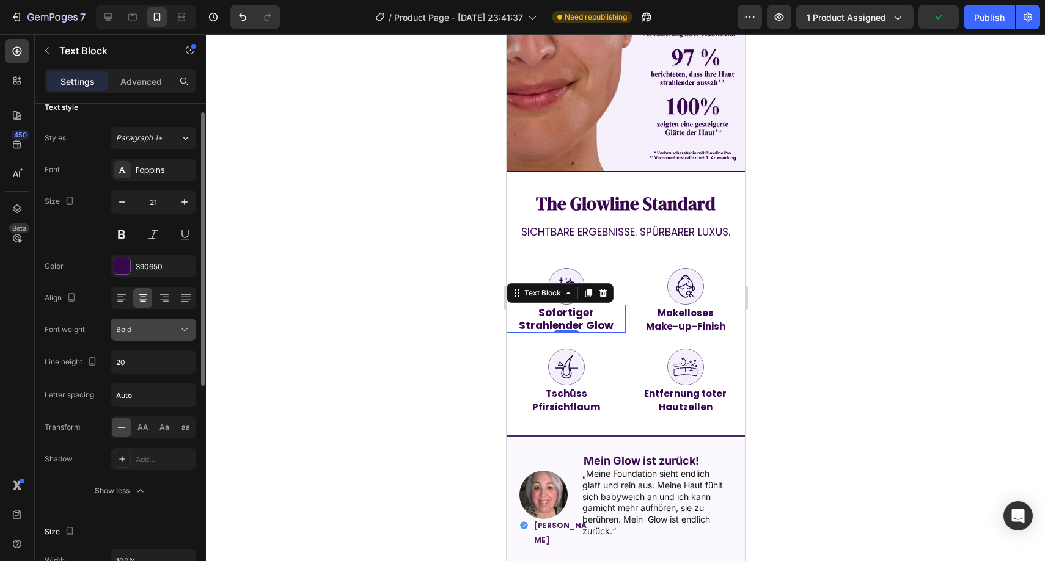
drag, startPoint x: 155, startPoint y: 312, endPoint x: 156, endPoint y: 320, distance: 8.0
click at [155, 312] on div "Font Poppins Size 21 Color 390650 Align Font weight Bold Line height 20 Letter …" at bounding box center [120, 330] width 151 height 343
click at [156, 324] on div "Bold" at bounding box center [147, 329] width 62 height 11
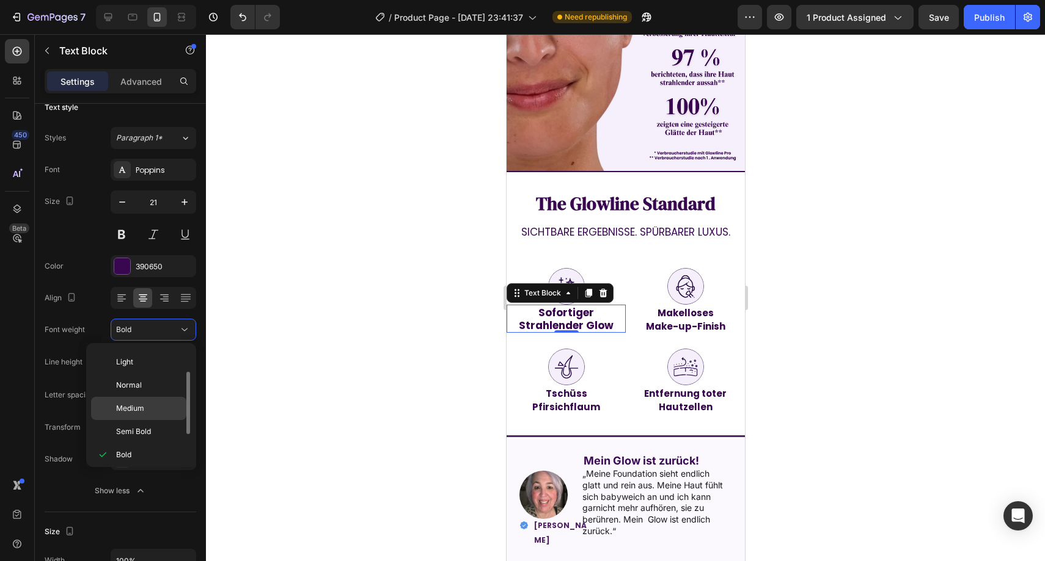
click at [138, 408] on span "Medium" at bounding box center [130, 408] width 28 height 11
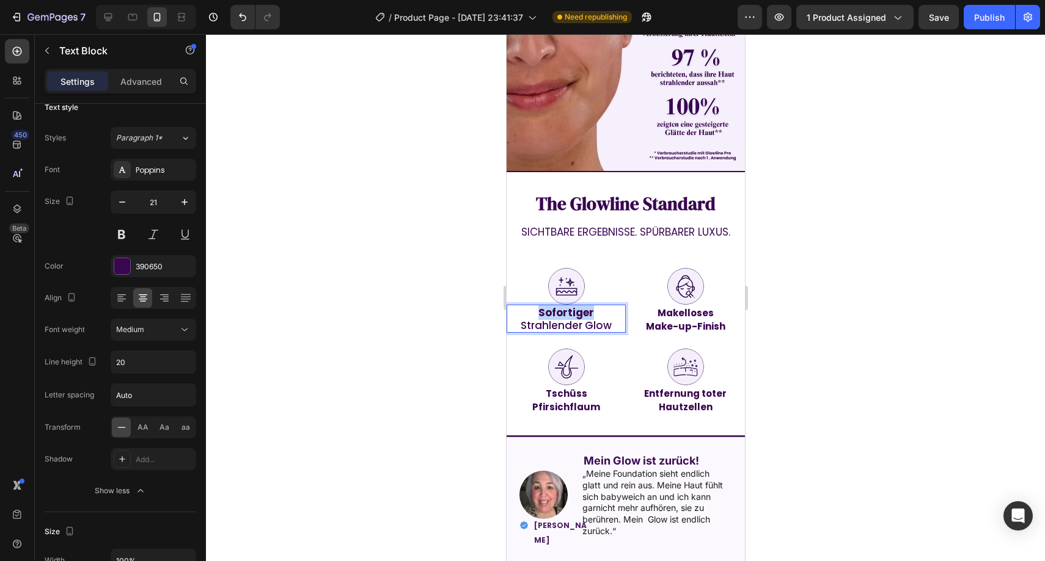
click at [557, 305] on strong "Sofortiger" at bounding box center [566, 312] width 56 height 15
click at [556, 305] on strong "Sofortiger" at bounding box center [566, 312] width 56 height 15
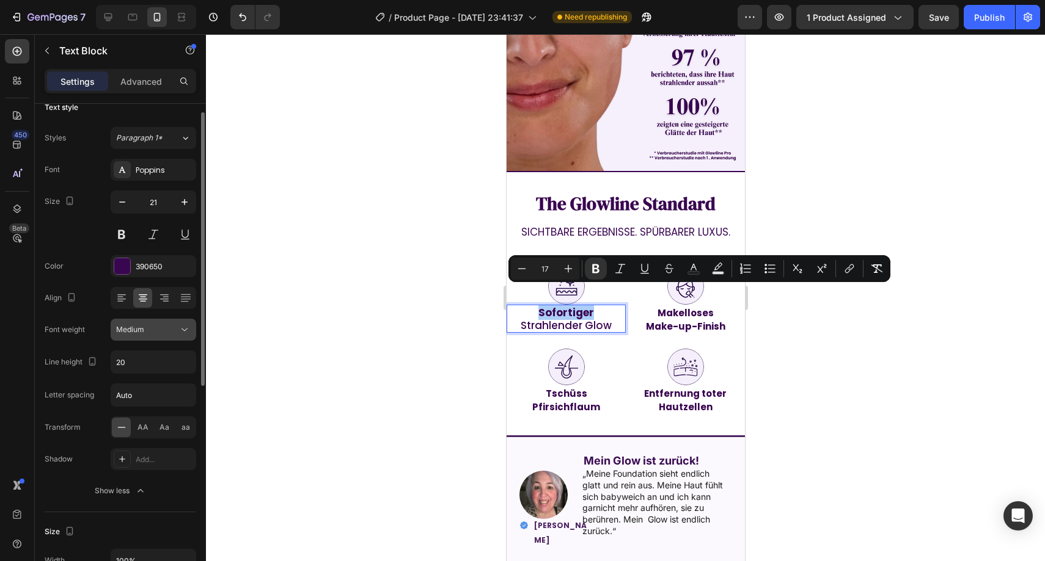
click at [132, 329] on span "Medium" at bounding box center [130, 329] width 28 height 9
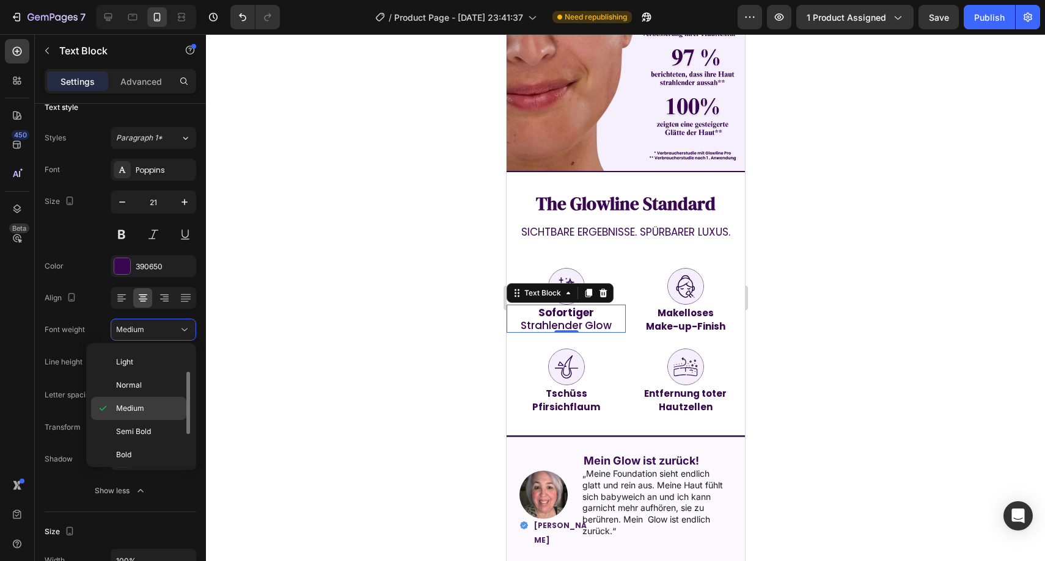
click at [155, 403] on p "Medium" at bounding box center [148, 408] width 65 height 11
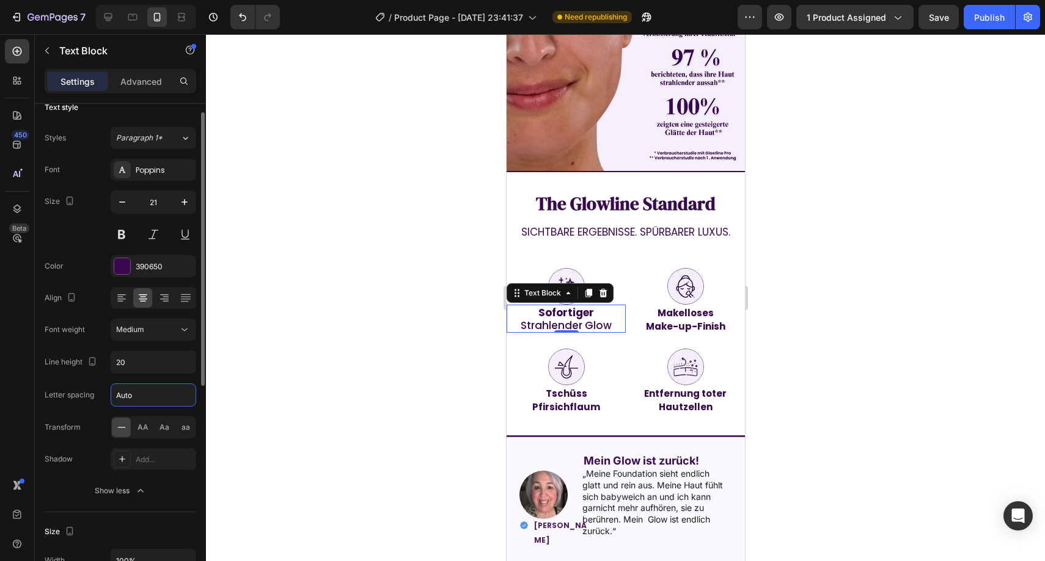
click at [155, 389] on input "Auto" at bounding box center [153, 395] width 84 height 22
click at [163, 324] on div "Medium" at bounding box center [153, 330] width 75 height 12
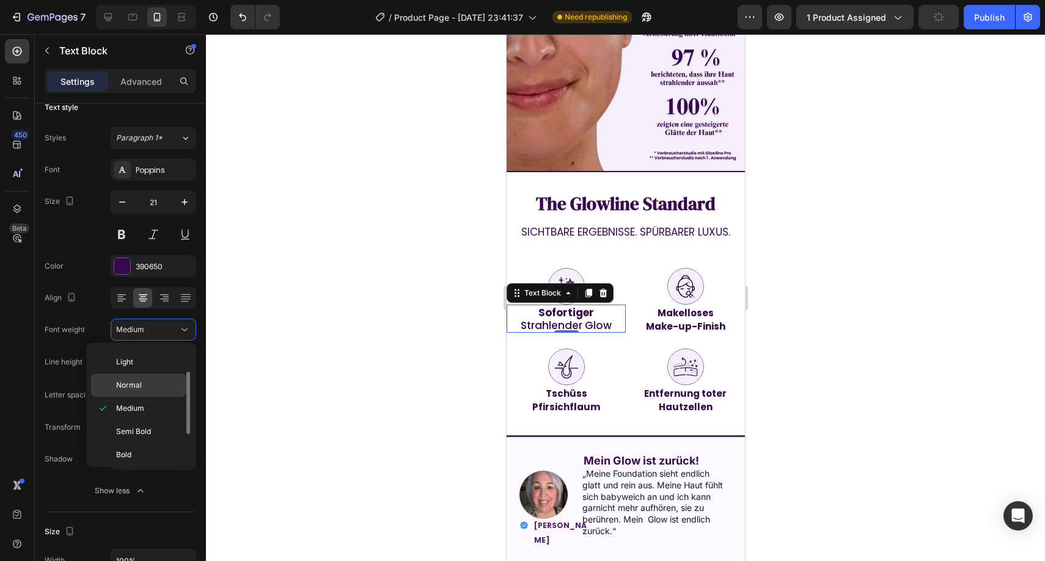
click at [151, 376] on div "Normal" at bounding box center [138, 385] width 95 height 23
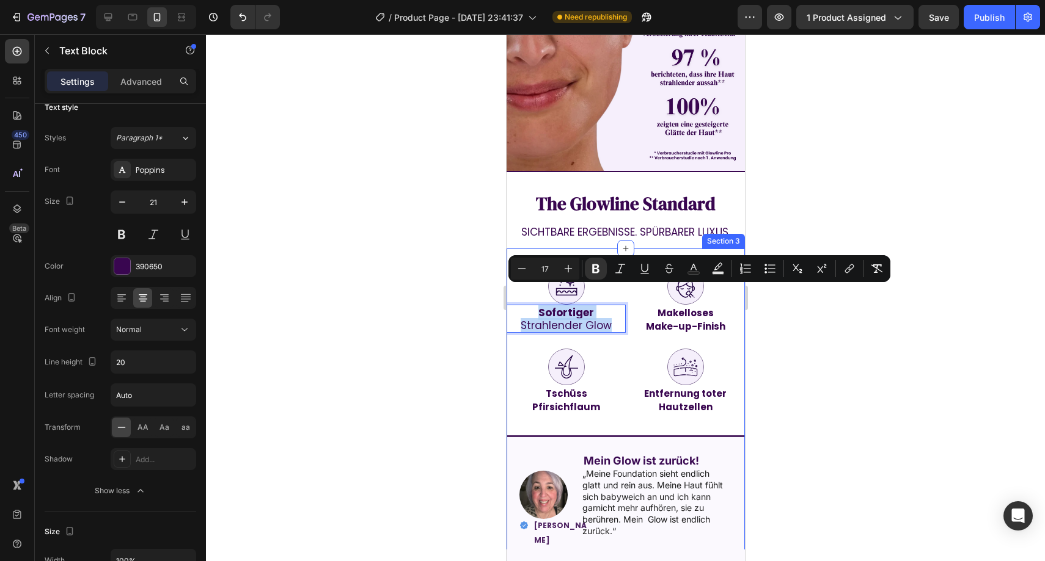
drag, startPoint x: 528, startPoint y: 297, endPoint x: 602, endPoint y: 320, distance: 76.7
click at [602, 320] on div "Image Sofortiger Strahlender Glow Text Block 0 Image Makelloses Make-up-Finish …" at bounding box center [625, 417] width 238 height 299
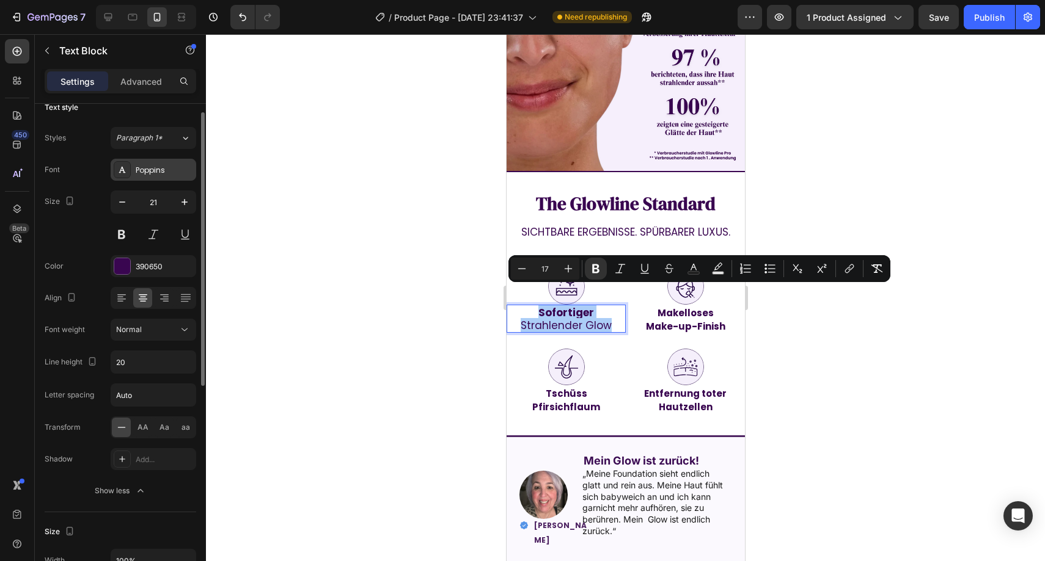
click at [173, 169] on div "Poppins" at bounding box center [164, 170] width 57 height 11
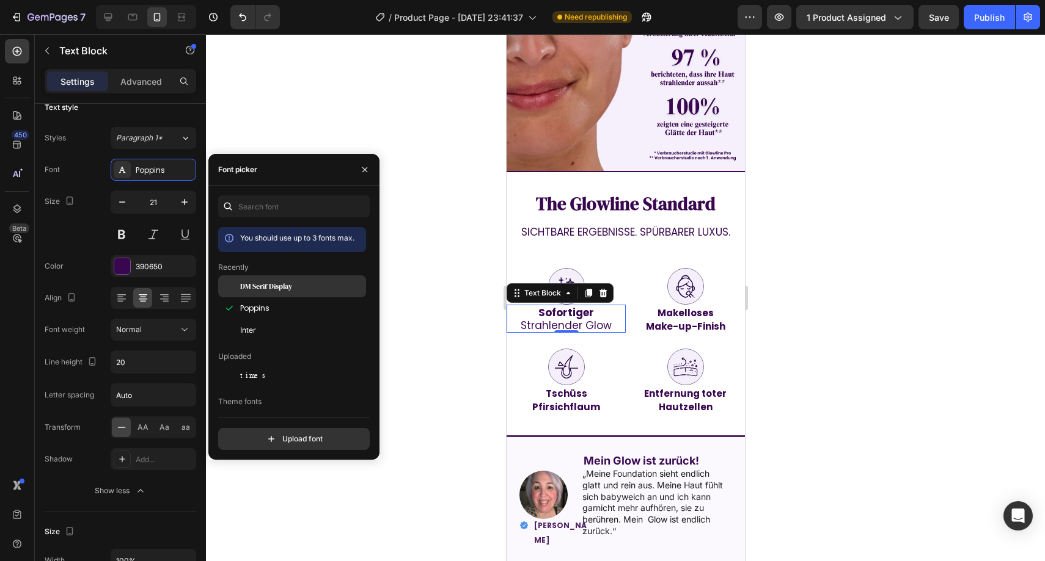
click at [251, 279] on div "DM Serif Display" at bounding box center [292, 286] width 148 height 22
click at [261, 303] on span "Poppins" at bounding box center [254, 308] width 29 height 11
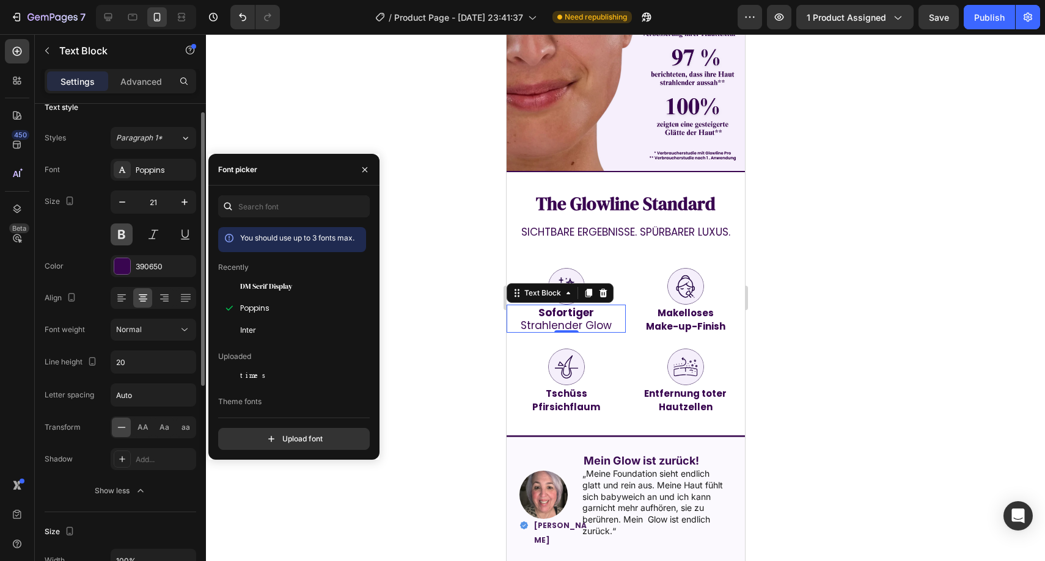
click at [111, 234] on button at bounding box center [122, 235] width 22 height 22
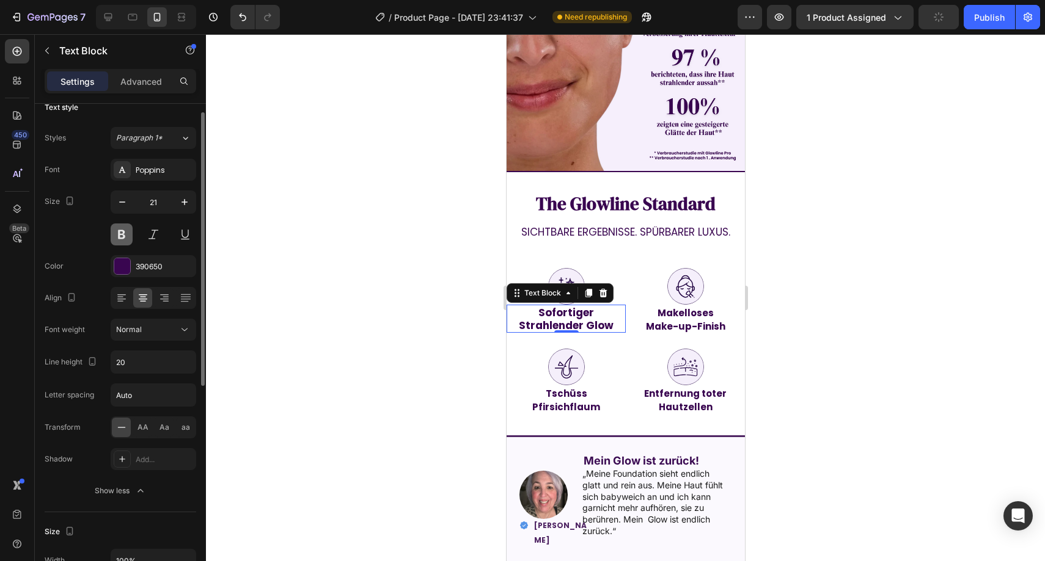
click at [113, 234] on button at bounding box center [122, 235] width 22 height 22
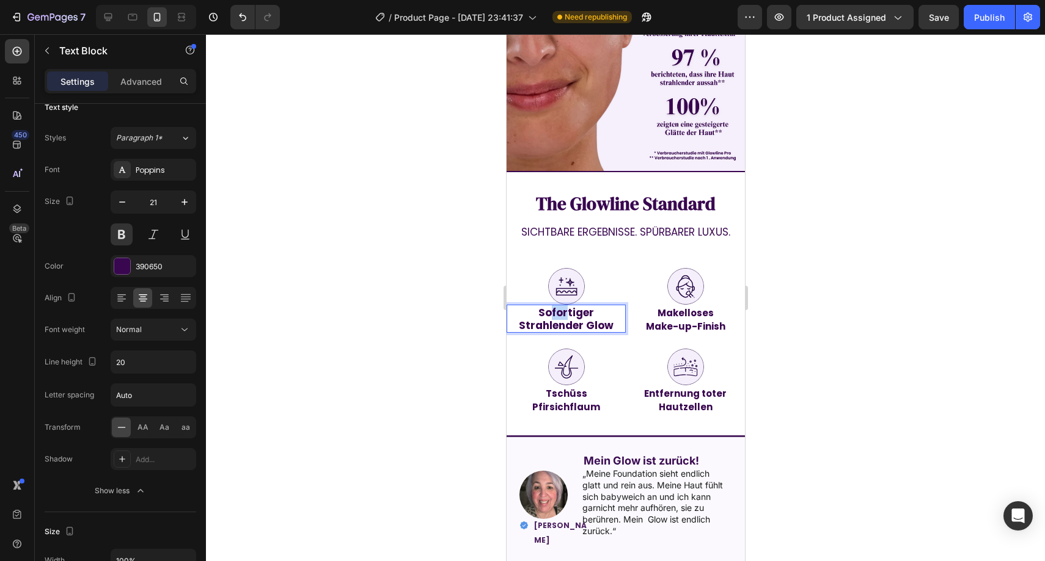
drag, startPoint x: 546, startPoint y: 293, endPoint x: 563, endPoint y: 293, distance: 17.1
click at [563, 305] on strong "Sofortiger" at bounding box center [566, 312] width 56 height 15
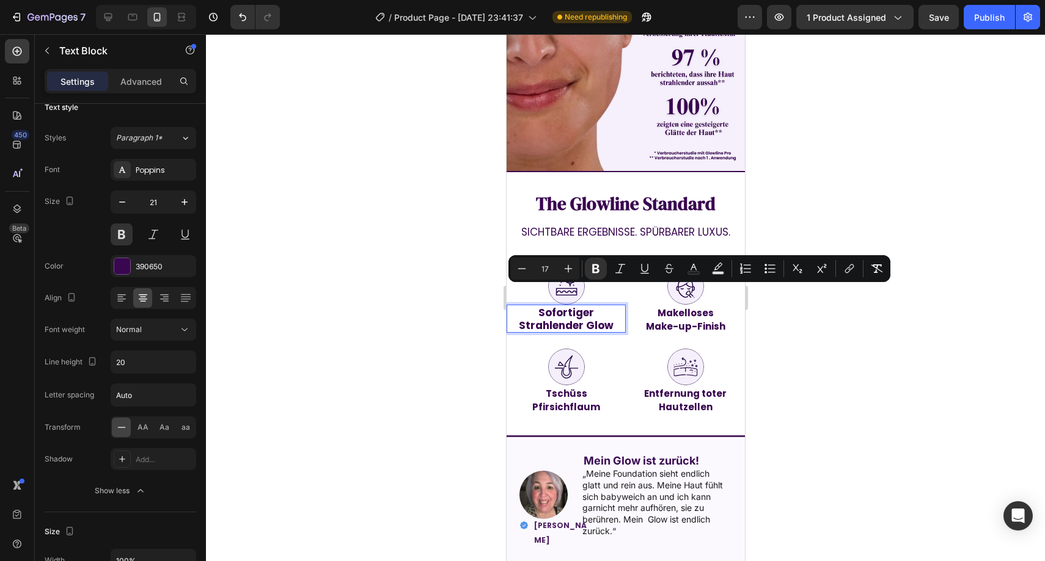
drag, startPoint x: 517, startPoint y: 291, endPoint x: 532, endPoint y: 294, distance: 15.0
click at [524, 306] on p "Sofortiger" at bounding box center [565, 312] width 117 height 13
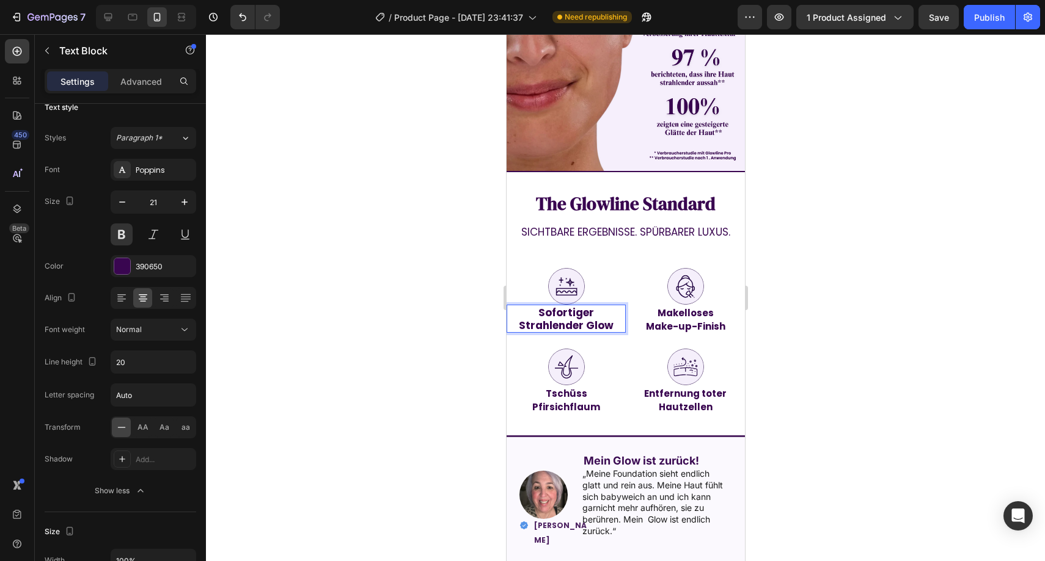
drag, startPoint x: 533, startPoint y: 294, endPoint x: 596, endPoint y: 297, distance: 63.0
click at [597, 306] on p "Sofortiger" at bounding box center [565, 312] width 117 height 13
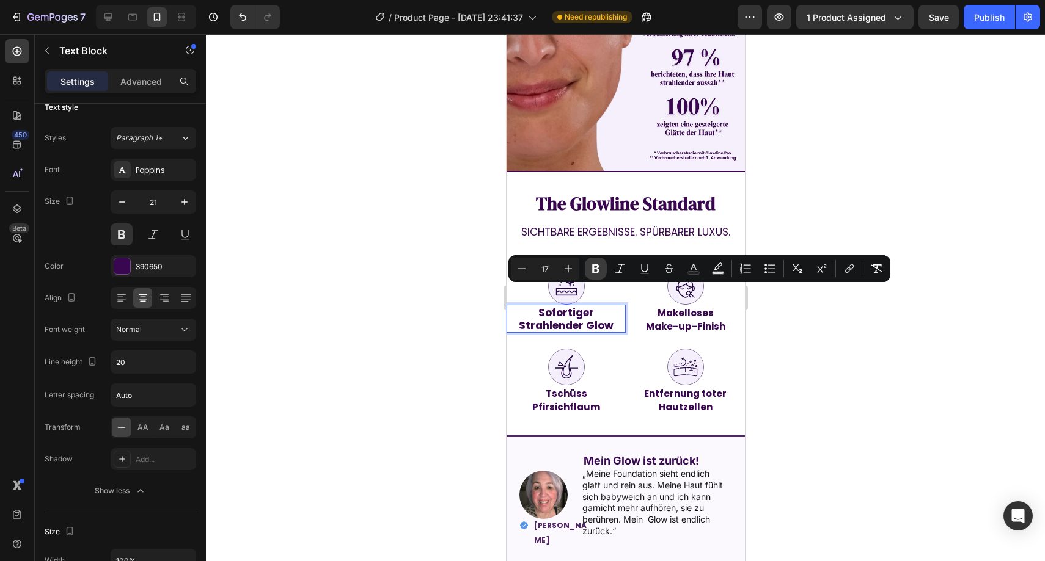
click at [595, 270] on icon "Editor contextual toolbar" at bounding box center [595, 269] width 12 height 12
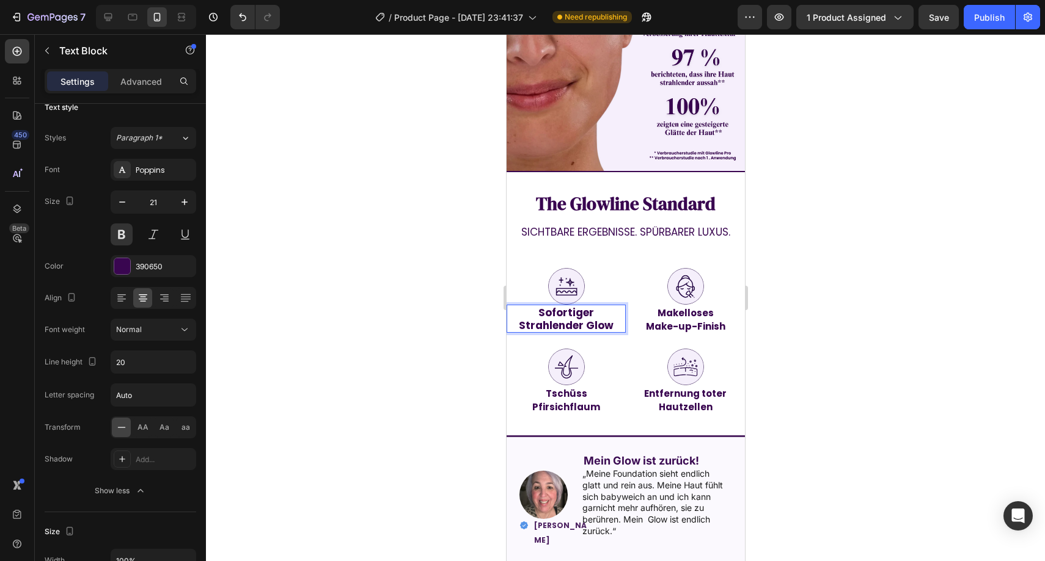
click at [594, 270] on div at bounding box center [565, 286] width 119 height 37
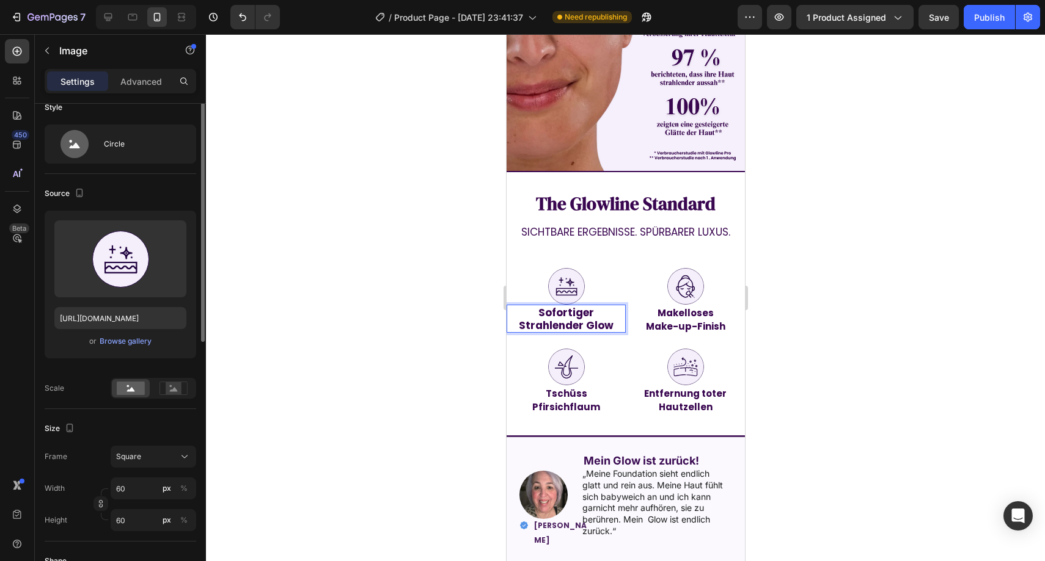
scroll to position [0, 0]
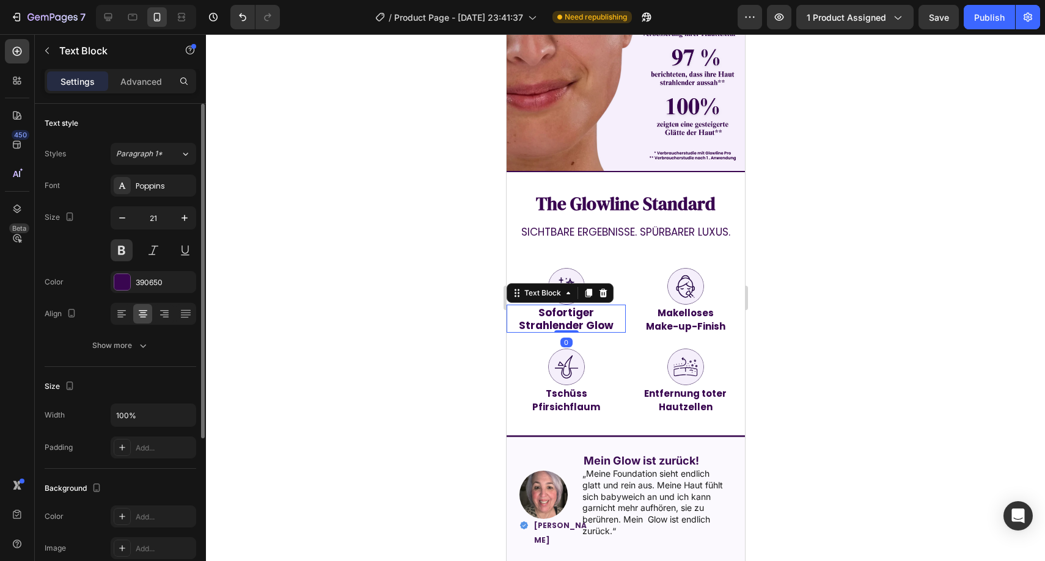
click at [582, 305] on span "Sofortiger" at bounding box center [566, 312] width 56 height 15
click at [602, 289] on icon at bounding box center [603, 293] width 8 height 9
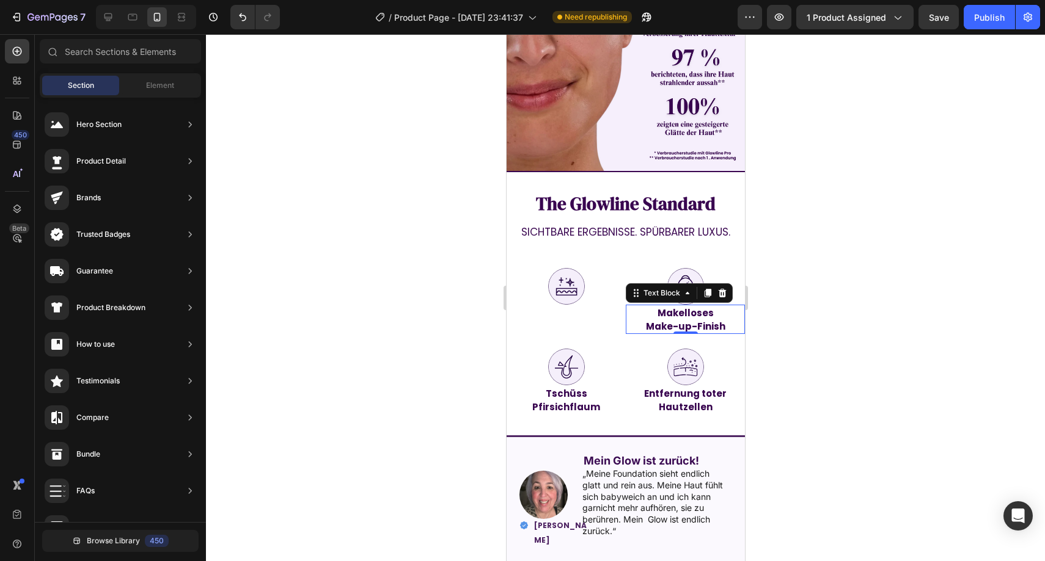
click at [693, 307] on strong "Makelloses" at bounding box center [685, 313] width 56 height 13
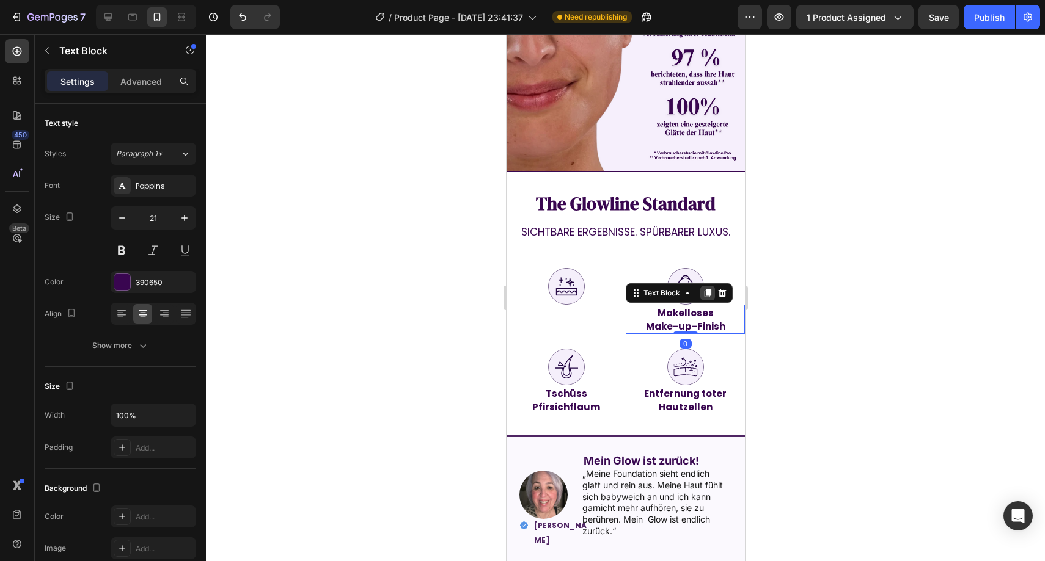
click at [702, 288] on icon at bounding box center [707, 293] width 10 height 10
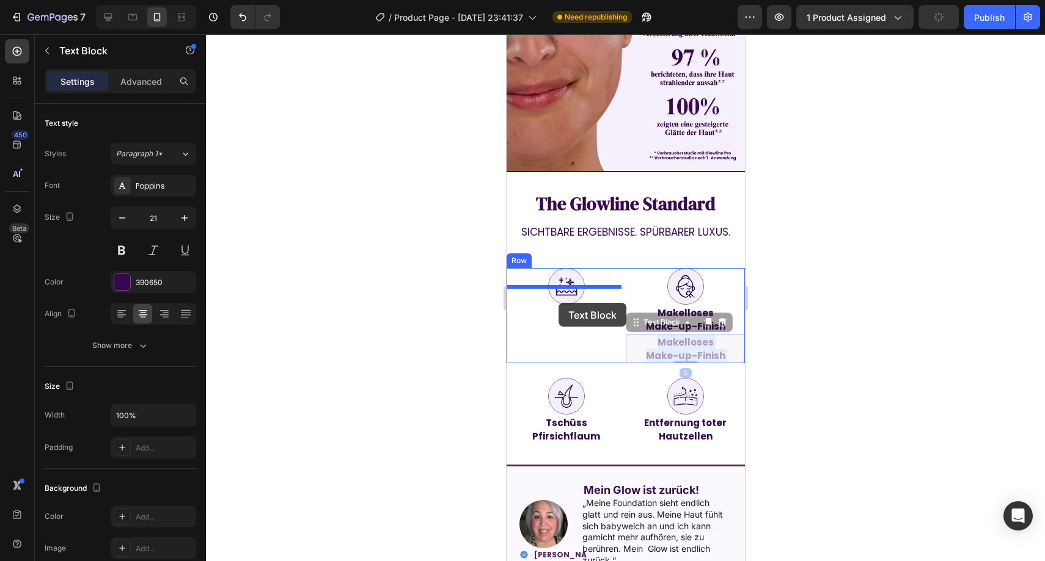
drag, startPoint x: 676, startPoint y: 323, endPoint x: 558, endPoint y: 304, distance: 119.5
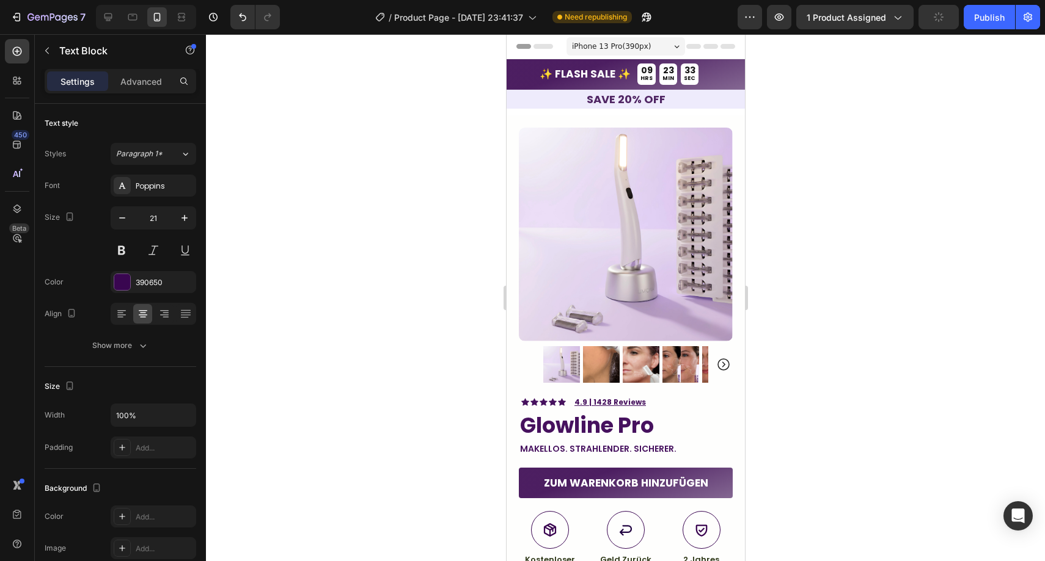
scroll to position [851, 0]
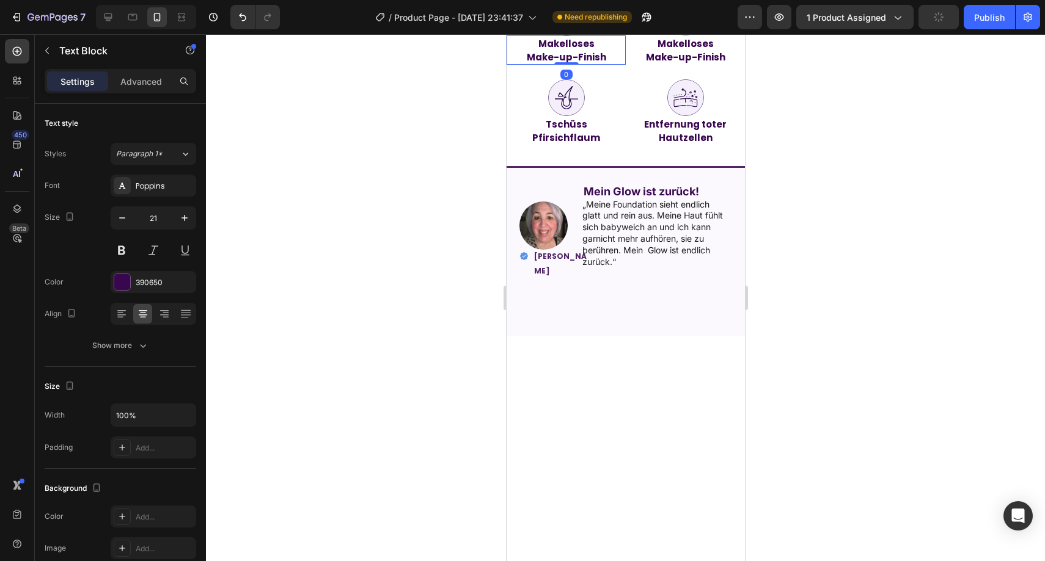
click at [464, 302] on div at bounding box center [625, 297] width 839 height 527
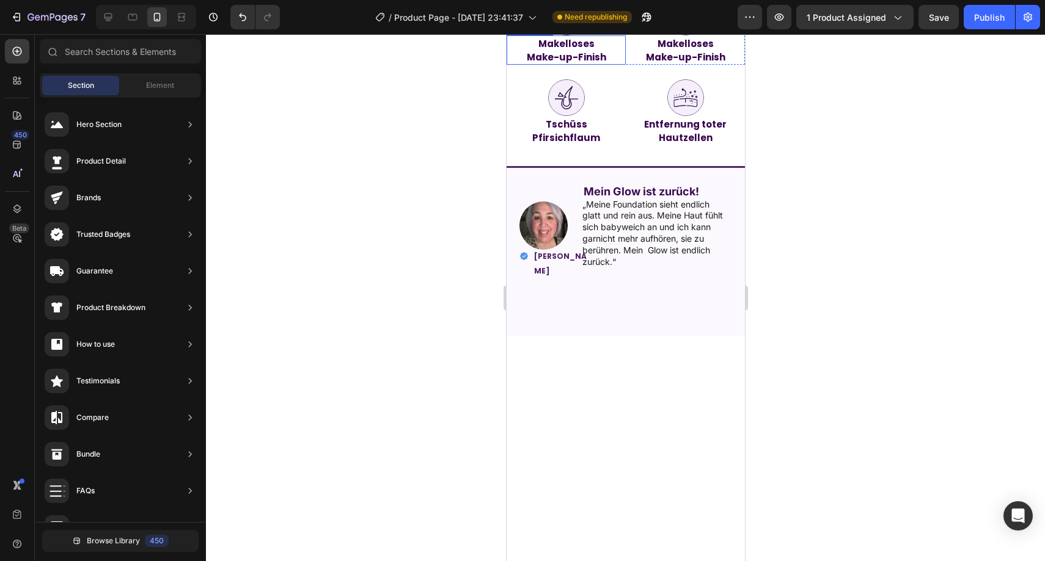
click at [546, 50] on strong "Makelloses" at bounding box center [566, 43] width 56 height 13
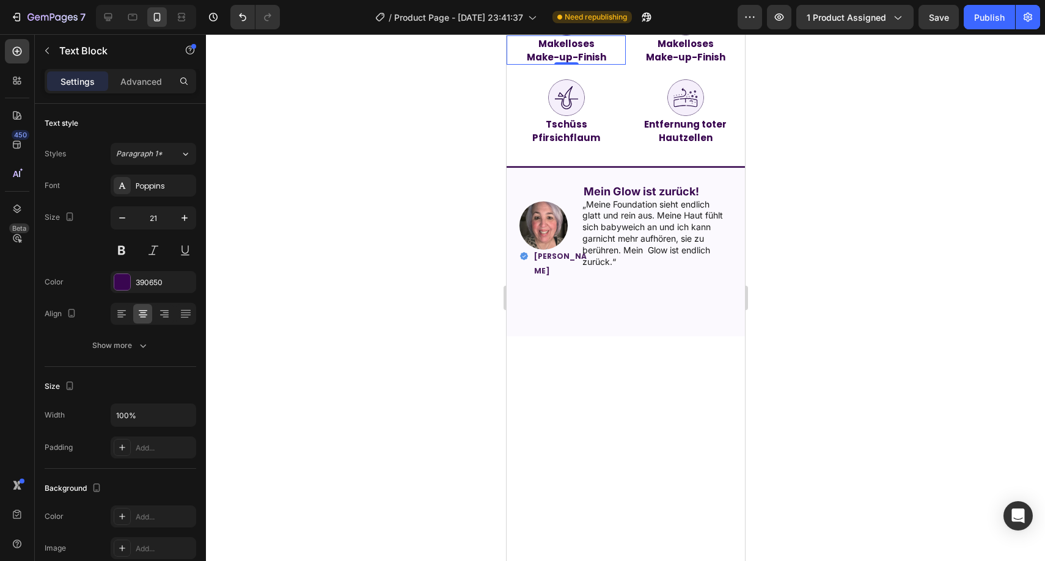
click at [385, 234] on div at bounding box center [625, 297] width 839 height 527
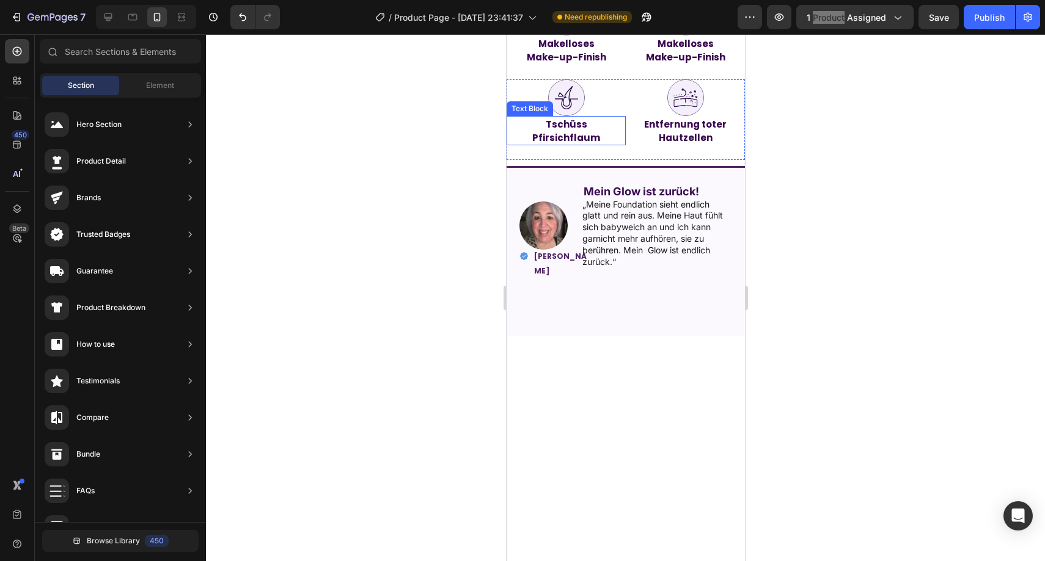
click at [571, 144] on strong "Pfirsichflaum" at bounding box center [565, 137] width 68 height 13
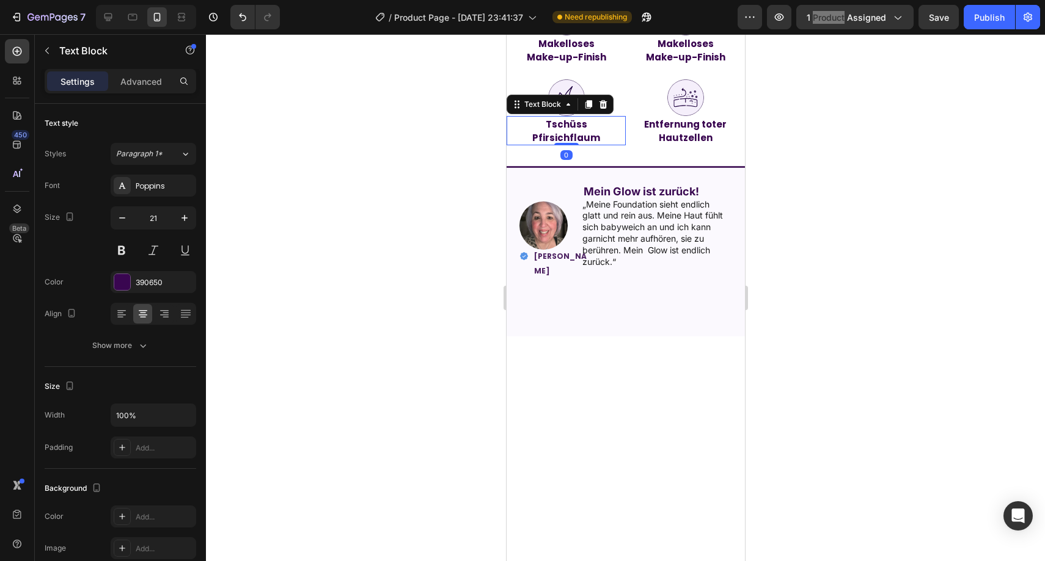
click at [571, 144] on strong "Pfirsichflaum" at bounding box center [565, 137] width 68 height 13
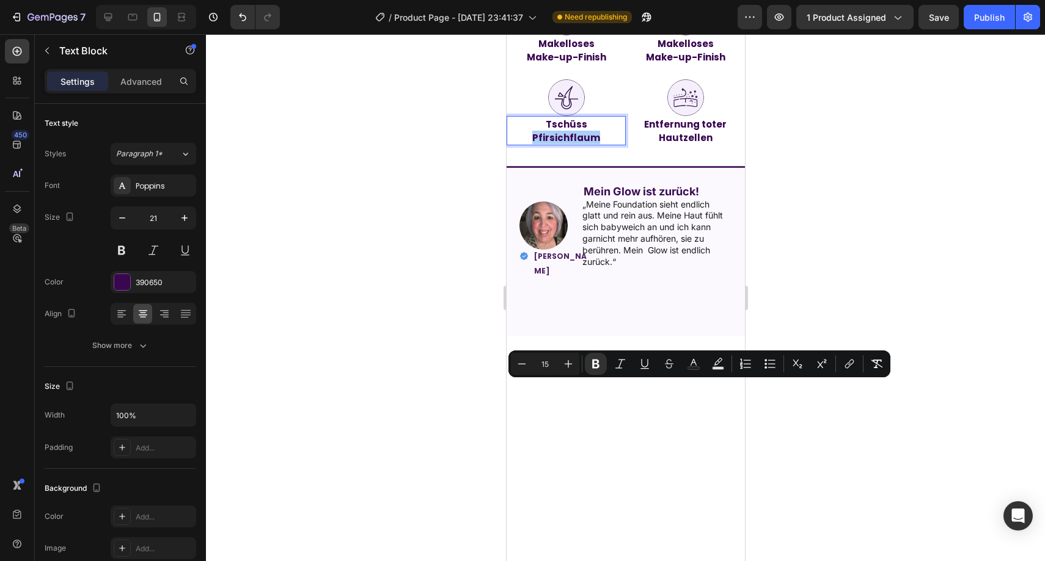
click at [415, 384] on div at bounding box center [625, 297] width 839 height 527
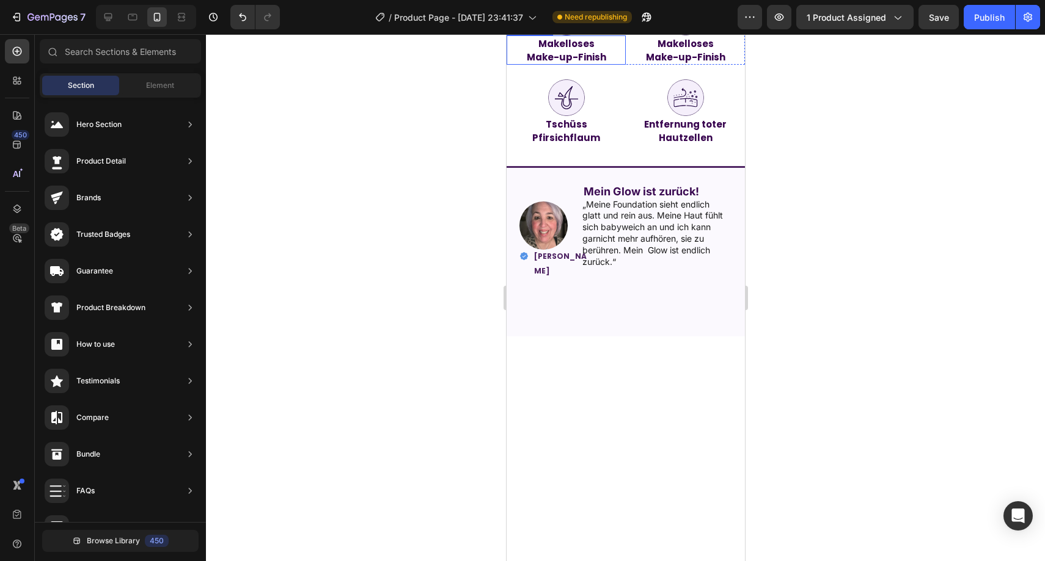
click at [573, 64] on strong "Make-up-Finish" at bounding box center [565, 57] width 79 height 13
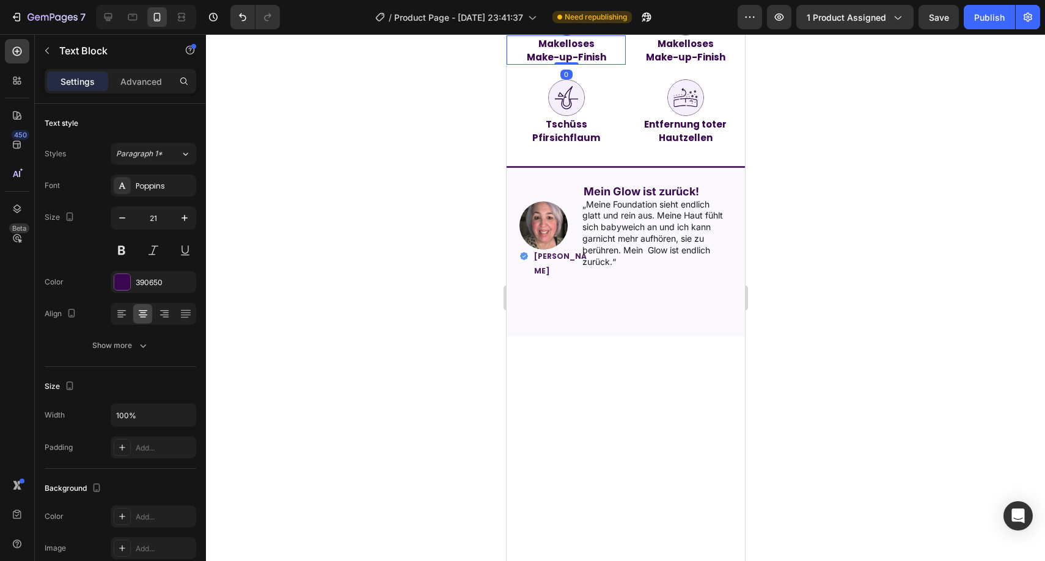
click at [573, 64] on strong "Make-up-Finish" at bounding box center [565, 57] width 79 height 13
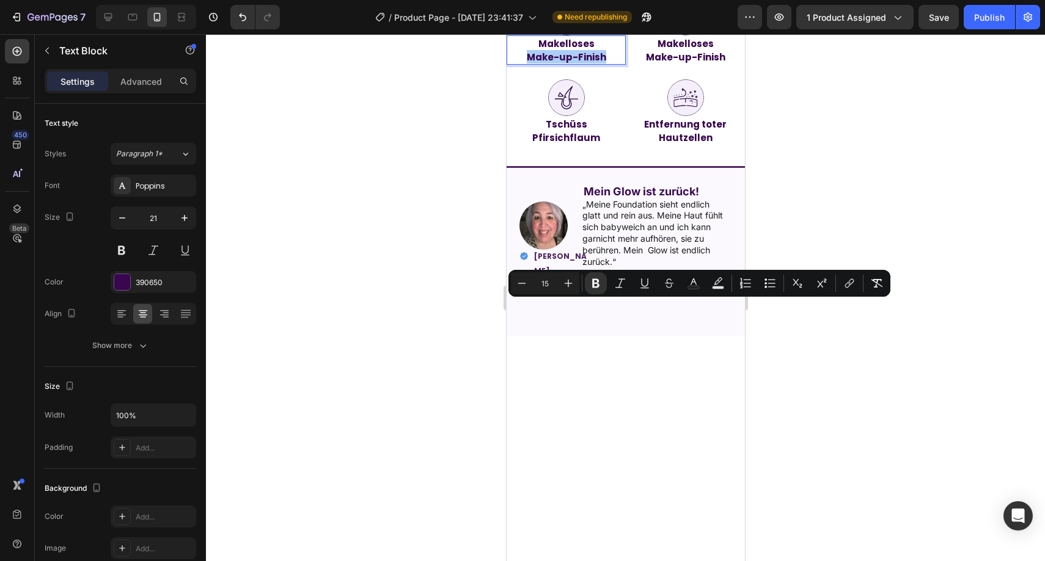
click at [468, 315] on div at bounding box center [625, 297] width 839 height 527
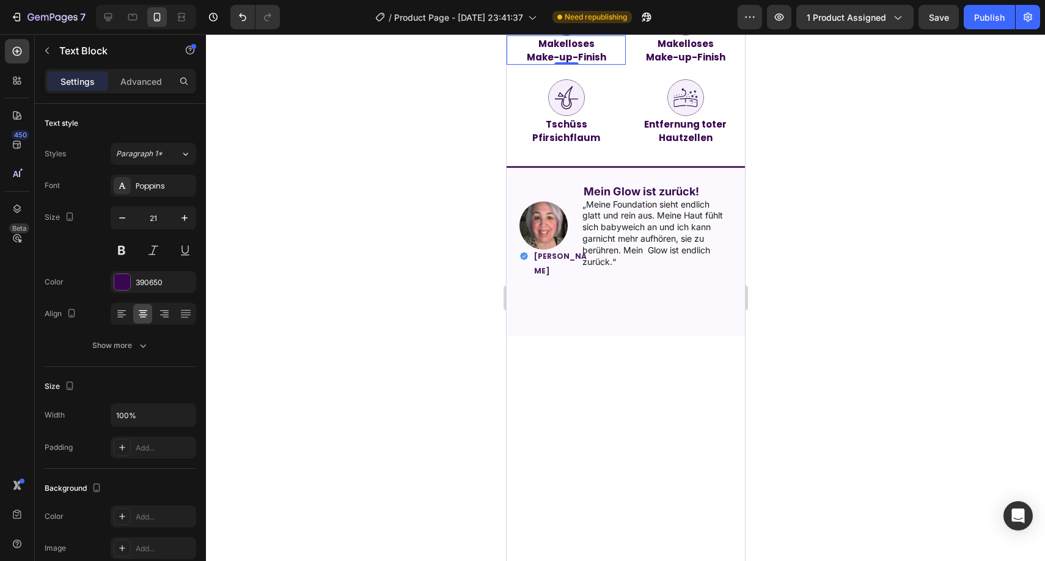
click at [550, 64] on strong "Make-up-Finish" at bounding box center [565, 57] width 79 height 13
click at [558, 131] on strong "Tschüss" at bounding box center [566, 124] width 42 height 13
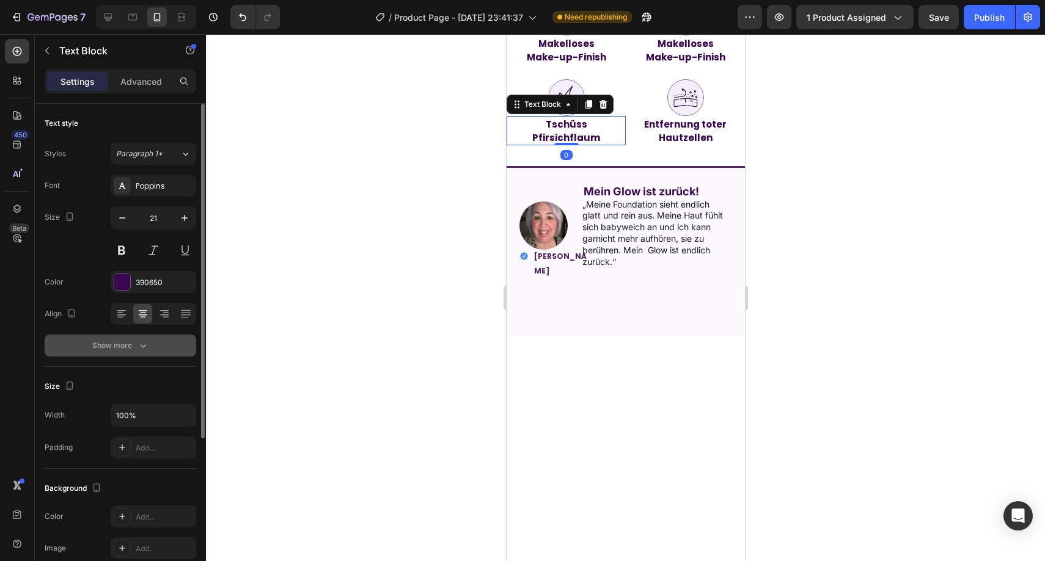
click at [145, 351] on icon "button" at bounding box center [143, 346] width 12 height 12
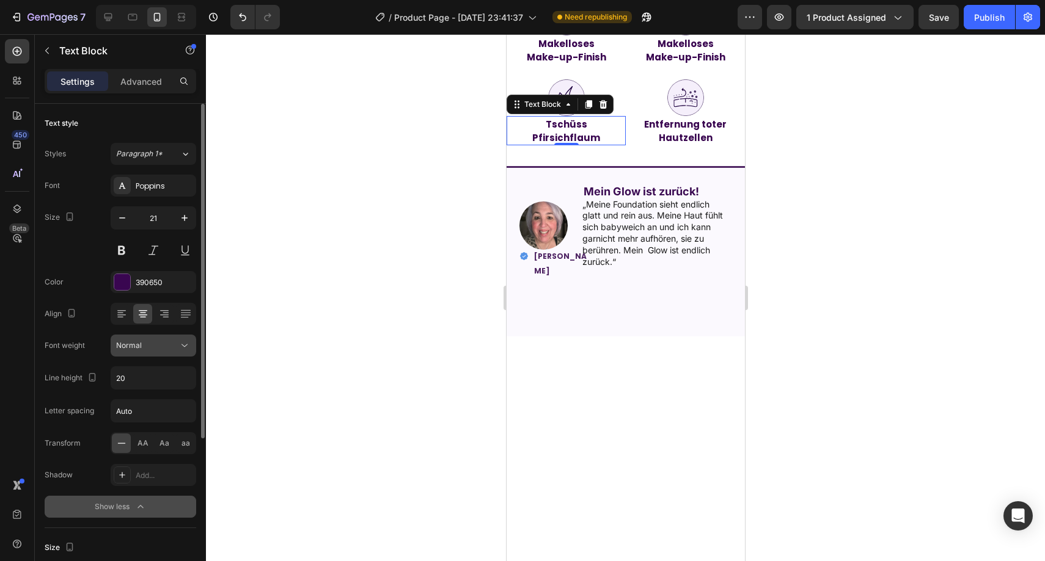
click at [148, 357] on div "Font Poppins Size 21 Color 390650 Align Font weight Normal Line height 20 Lette…" at bounding box center [120, 346] width 151 height 343
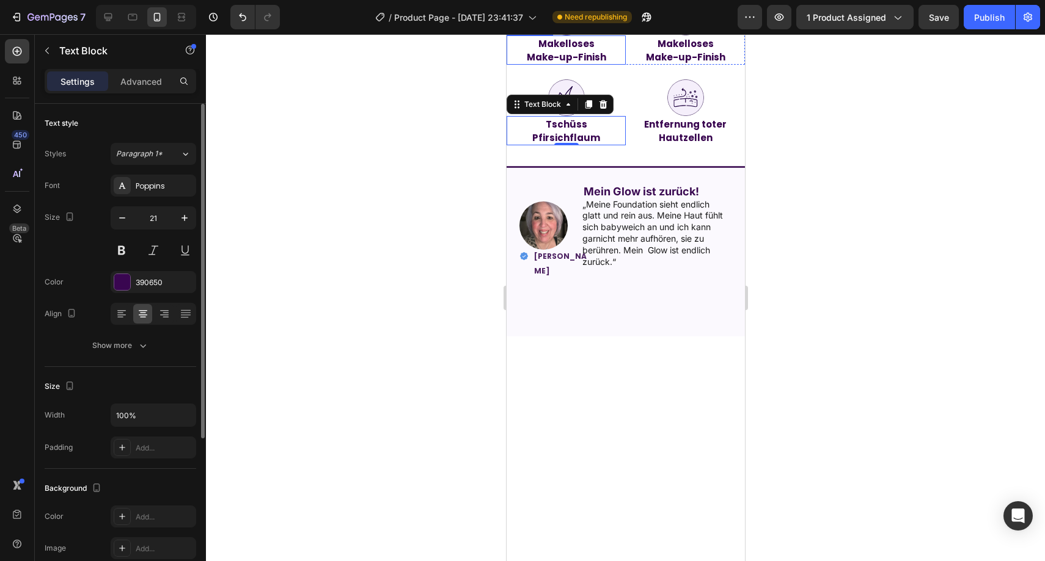
click at [567, 64] on strong "Make-up-Finish" at bounding box center [565, 57] width 79 height 13
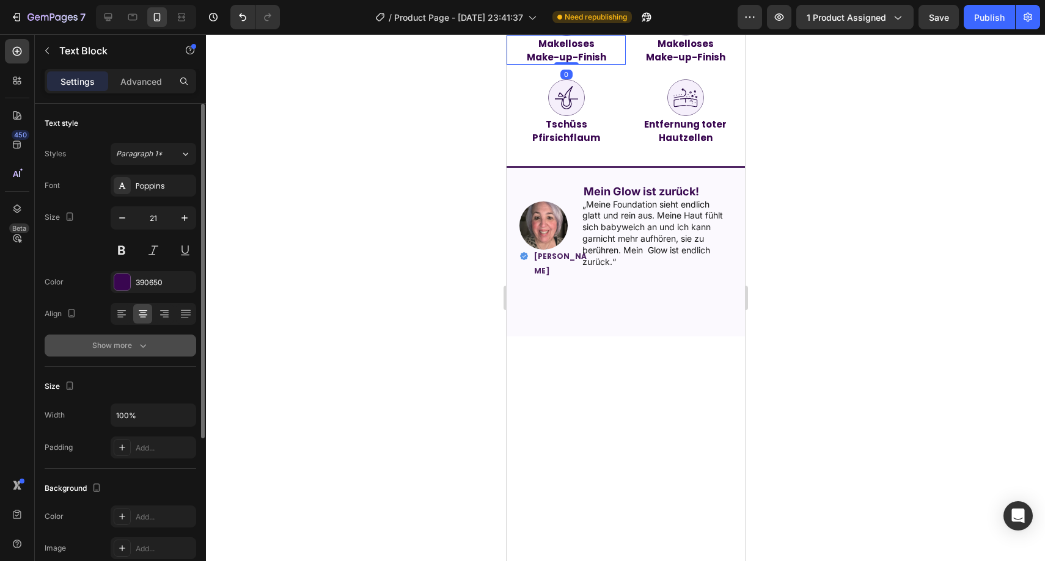
click at [136, 338] on button "Show more" at bounding box center [120, 346] width 151 height 22
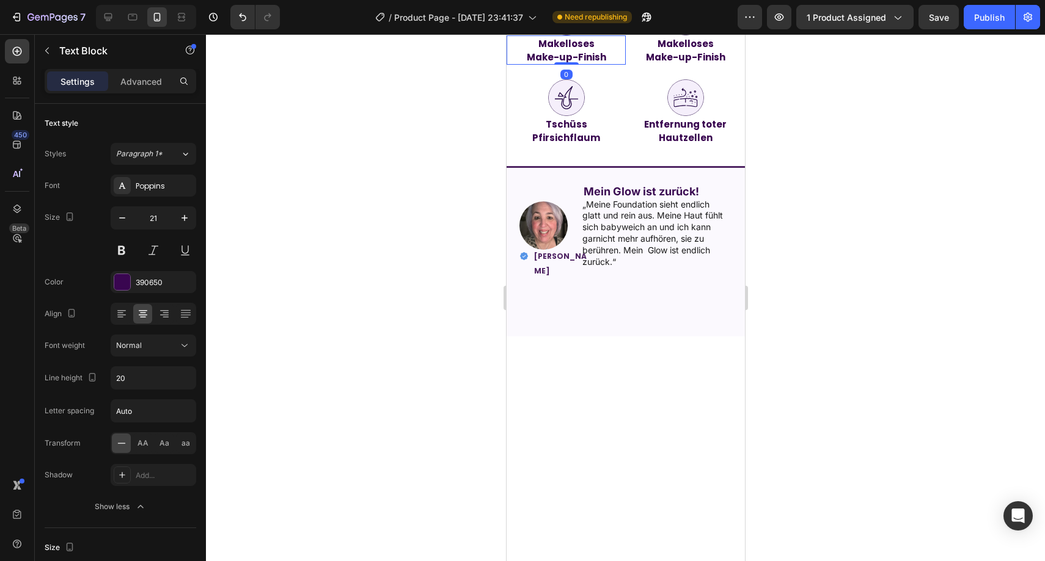
click at [327, 297] on div at bounding box center [625, 297] width 839 height 527
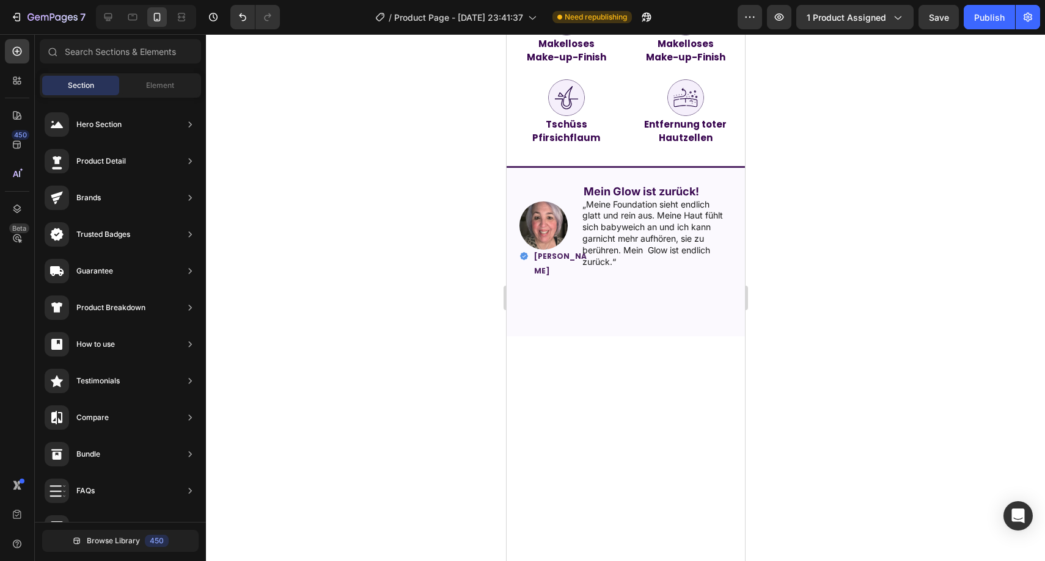
click at [573, 50] on strong "Makelloses" at bounding box center [566, 43] width 56 height 13
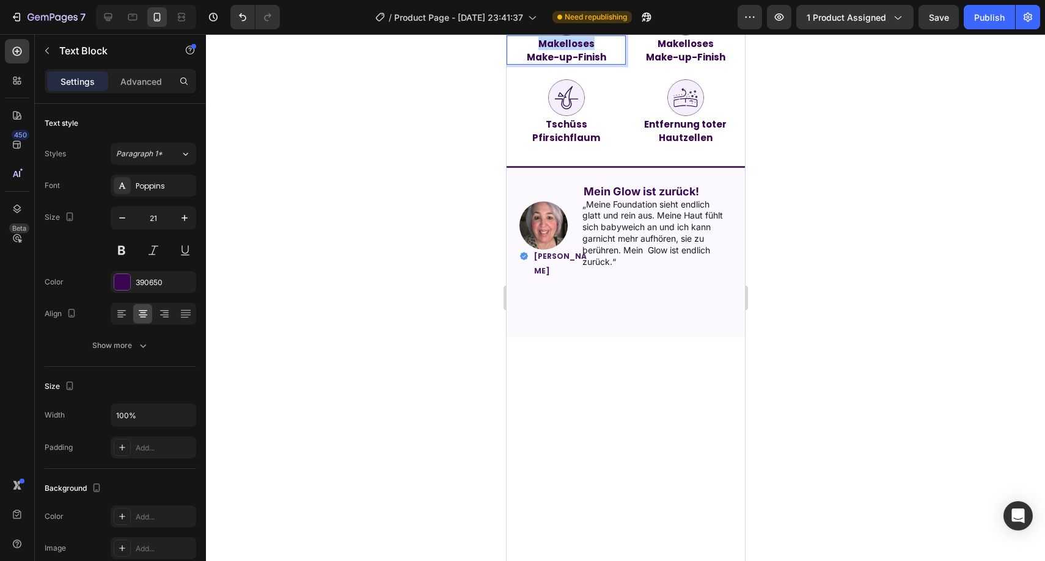
click at [574, 50] on strong "Makelloses" at bounding box center [566, 43] width 56 height 13
click at [883, 289] on div at bounding box center [625, 297] width 839 height 527
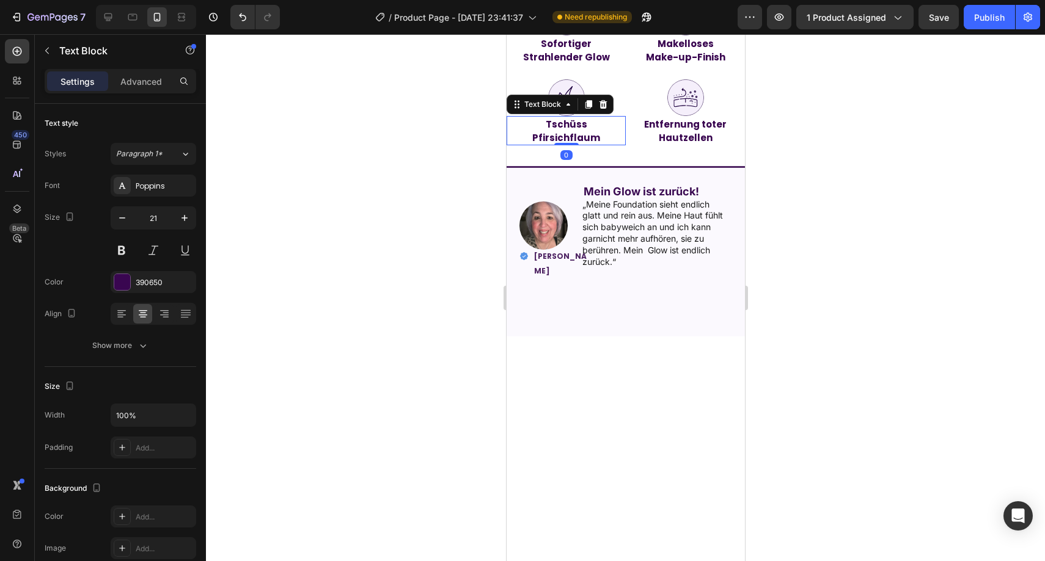
click at [580, 131] on strong "Tschüss" at bounding box center [566, 124] width 42 height 13
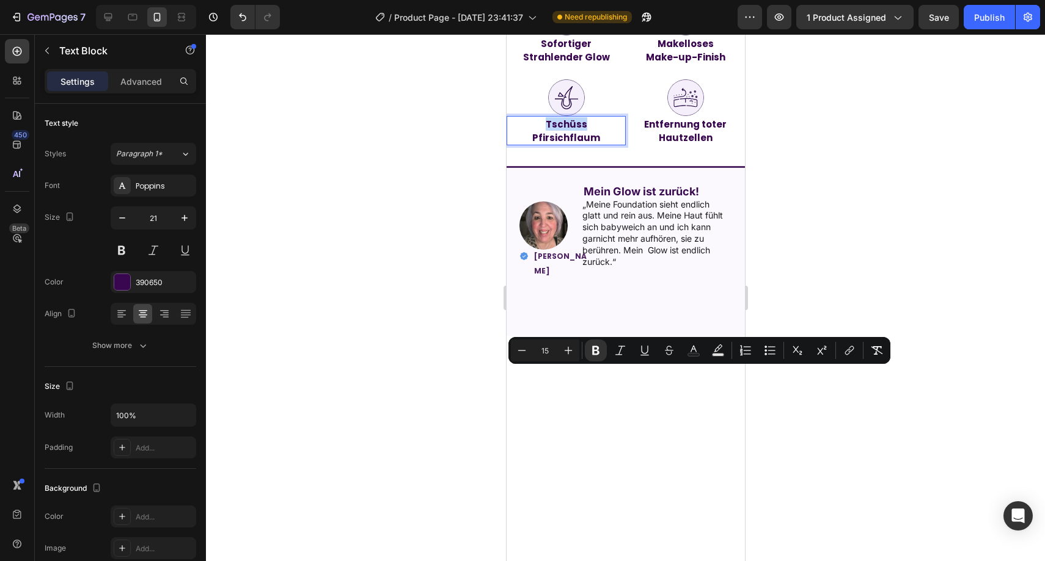
click at [581, 131] on strong "Tschüss" at bounding box center [566, 124] width 42 height 13
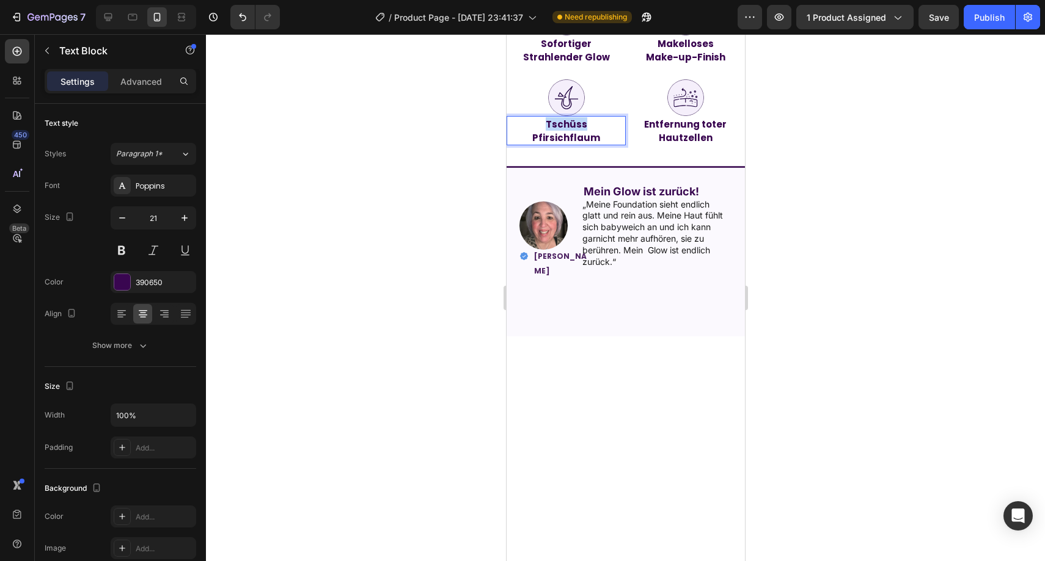
click at [581, 131] on strong "Tschüss" at bounding box center [566, 124] width 42 height 13
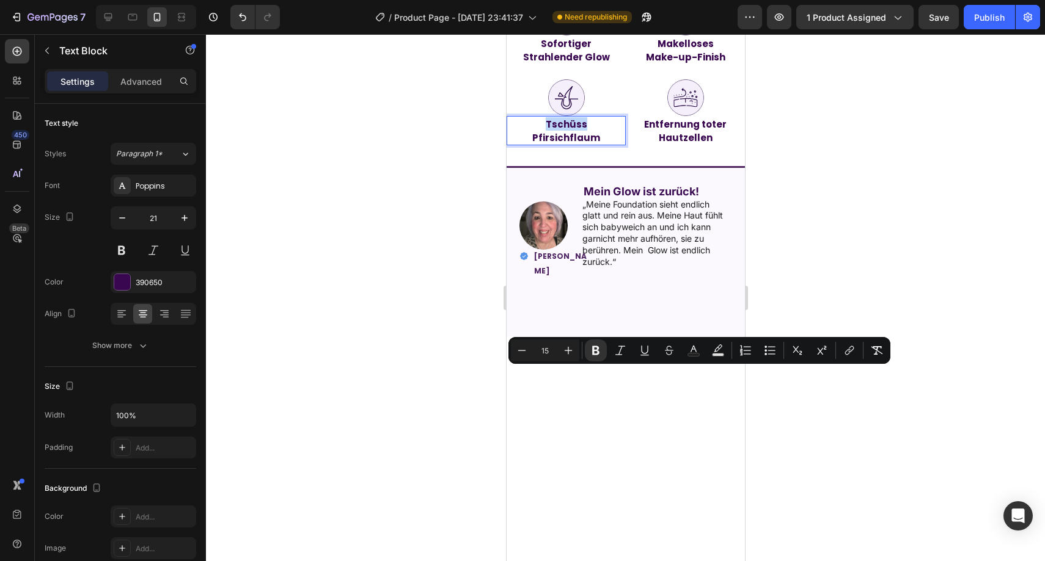
click at [580, 131] on strong "Tschüss" at bounding box center [566, 124] width 42 height 13
drag, startPoint x: 542, startPoint y: 374, endPoint x: 593, endPoint y: 381, distance: 51.1
click at [546, 131] on strong "Tschüss" at bounding box center [566, 124] width 42 height 13
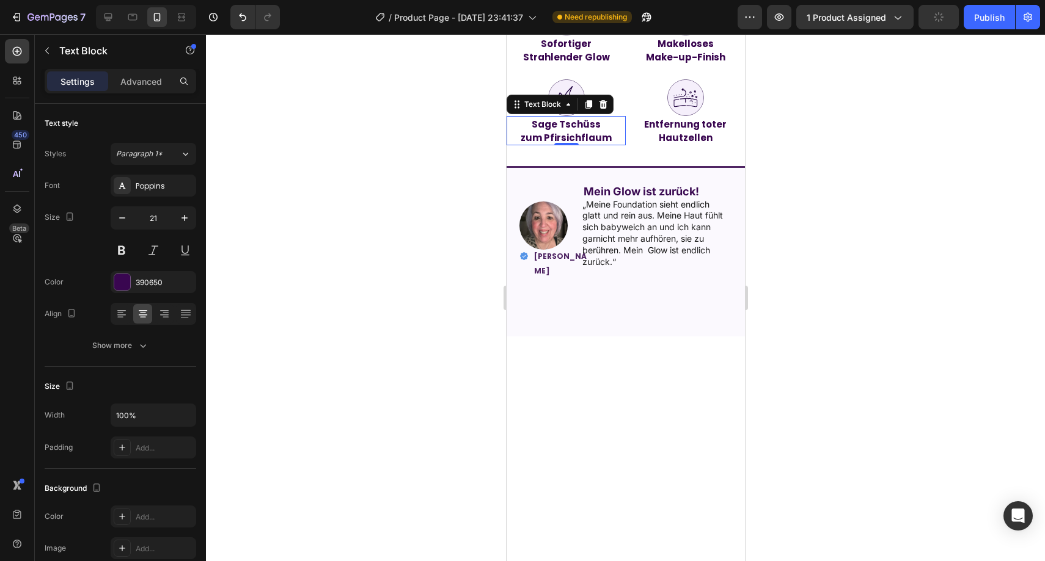
click at [828, 350] on div at bounding box center [625, 297] width 839 height 527
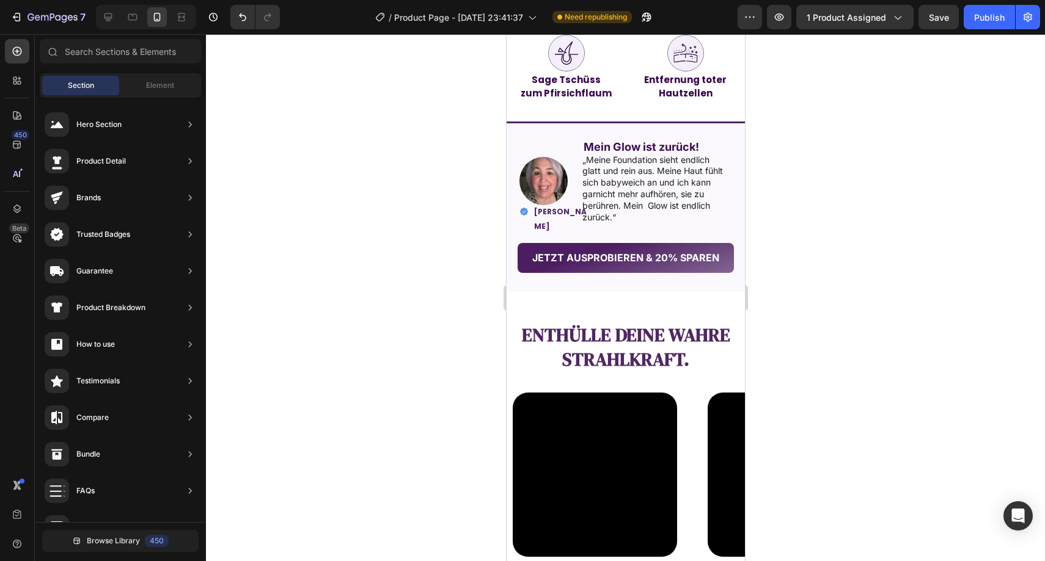
scroll to position [954, 0]
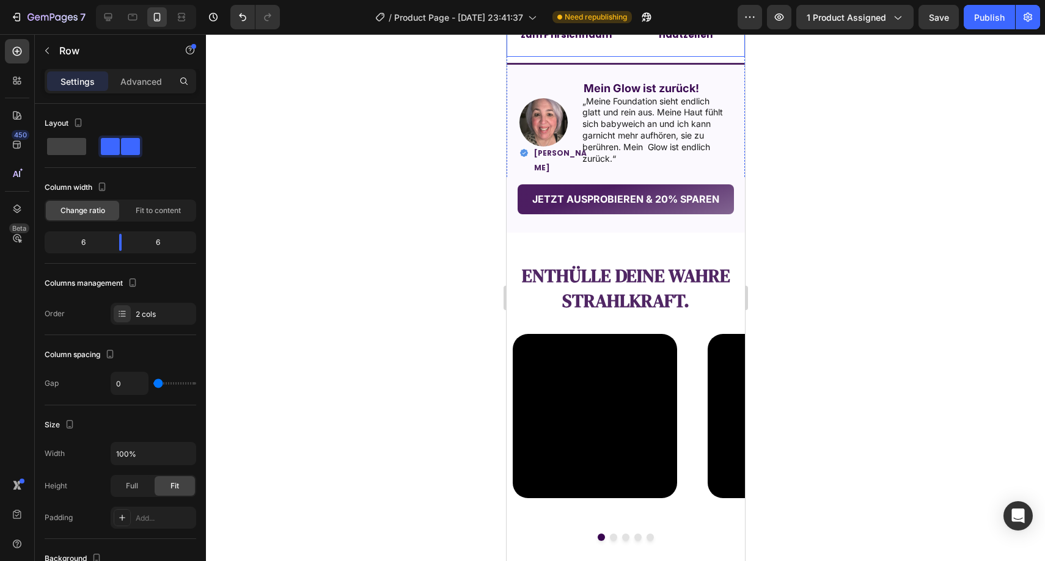
click at [629, 57] on div "Image Entfernung toter Hautzellen Text Block" at bounding box center [684, 16] width 119 height 81
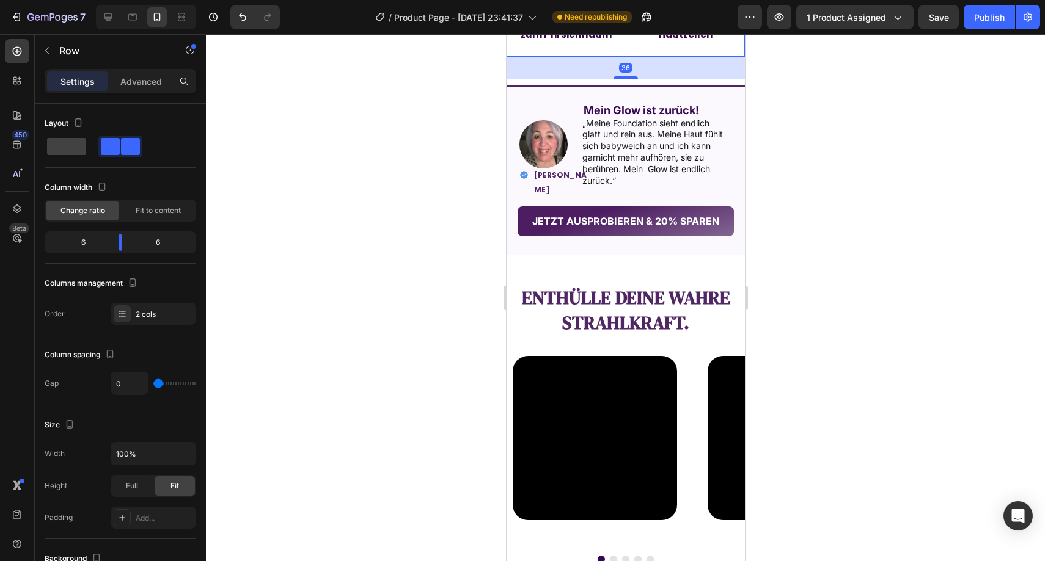
drag, startPoint x: 624, startPoint y: 307, endPoint x: 633, endPoint y: 331, distance: 25.3
click at [625, 79] on div at bounding box center [625, 77] width 24 height 2
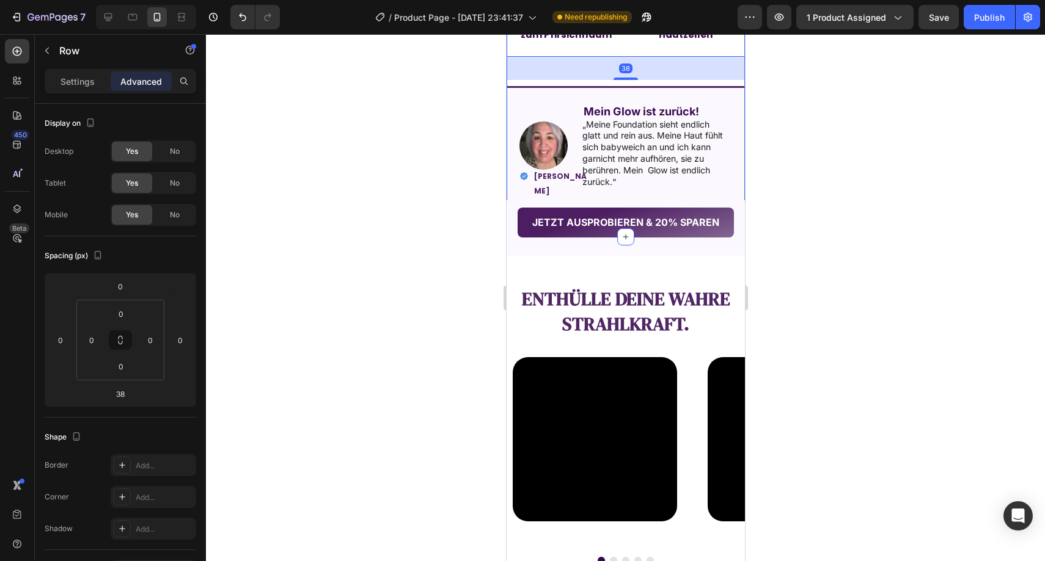
click at [833, 331] on div at bounding box center [625, 297] width 839 height 527
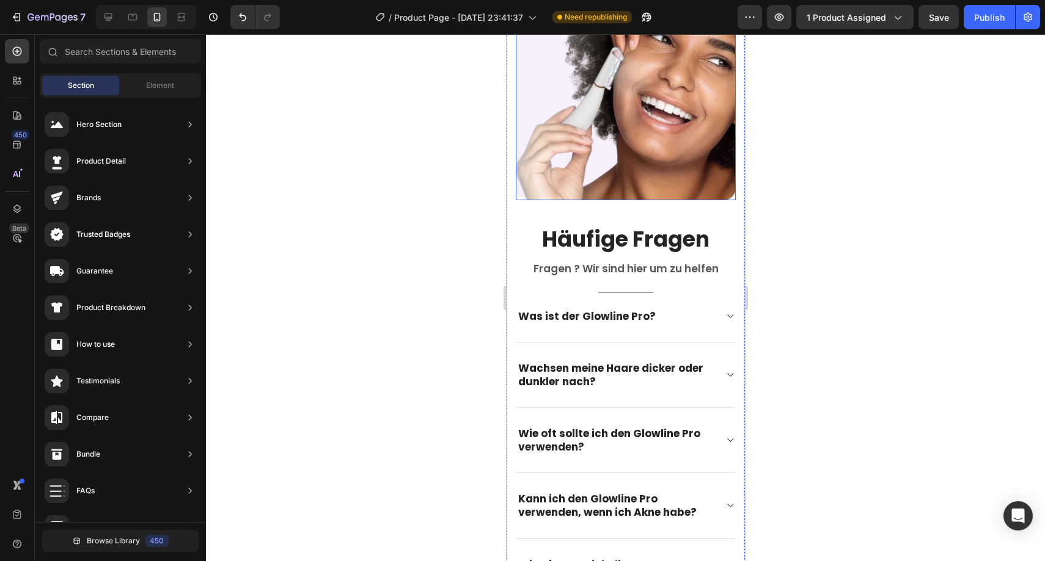
scroll to position [2357, 0]
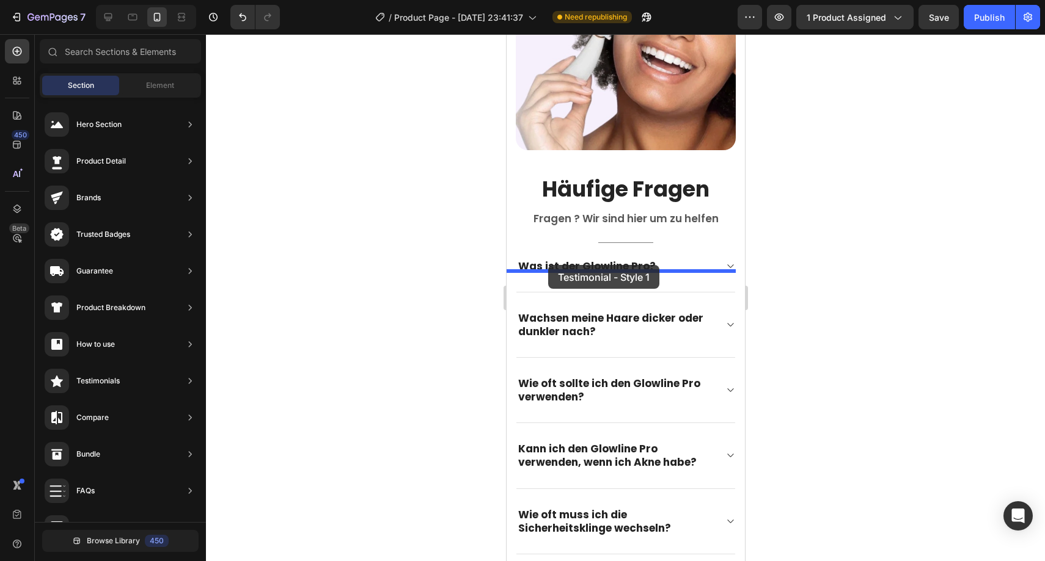
drag, startPoint x: 792, startPoint y: 167, endPoint x: 547, endPoint y: 265, distance: 263.4
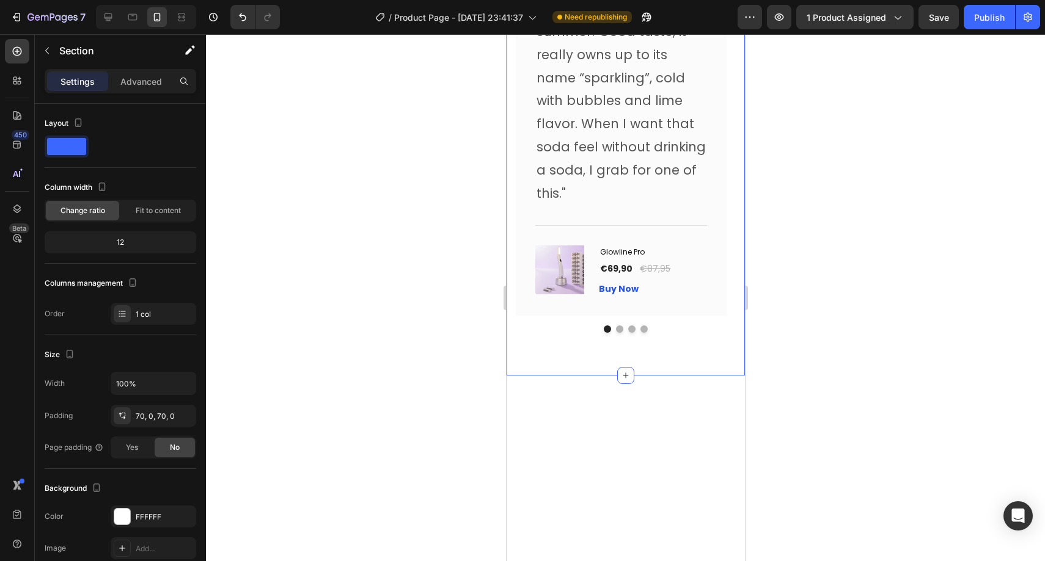
scroll to position [2551, 0]
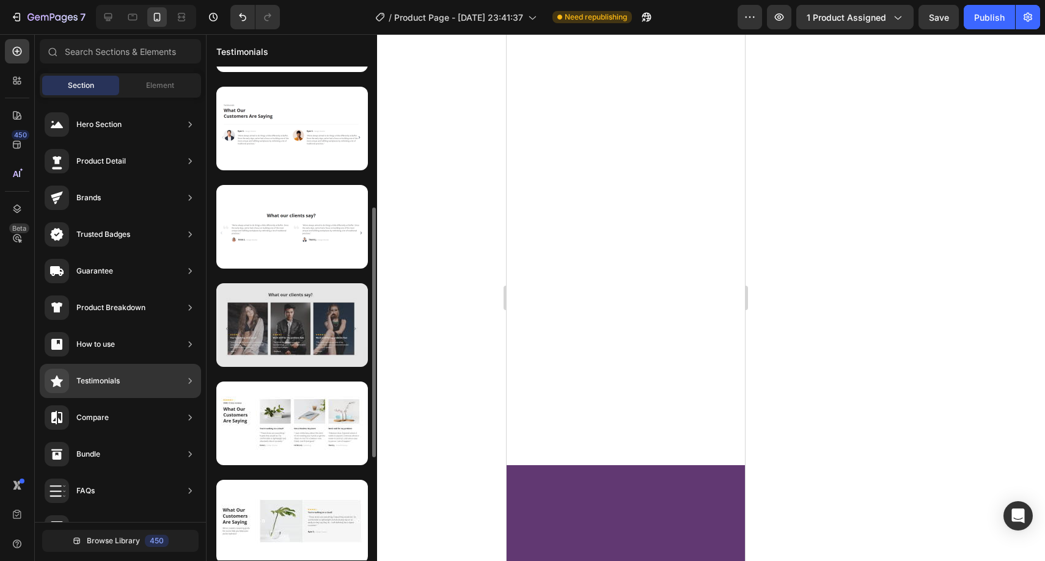
scroll to position [329, 0]
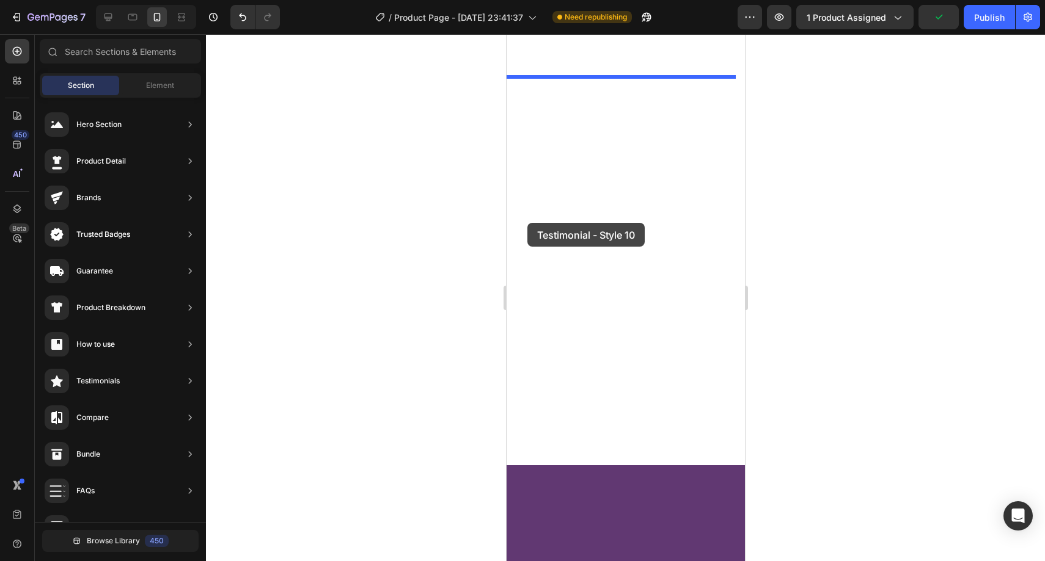
drag, startPoint x: 800, startPoint y: 308, endPoint x: 527, endPoint y: 223, distance: 286.1
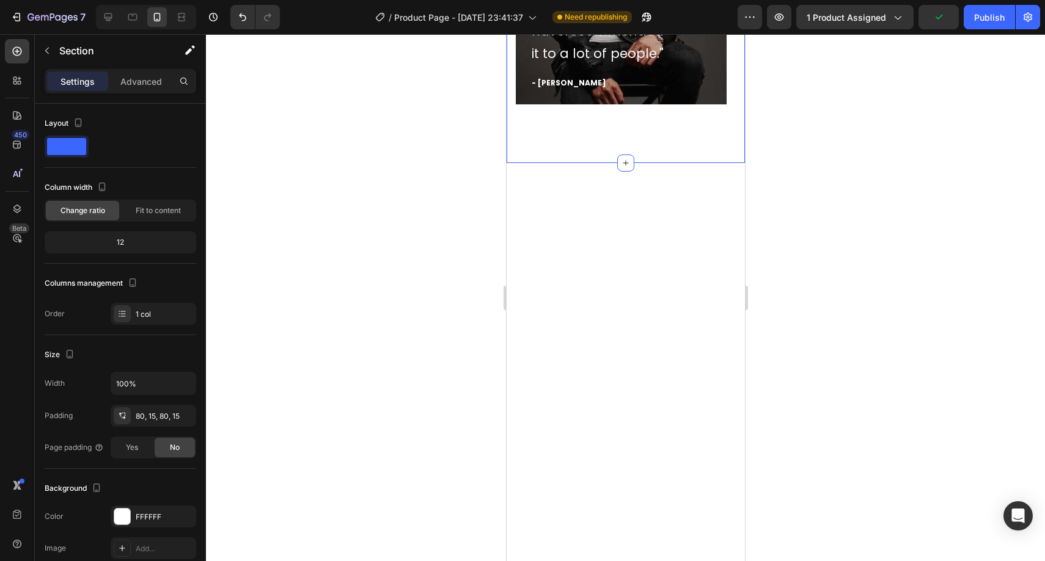
click at [474, 244] on div at bounding box center [625, 297] width 839 height 527
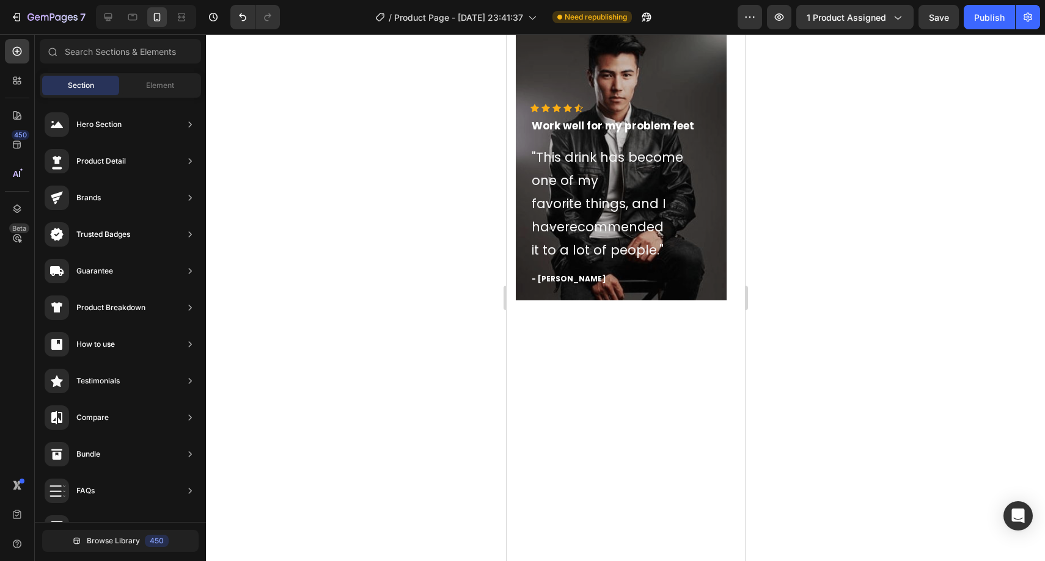
scroll to position [2506, 0]
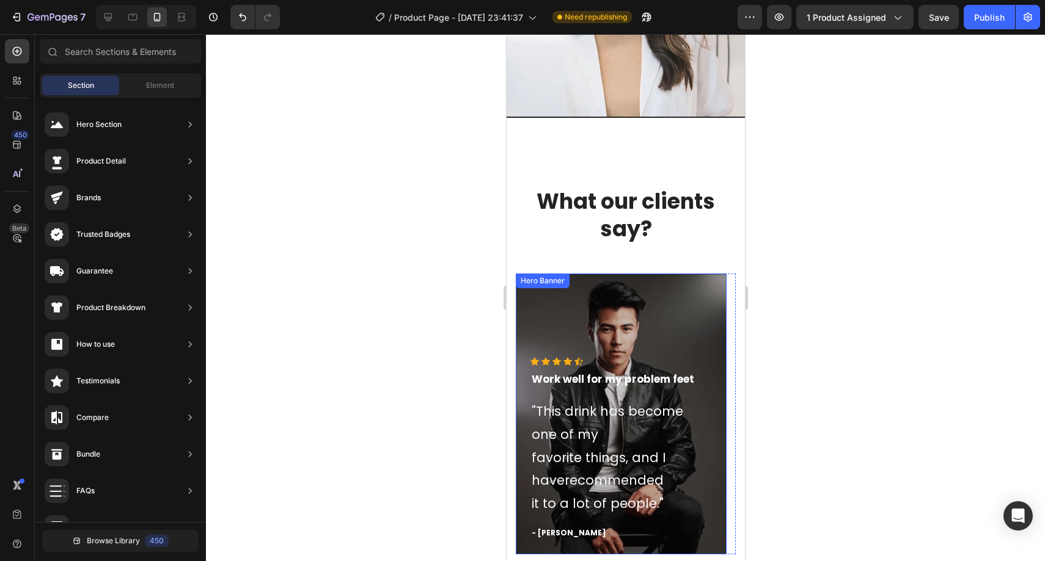
click at [671, 283] on div "Overlay" at bounding box center [620, 414] width 211 height 281
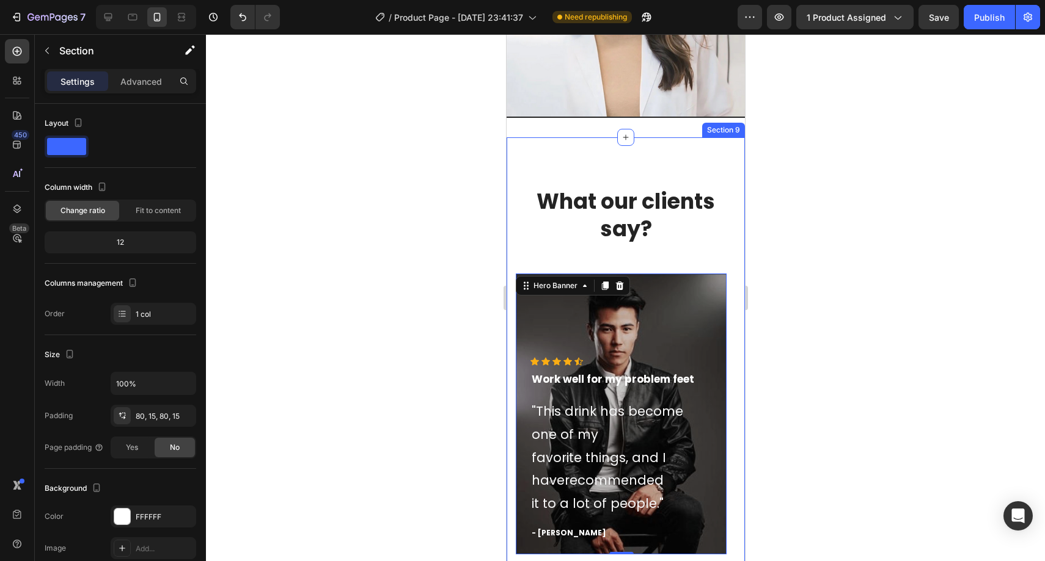
click at [600, 157] on div "What our clients say? Heading Icon Icon Icon Icon Icon Icon List Hoz Work well …" at bounding box center [625, 375] width 238 height 476
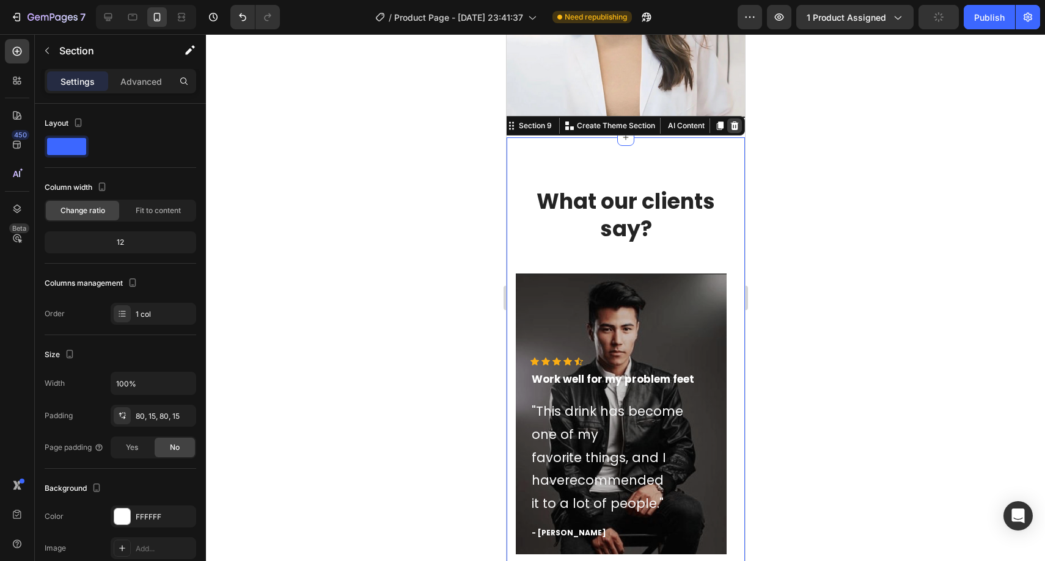
click at [730, 122] on icon at bounding box center [734, 126] width 8 height 9
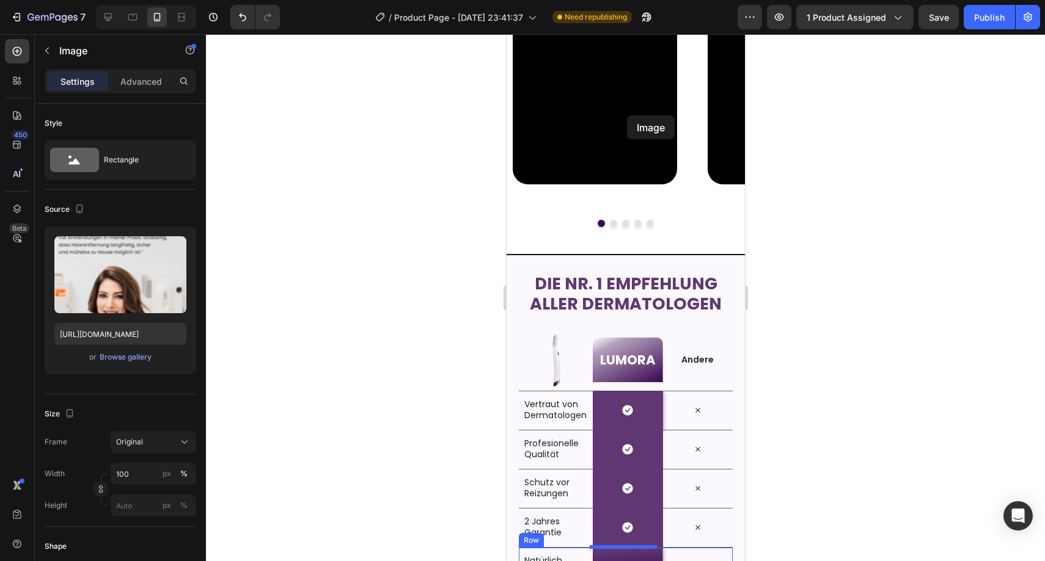
scroll to position [1538, 0]
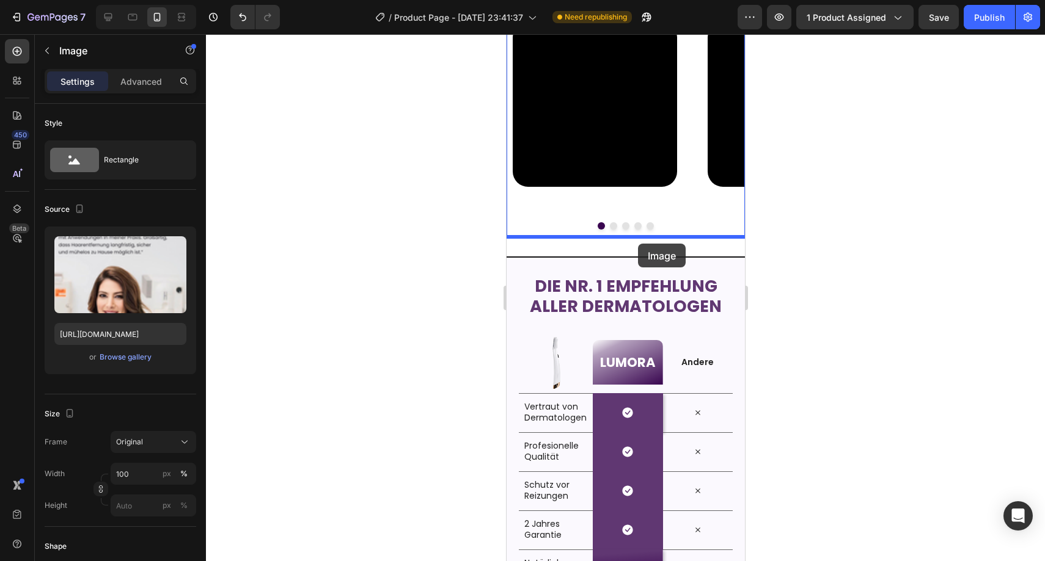
drag, startPoint x: 659, startPoint y: 304, endPoint x: 637, endPoint y: 244, distance: 64.3
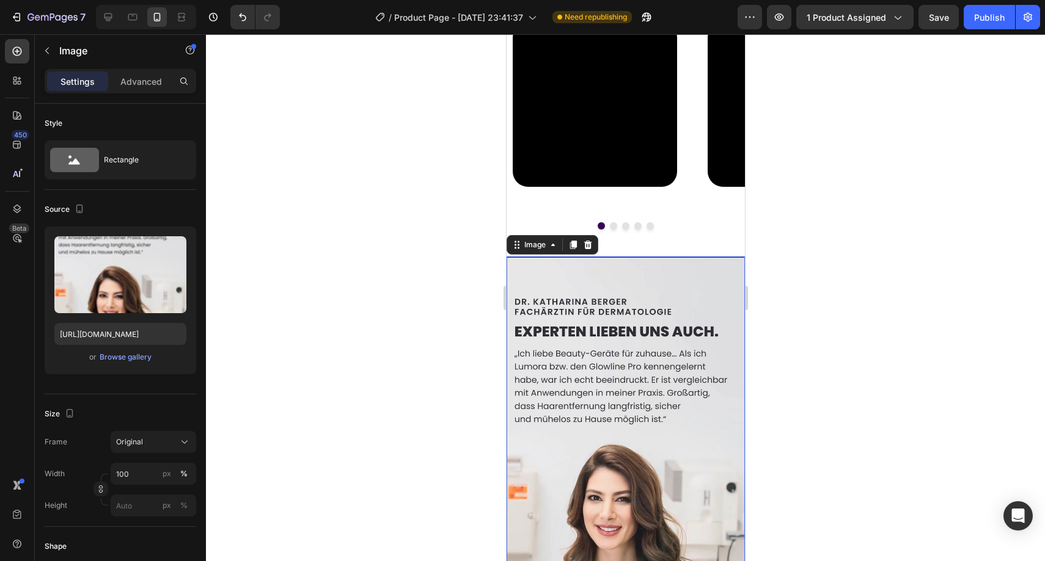
click at [786, 254] on div at bounding box center [625, 297] width 839 height 527
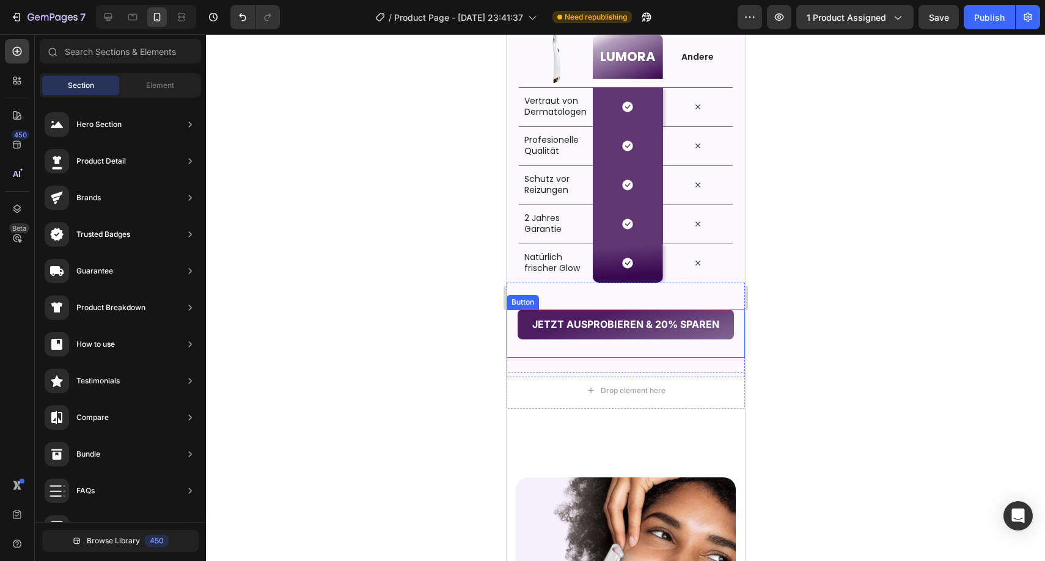
scroll to position [2407, 0]
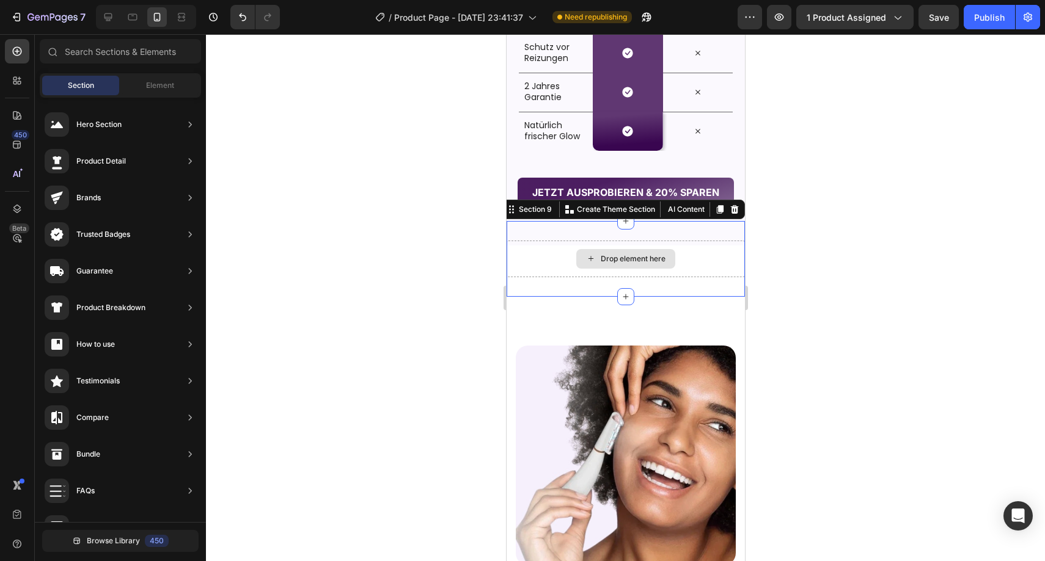
click at [688, 263] on div "Drop element here" at bounding box center [625, 259] width 238 height 37
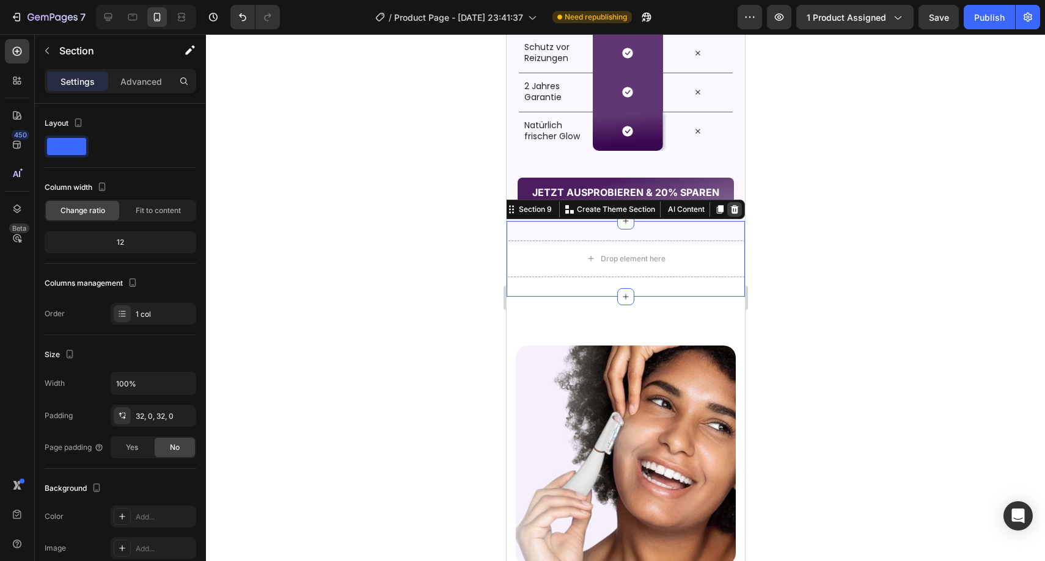
click at [729, 210] on icon at bounding box center [734, 210] width 10 height 10
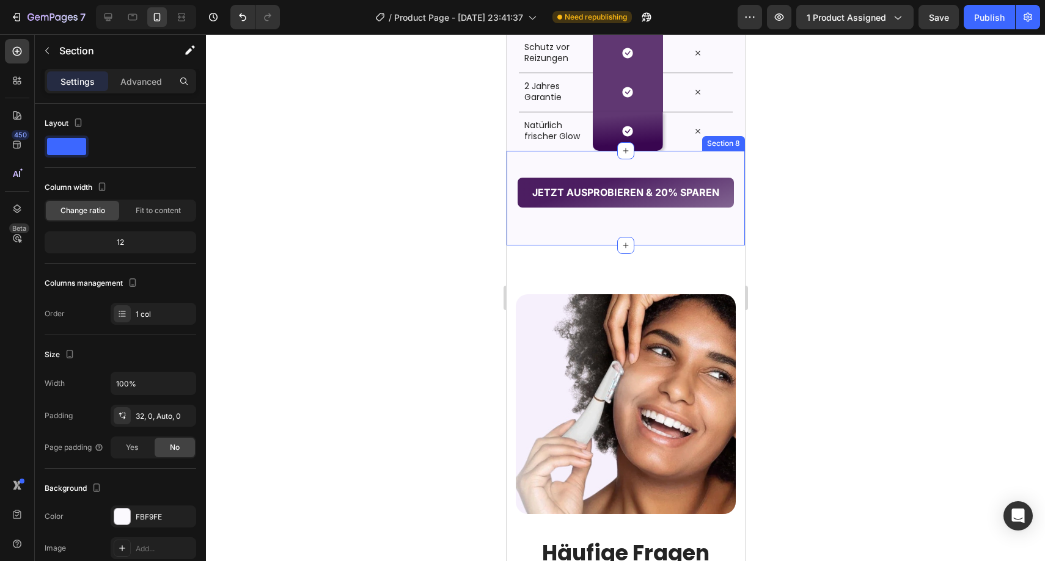
click at [687, 244] on div "JETZT AUSPROBIEREN & 20% SPAREN Button" at bounding box center [625, 207] width 238 height 75
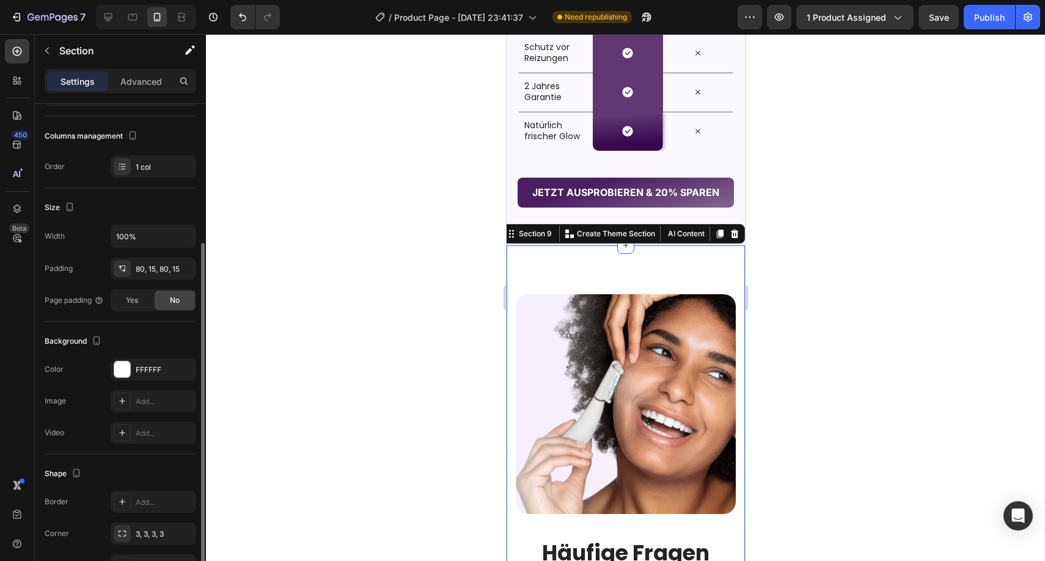
scroll to position [221, 0]
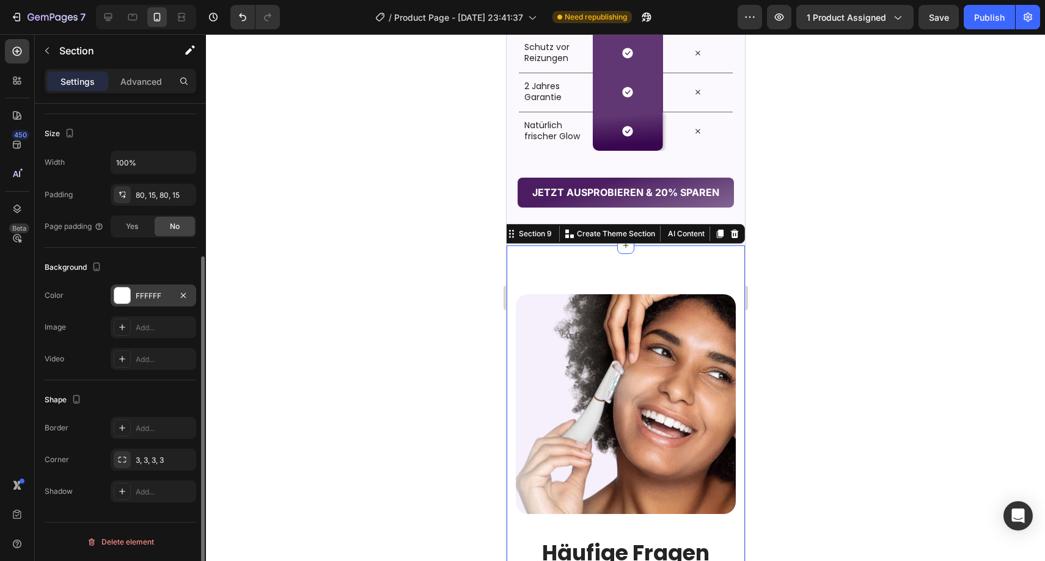
click at [148, 286] on div "FFFFFF" at bounding box center [154, 296] width 86 height 22
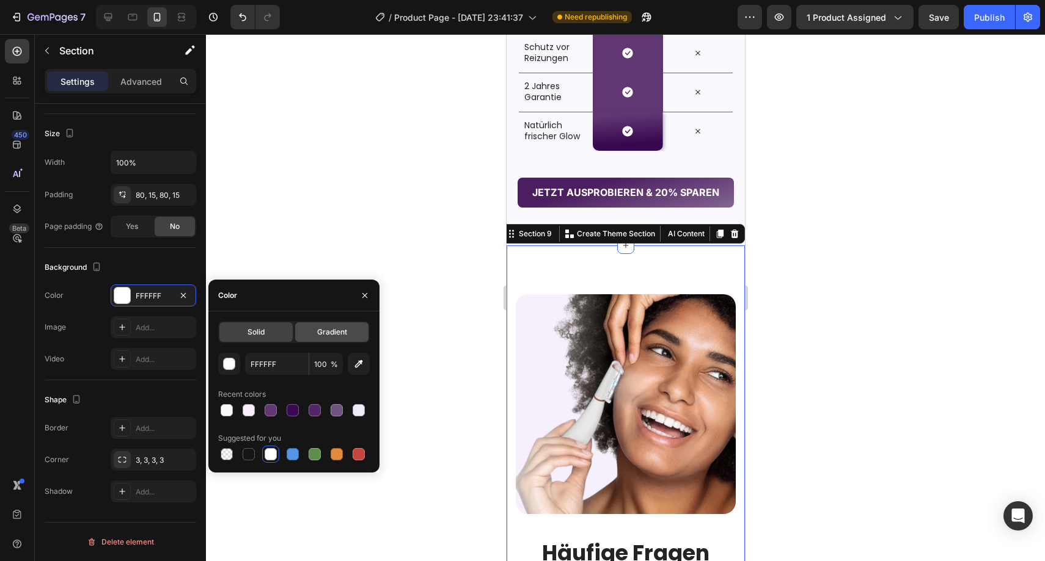
click at [327, 326] on div "Gradient" at bounding box center [331, 333] width 73 height 20
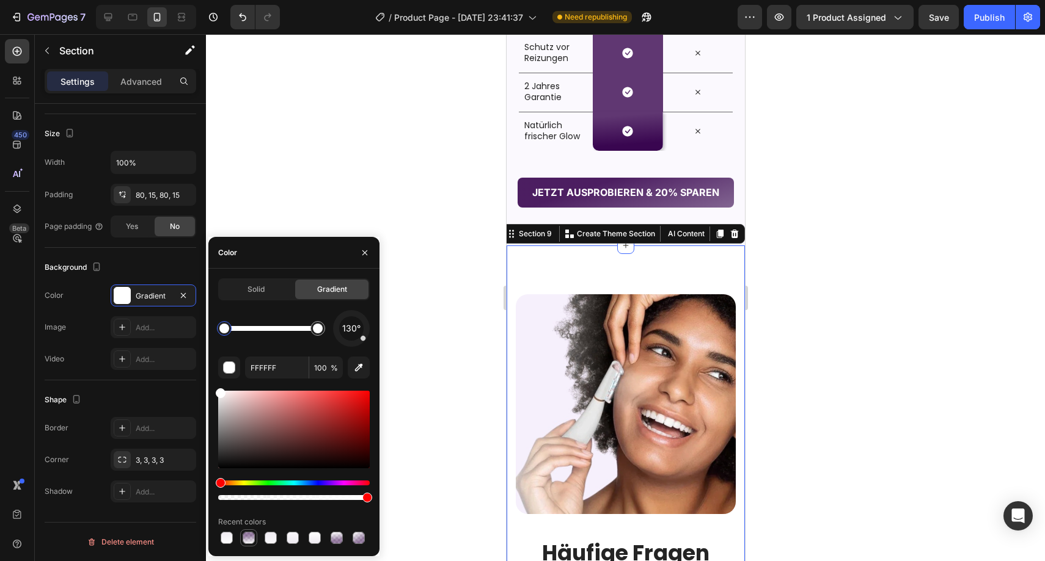
click at [250, 539] on div at bounding box center [249, 538] width 12 height 12
type input "390650"
type input "49"
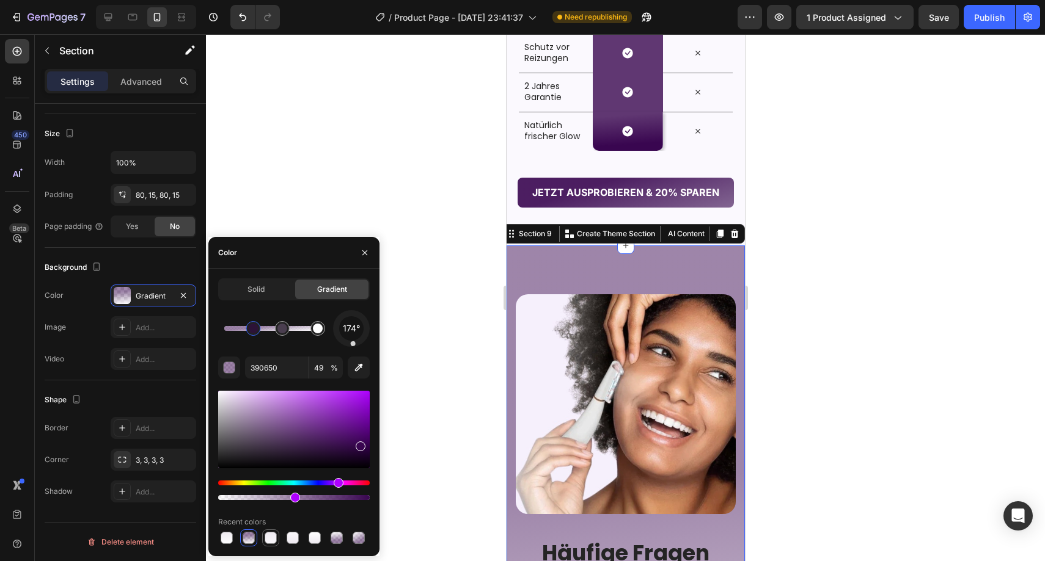
click at [270, 539] on div at bounding box center [270, 538] width 12 height 12
type input "F9F7FA"
type input "100"
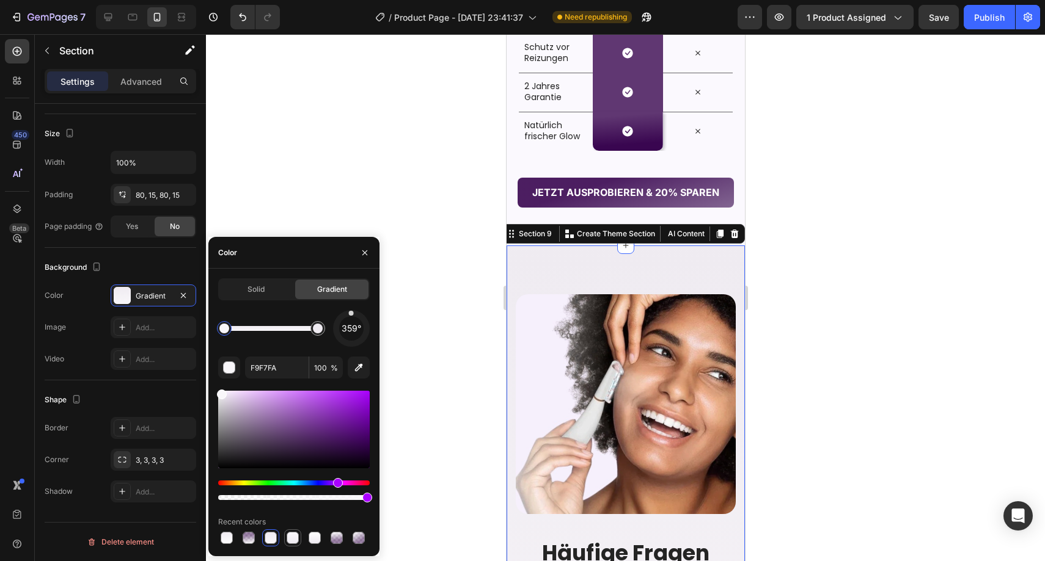
click at [293, 541] on div at bounding box center [292, 538] width 12 height 12
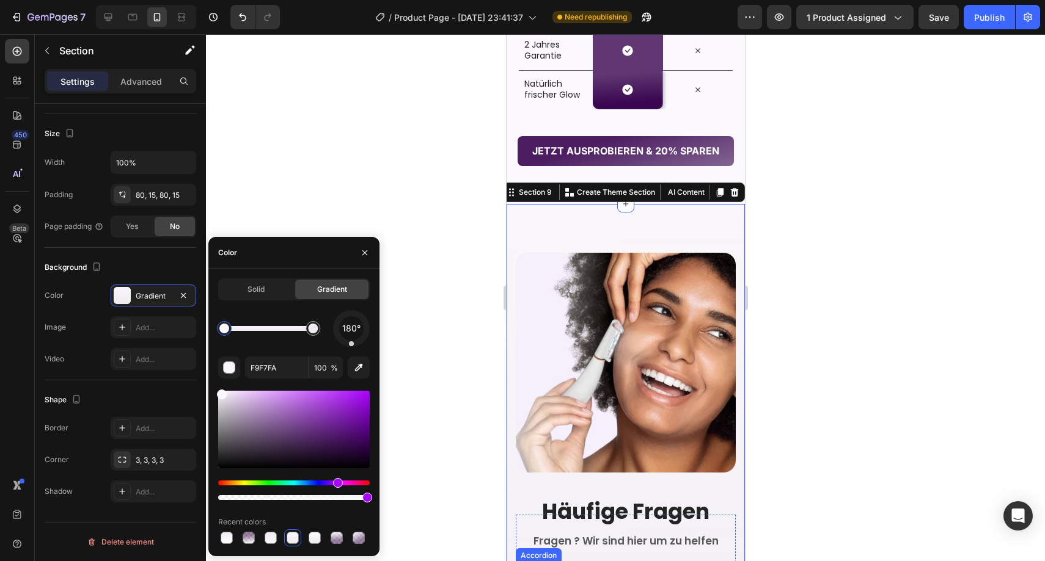
scroll to position [2420, 0]
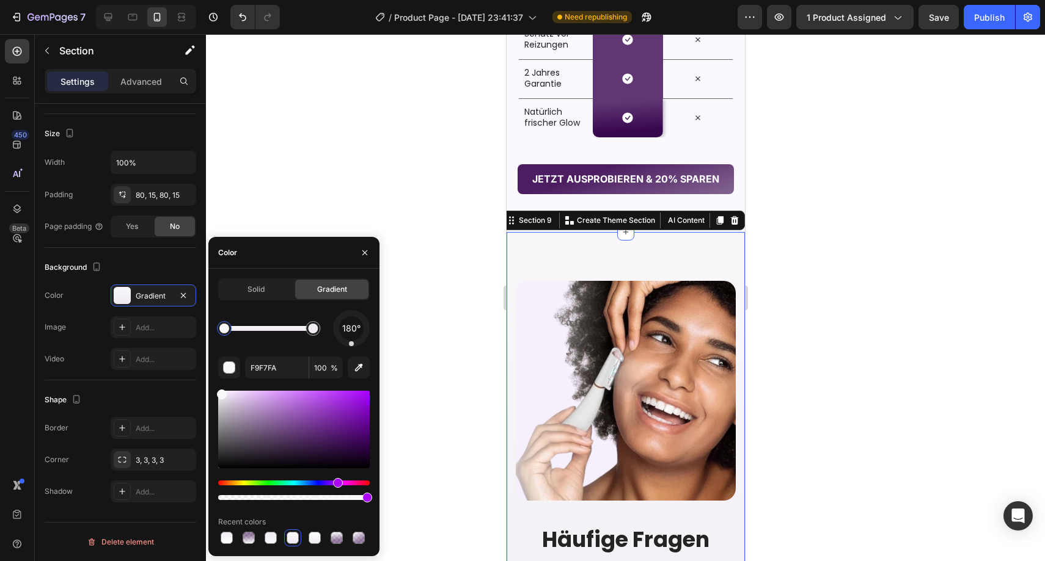
click at [481, 373] on div at bounding box center [625, 297] width 839 height 527
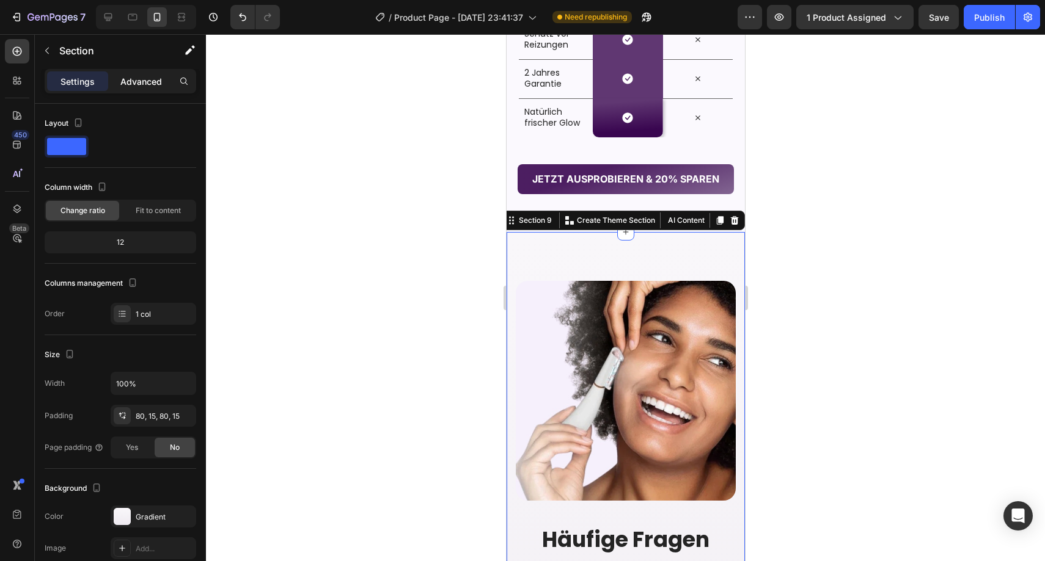
click at [133, 79] on p "Advanced" at bounding box center [141, 81] width 42 height 13
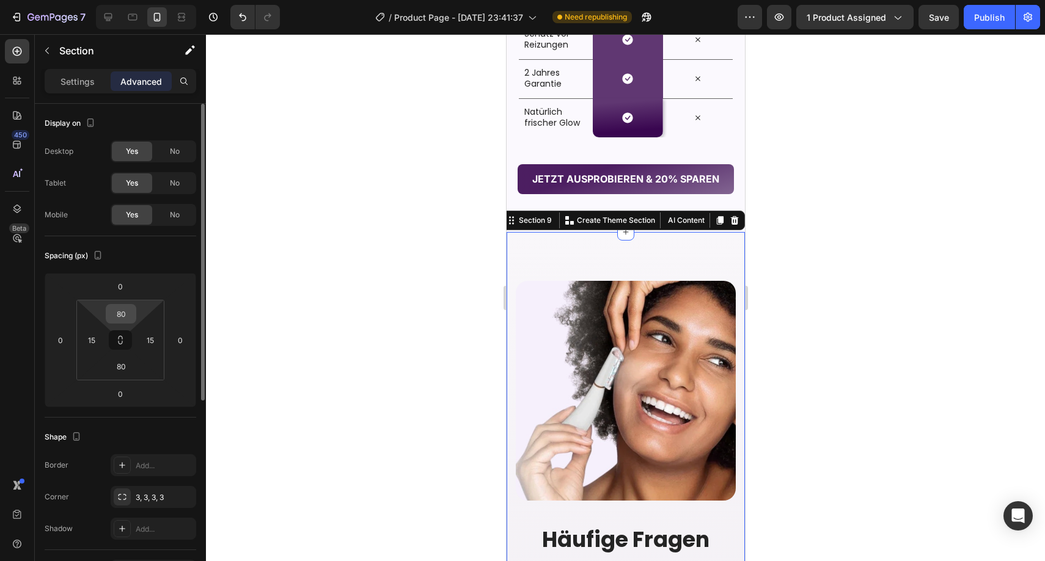
click at [123, 316] on input "80" at bounding box center [121, 314] width 24 height 18
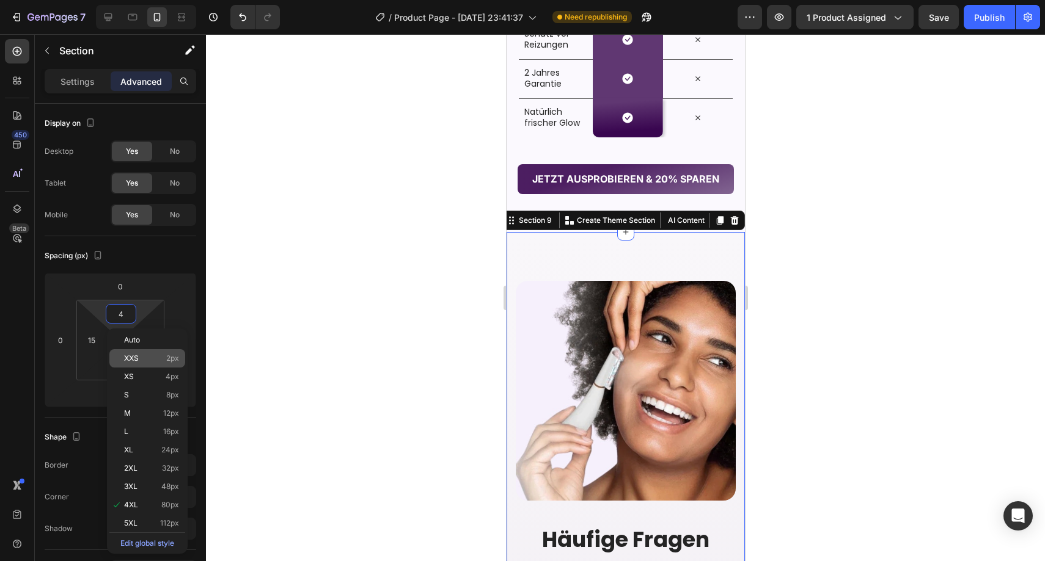
click at [144, 355] on p "XXS 2px" at bounding box center [151, 358] width 55 height 9
type input "2"
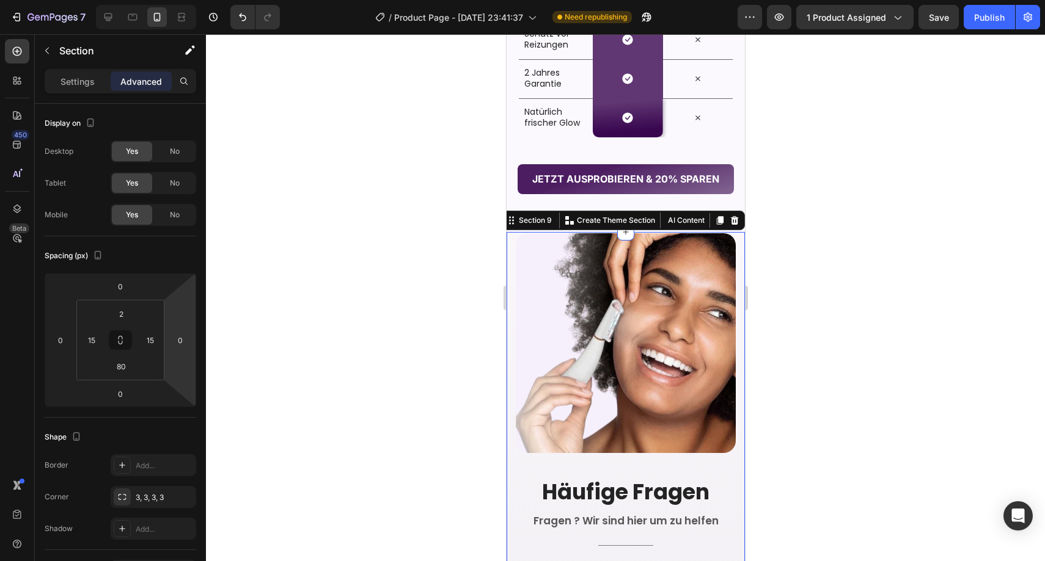
click at [339, 307] on div at bounding box center [625, 297] width 839 height 527
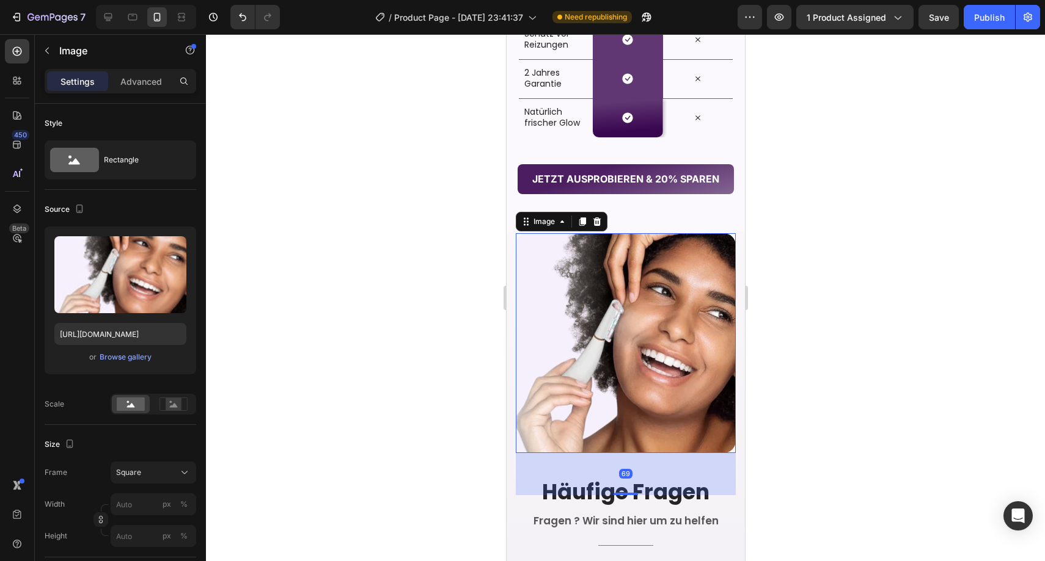
click at [623, 241] on img at bounding box center [625, 343] width 220 height 220
click at [131, 92] on div "Settings Advanced" at bounding box center [120, 81] width 151 height 24
click at [133, 90] on div "Advanced" at bounding box center [141, 81] width 61 height 20
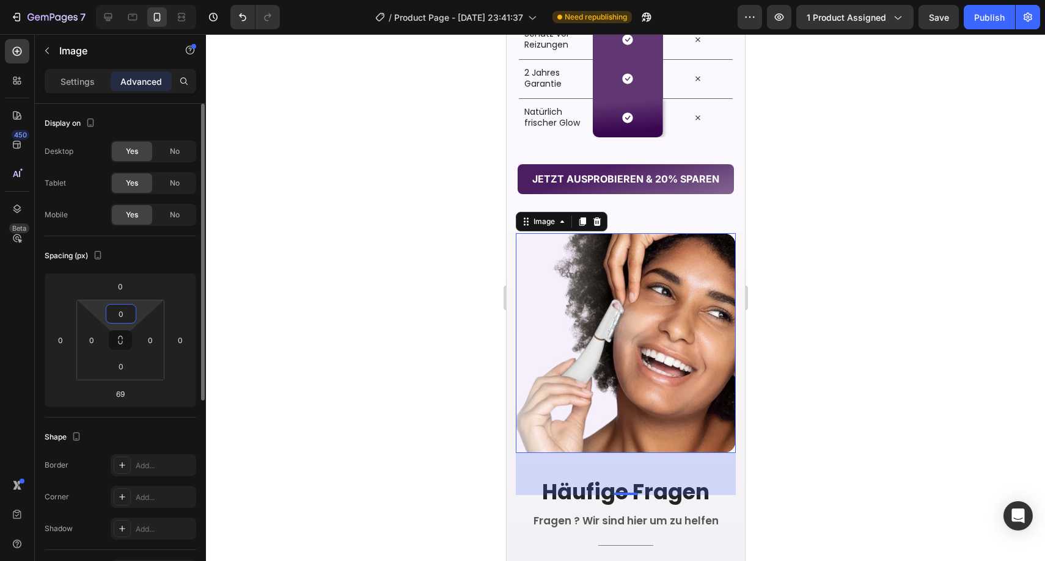
click at [116, 315] on input "0" at bounding box center [121, 314] width 24 height 18
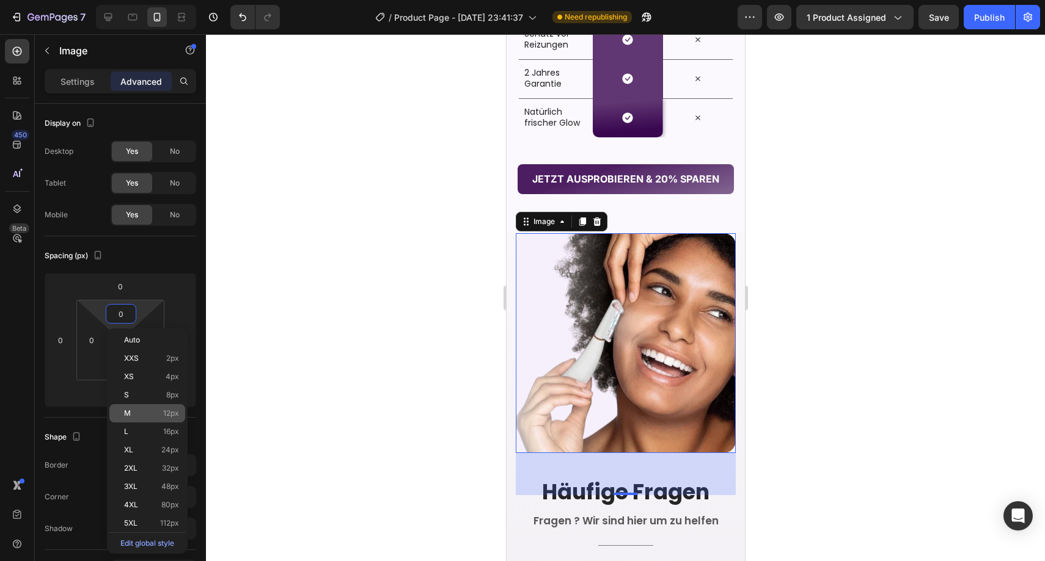
click at [144, 409] on p "M 12px" at bounding box center [151, 413] width 55 height 9
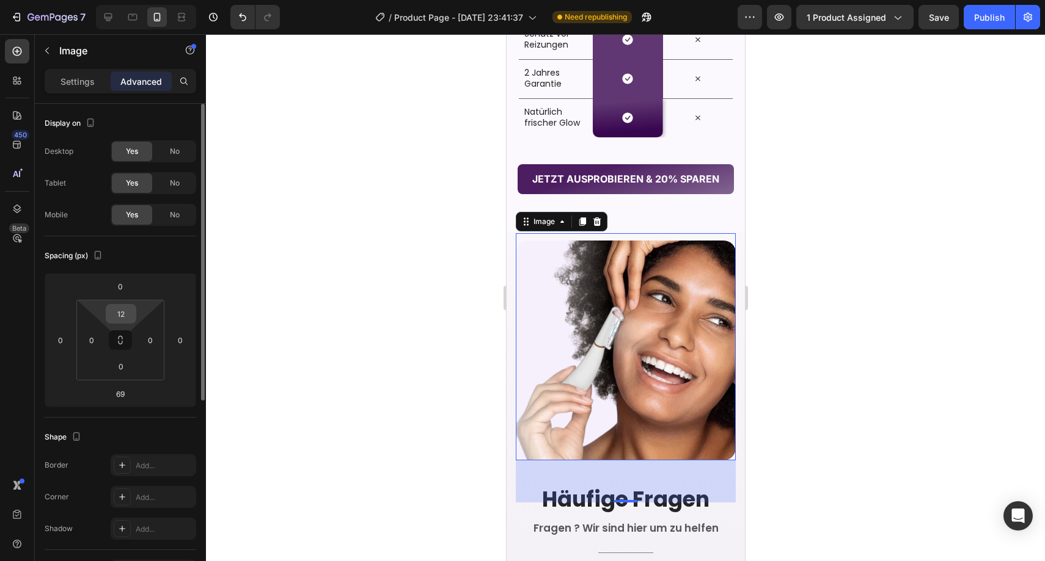
click at [131, 321] on input "12" at bounding box center [121, 314] width 24 height 18
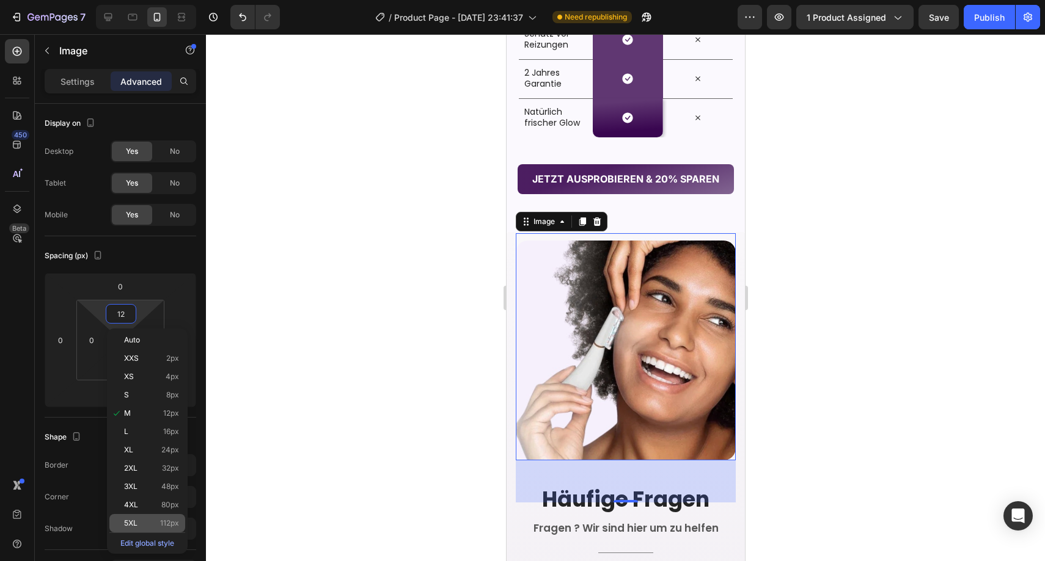
click at [142, 518] on div "5XL 112px" at bounding box center [147, 523] width 76 height 18
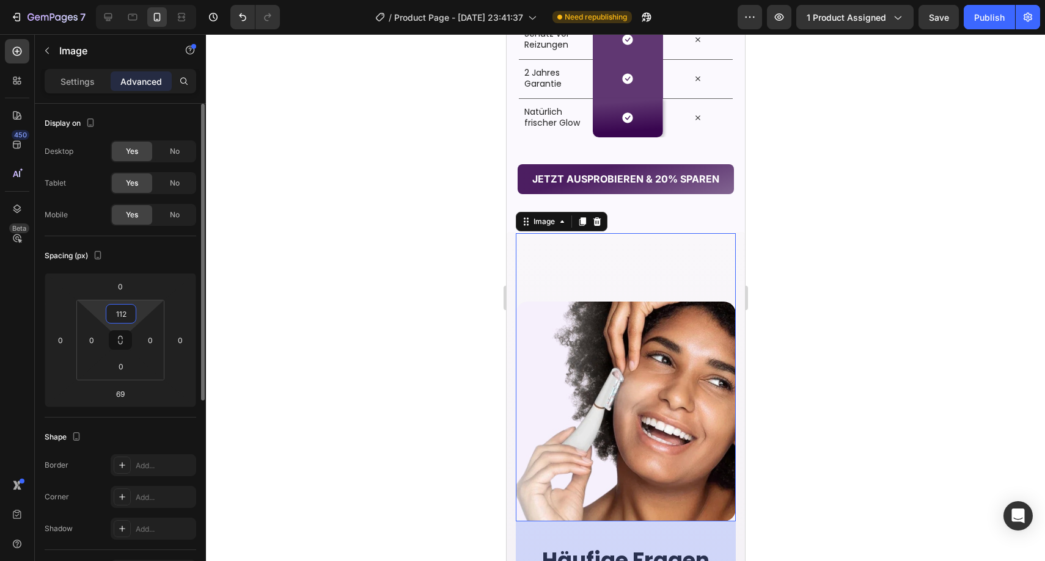
click at [122, 315] on input "112" at bounding box center [121, 314] width 24 height 18
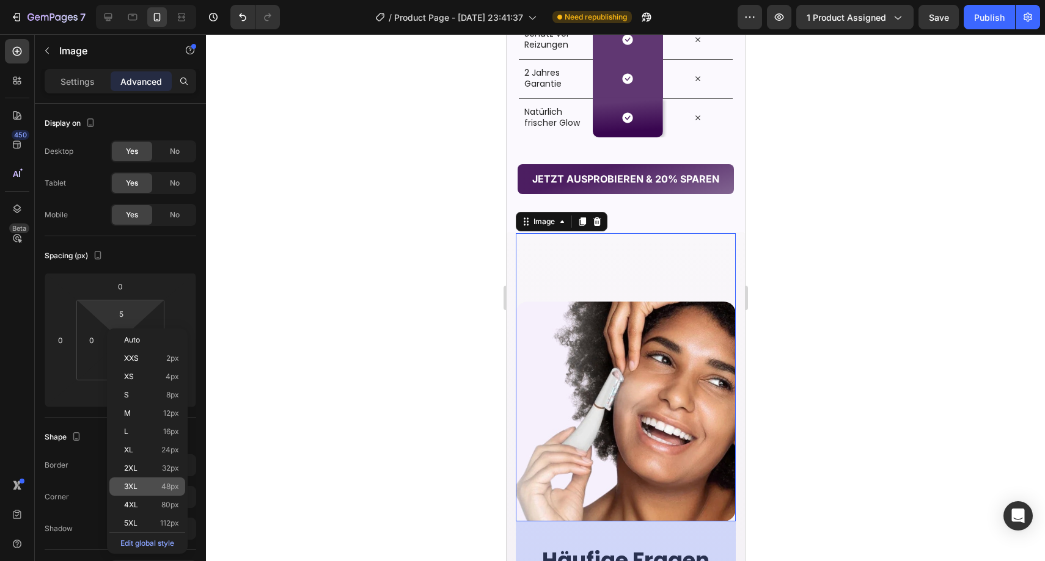
click at [144, 478] on div "3XL 48px" at bounding box center [147, 487] width 76 height 18
type input "48"
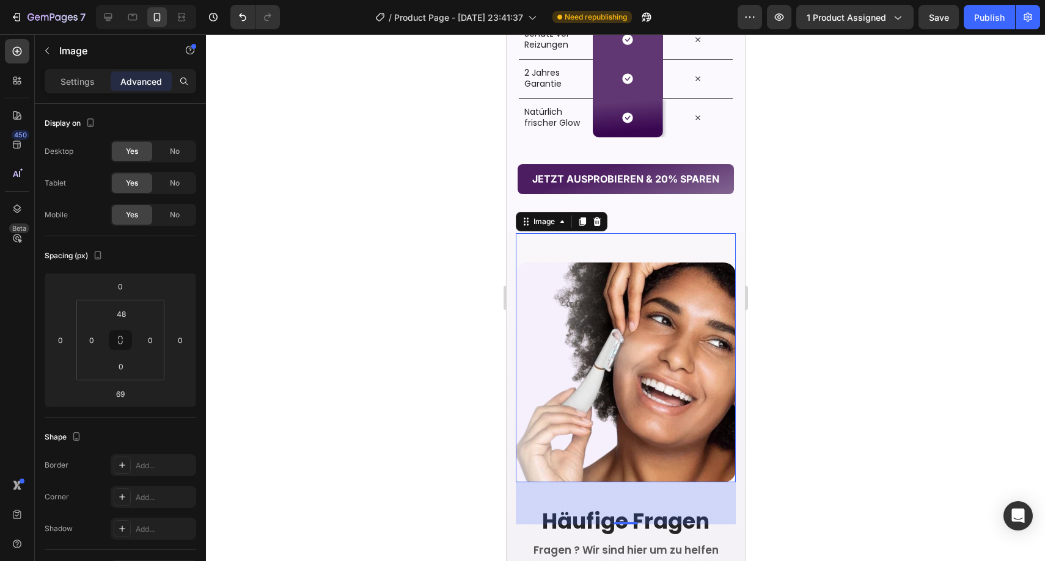
click at [317, 348] on div at bounding box center [625, 297] width 839 height 527
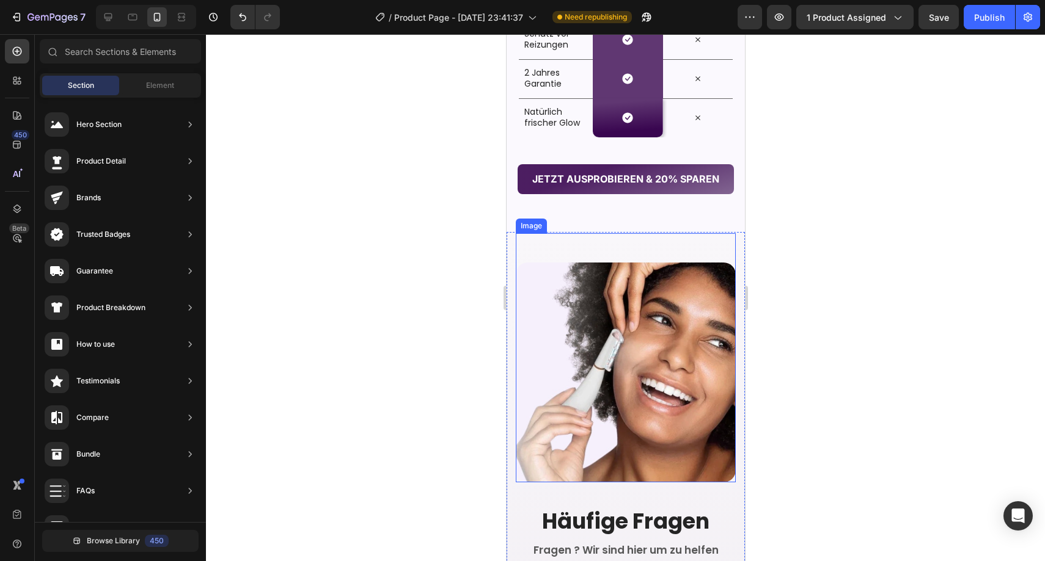
click at [647, 252] on div "Image" at bounding box center [625, 357] width 220 height 249
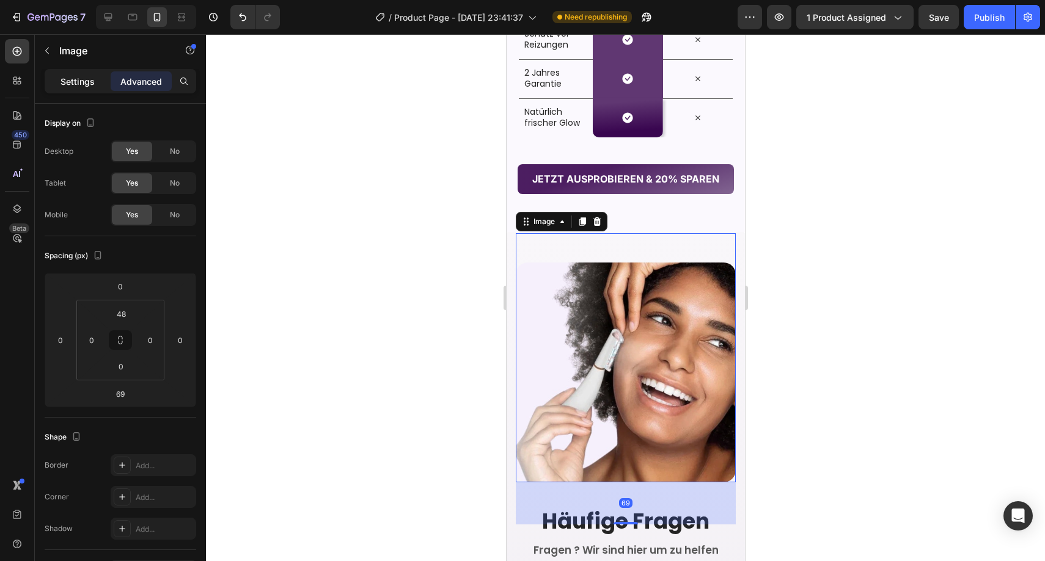
click at [92, 84] on p "Settings" at bounding box center [77, 81] width 34 height 13
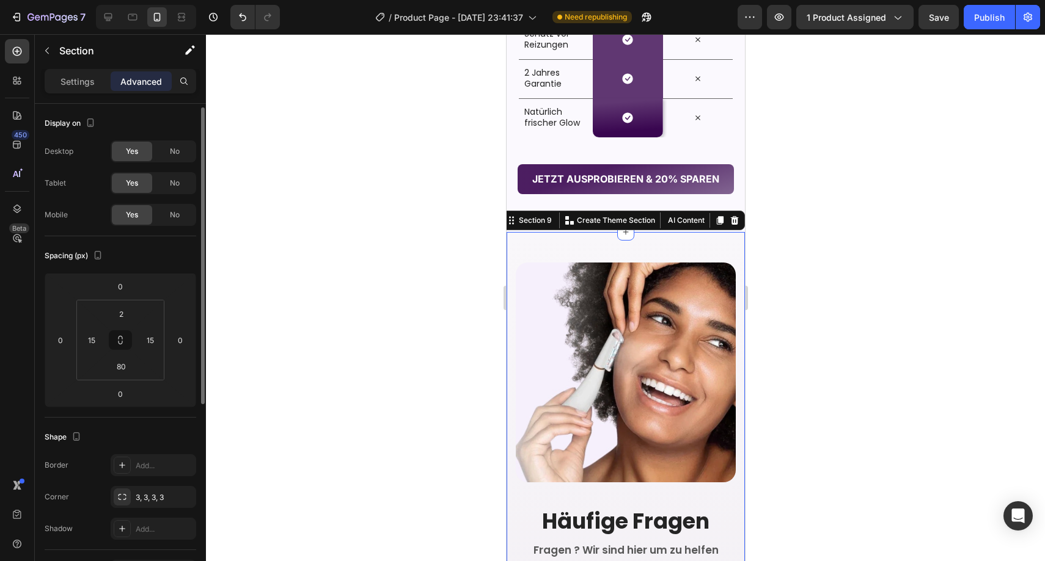
scroll to position [101, 0]
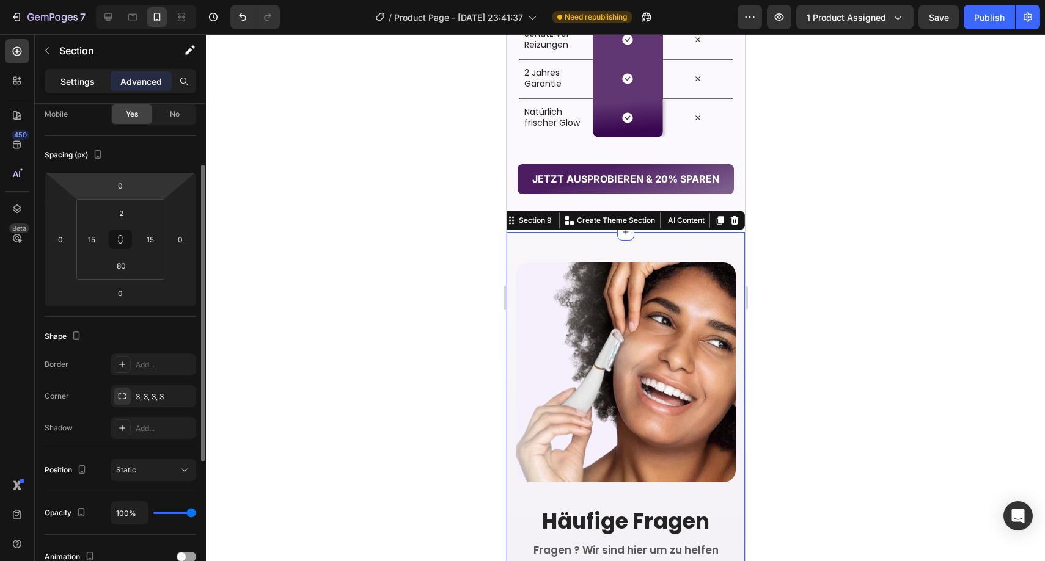
click at [95, 79] on div "Settings" at bounding box center [77, 81] width 61 height 20
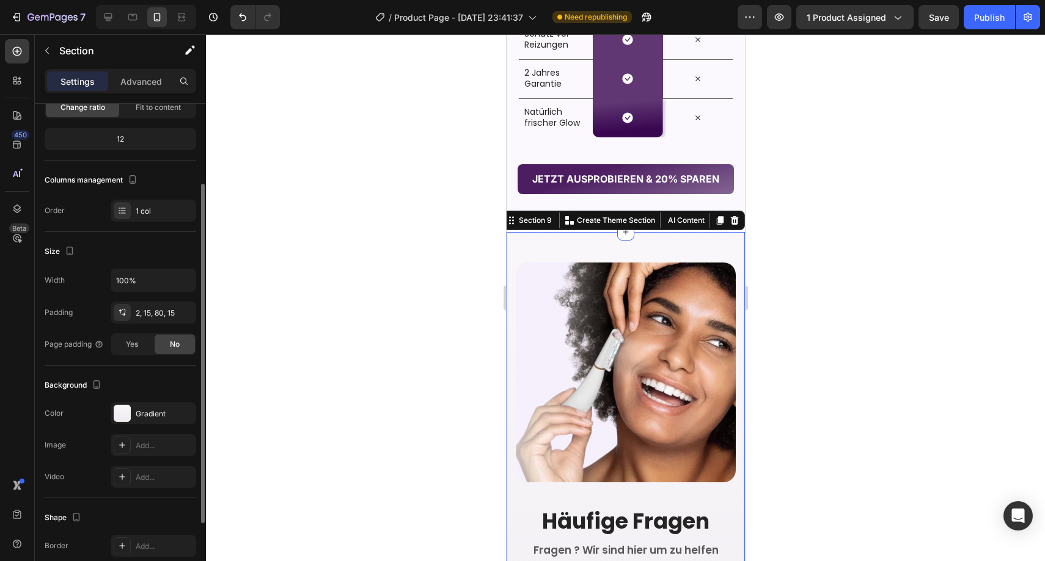
scroll to position [109, 0]
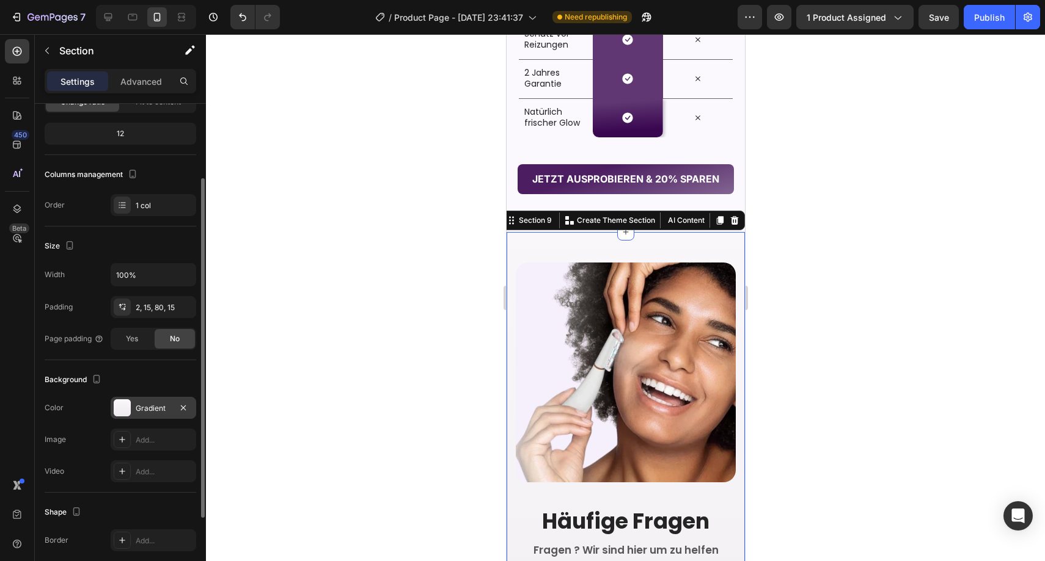
click at [156, 399] on div "Gradient" at bounding box center [154, 408] width 86 height 22
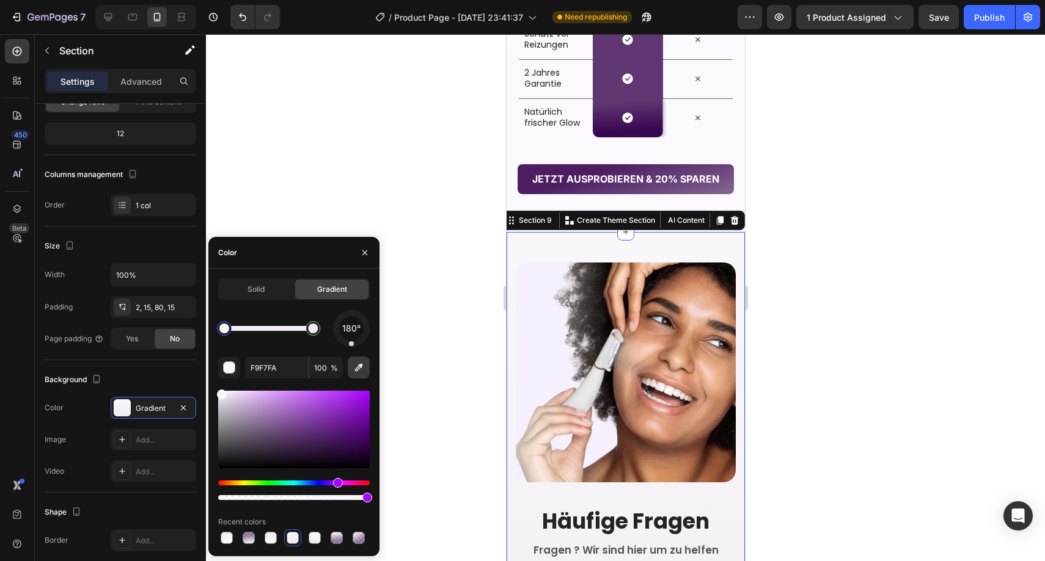
click at [358, 366] on icon "button" at bounding box center [359, 368] width 8 height 8
type input "FBF9FE"
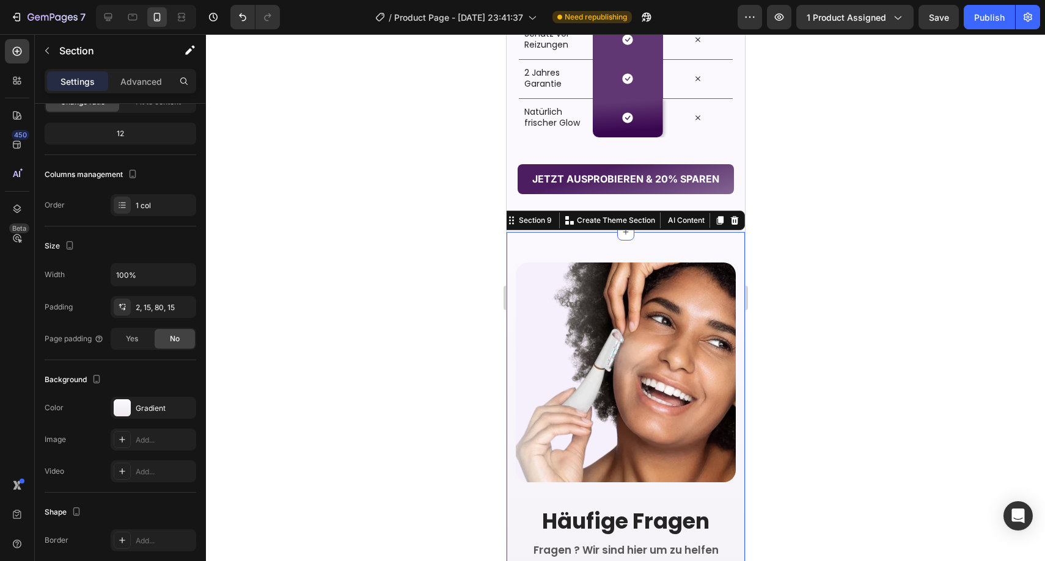
click at [467, 195] on div at bounding box center [625, 297] width 839 height 527
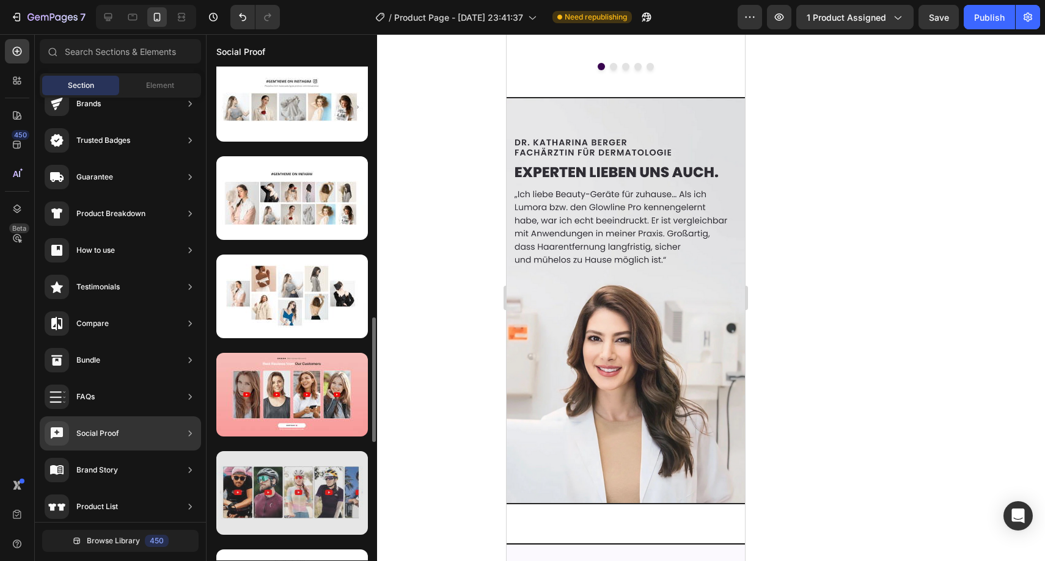
scroll to position [1094, 0]
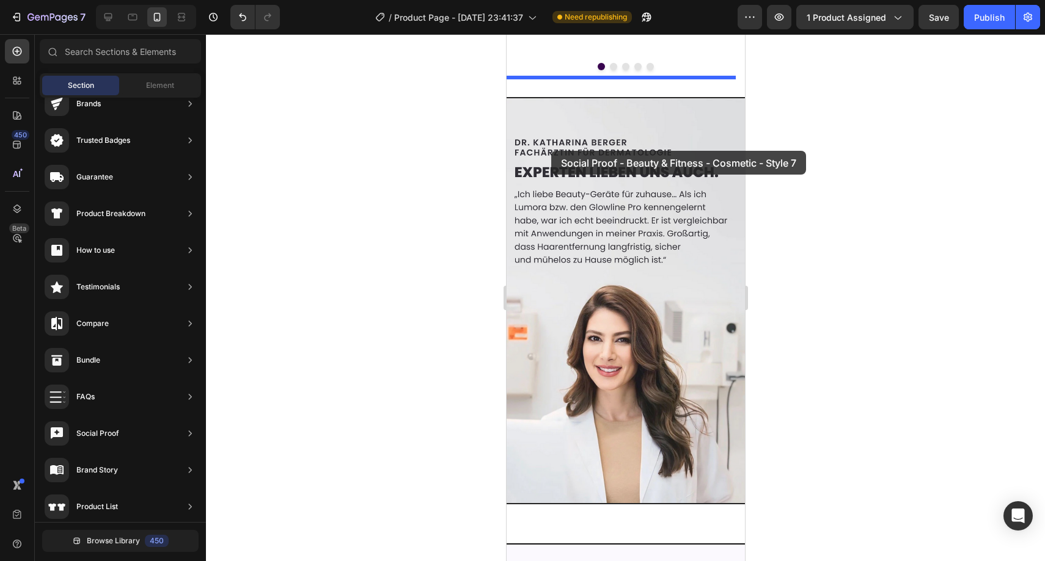
drag, startPoint x: 797, startPoint y: 310, endPoint x: 550, endPoint y: 151, distance: 293.8
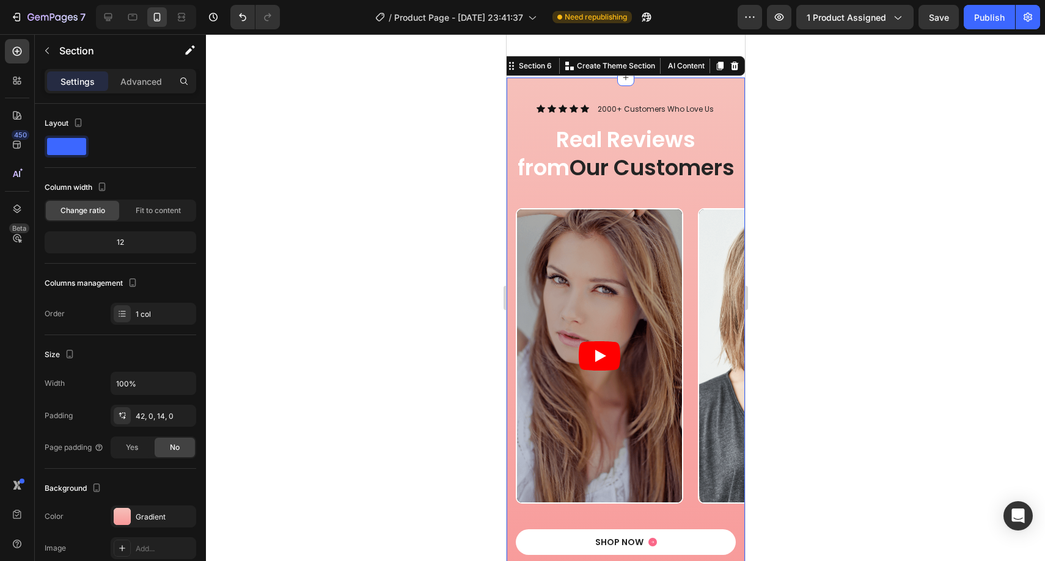
click at [459, 189] on div at bounding box center [625, 297] width 839 height 527
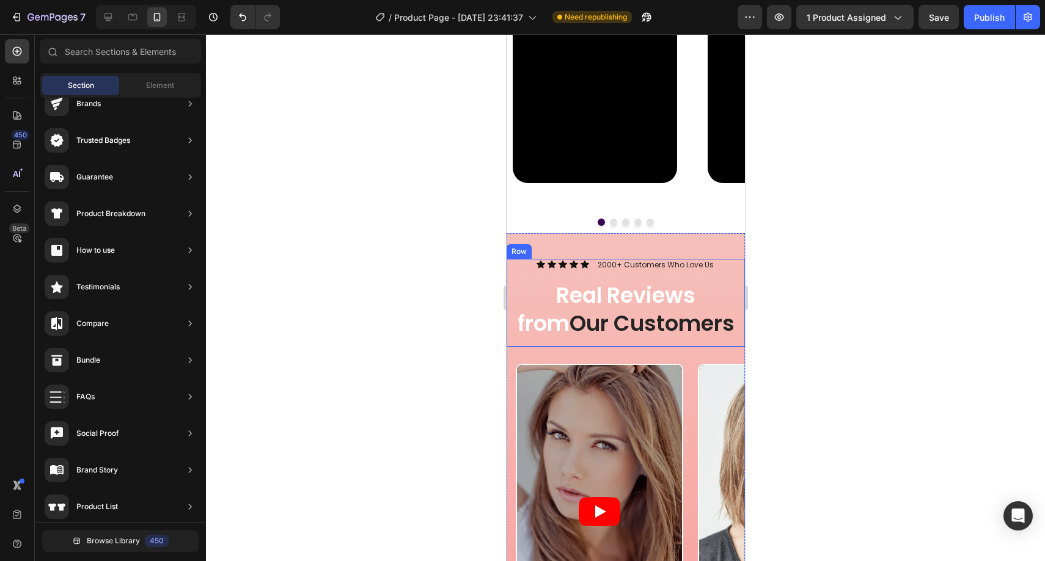
scroll to position [1787, 0]
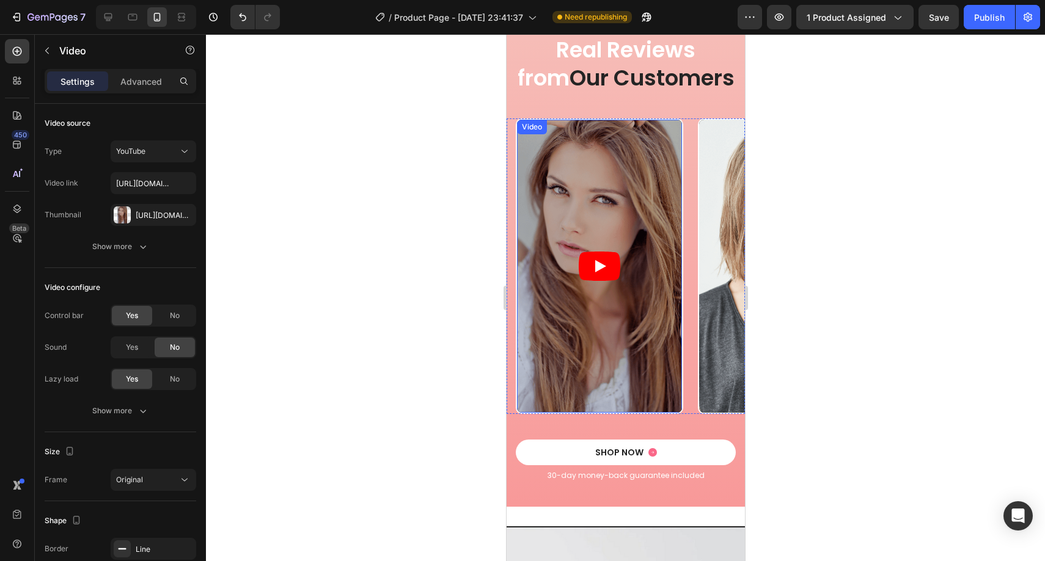
click at [610, 272] on icon "Play" at bounding box center [599, 266] width 42 height 29
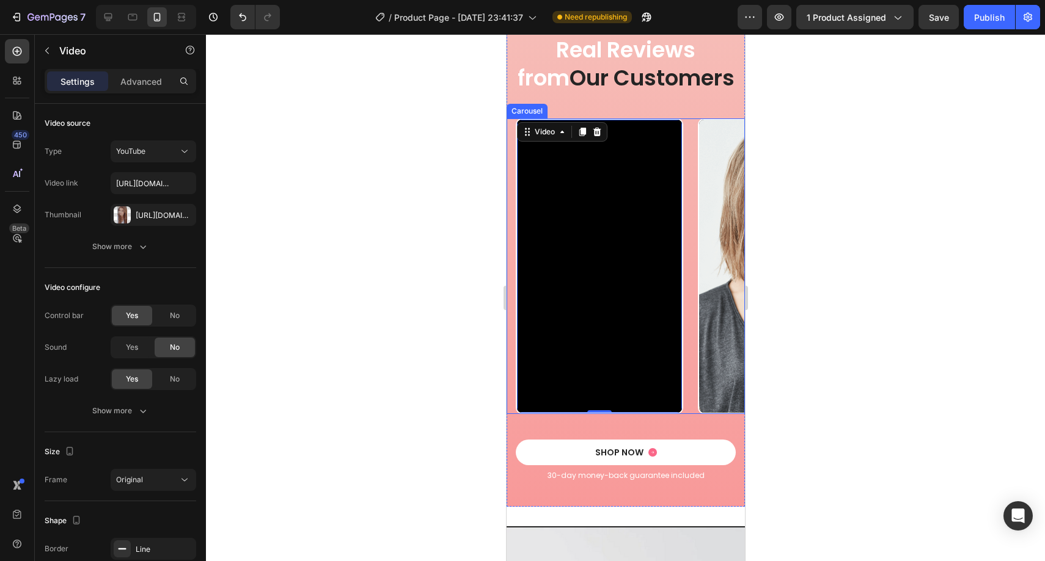
click at [475, 385] on div at bounding box center [625, 297] width 839 height 527
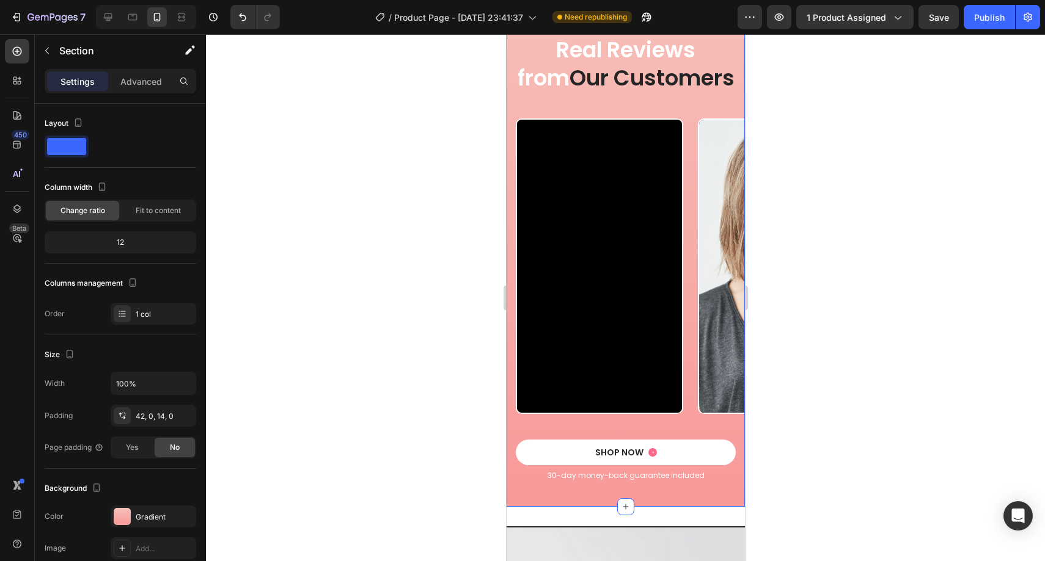
click at [516, 423] on div "Video Video Video Video Carousel" at bounding box center [625, 279] width 238 height 321
click at [476, 410] on div at bounding box center [625, 297] width 839 height 527
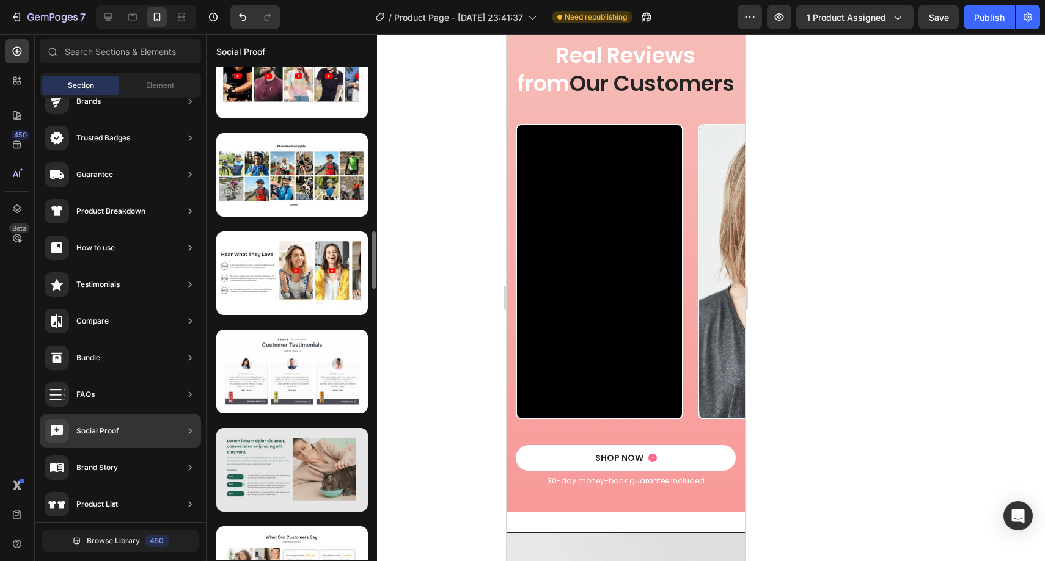
scroll to position [1384, 0]
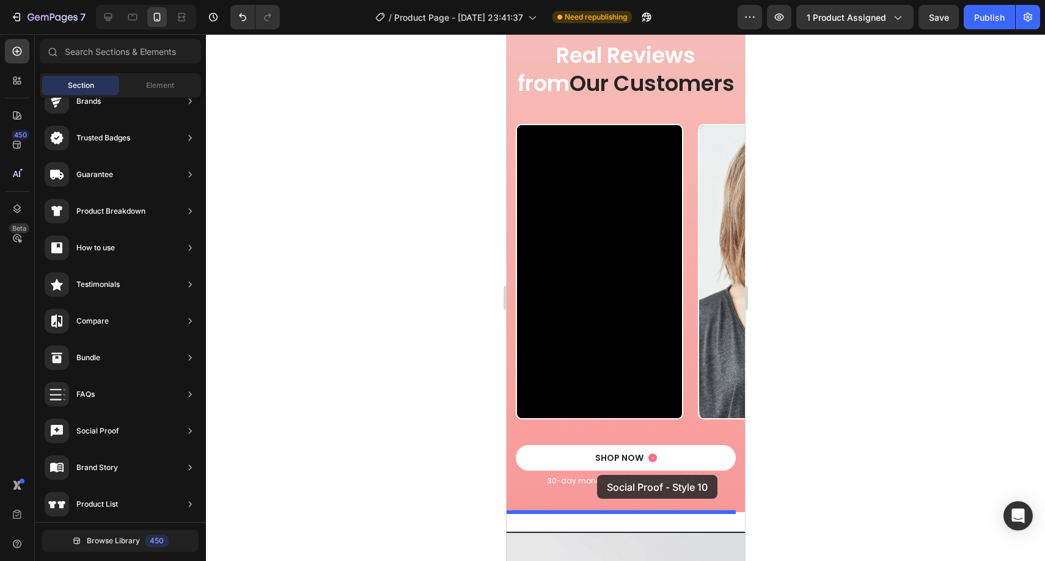
drag, startPoint x: 844, startPoint y: 357, endPoint x: 596, endPoint y: 476, distance: 275.1
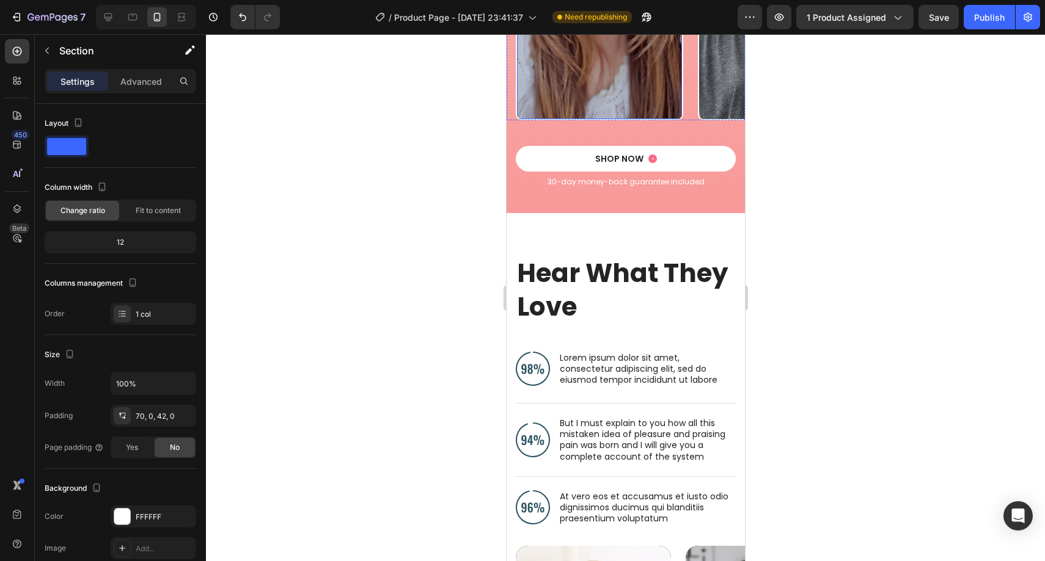
scroll to position [1954, 0]
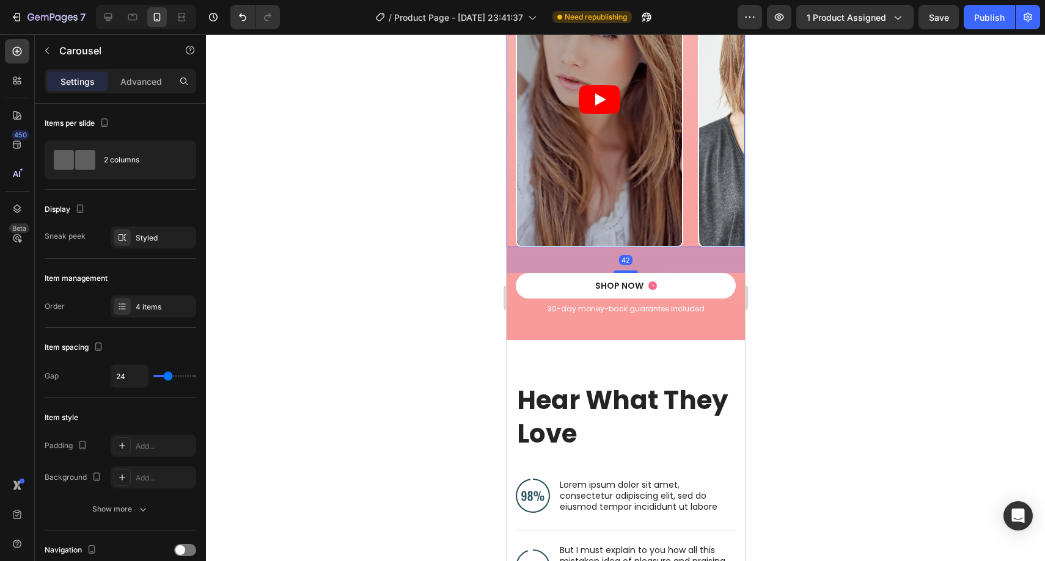
click at [510, 216] on div "Video Video Video Video Carousel 42" at bounding box center [625, 99] width 238 height 295
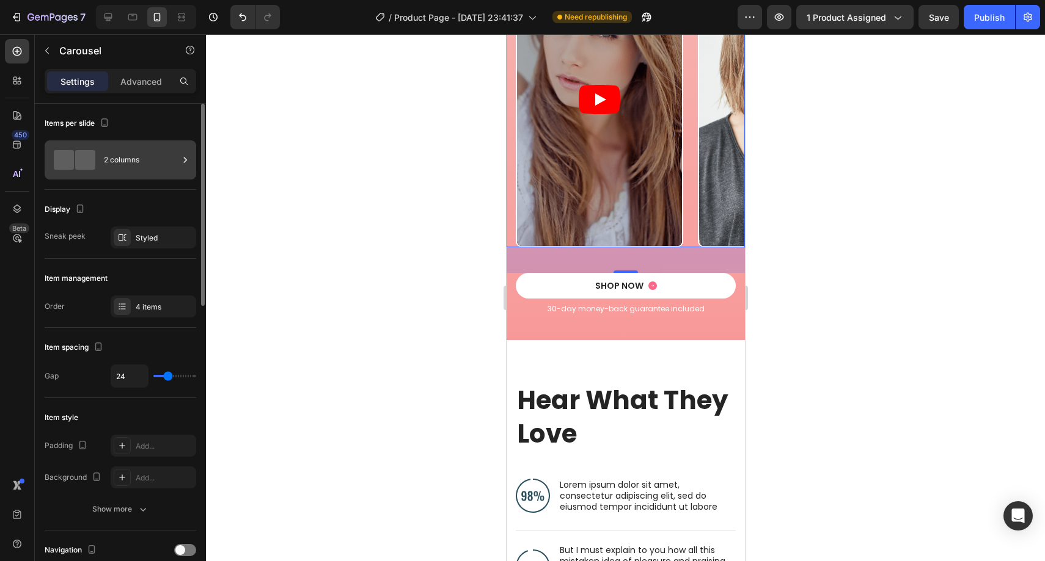
click at [147, 175] on div "2 columns" at bounding box center [120, 159] width 151 height 39
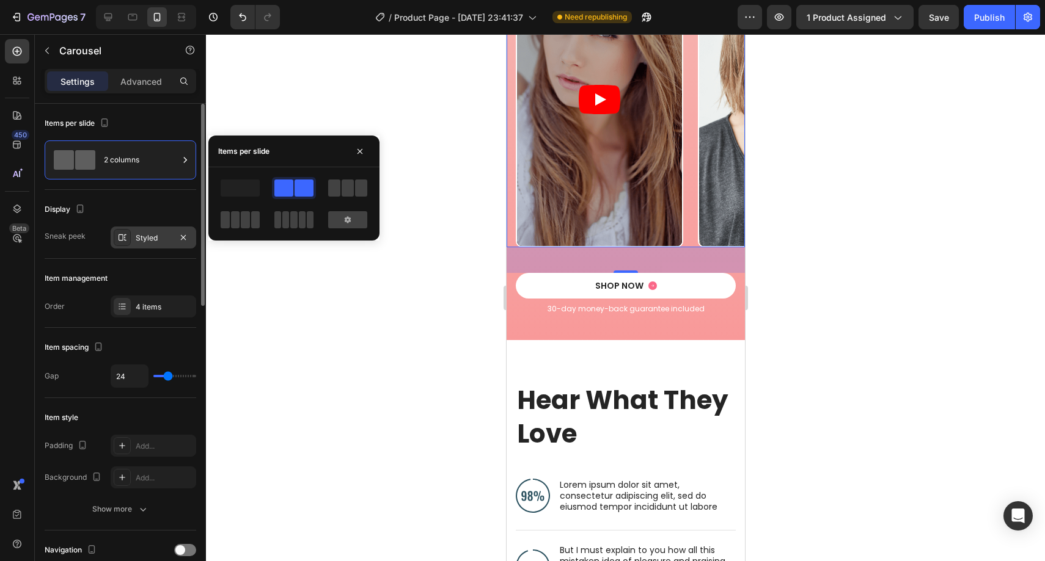
click at [144, 230] on div "Styled" at bounding box center [154, 238] width 86 height 22
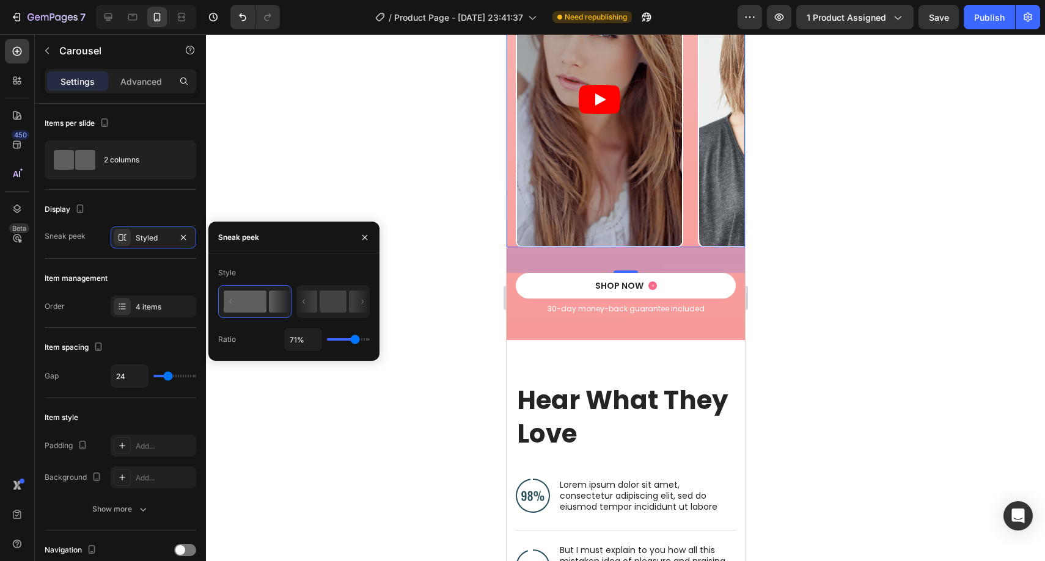
type input "72%"
type input "72"
type input "71%"
type input "71"
type input "70%"
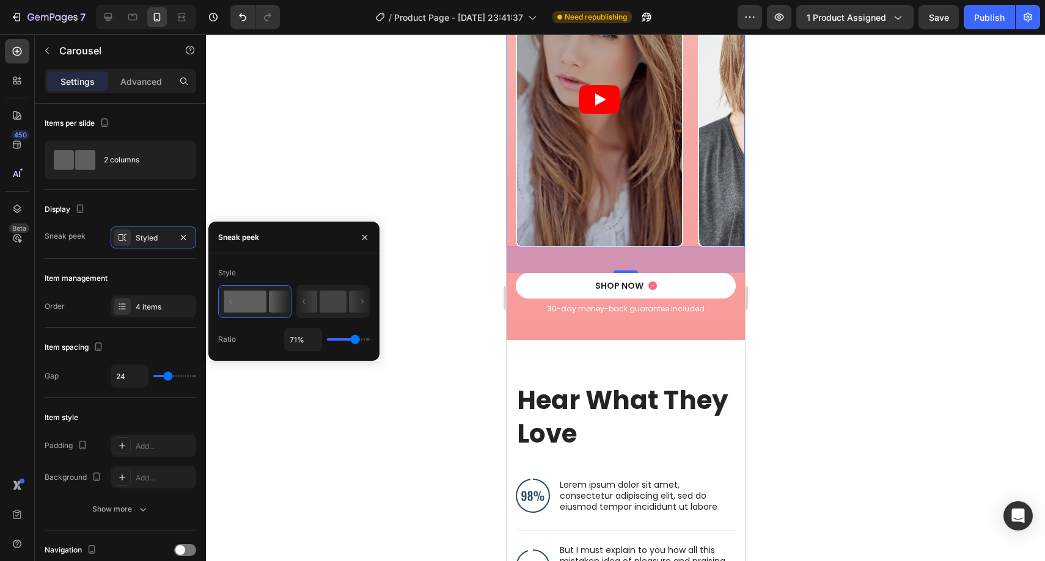
type input "70"
type input "68%"
type input "68"
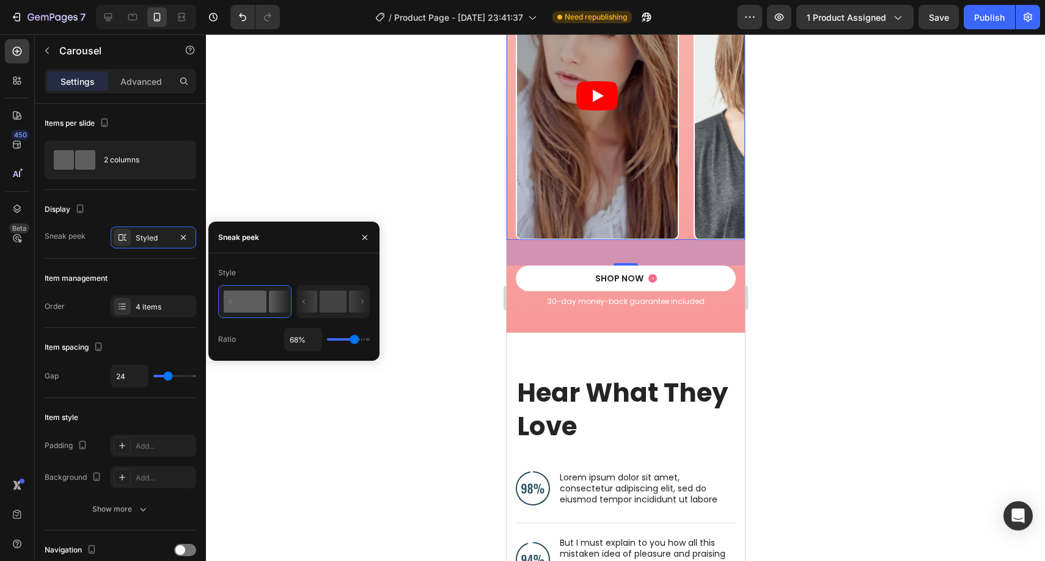
type input "67%"
type input "67"
type input "66%"
type input "66"
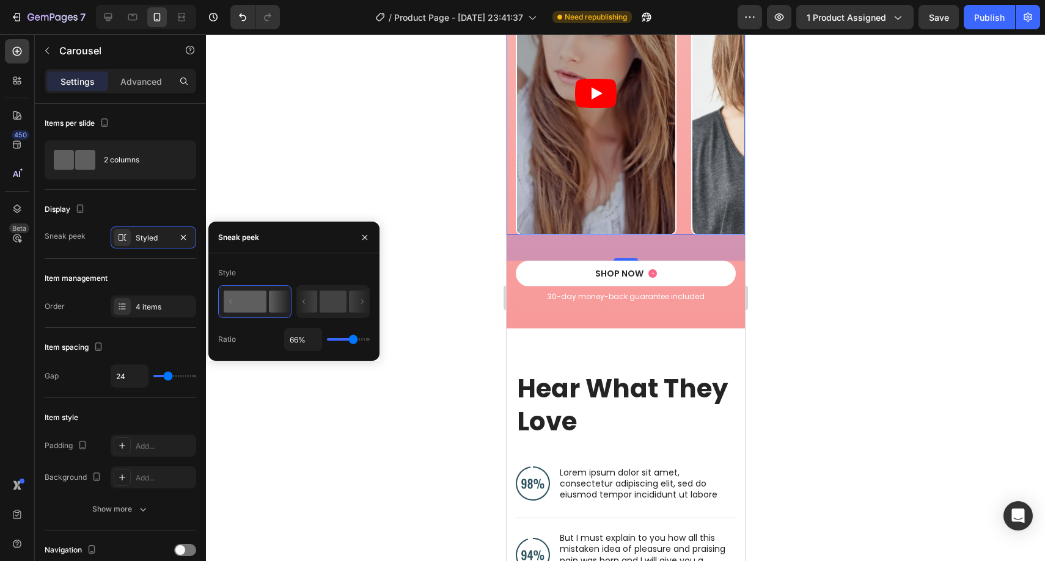
type input "65%"
type input "65"
type input "64%"
type input "64"
type input "63%"
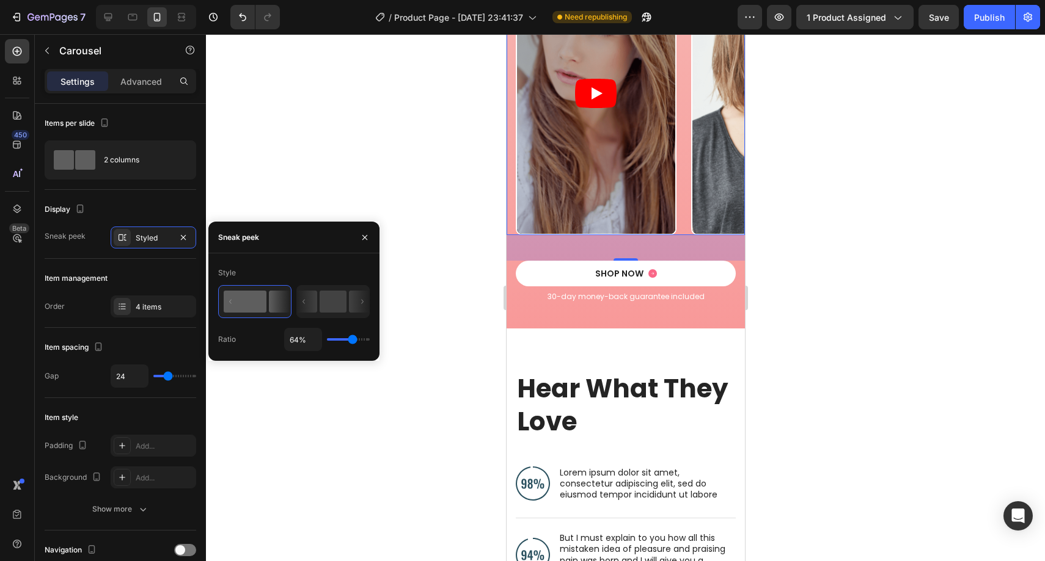
type input "63"
type input "62%"
type input "62"
type input "61%"
type input "61"
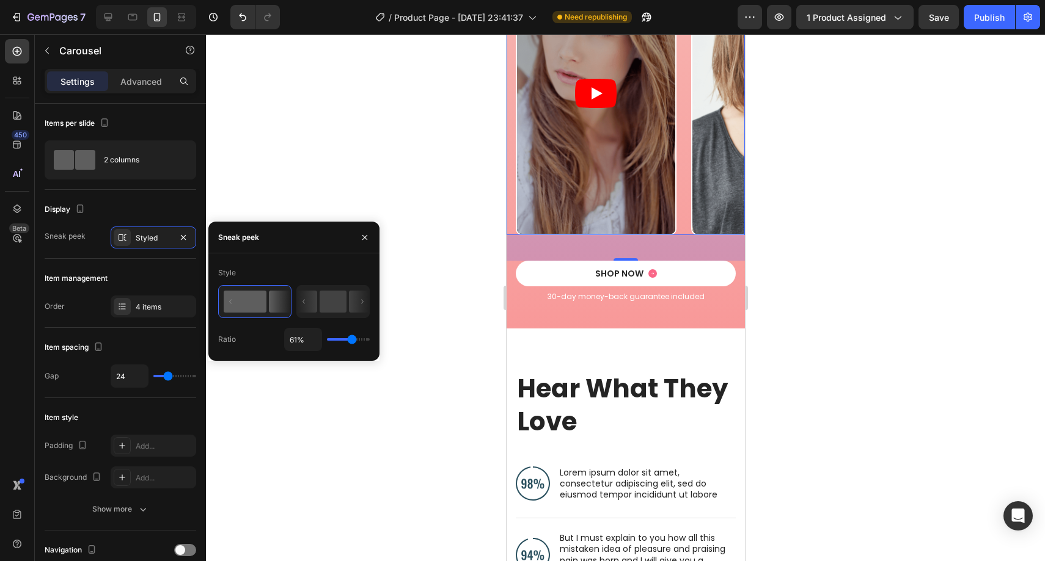
type input "60%"
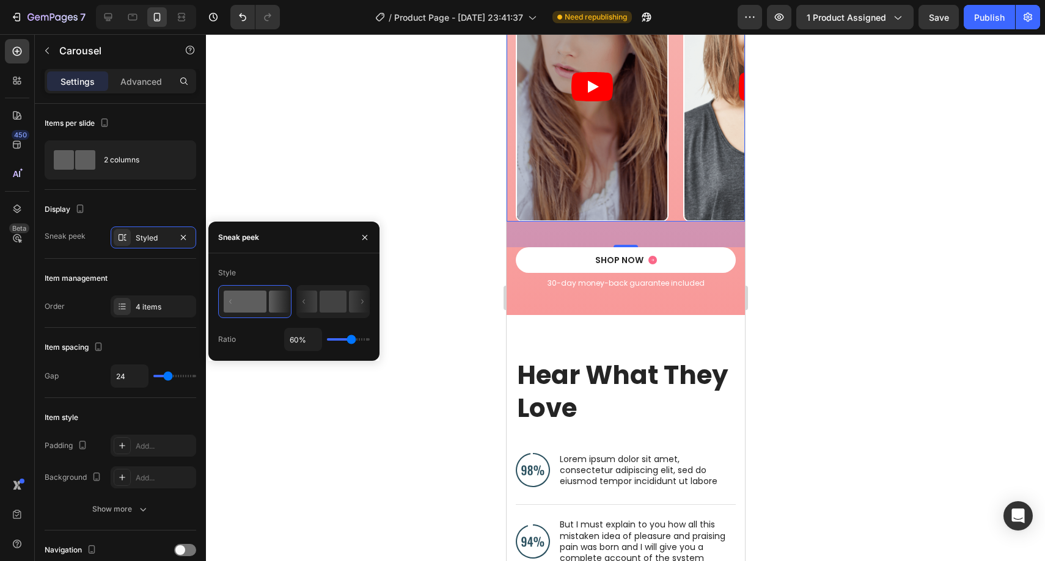
drag, startPoint x: 356, startPoint y: 343, endPoint x: 346, endPoint y: 334, distance: 13.4
type input "59"
click at [351, 341] on input "range" at bounding box center [348, 339] width 43 height 2
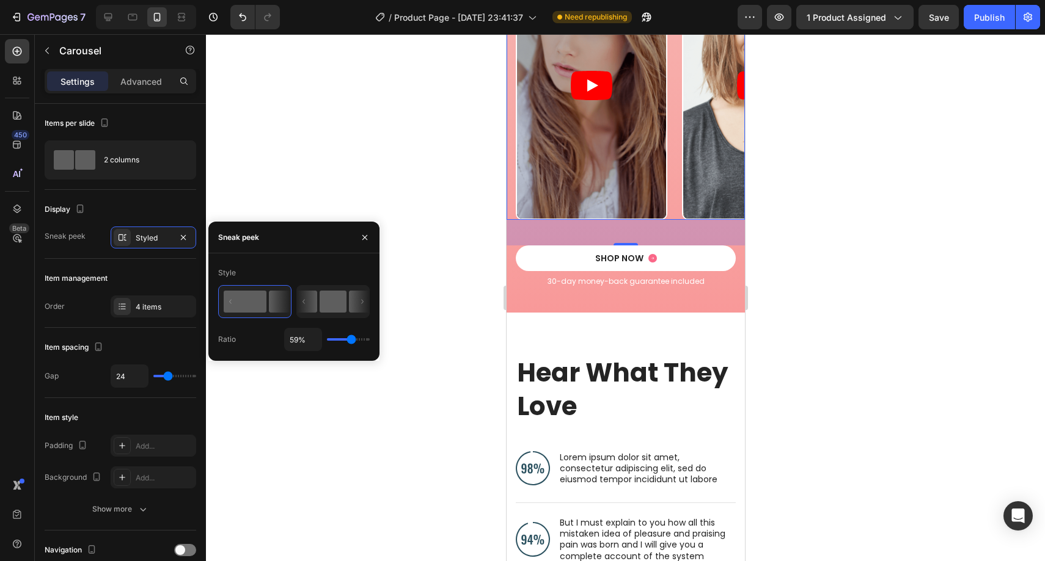
click at [332, 315] on icon at bounding box center [333, 302] width 72 height 32
type input "50%"
type input "50"
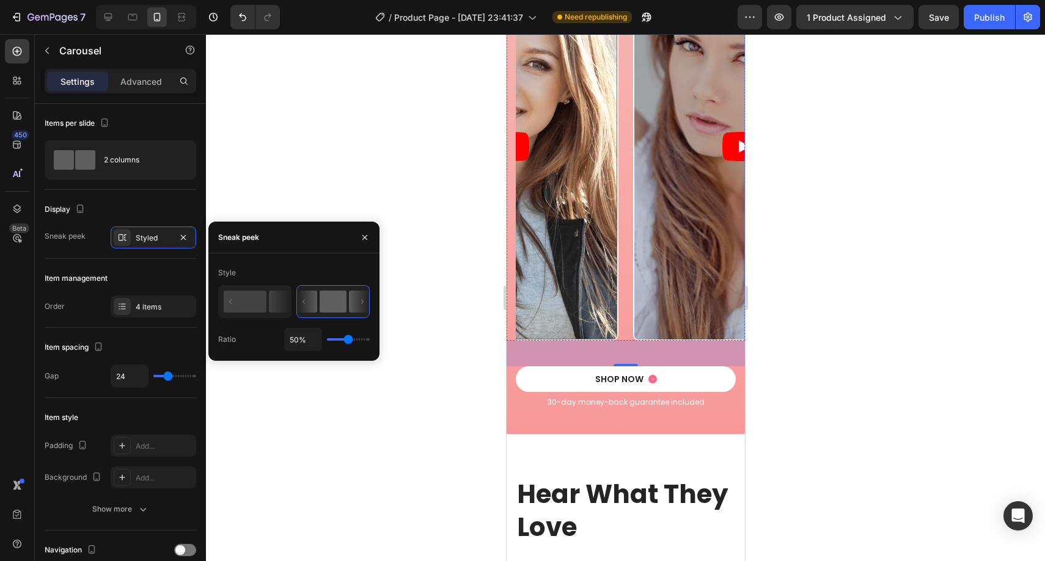
scroll to position [1757, 0]
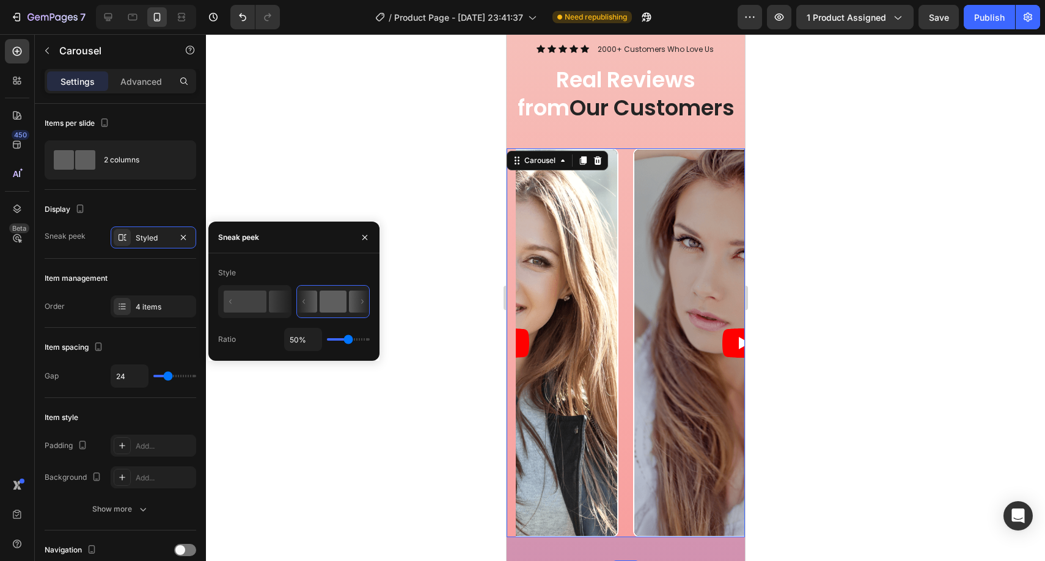
type input "26%"
type input "26"
type input "25%"
type input "25"
type input "24%"
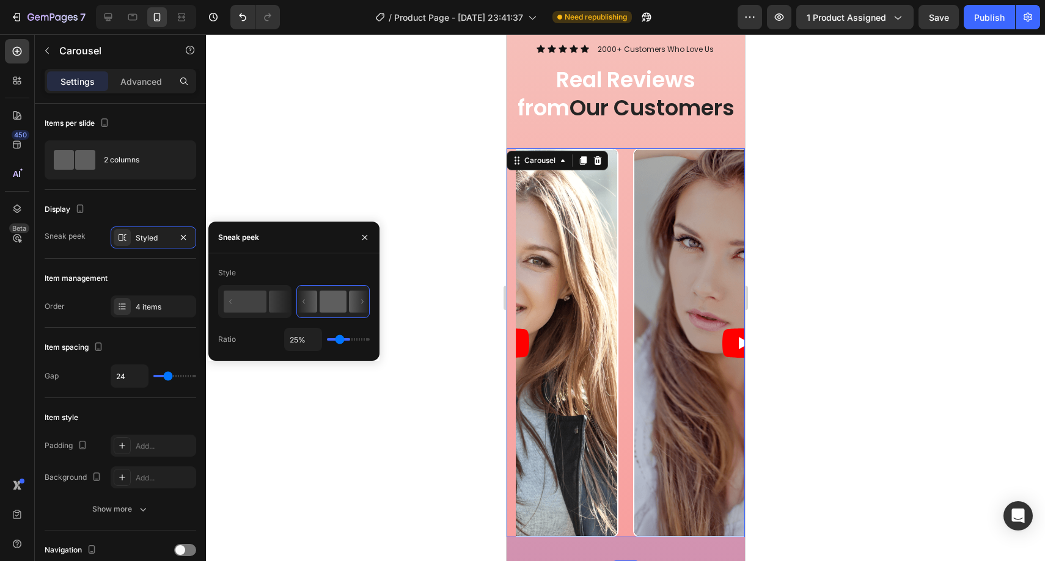
type input "24"
type input "23%"
type input "23"
type input "22%"
type input "22"
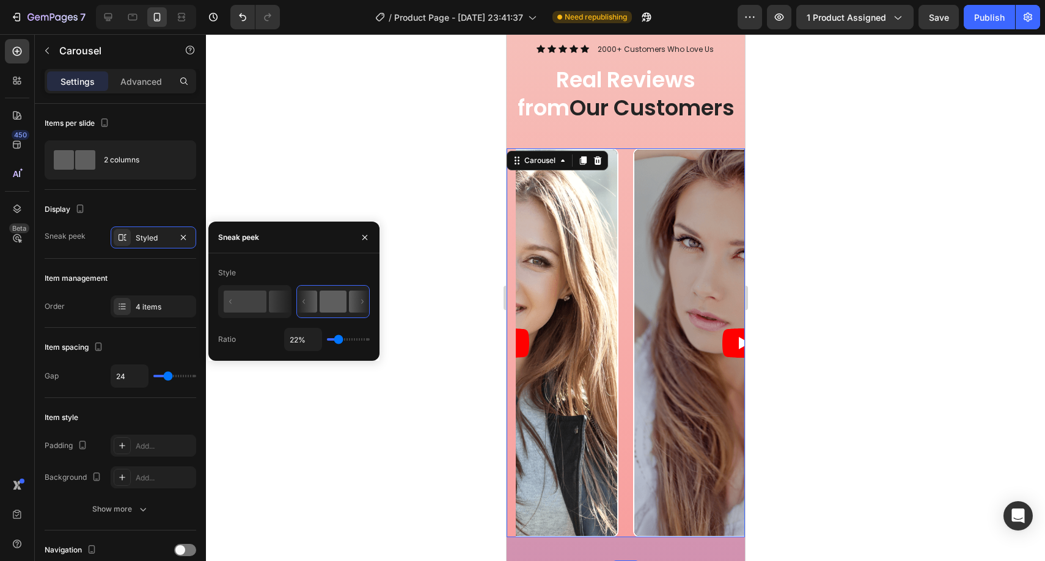
type input "21%"
type input "21"
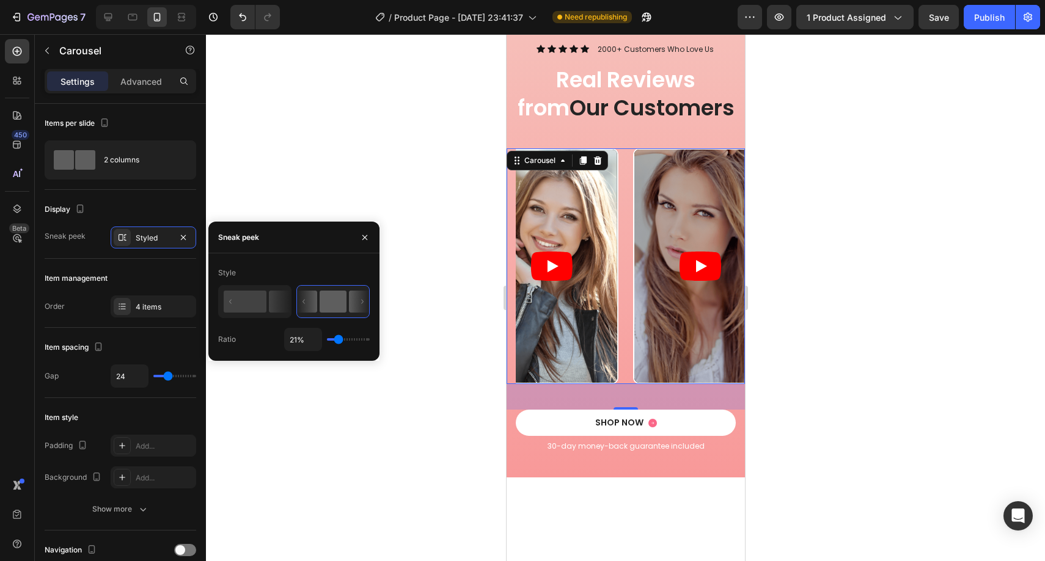
type input "20%"
type input "20"
type input "19%"
type input "19"
type input "18%"
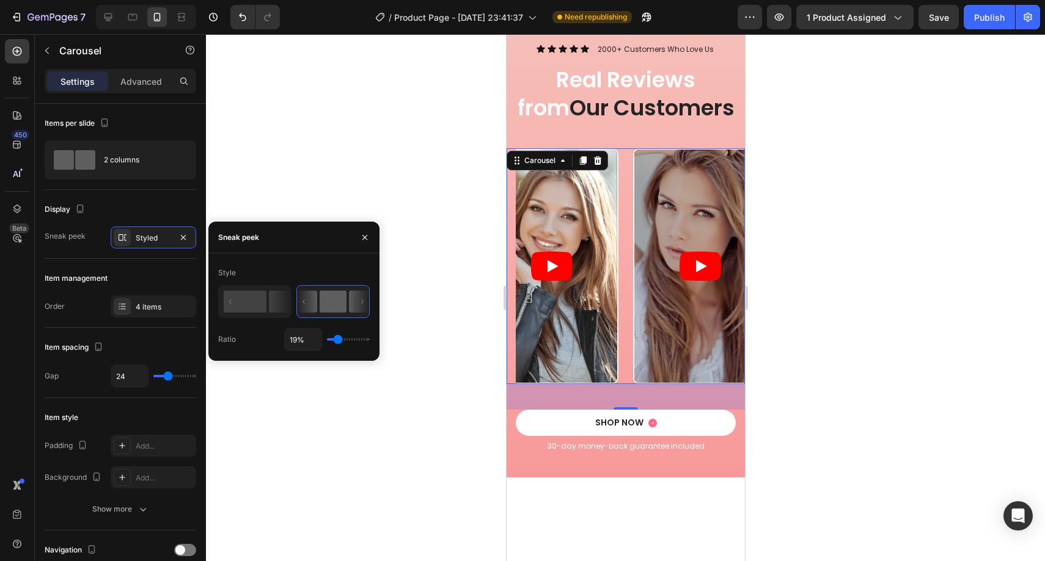
type input "18"
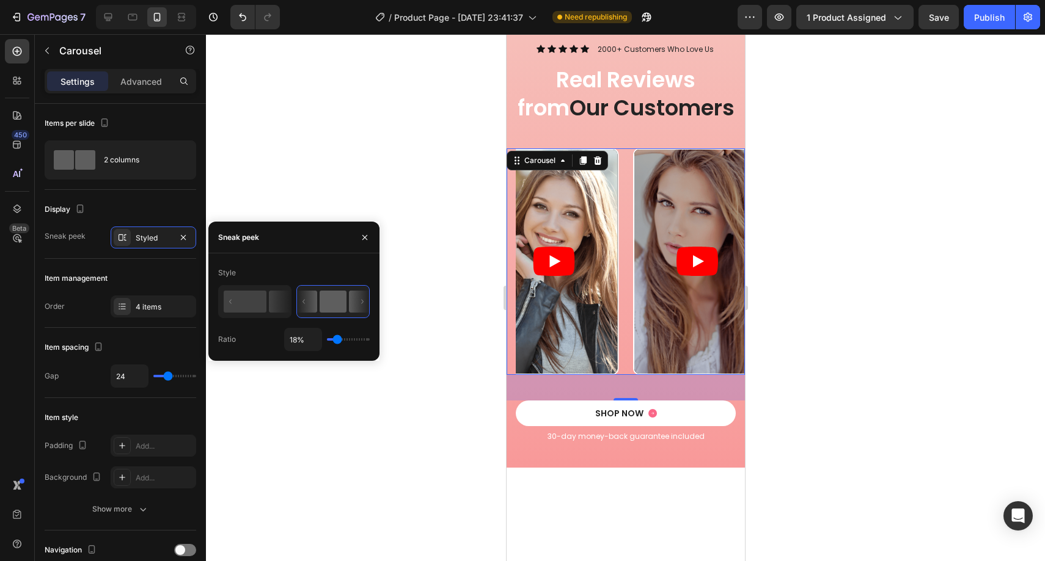
type input "17%"
type input "17"
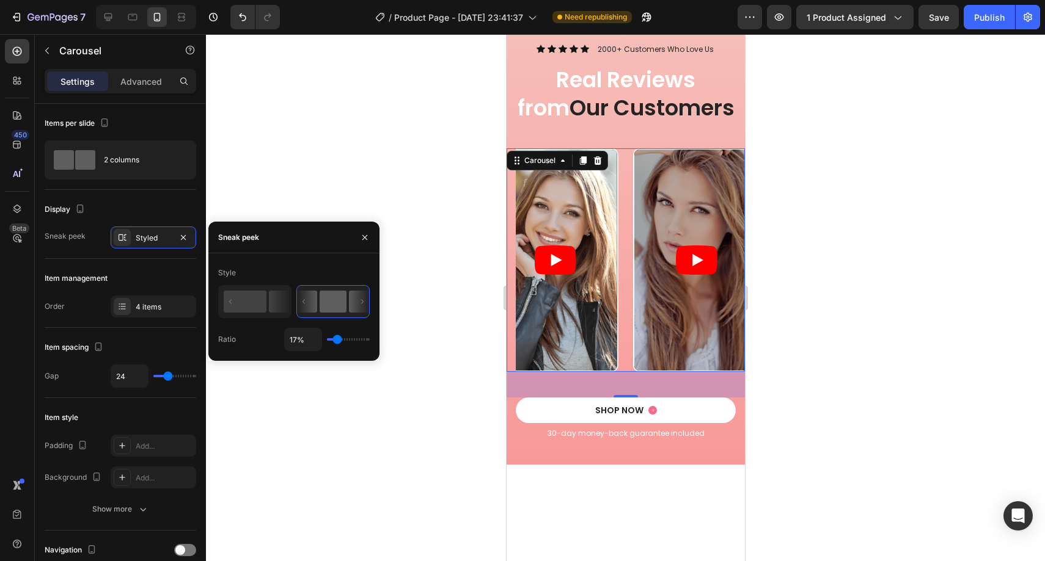
type input "16%"
type input "16"
type input "15%"
type input "15"
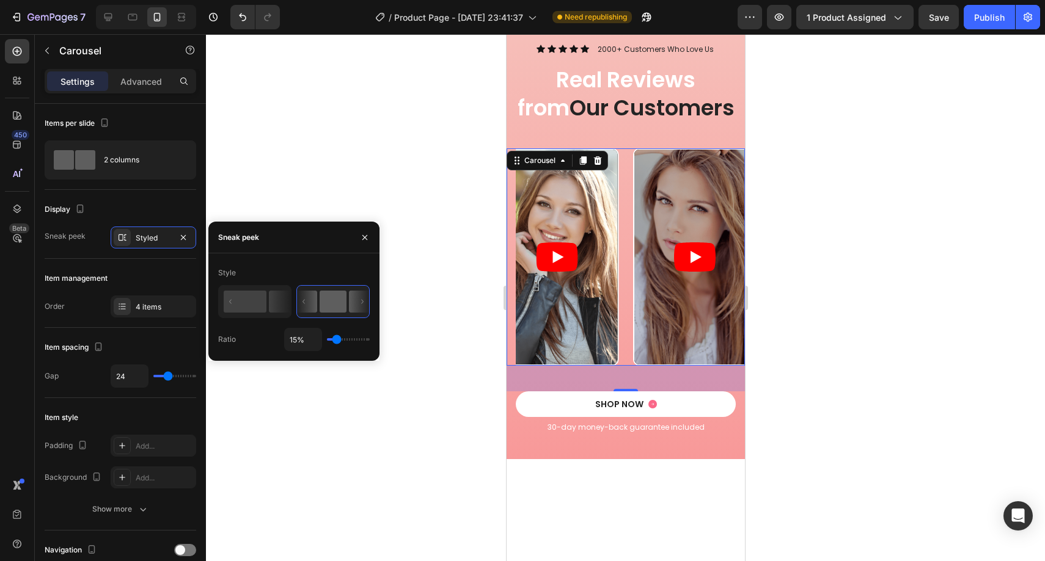
type input "17%"
type input "17"
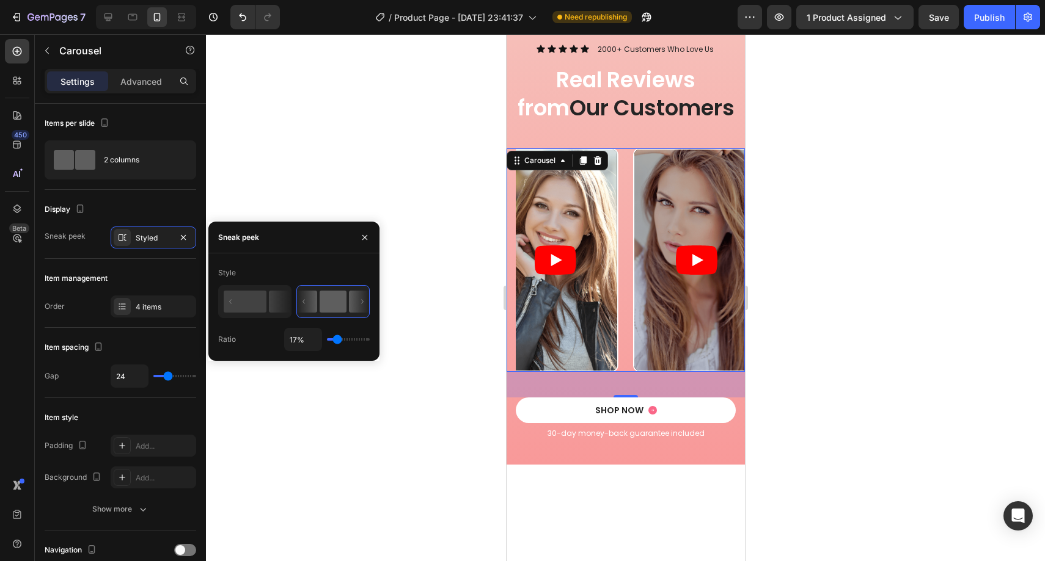
type input "18%"
type input "18"
type input "23%"
type input "23"
type input "24%"
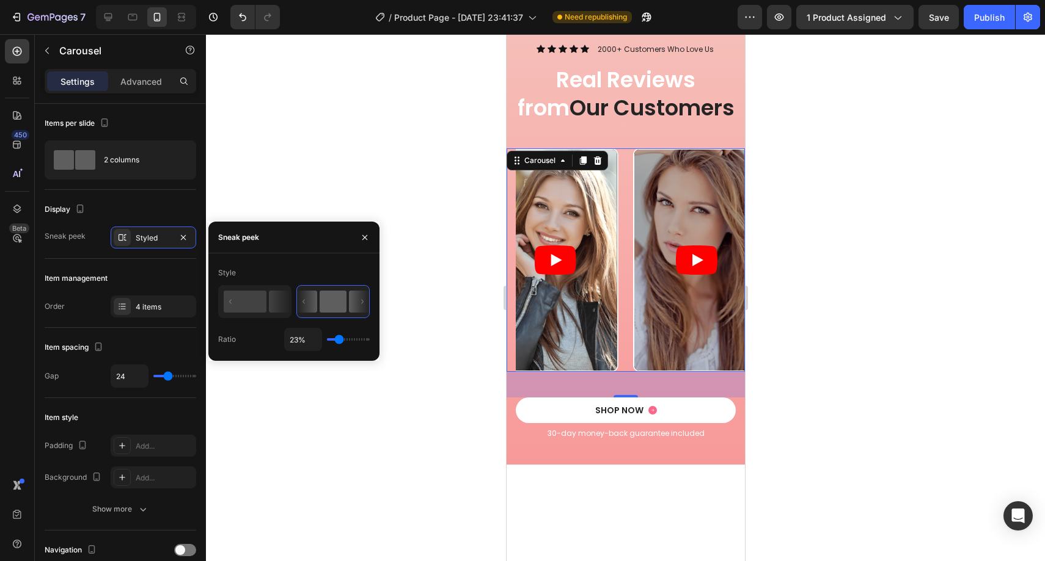
type input "24"
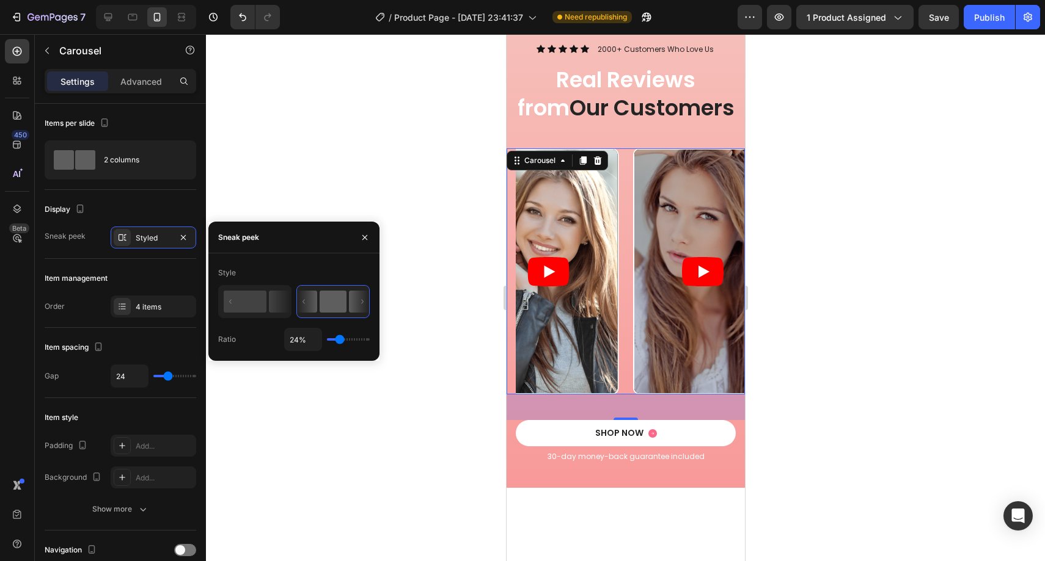
type input "18%"
type input "18"
type input "16%"
type input "16"
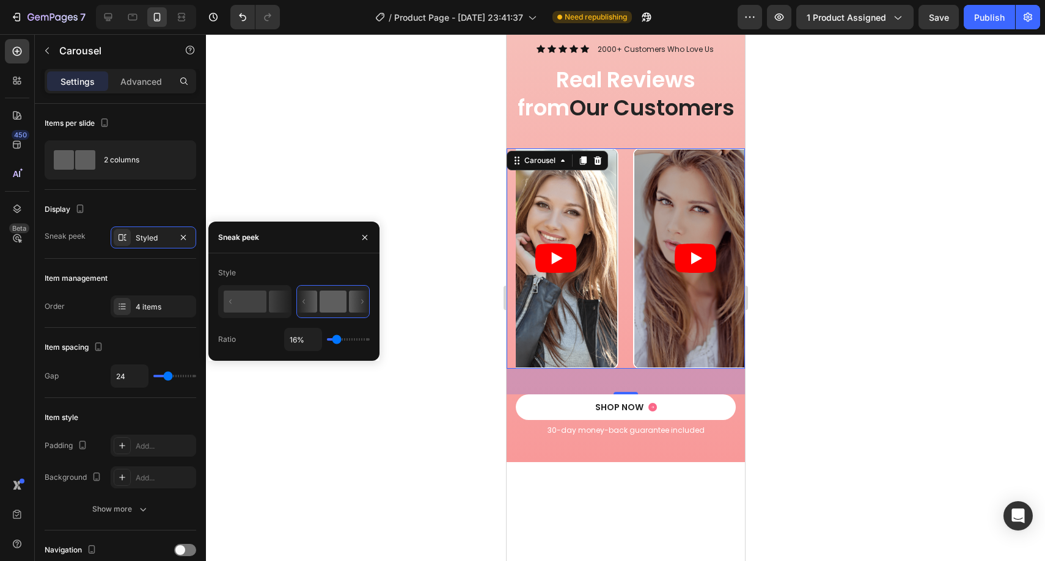
type input "14%"
type input "14"
type input "13%"
type input "13"
type input "12%"
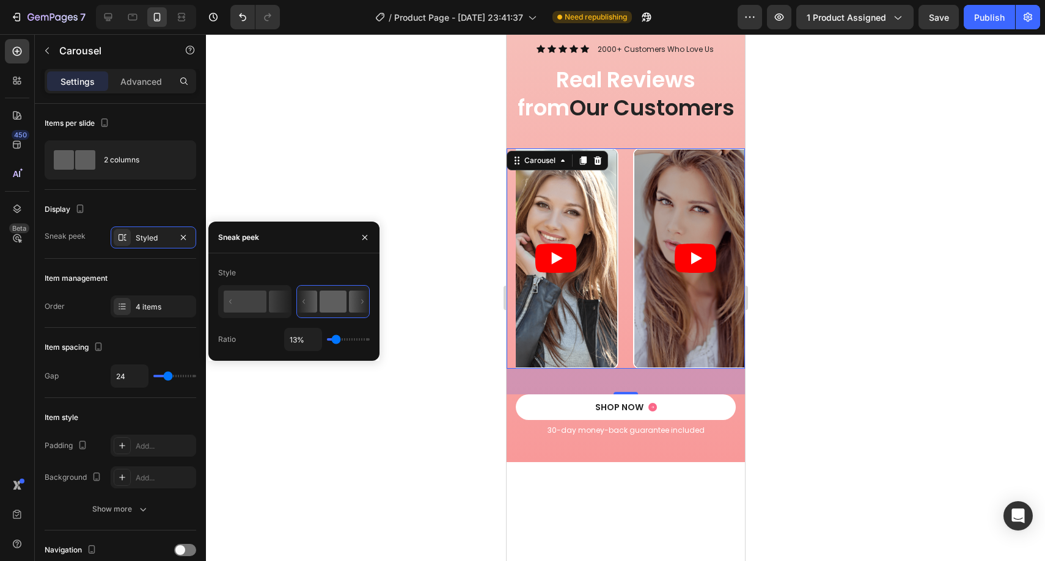
type input "12"
type input "11%"
type input "11"
type input "10%"
type input "10"
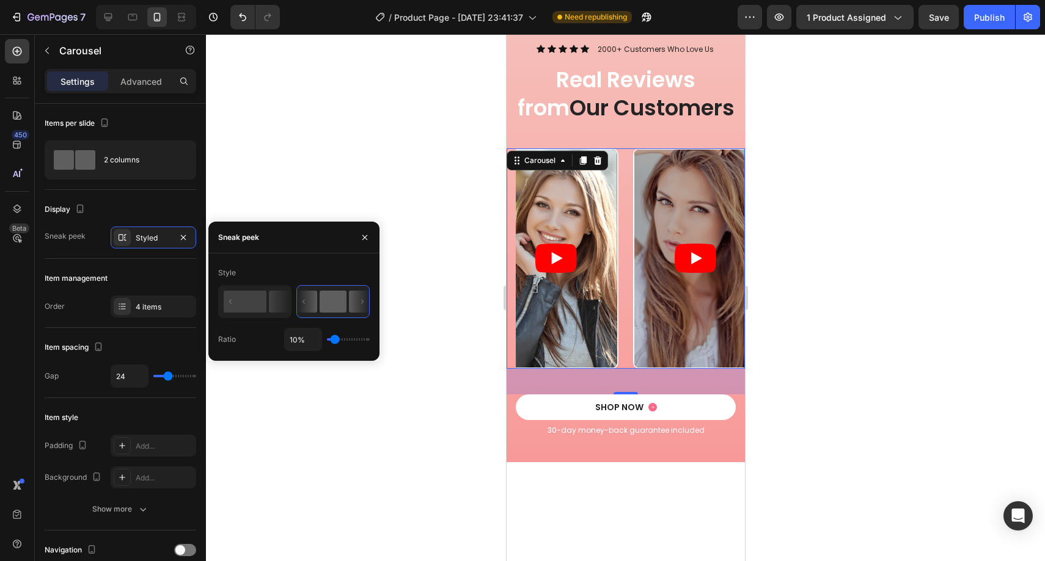
type input "9%"
type input "9"
type input "8%"
type input "8"
type input "5%"
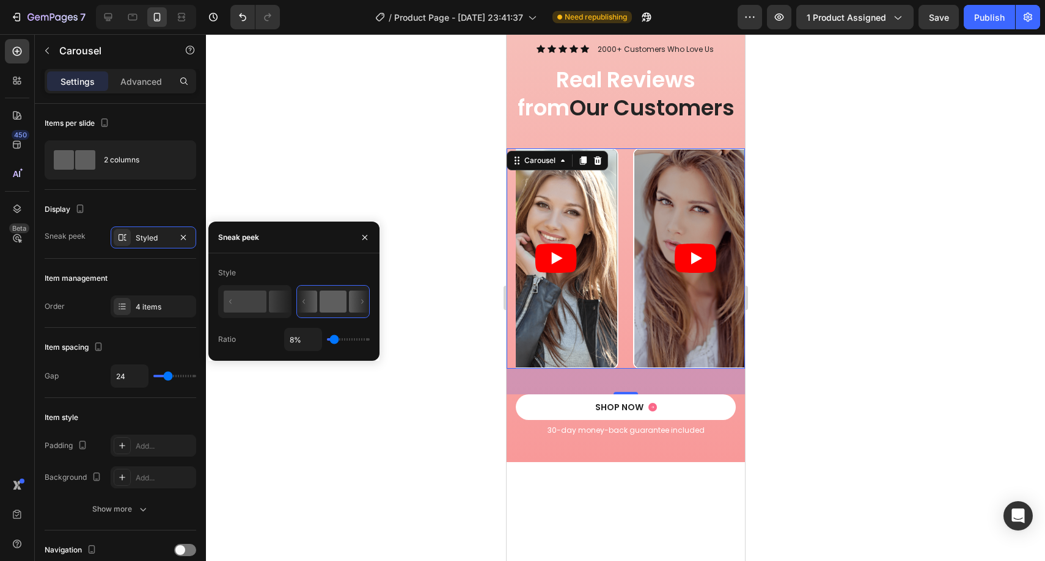
type input "5"
type input "3%"
type input "3"
type input "1%"
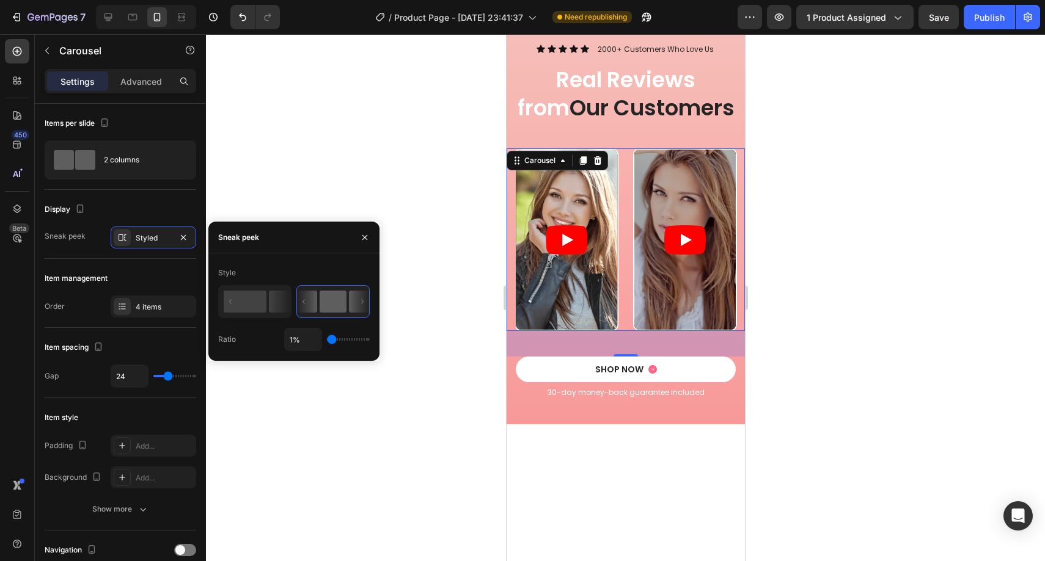
drag, startPoint x: 343, startPoint y: 340, endPoint x: 327, endPoint y: 338, distance: 15.3
type input "1"
click at [327, 338] on input "range" at bounding box center [348, 339] width 43 height 2
click at [470, 247] on div at bounding box center [625, 297] width 839 height 527
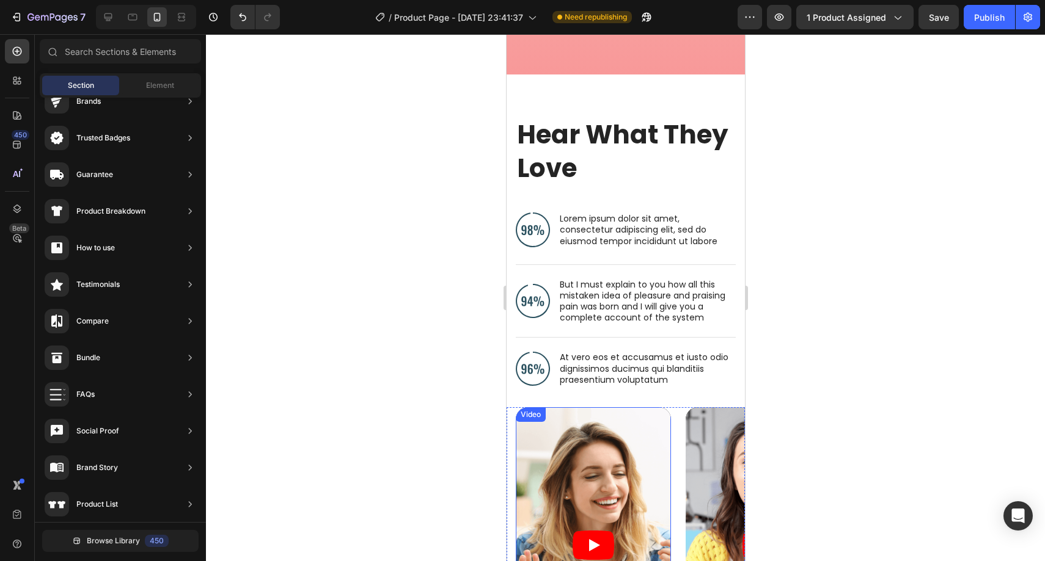
scroll to position [2360, 0]
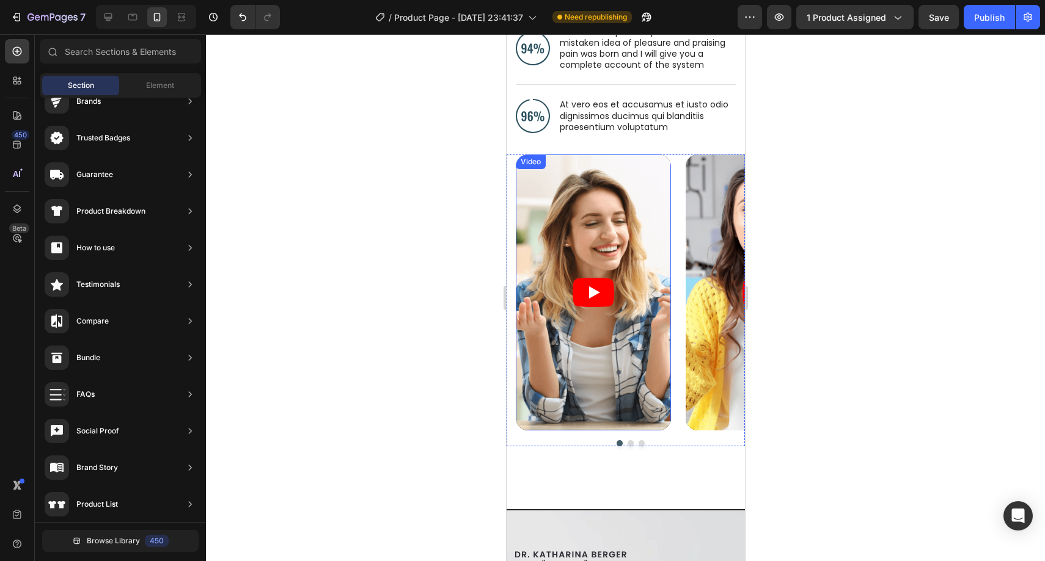
click at [631, 331] on article at bounding box center [592, 293] width 155 height 276
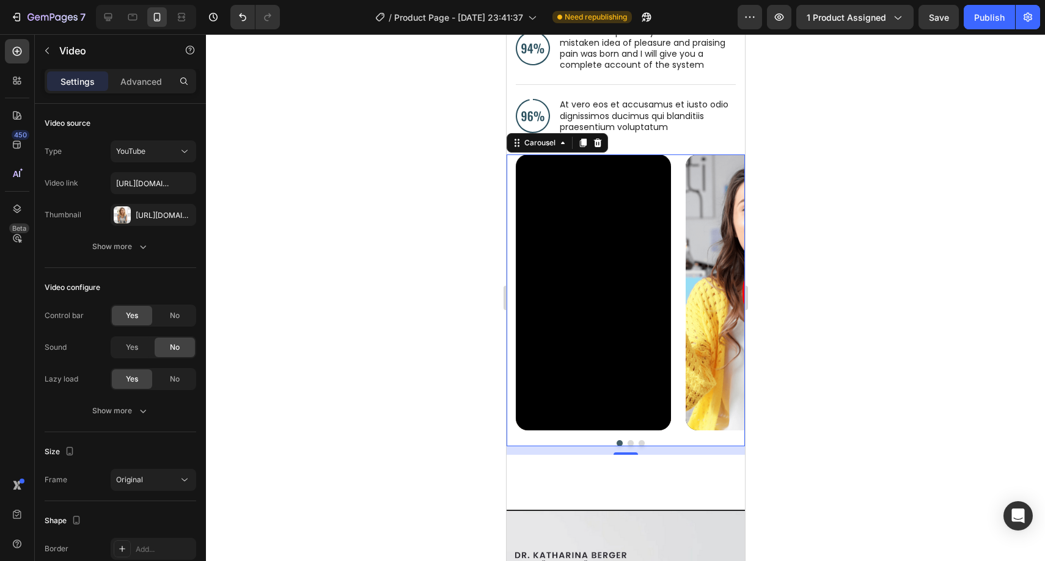
click at [509, 359] on div "Video Video Video Carousel 0" at bounding box center [625, 301] width 238 height 292
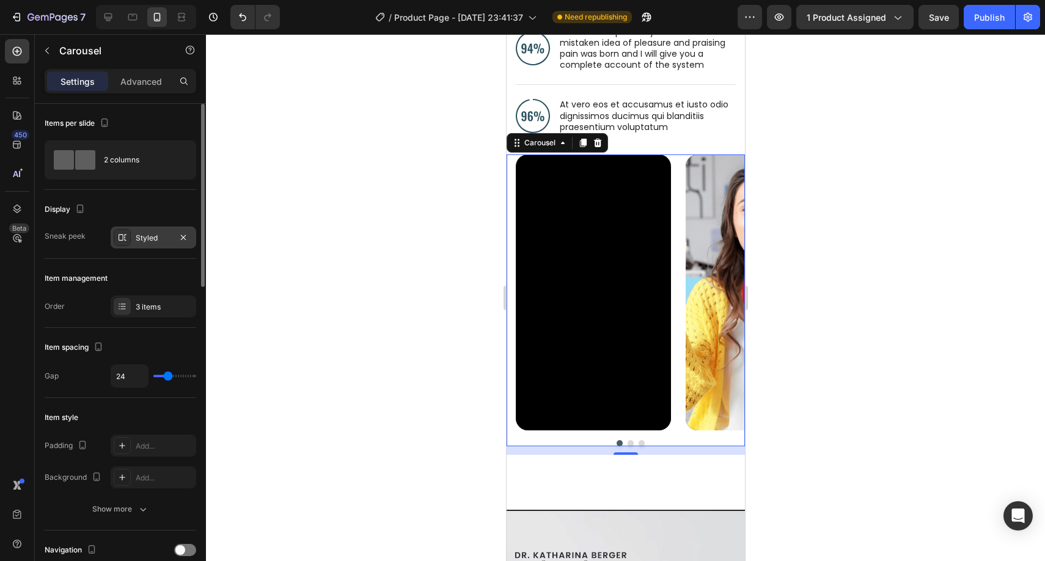
click at [150, 235] on div "Styled" at bounding box center [153, 238] width 35 height 11
click at [143, 164] on div "2 columns" at bounding box center [141, 160] width 75 height 28
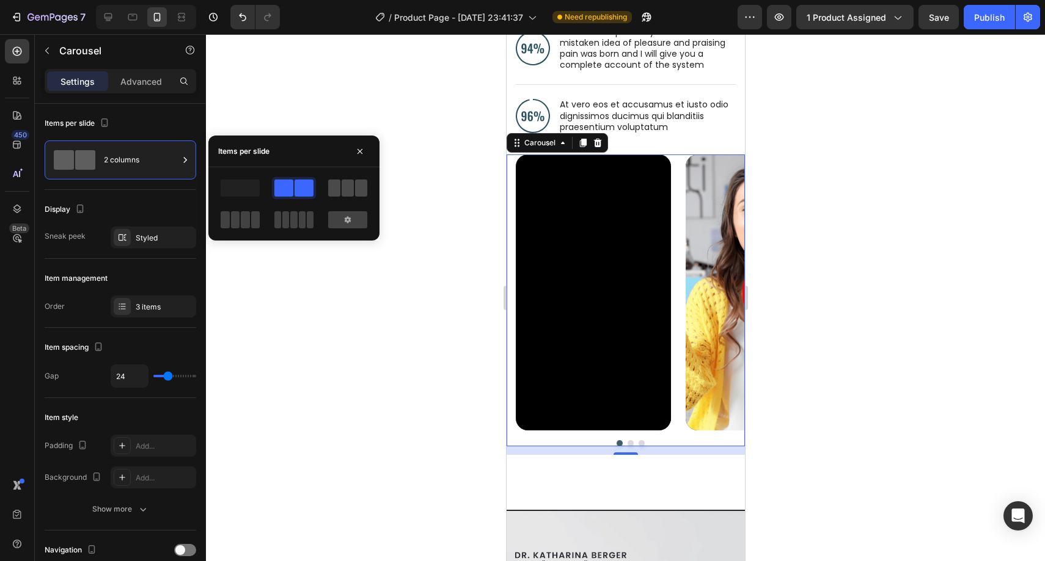
click at [343, 192] on span at bounding box center [347, 188] width 12 height 17
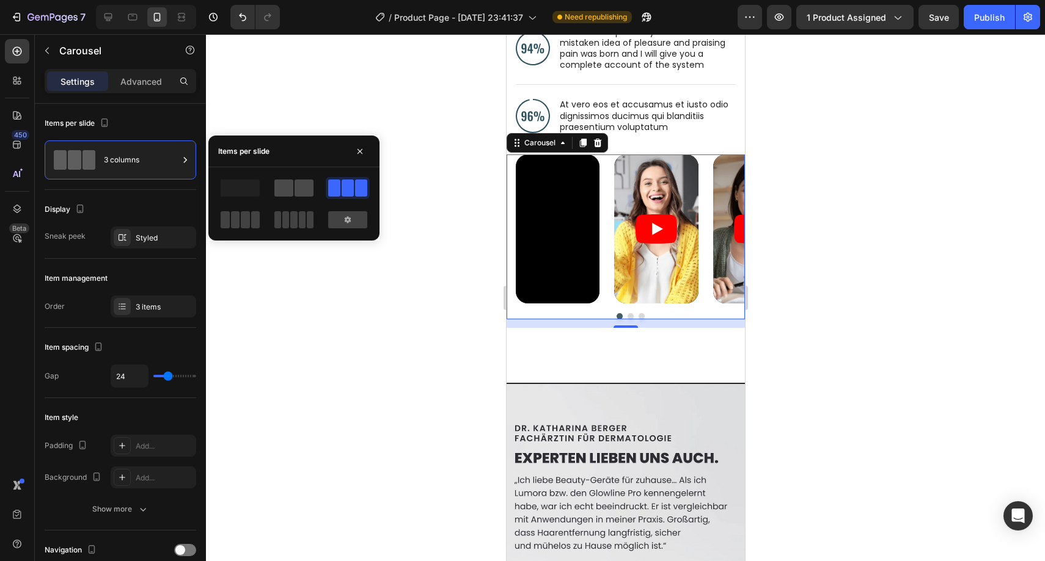
click at [299, 188] on span at bounding box center [303, 188] width 19 height 17
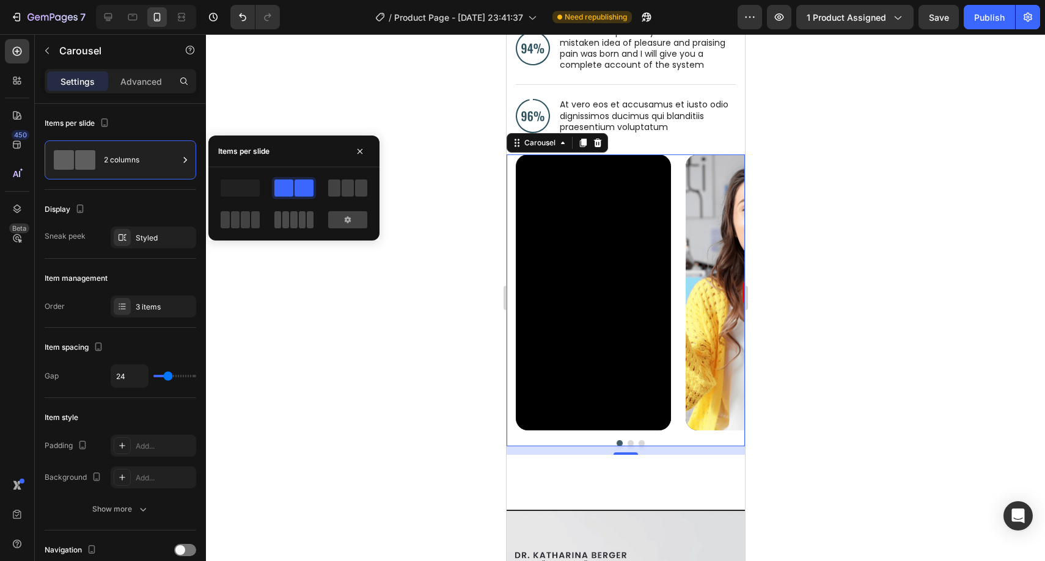
click at [309, 221] on span at bounding box center [310, 219] width 7 height 17
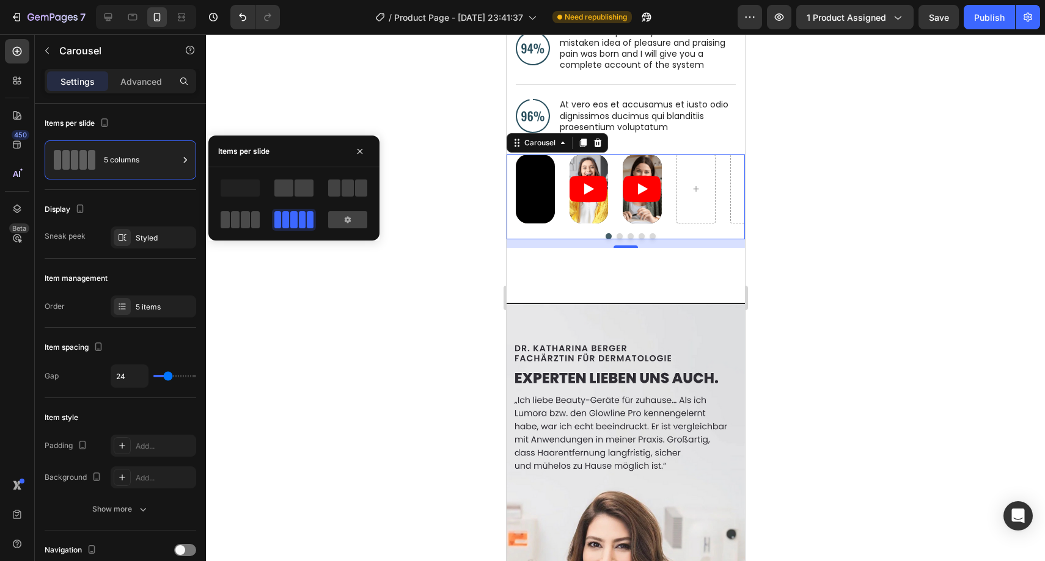
click at [258, 218] on span at bounding box center [255, 219] width 9 height 17
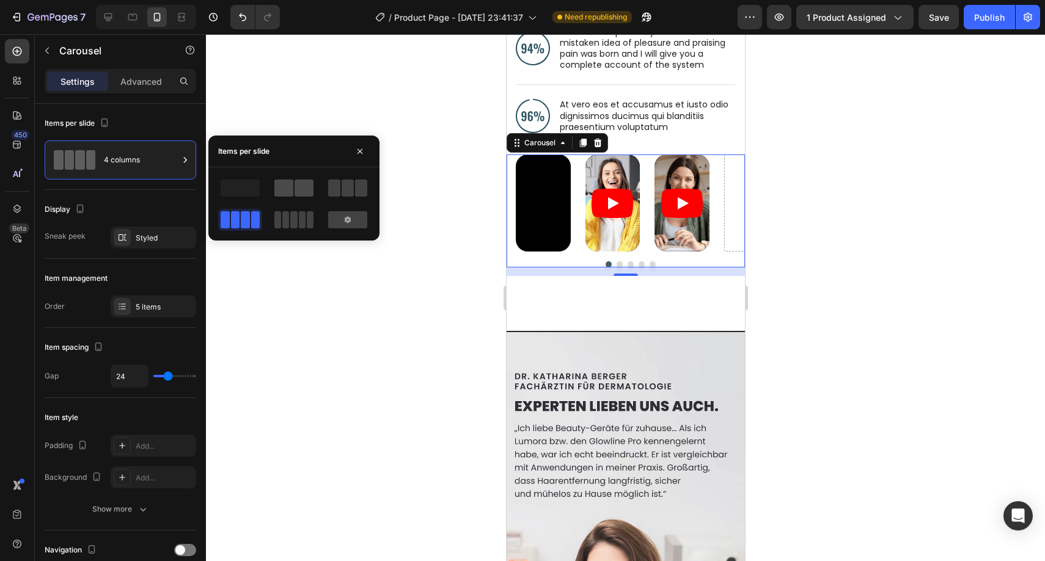
click at [288, 192] on span at bounding box center [283, 188] width 19 height 17
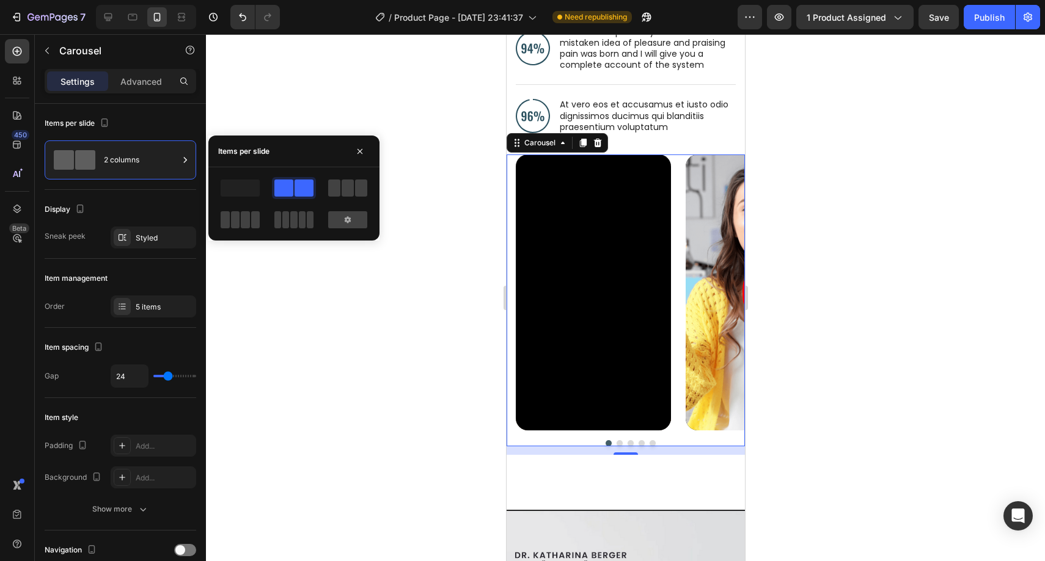
click at [352, 224] on div at bounding box center [347, 219] width 39 height 17
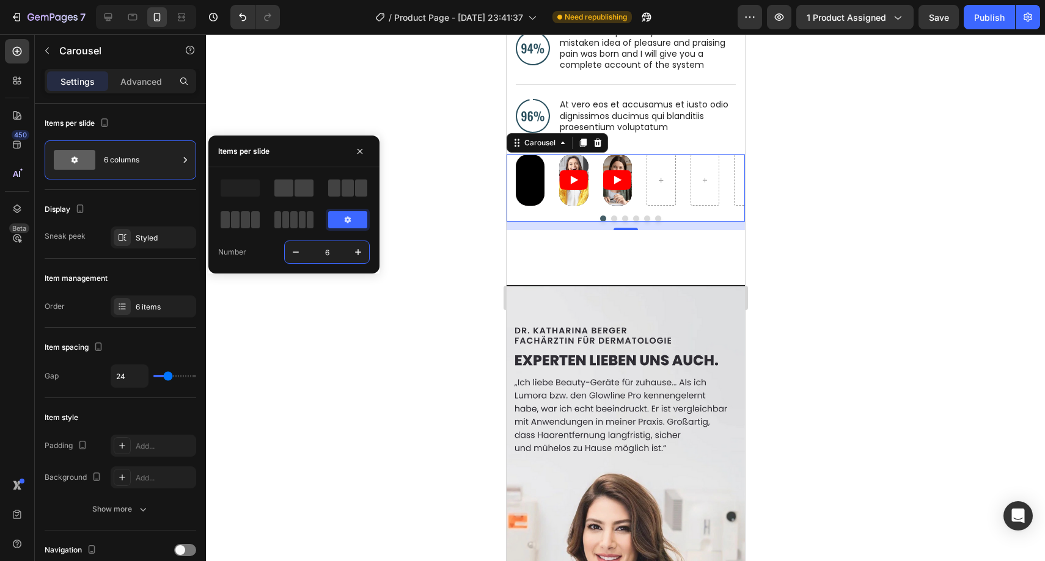
click at [326, 248] on input "6" at bounding box center [327, 252] width 40 height 22
click at [373, 219] on div "Number 90" at bounding box center [293, 220] width 171 height 87
click at [291, 257] on icon "button" at bounding box center [296, 252] width 12 height 12
click at [291, 255] on icon "button" at bounding box center [296, 252] width 12 height 12
click at [291, 253] on icon "button" at bounding box center [296, 252] width 12 height 12
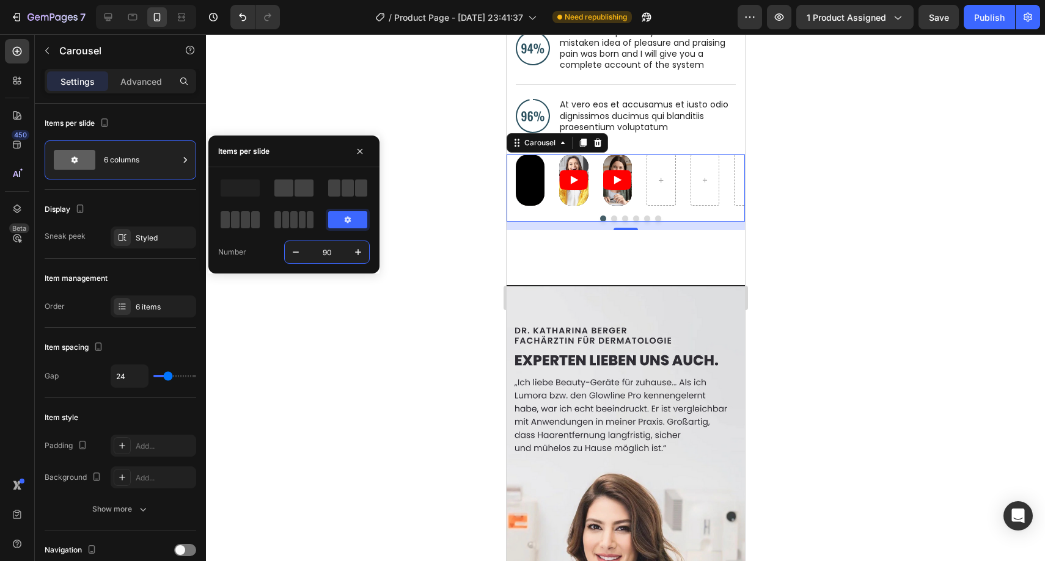
click at [291, 253] on icon "button" at bounding box center [296, 252] width 12 height 12
click at [294, 253] on icon "button" at bounding box center [296, 252] width 12 height 12
click at [323, 245] on input "90" at bounding box center [327, 252] width 40 height 22
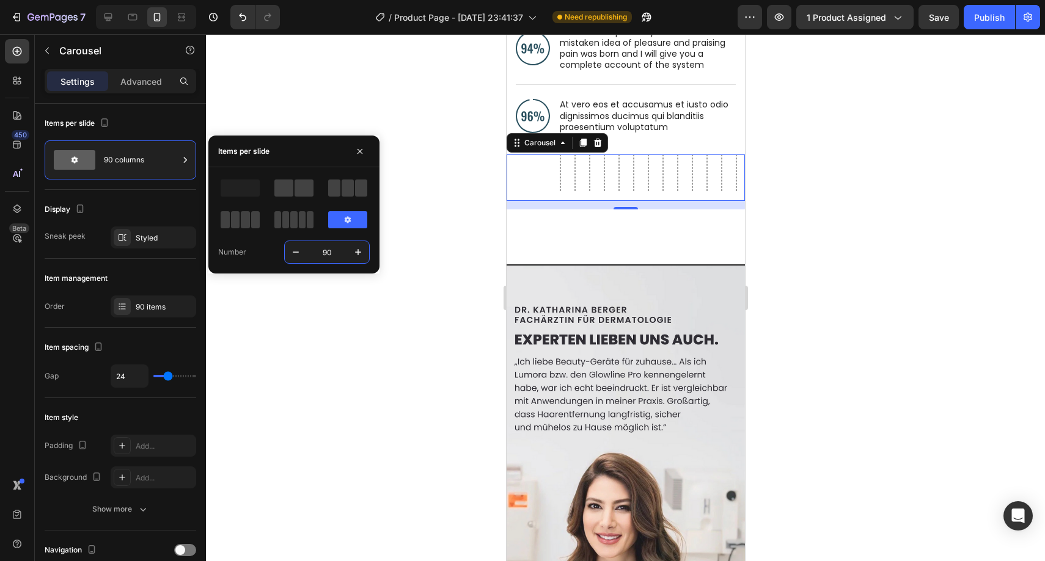
click at [328, 249] on input "90" at bounding box center [327, 252] width 40 height 22
type input "8"
click at [298, 182] on span at bounding box center [303, 188] width 19 height 17
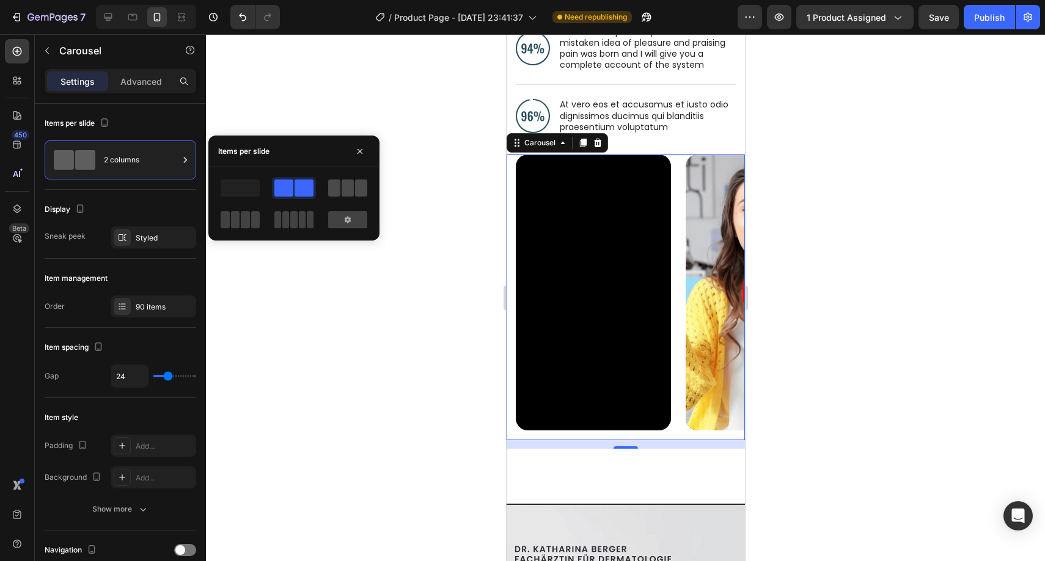
click at [349, 183] on span at bounding box center [347, 188] width 12 height 17
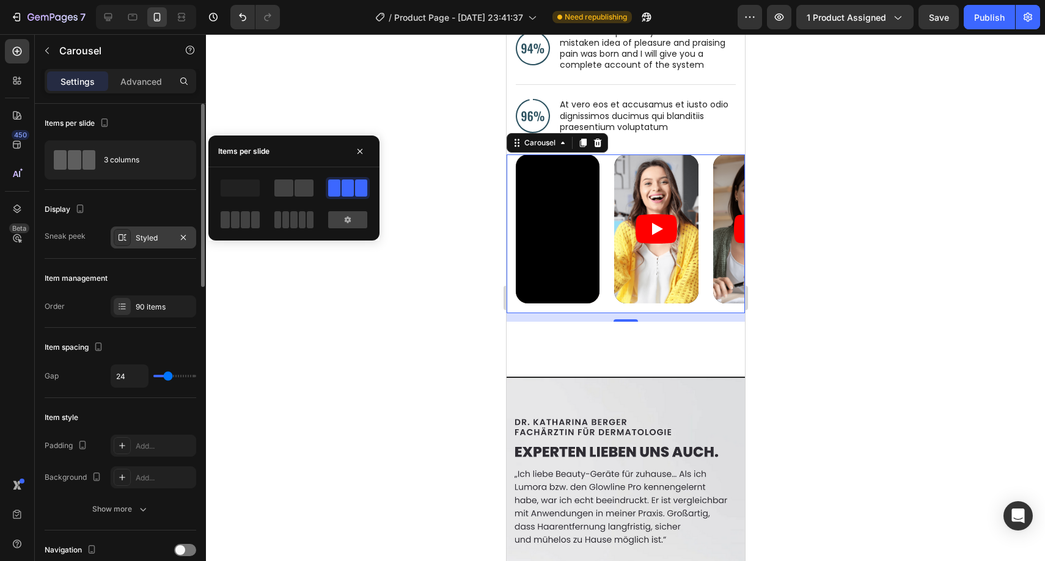
click at [164, 232] on div "Styled" at bounding box center [154, 238] width 86 height 22
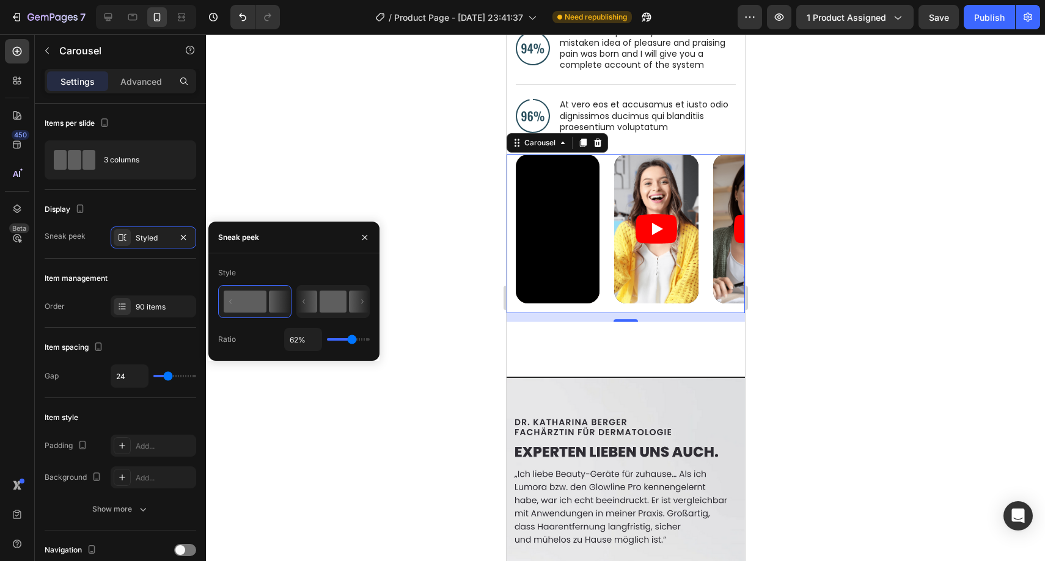
click at [320, 301] on rect at bounding box center [332, 302] width 27 height 22
type input "50%"
type input "50"
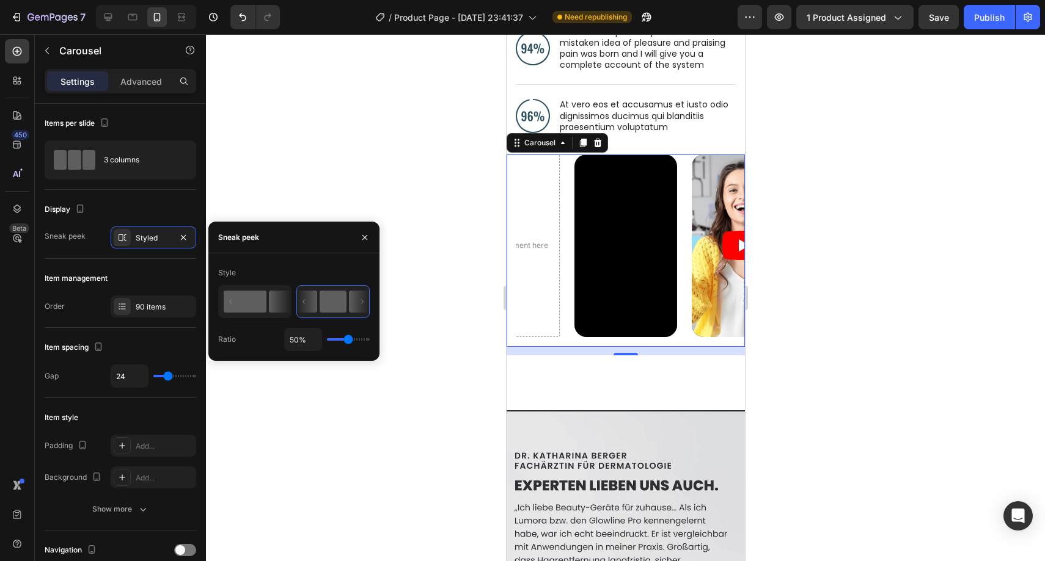
click at [265, 312] on rect at bounding box center [245, 302] width 43 height 22
type input "62%"
type input "62"
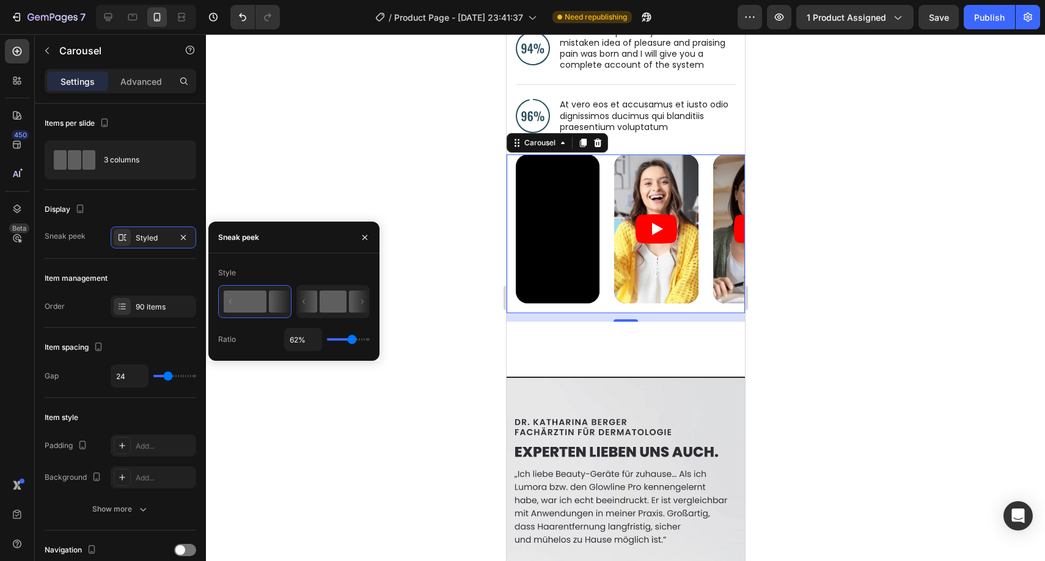
click at [324, 312] on rect at bounding box center [332, 302] width 27 height 22
type input "50%"
type input "50"
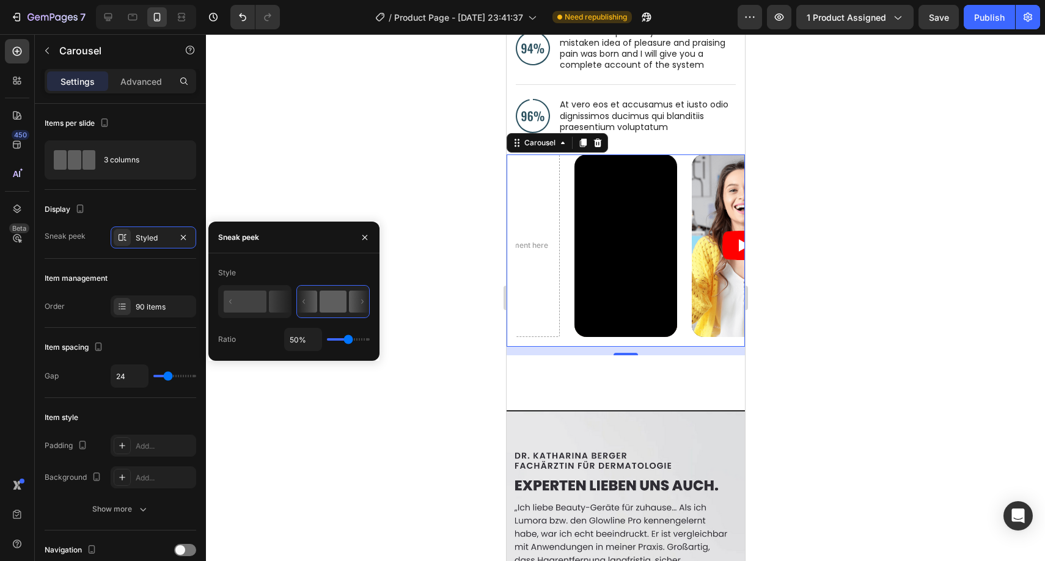
type input "66%"
type input "66"
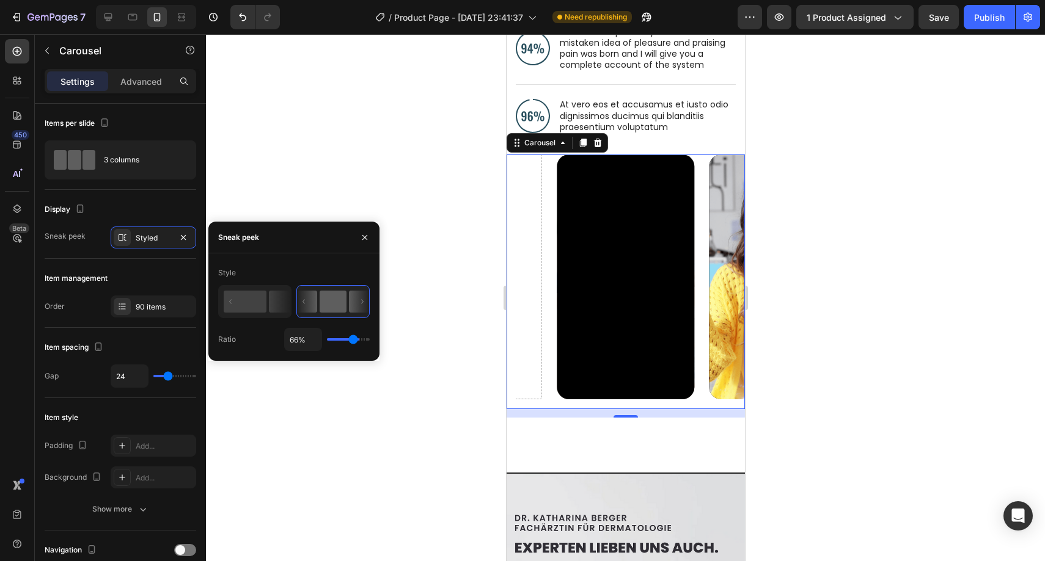
type input "73%"
type input "73"
type input "69%"
type input "69"
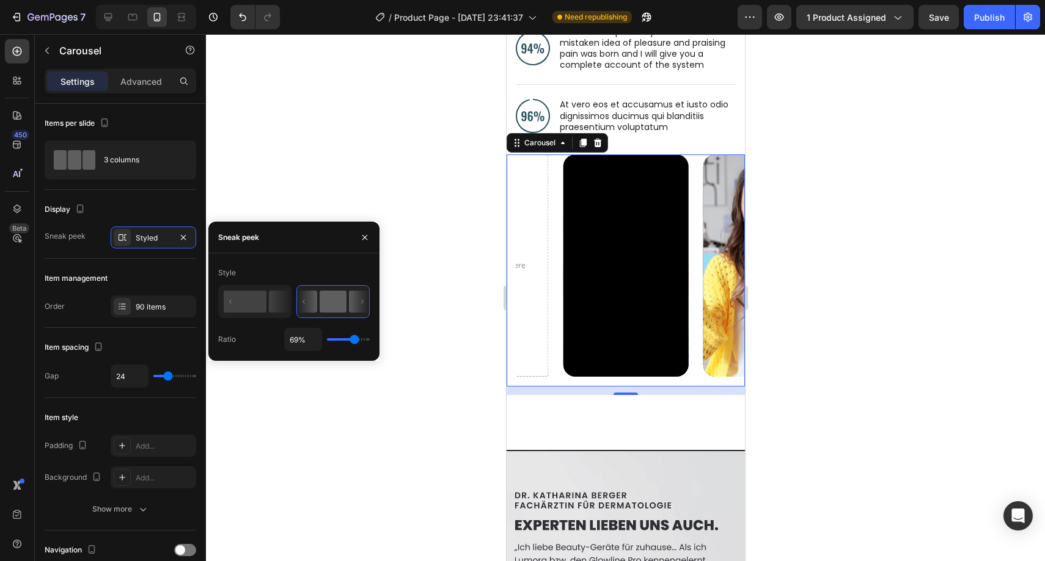
type input "66%"
type input "66"
type input "64%"
type input "64"
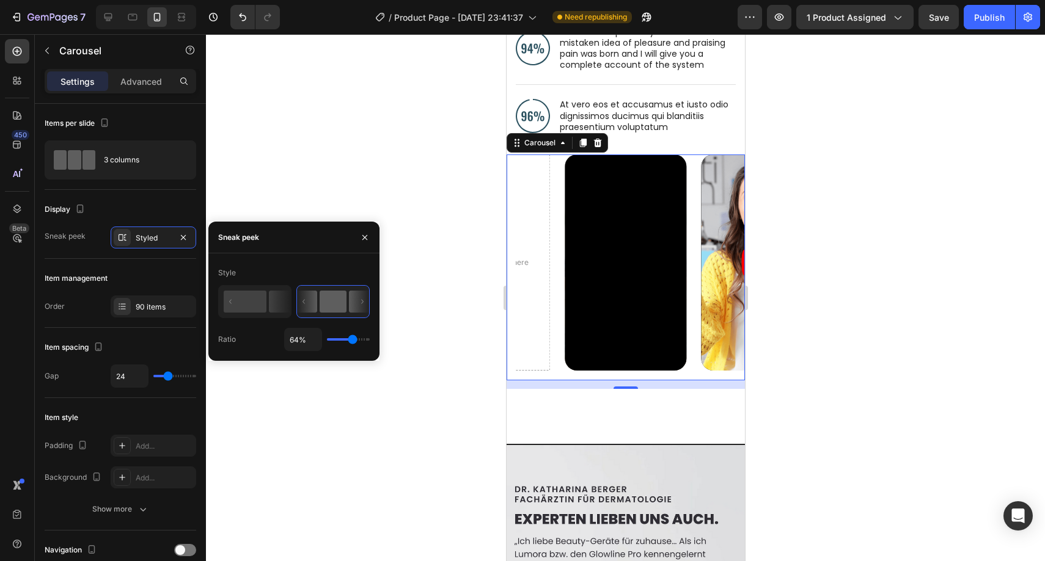
type input "63%"
type input "63"
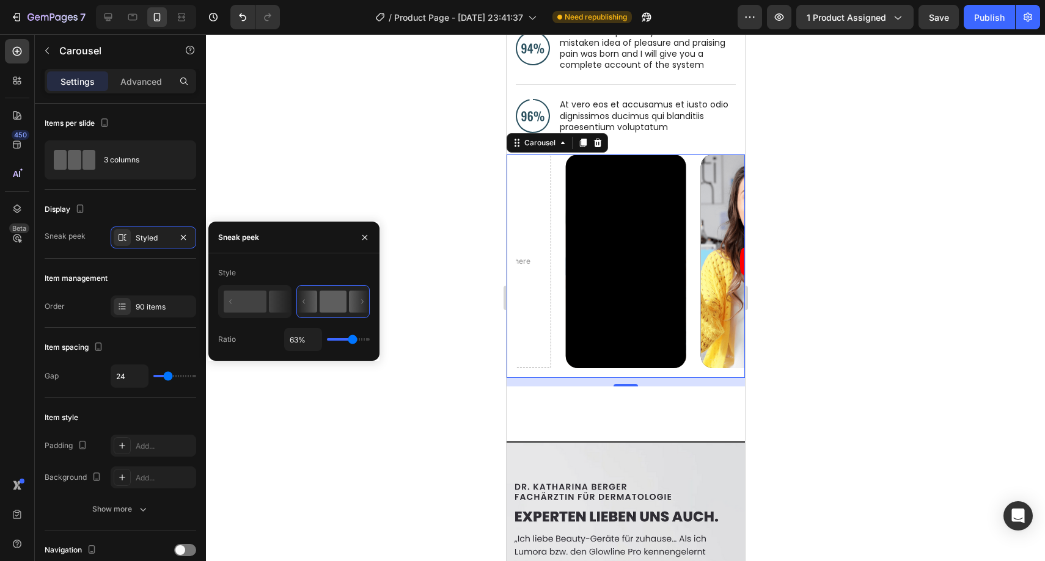
type input "62%"
type input "62"
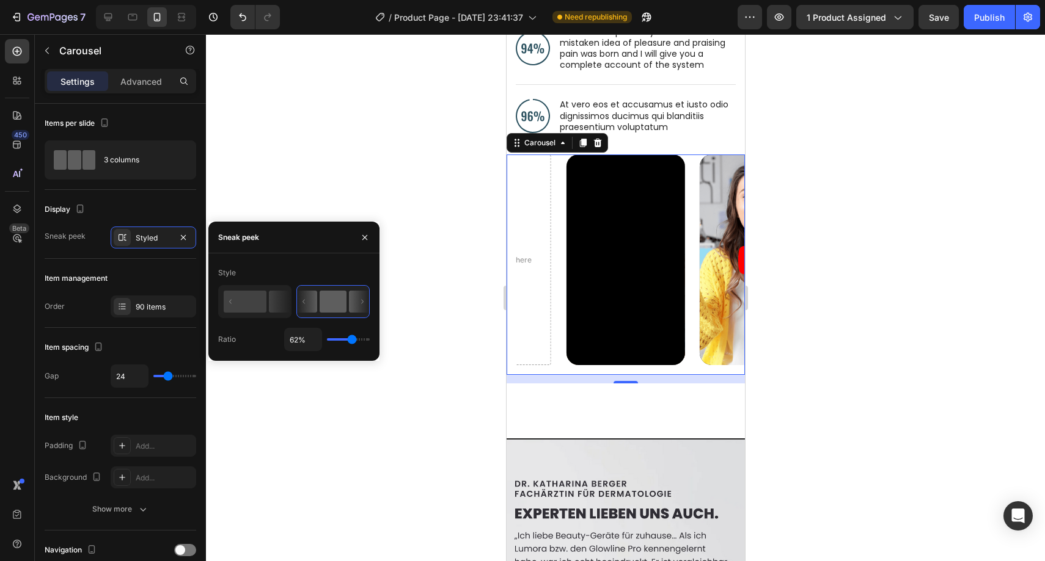
type input "60%"
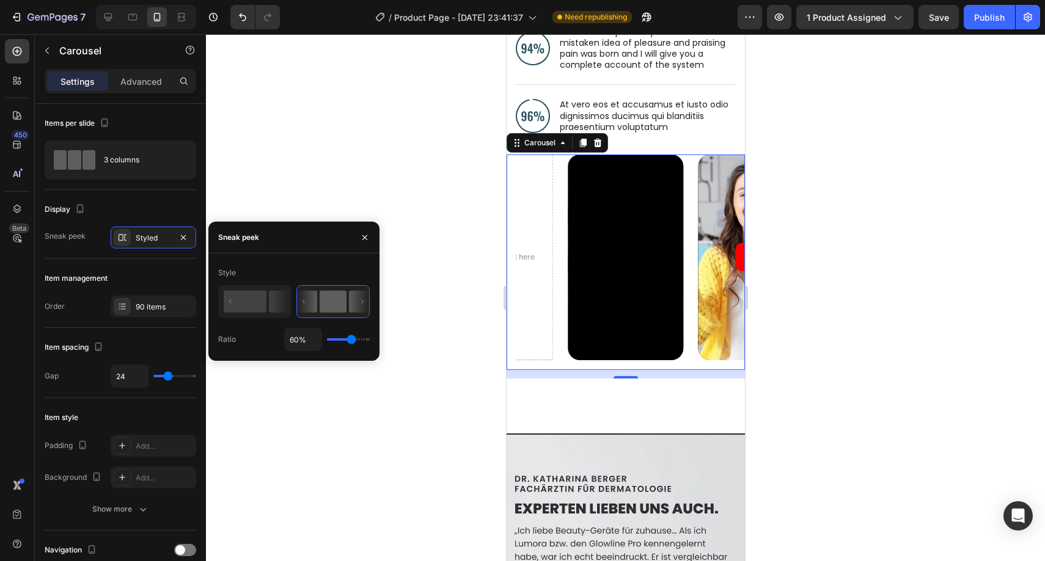
type input "60"
click at [351, 340] on input "range" at bounding box center [348, 339] width 43 height 2
type input "63%"
type input "63"
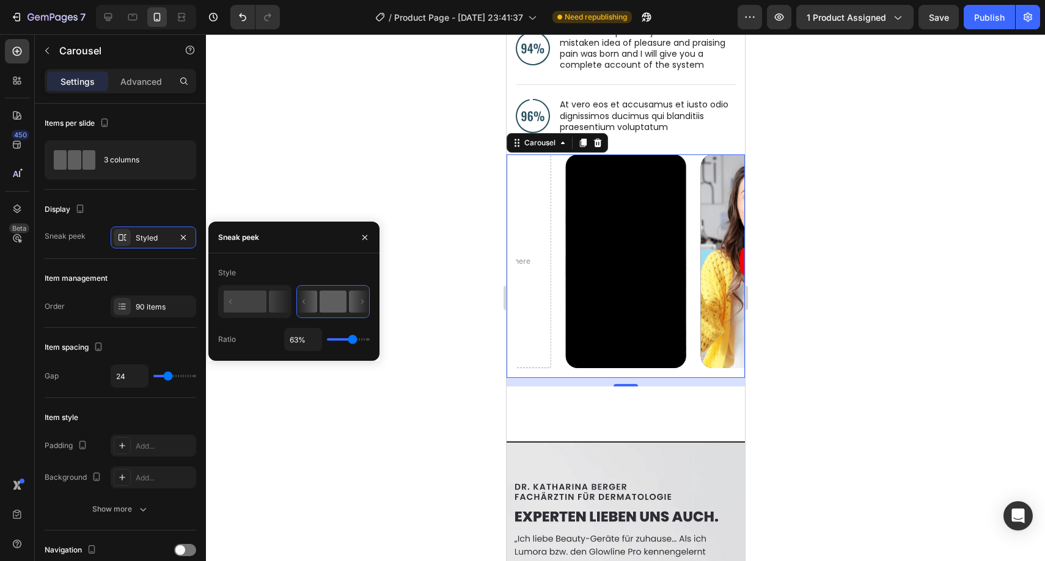
type input "64%"
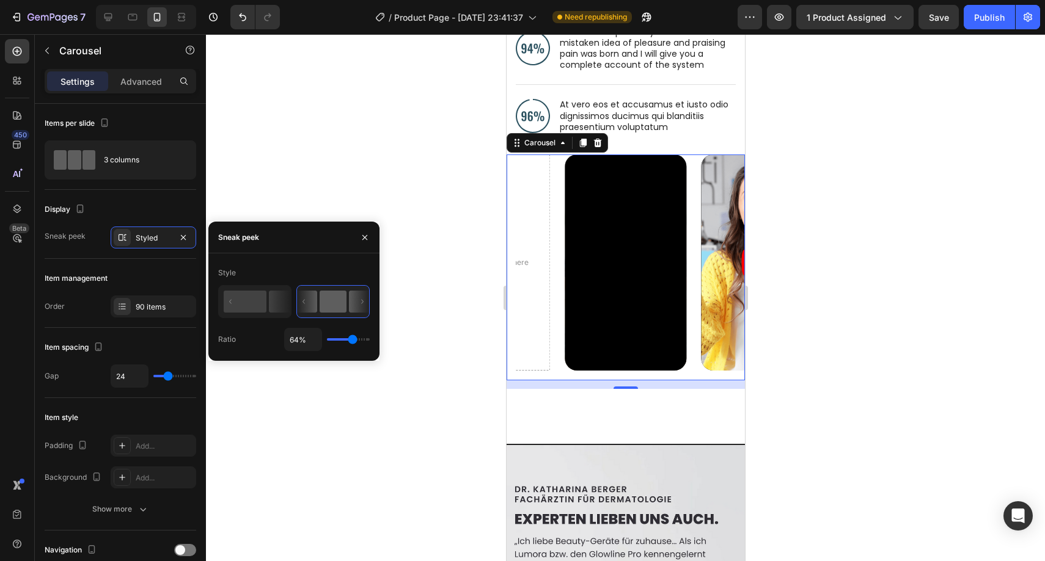
type input "64"
click at [352, 340] on input "range" at bounding box center [348, 339] width 43 height 2
click at [268, 307] on icon at bounding box center [254, 301] width 71 height 31
type input "62%"
type input "62"
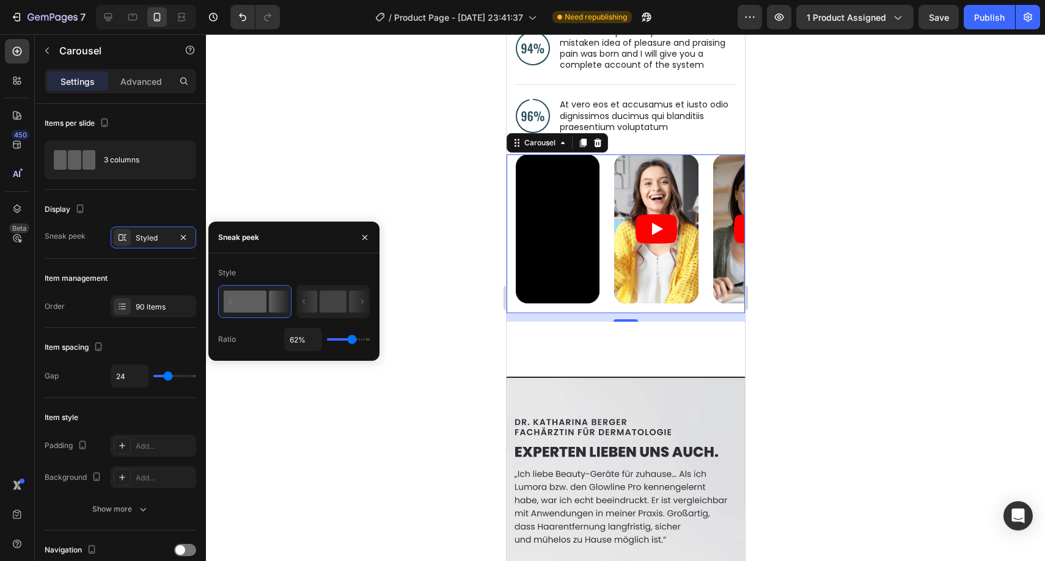
click at [333, 268] on div "Style" at bounding box center [293, 273] width 151 height 20
type input "64%"
type input "64"
type input "70%"
type input "70"
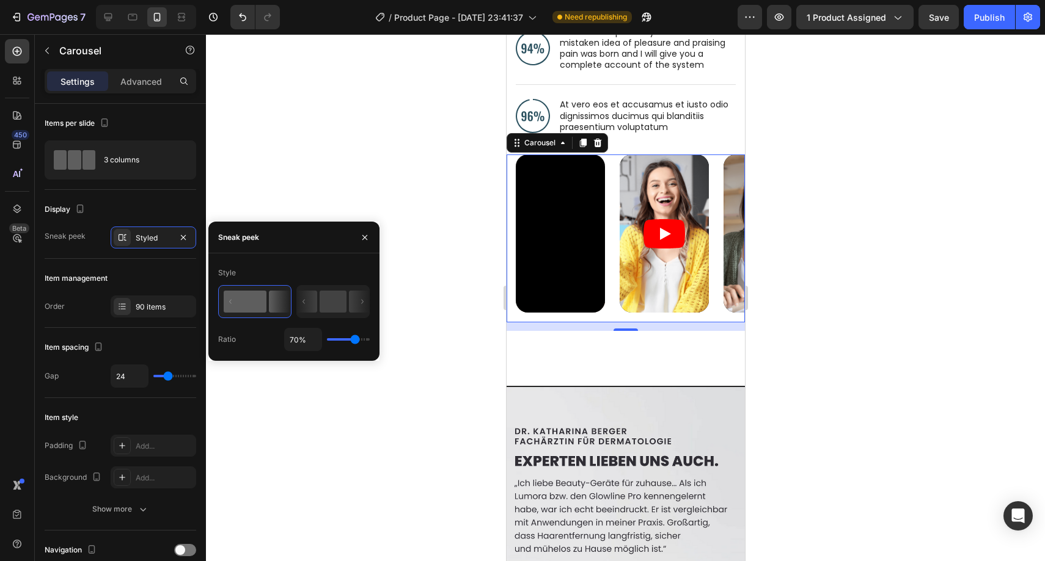
type input "74%"
type input "74"
type input "77%"
type input "77"
type input "78%"
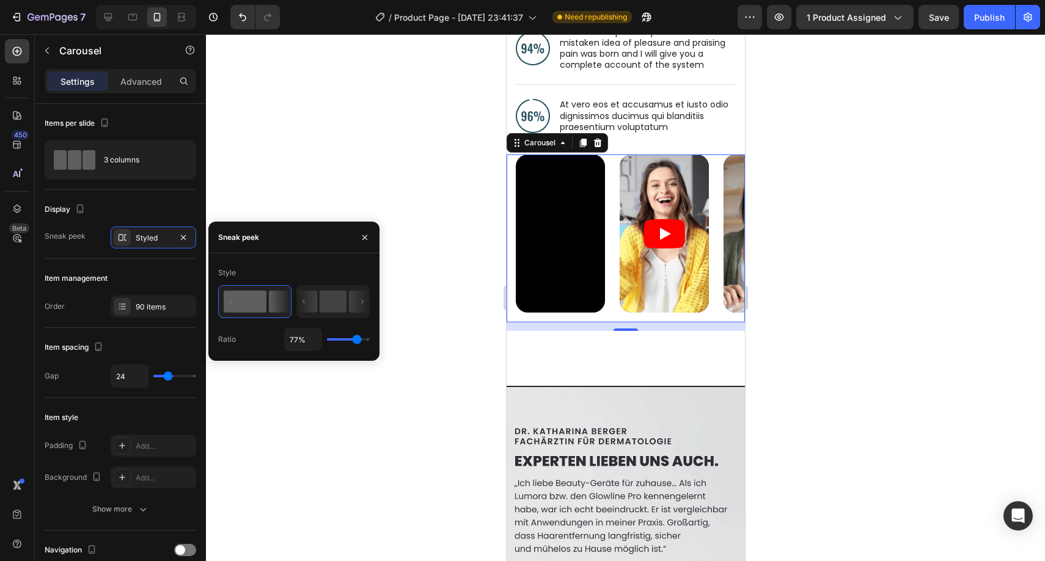
type input "78"
type input "80%"
type input "80"
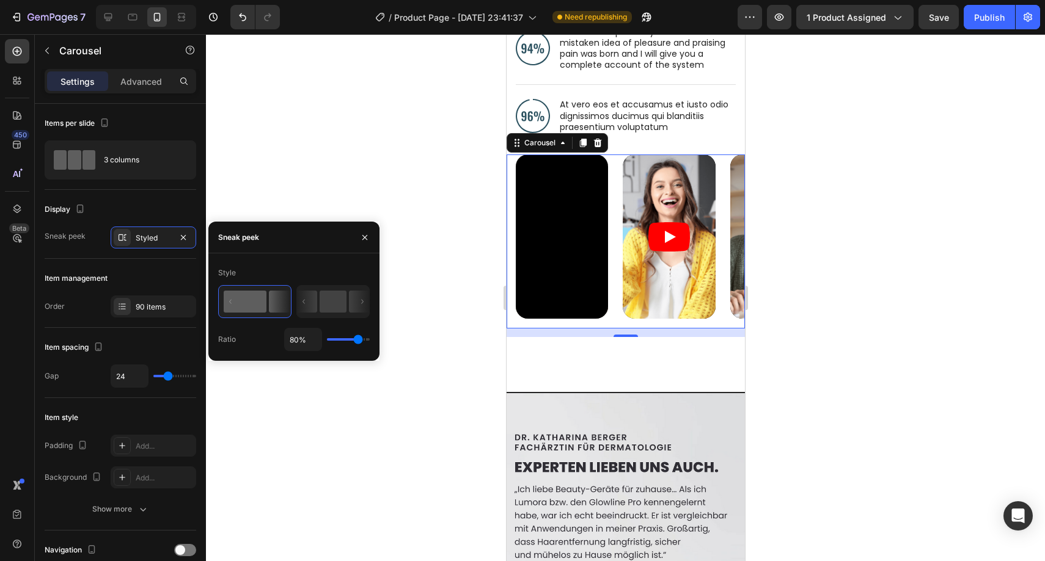
type input "81%"
type input "81"
type input "84%"
type input "84"
type input "85%"
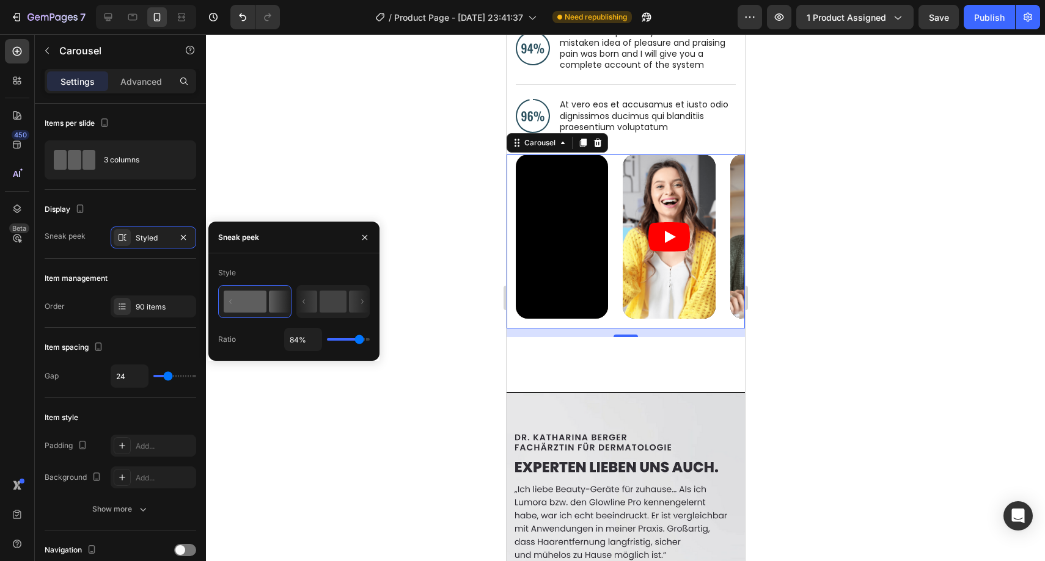
type input "85"
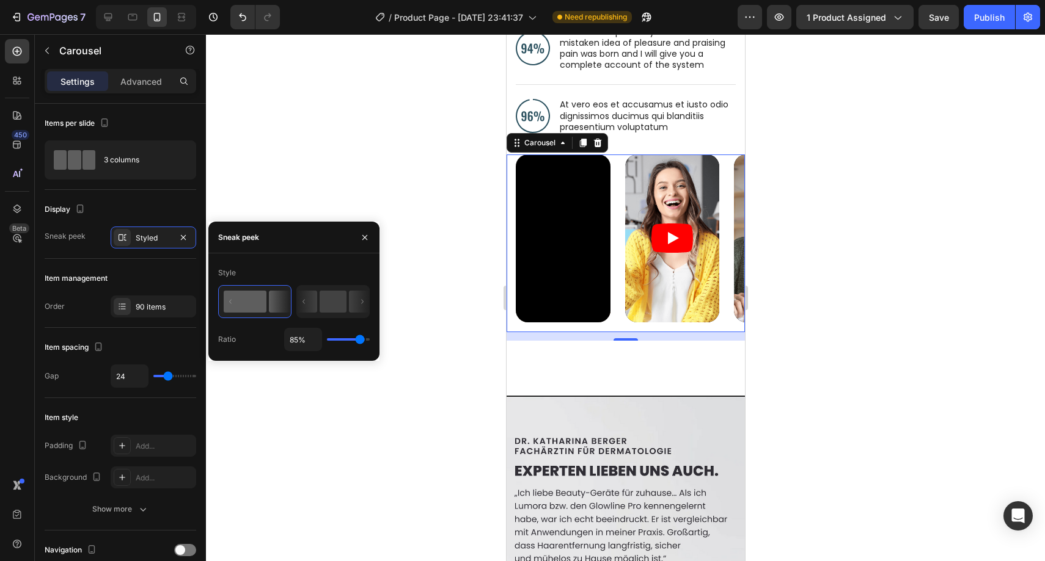
type input "78%"
type input "78"
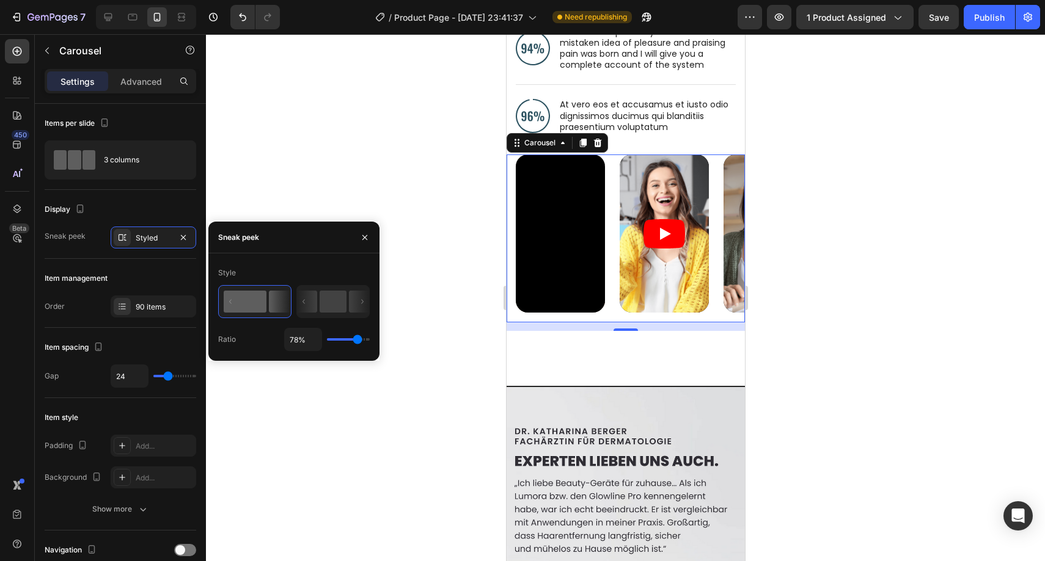
type input "74%"
type input "74"
type input "76%"
type input "76"
type input "83%"
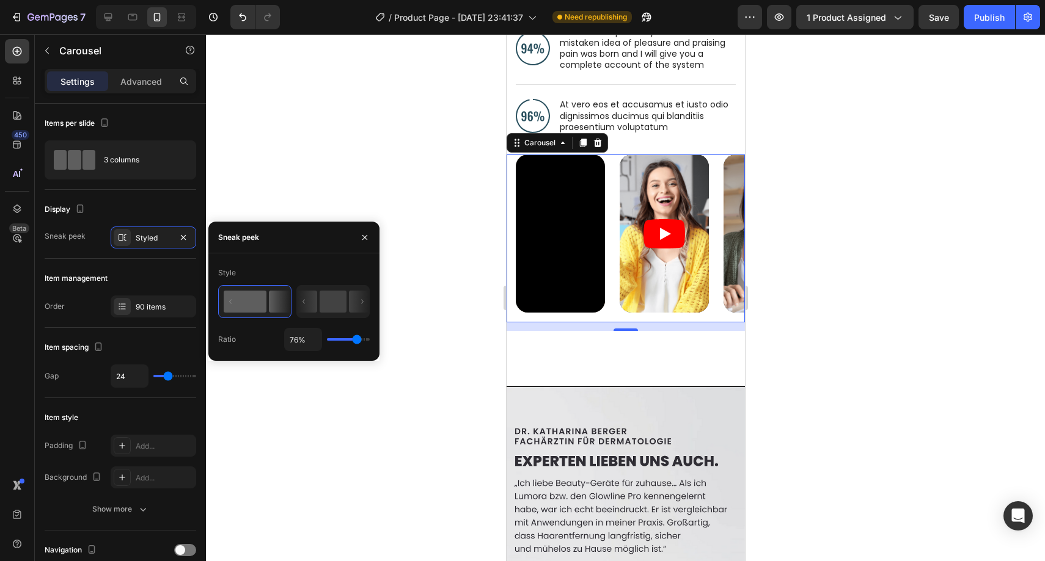
type input "83"
type input "91%"
type input "91"
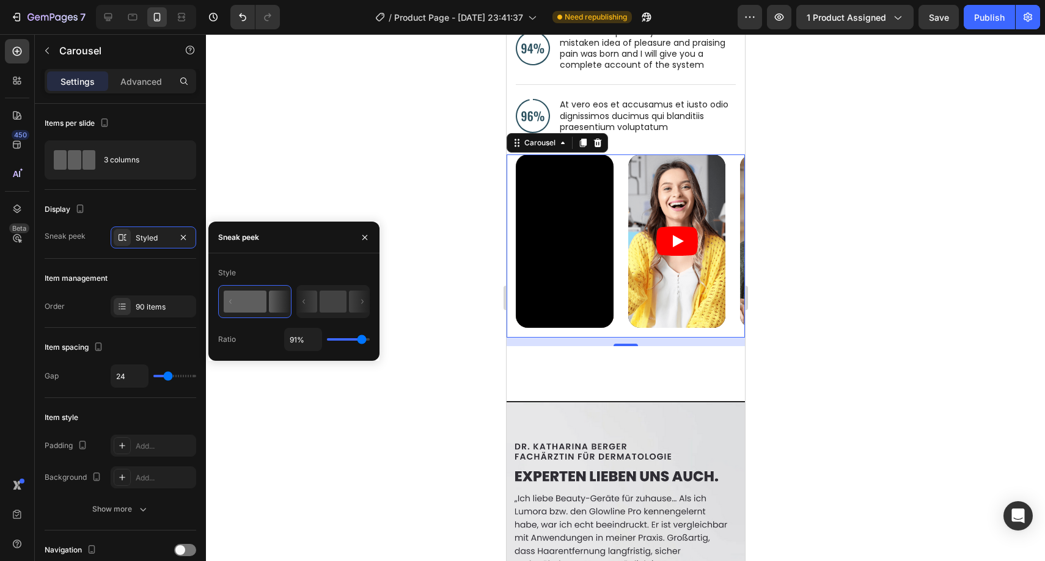
type input "92%"
type input "92"
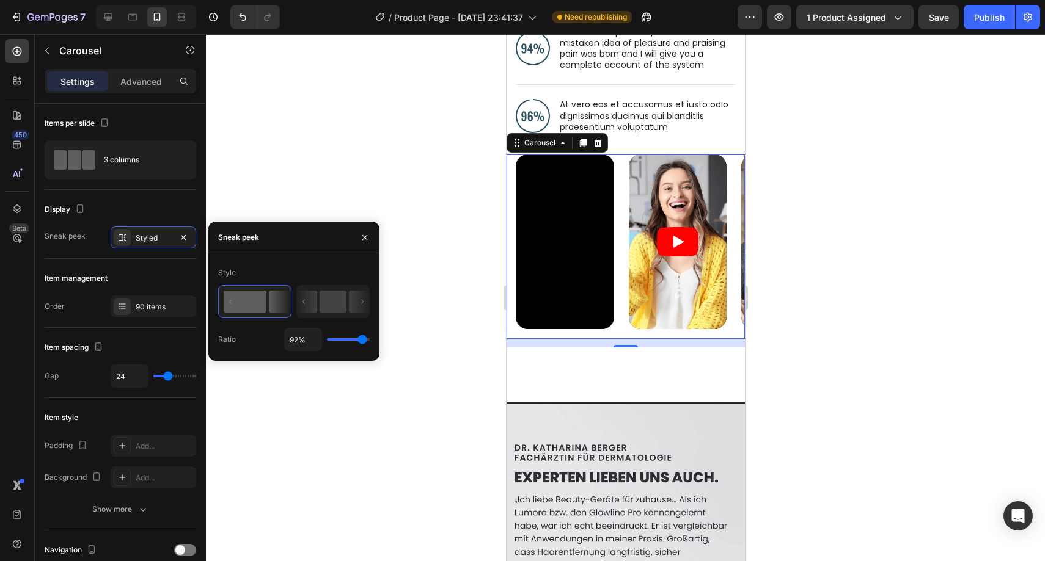
type input "94%"
type input "94"
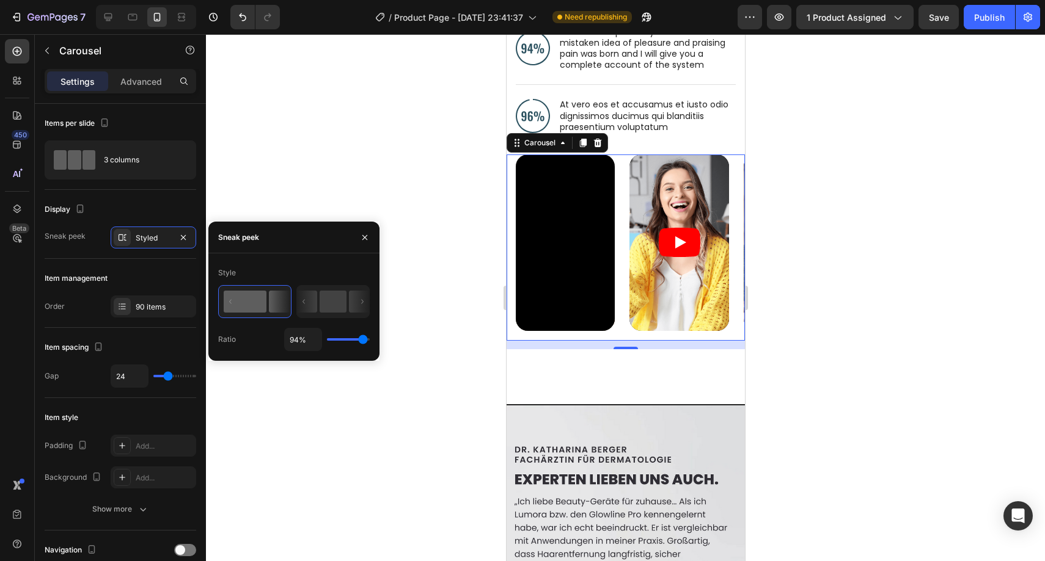
type input "86%"
type input "86"
type input "74%"
type input "74"
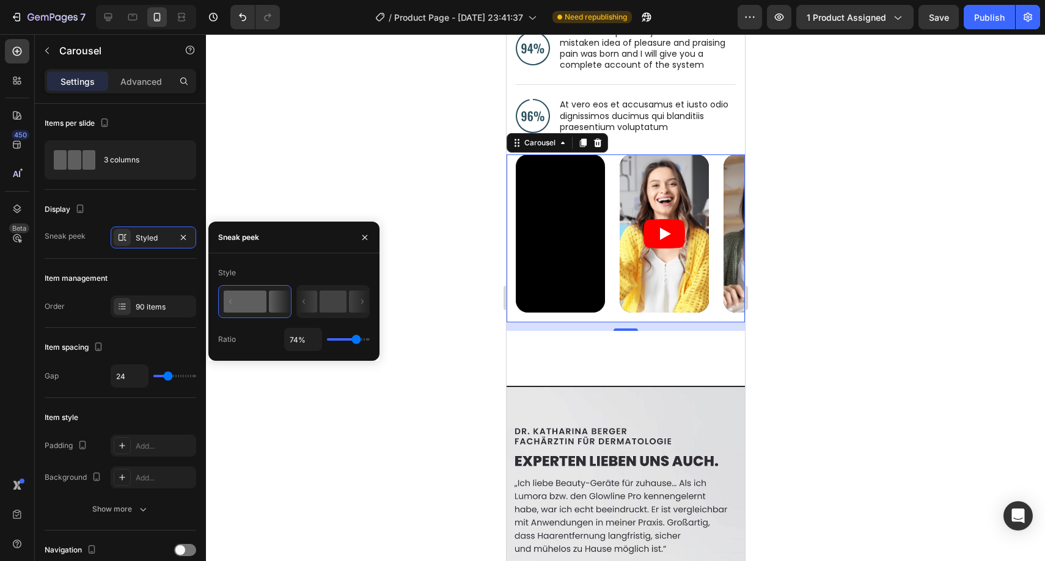
type input "73%"
type input "73"
type input "72%"
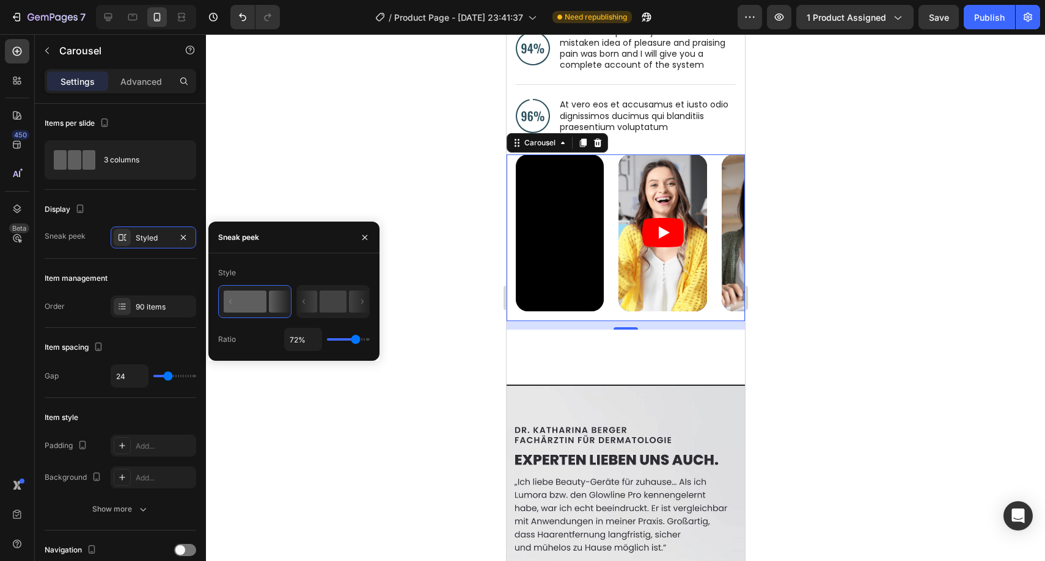
type input "72"
click at [355, 338] on input "range" at bounding box center [348, 339] width 43 height 2
click at [447, 201] on div at bounding box center [625, 297] width 839 height 527
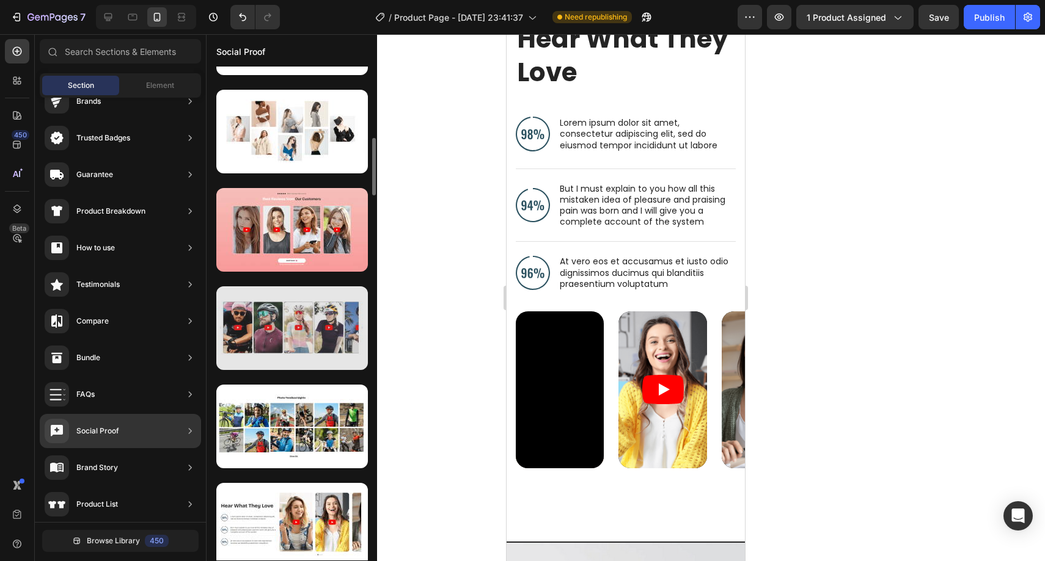
scroll to position [1038, 0]
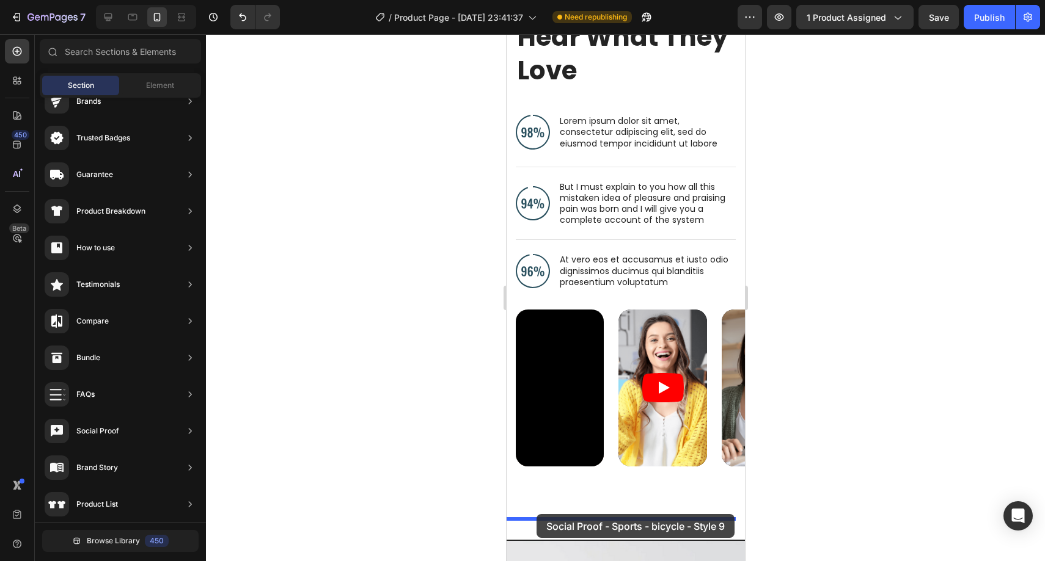
drag, startPoint x: 803, startPoint y: 489, endPoint x: 536, endPoint y: 514, distance: 268.1
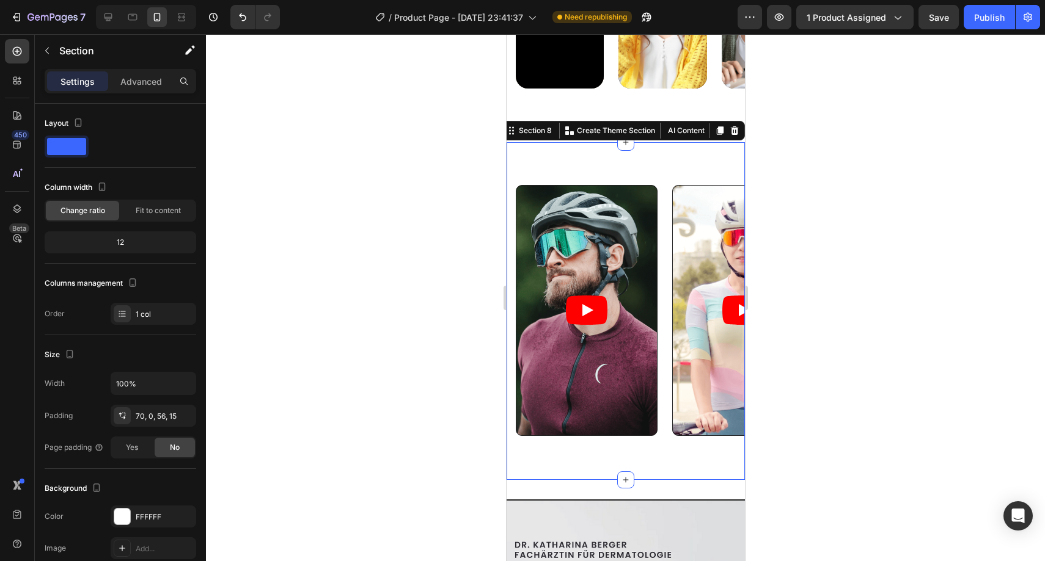
scroll to position [2647, 0]
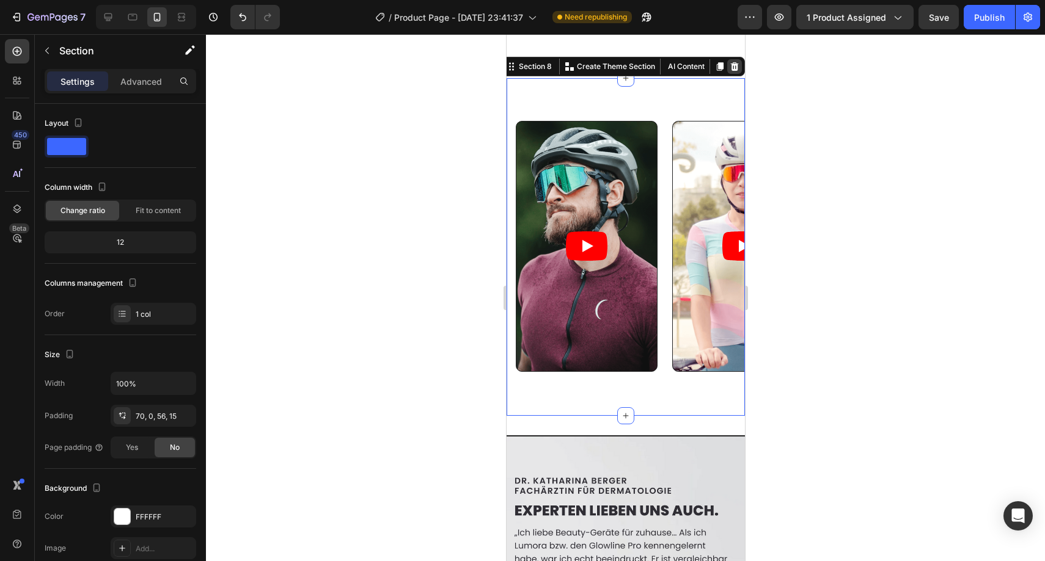
click at [726, 65] on div at bounding box center [733, 66] width 15 height 15
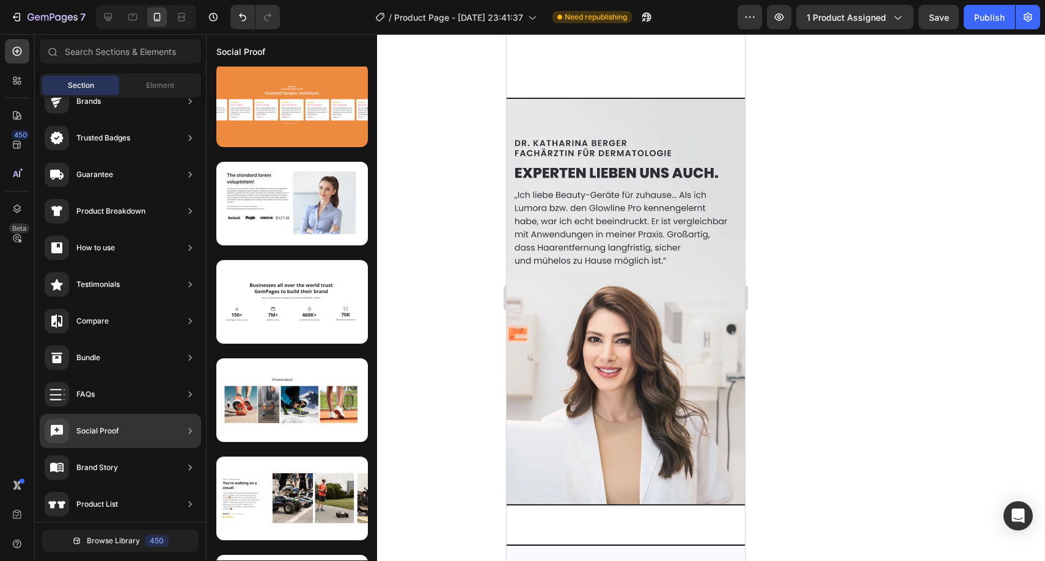
scroll to position [3727, 0]
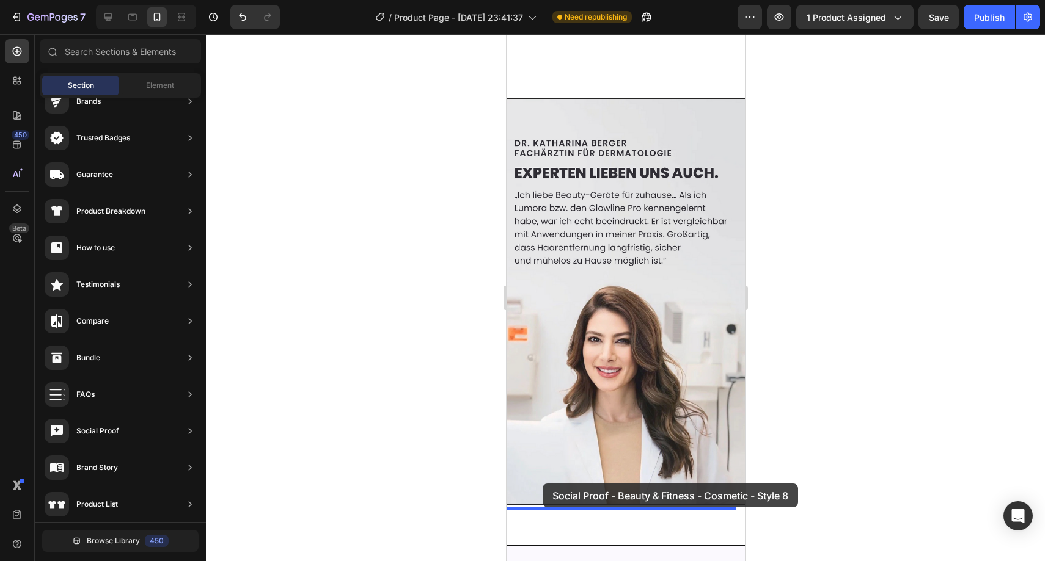
drag, startPoint x: 783, startPoint y: 450, endPoint x: 542, endPoint y: 484, distance: 243.7
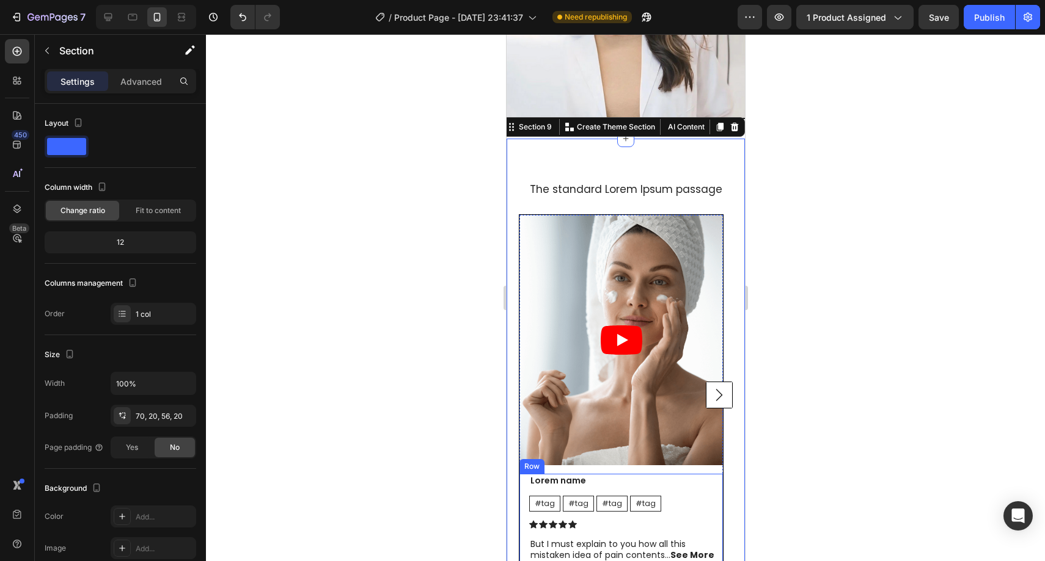
scroll to position [3078, 0]
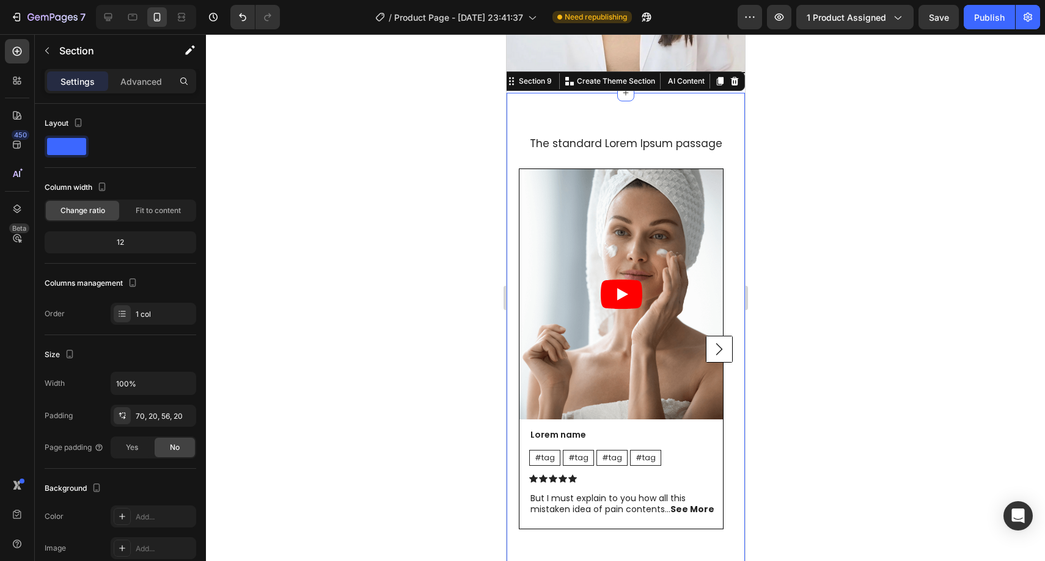
click at [932, 147] on div at bounding box center [625, 297] width 839 height 527
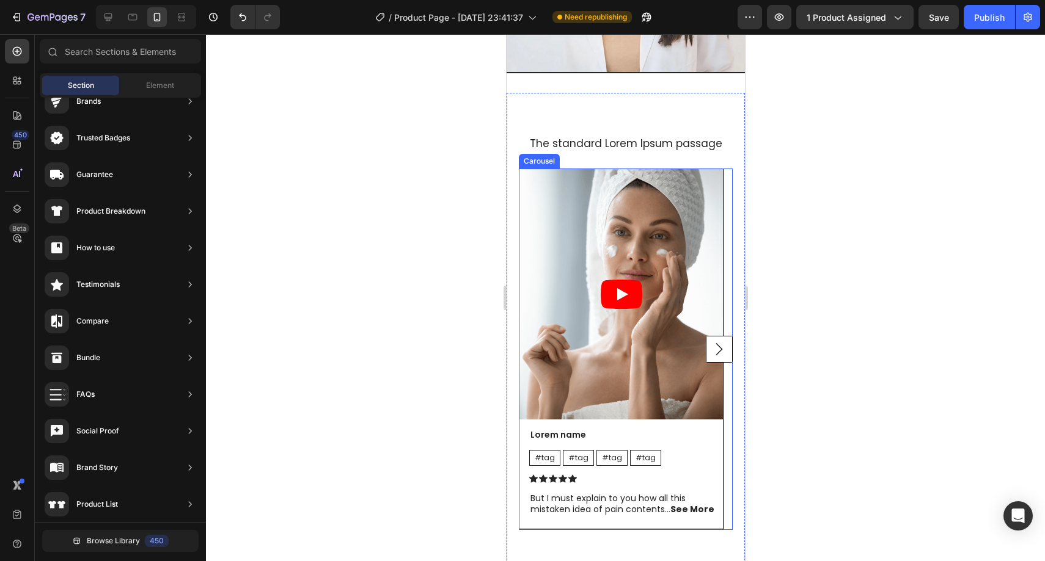
click at [715, 337] on rect "Carousel Next Arrow" at bounding box center [719, 350] width 26 height 26
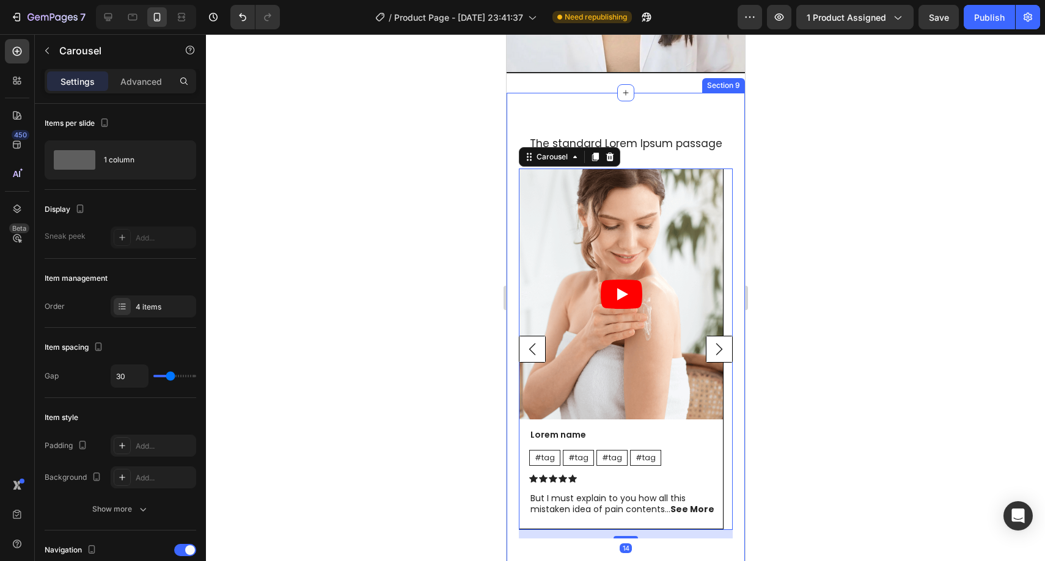
click at [842, 279] on div at bounding box center [625, 297] width 839 height 527
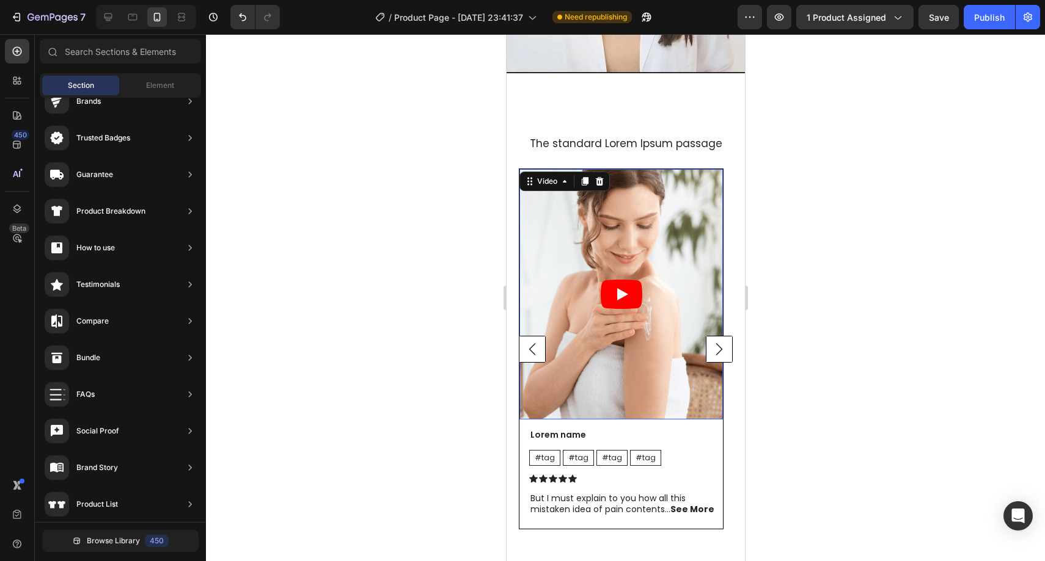
click at [630, 280] on icon "Play" at bounding box center [621, 294] width 42 height 29
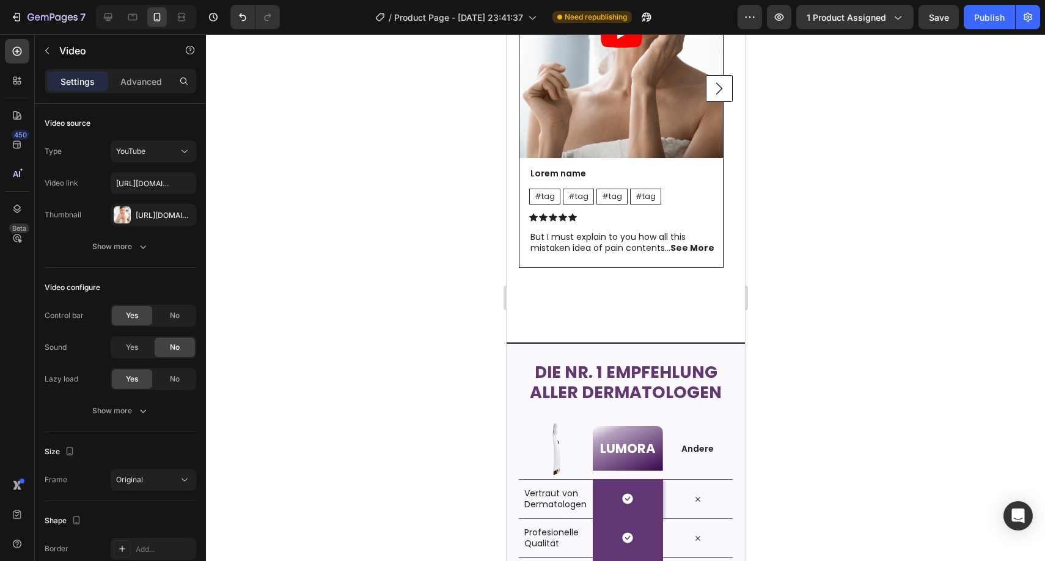
scroll to position [3137, 0]
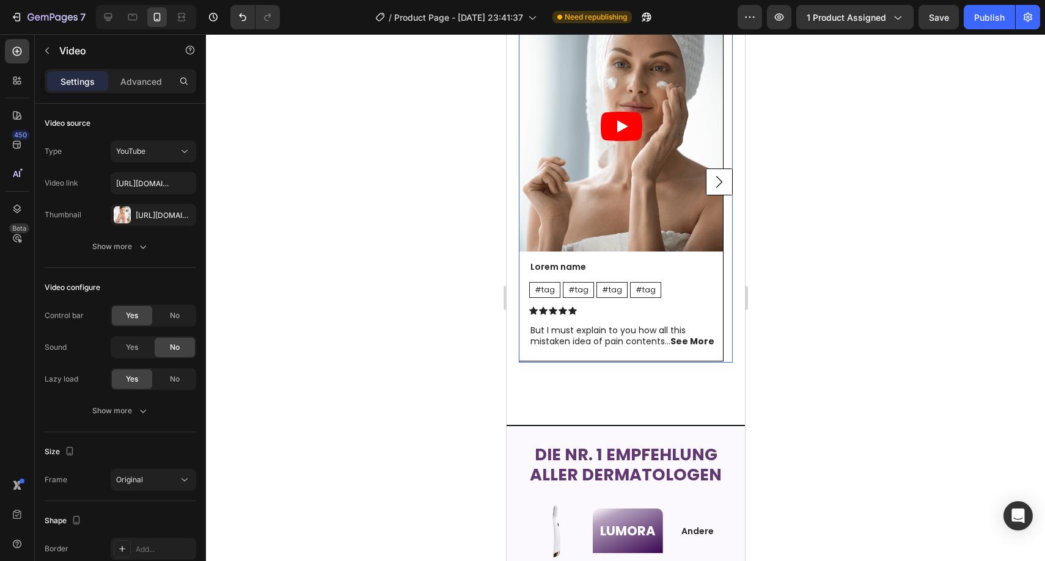
click at [707, 180] on rect "Carousel Next Arrow" at bounding box center [719, 182] width 26 height 26
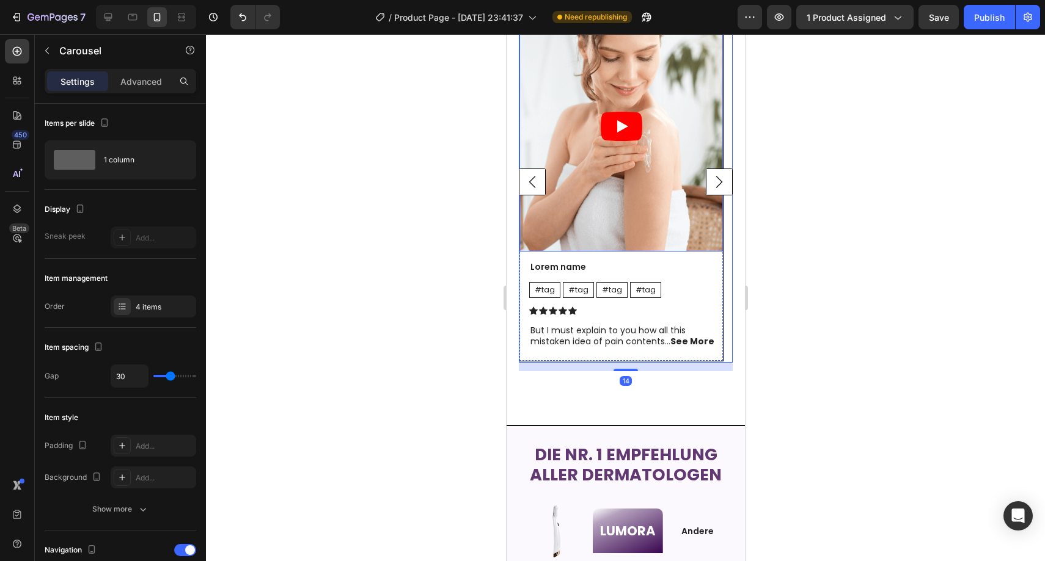
click at [599, 117] on article at bounding box center [620, 126] width 203 height 250
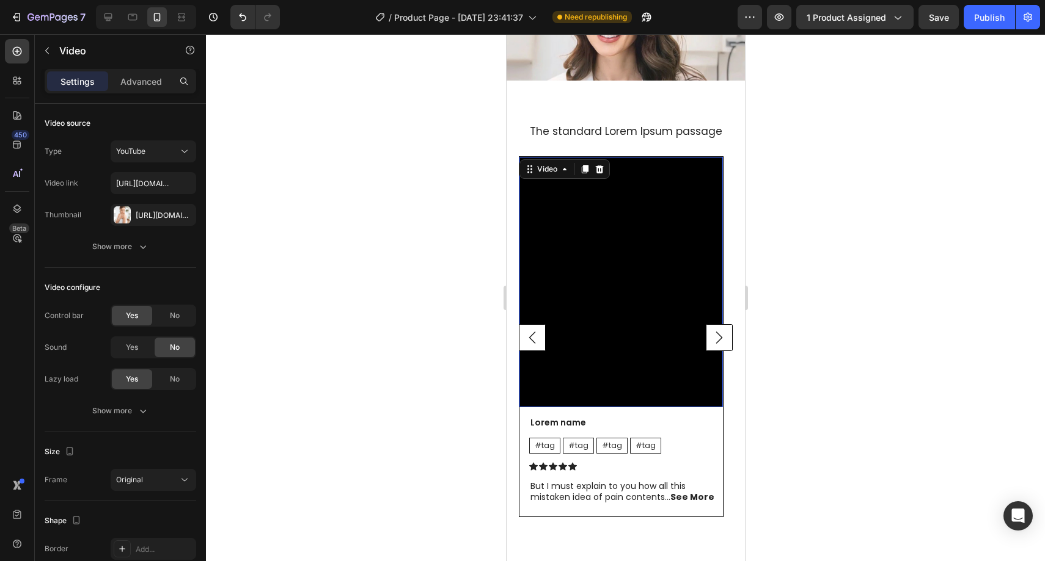
scroll to position [2909, 0]
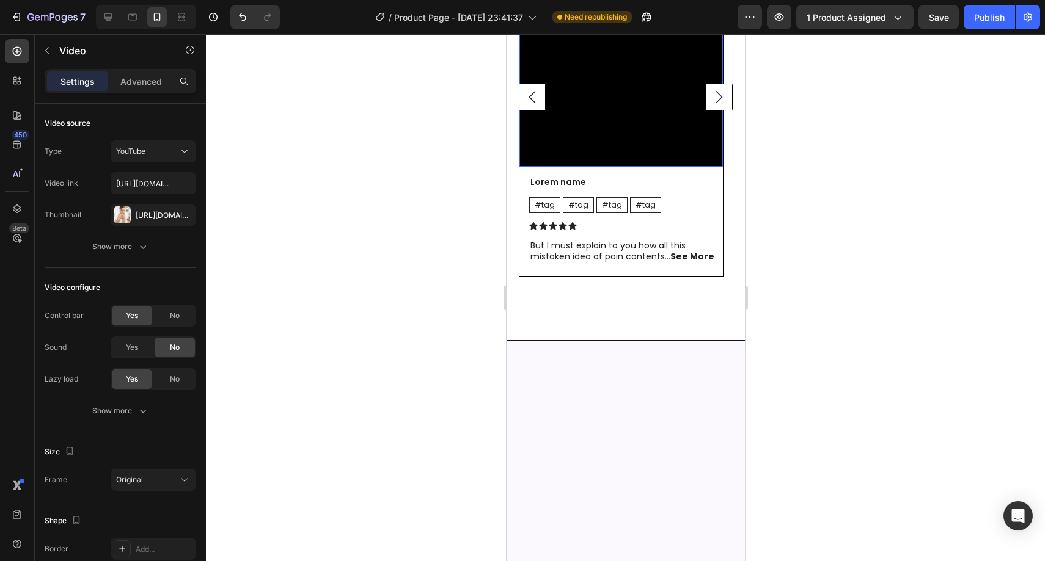
scroll to position [2927, 0]
